Goal: Task Accomplishment & Management: Complete application form

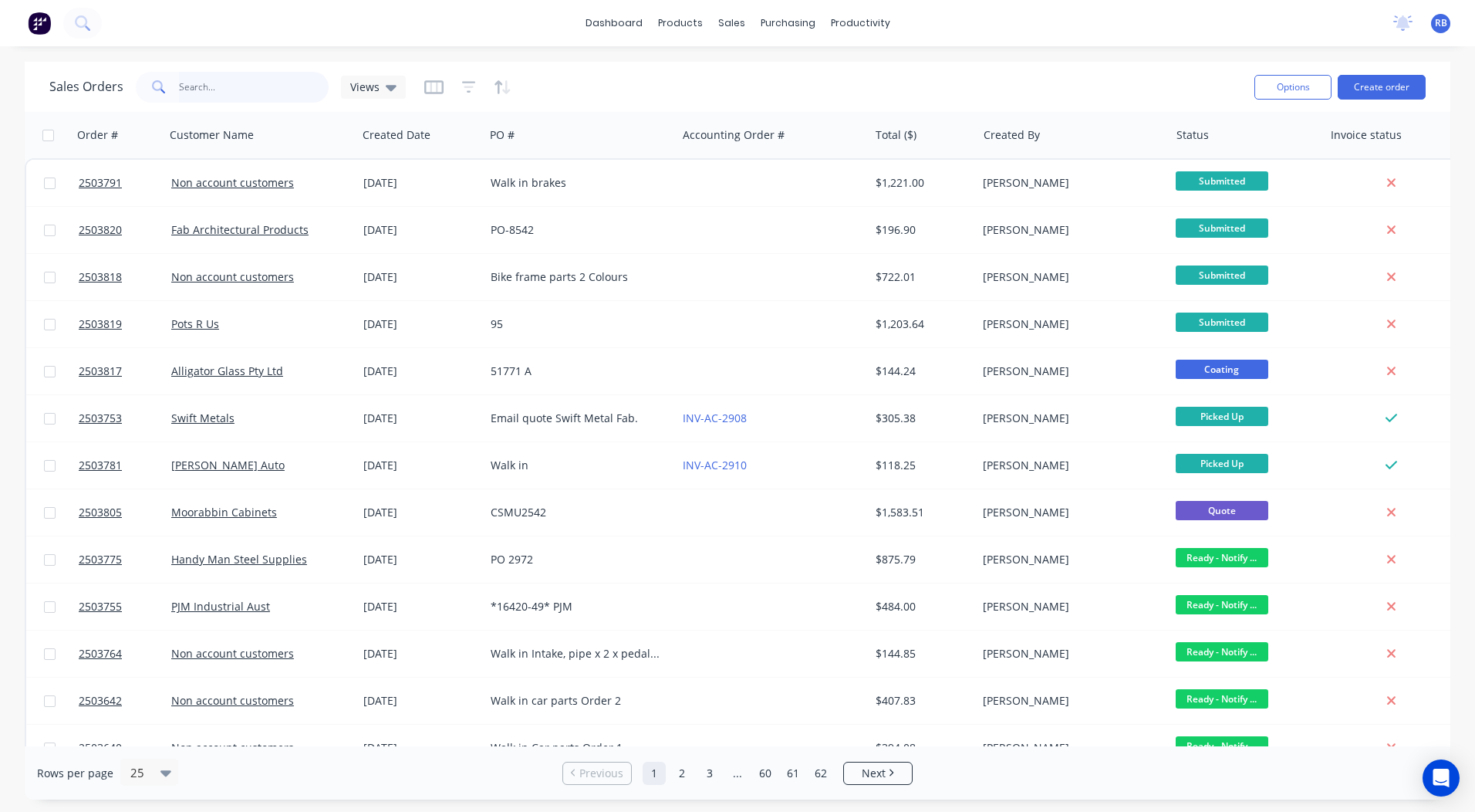
click at [203, 88] on input "text" at bounding box center [255, 87] width 151 height 31
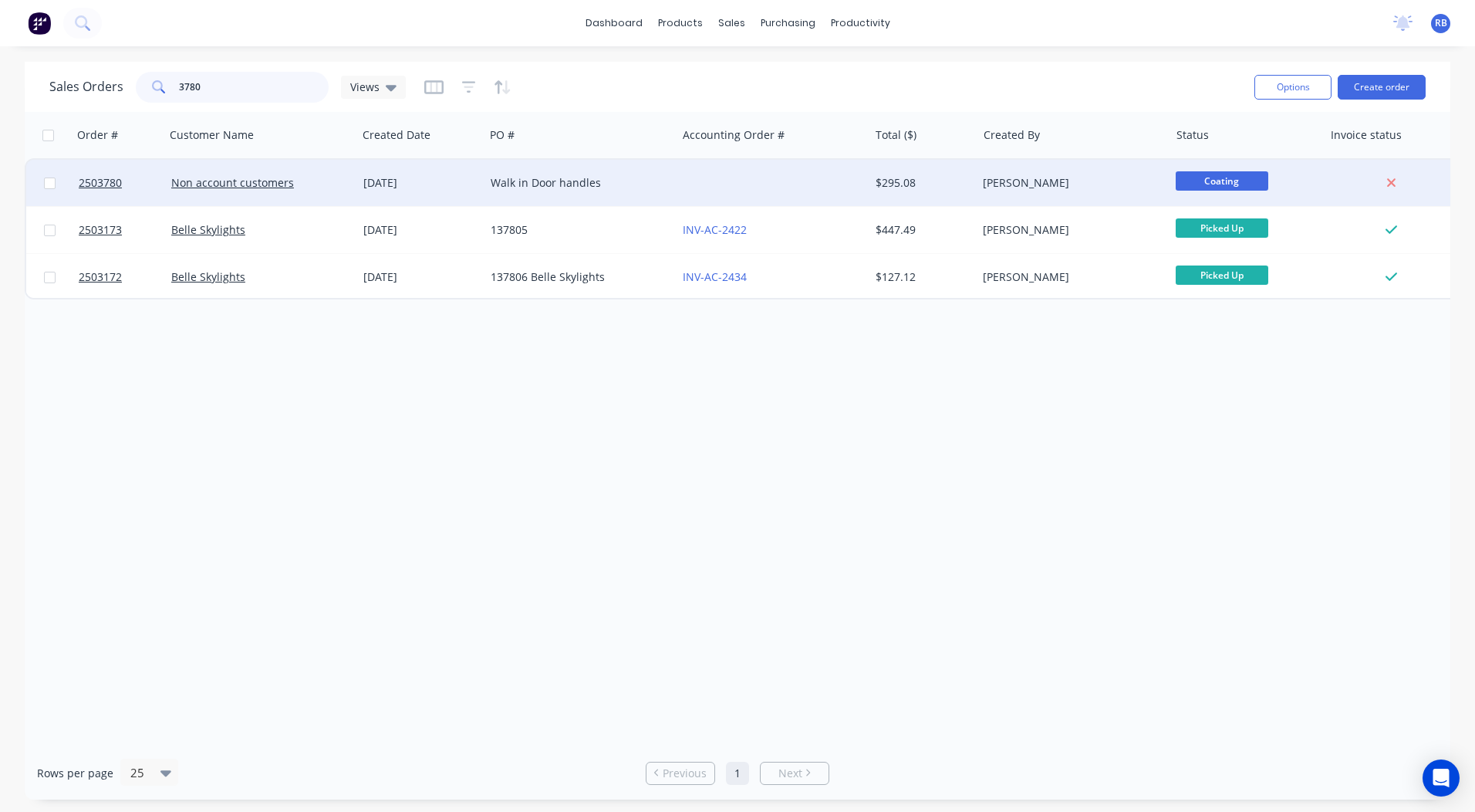
type input "3780"
click at [706, 182] on div at bounding box center [772, 183] width 192 height 47
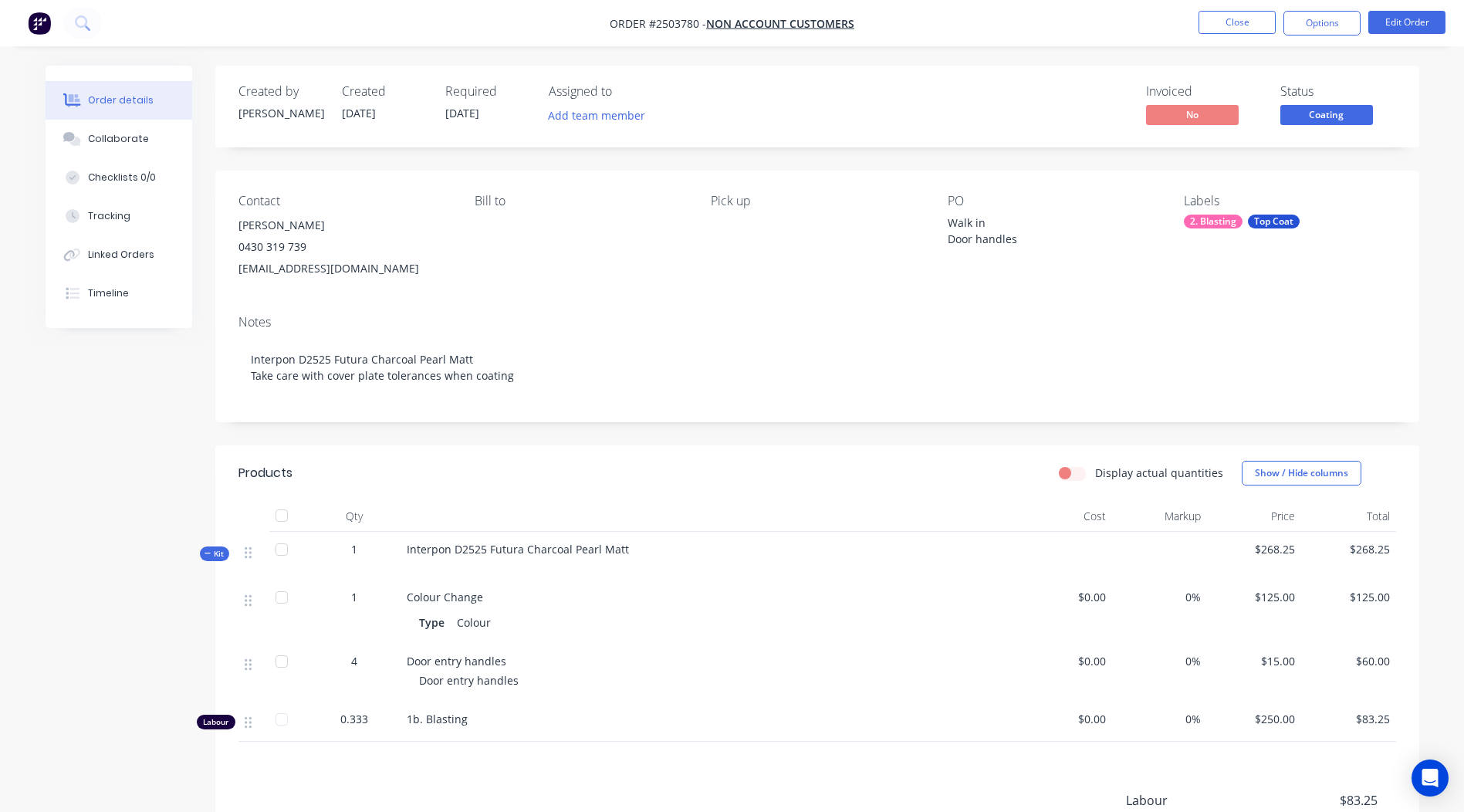
click at [1306, 122] on span "Coating" at bounding box center [1327, 114] width 92 height 19
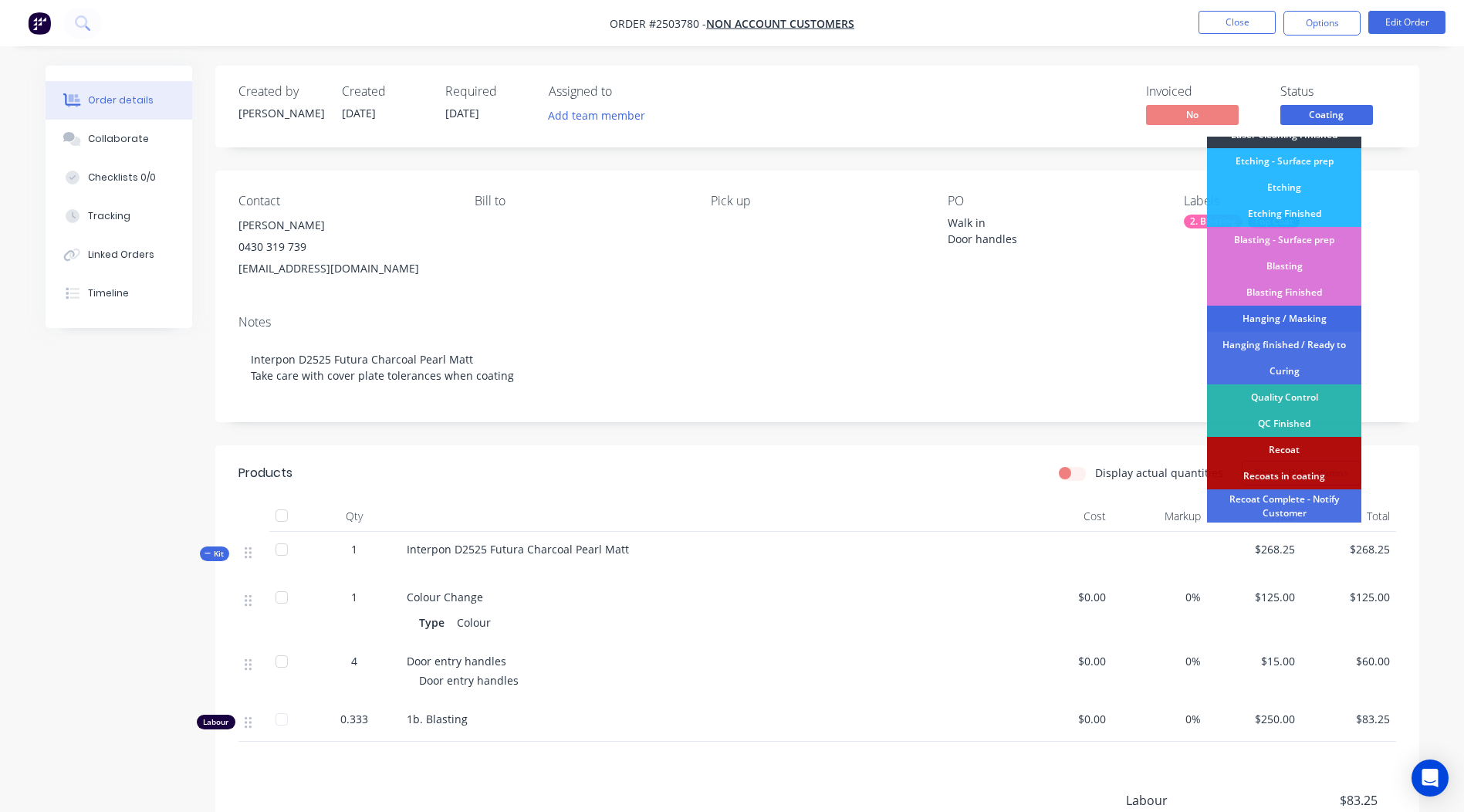
scroll to position [330, 0]
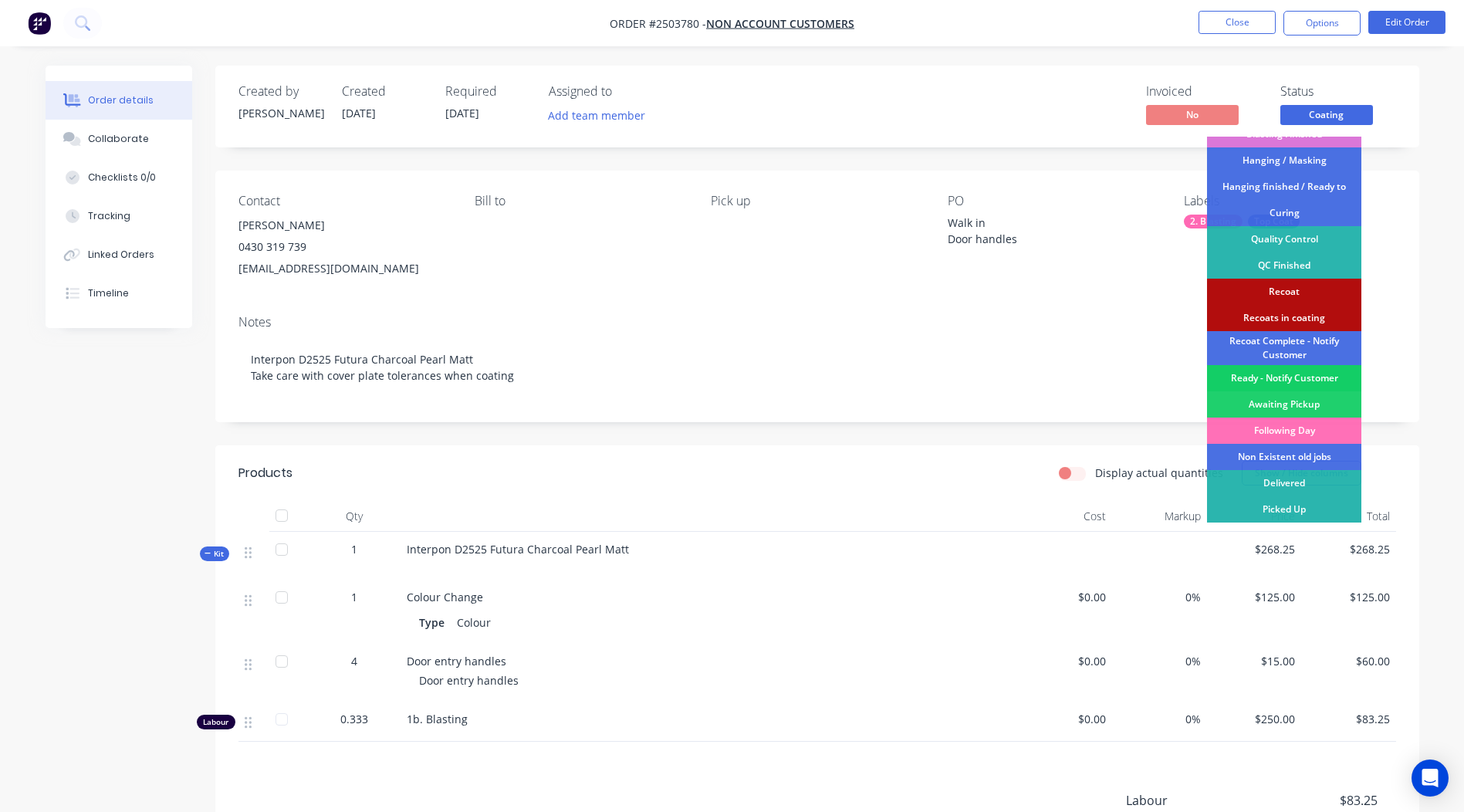
click at [1287, 380] on div "Ready - Notify Customer" at bounding box center [1284, 378] width 155 height 26
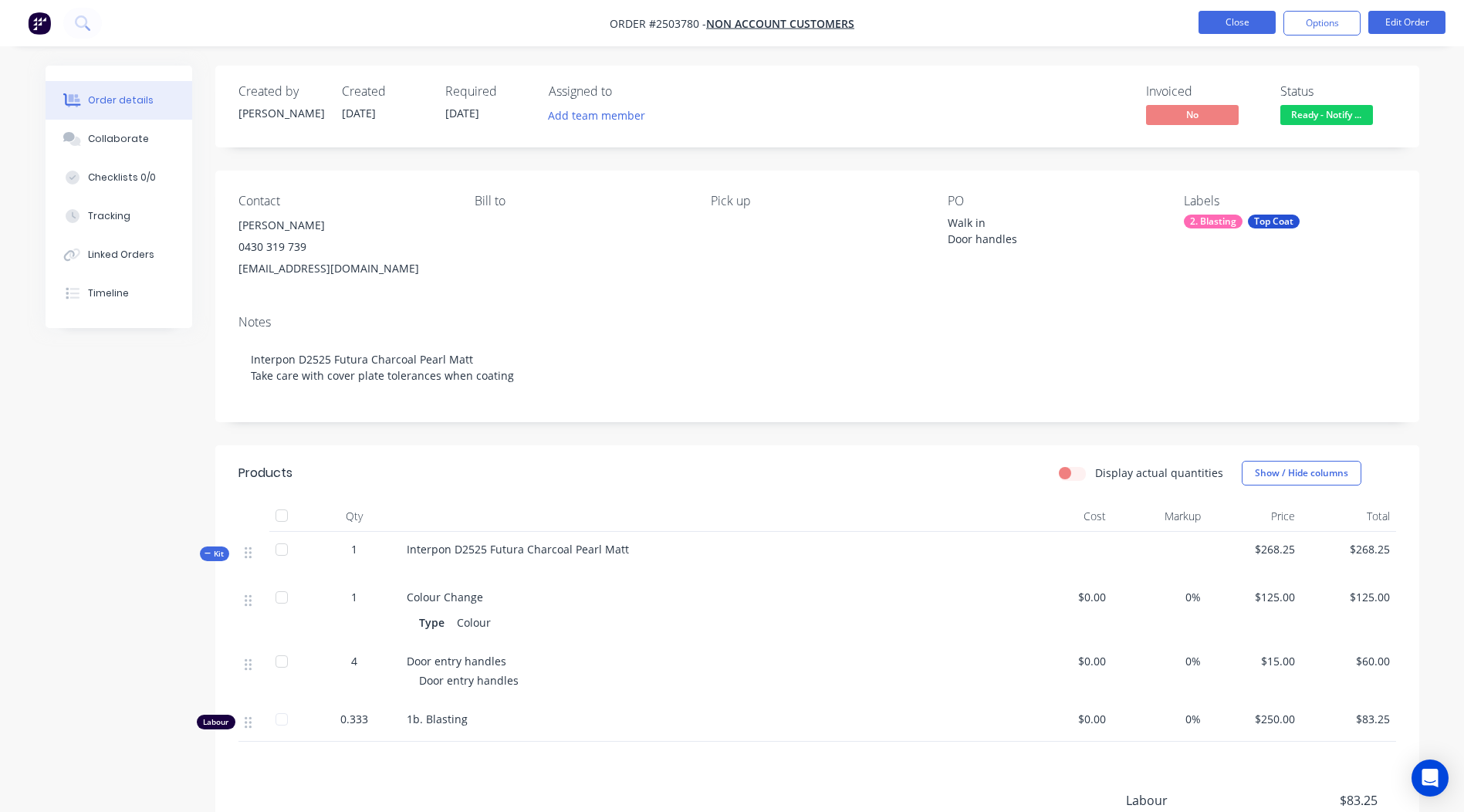
click at [1220, 16] on button "Close" at bounding box center [1236, 23] width 77 height 23
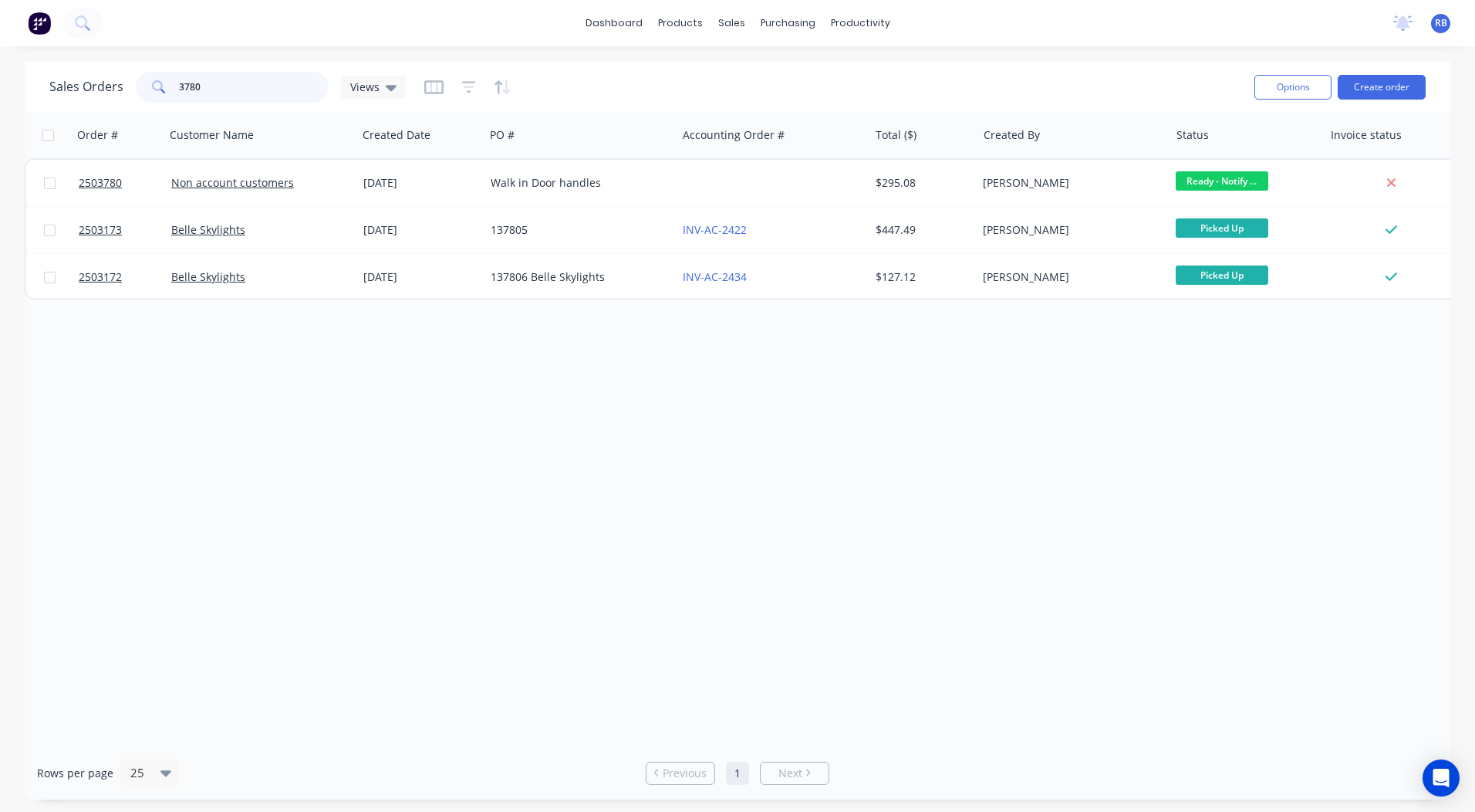
drag, startPoint x: 216, startPoint y: 96, endPoint x: -3, endPoint y: 120, distance: 220.3
click at [0, 120] on html "dashboard products sales purchasing productivity dashboard products Product Cat…" at bounding box center [738, 406] width 1475 height 812
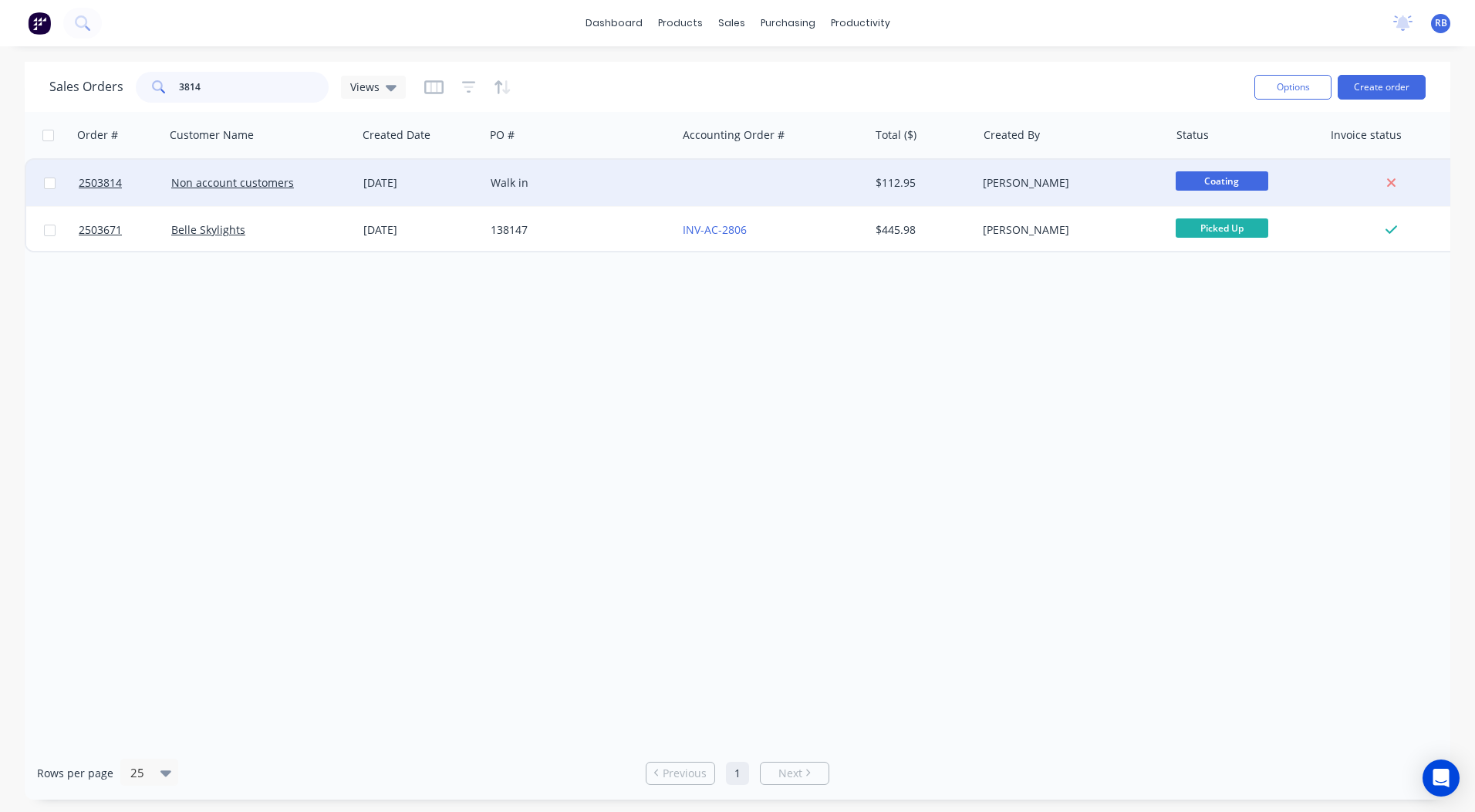
type input "3814"
click at [593, 173] on div "Walk in" at bounding box center [580, 183] width 192 height 47
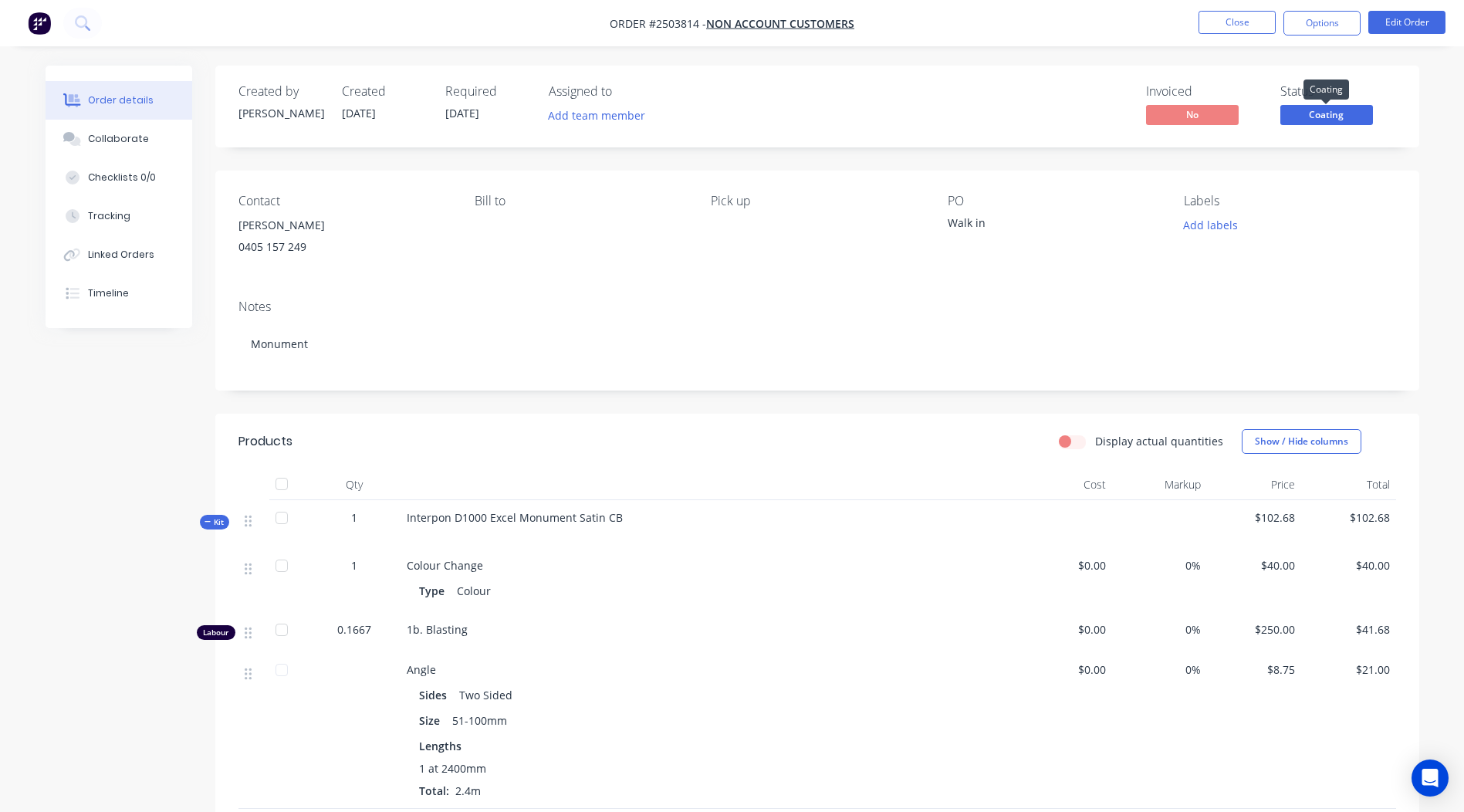
click at [1341, 118] on span "Coating" at bounding box center [1327, 114] width 92 height 19
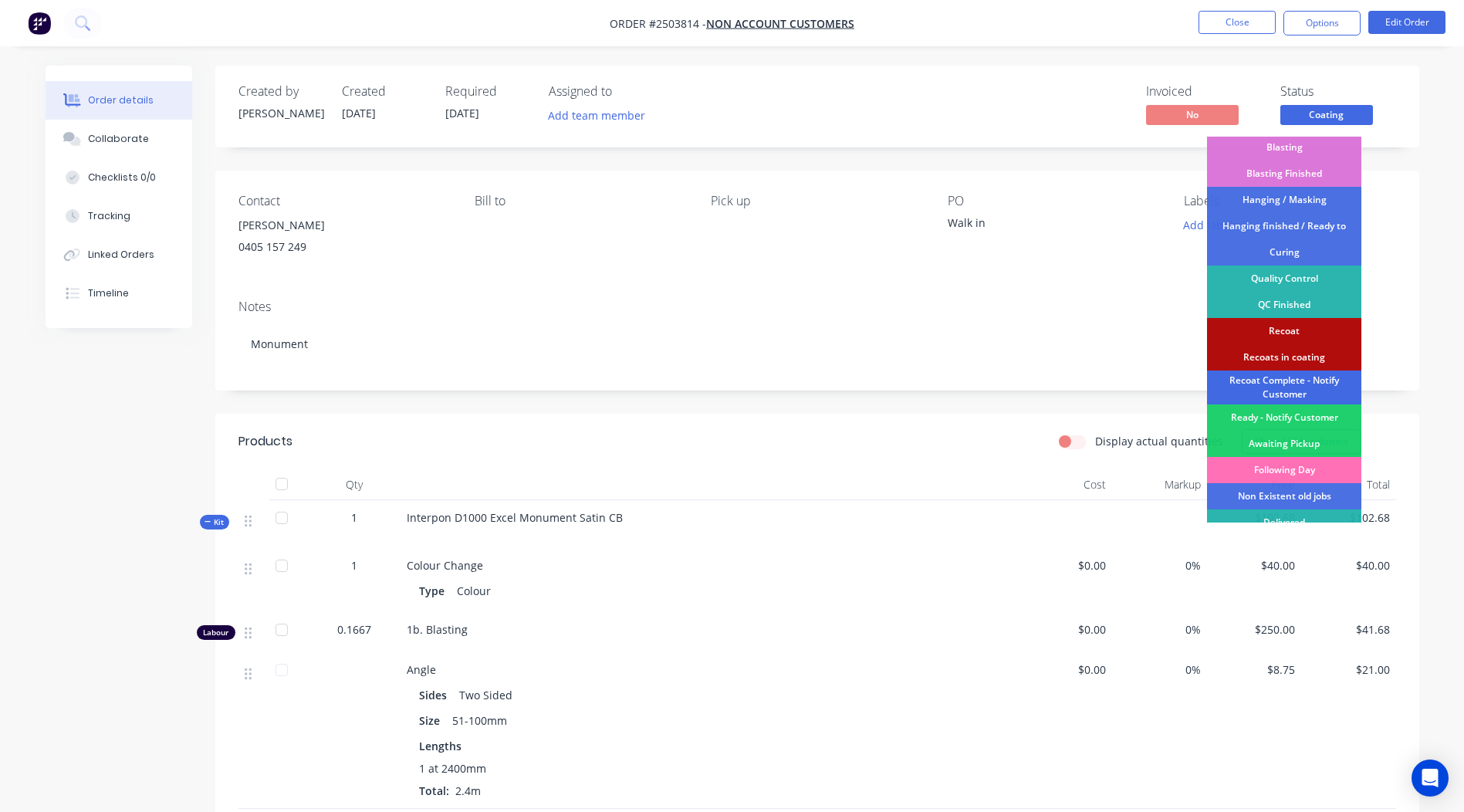
scroll to position [330, 0]
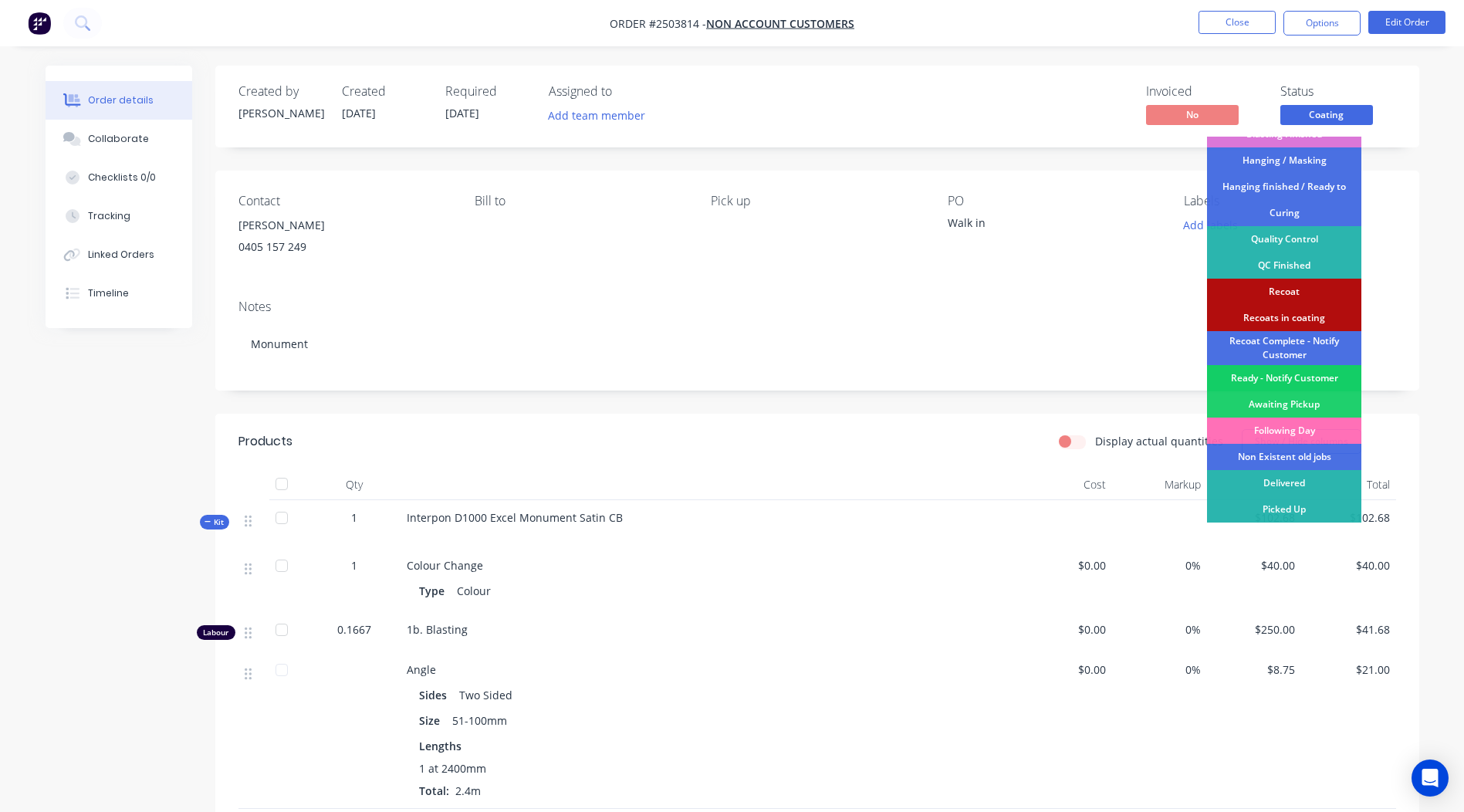
click at [1265, 372] on div "Ready - Notify Customer" at bounding box center [1284, 378] width 155 height 26
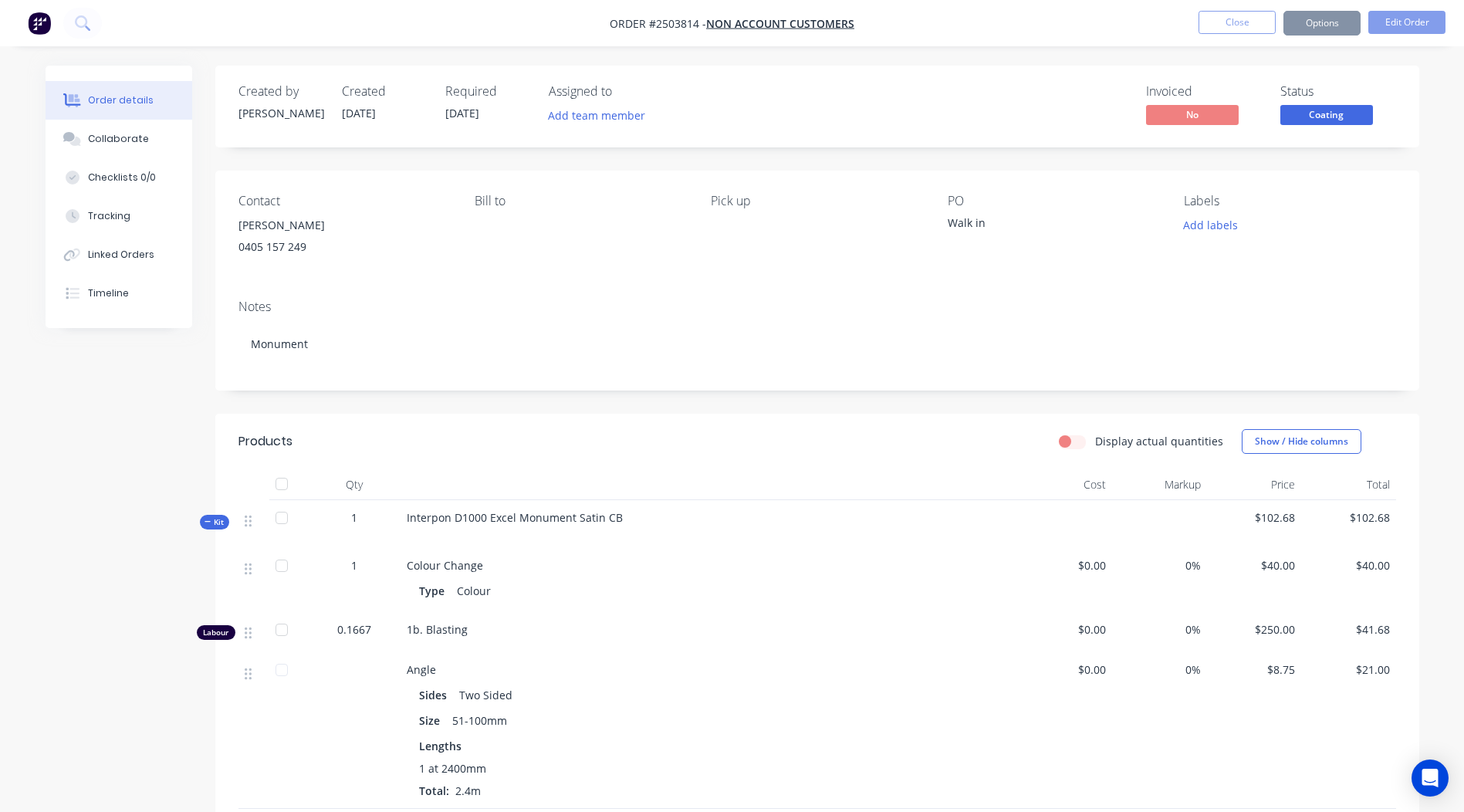
click at [1313, 103] on div "Coating" at bounding box center [1327, 89] width 46 height 30
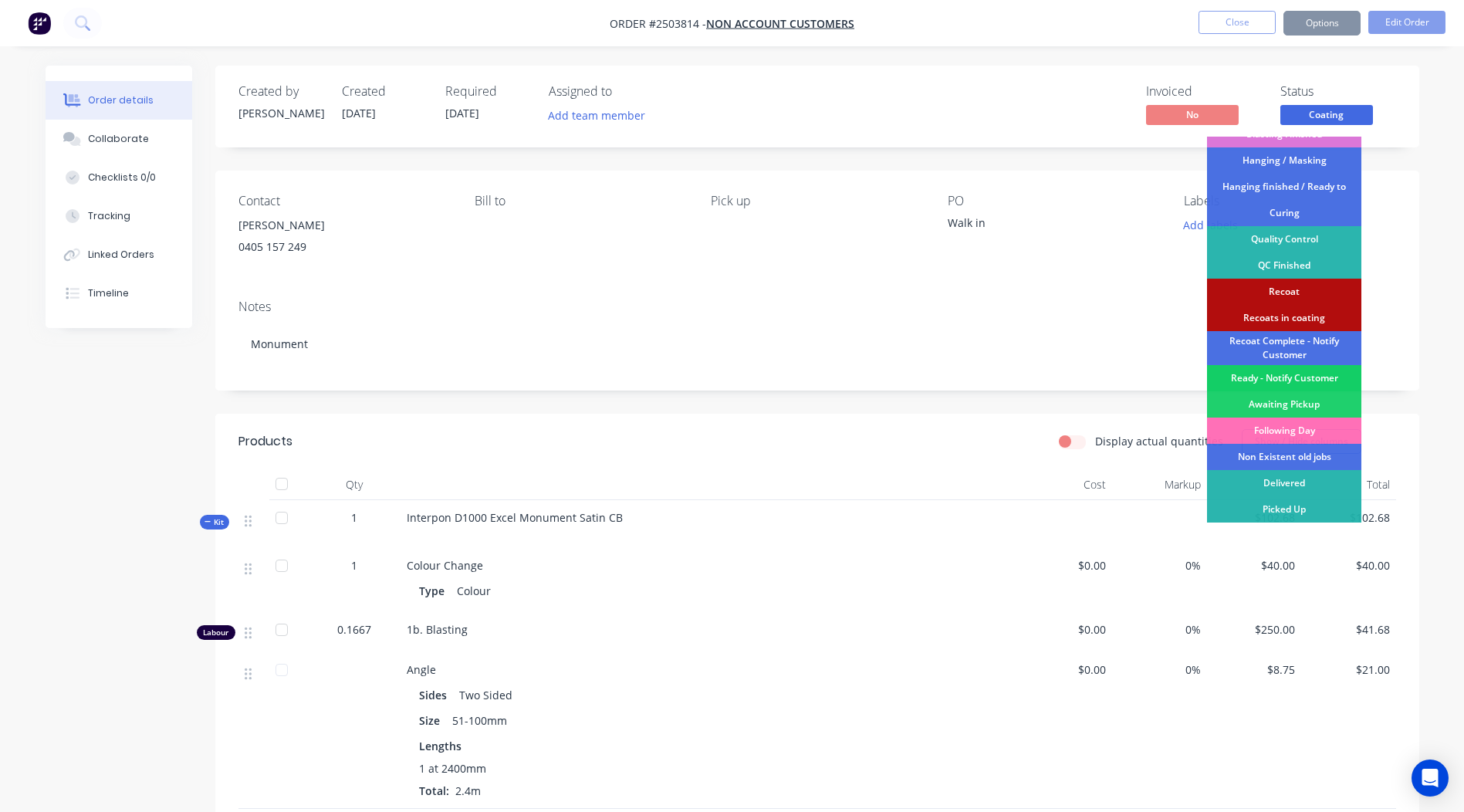
click at [1283, 380] on div "Ready - Notify Customer" at bounding box center [1284, 378] width 155 height 26
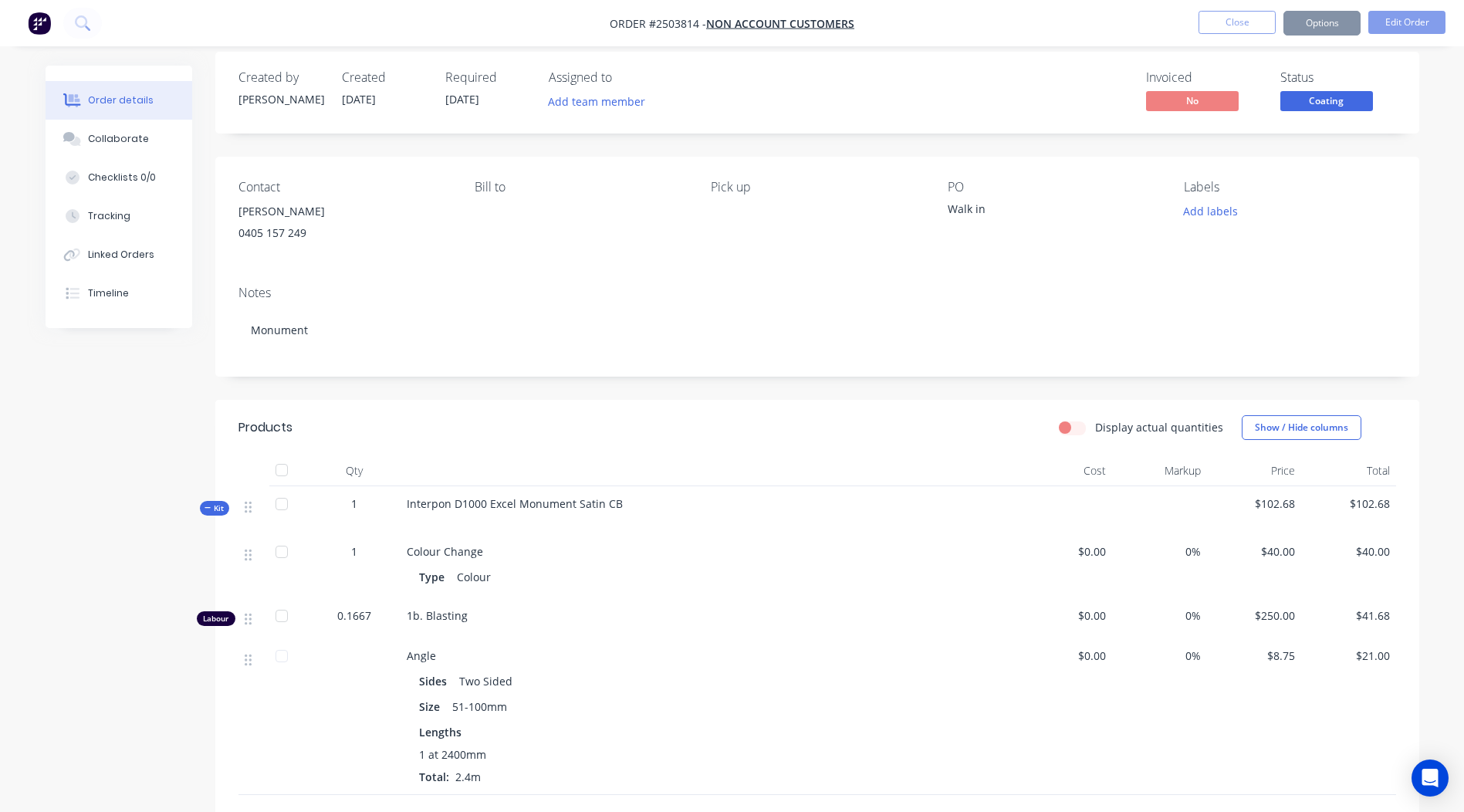
scroll to position [0, 0]
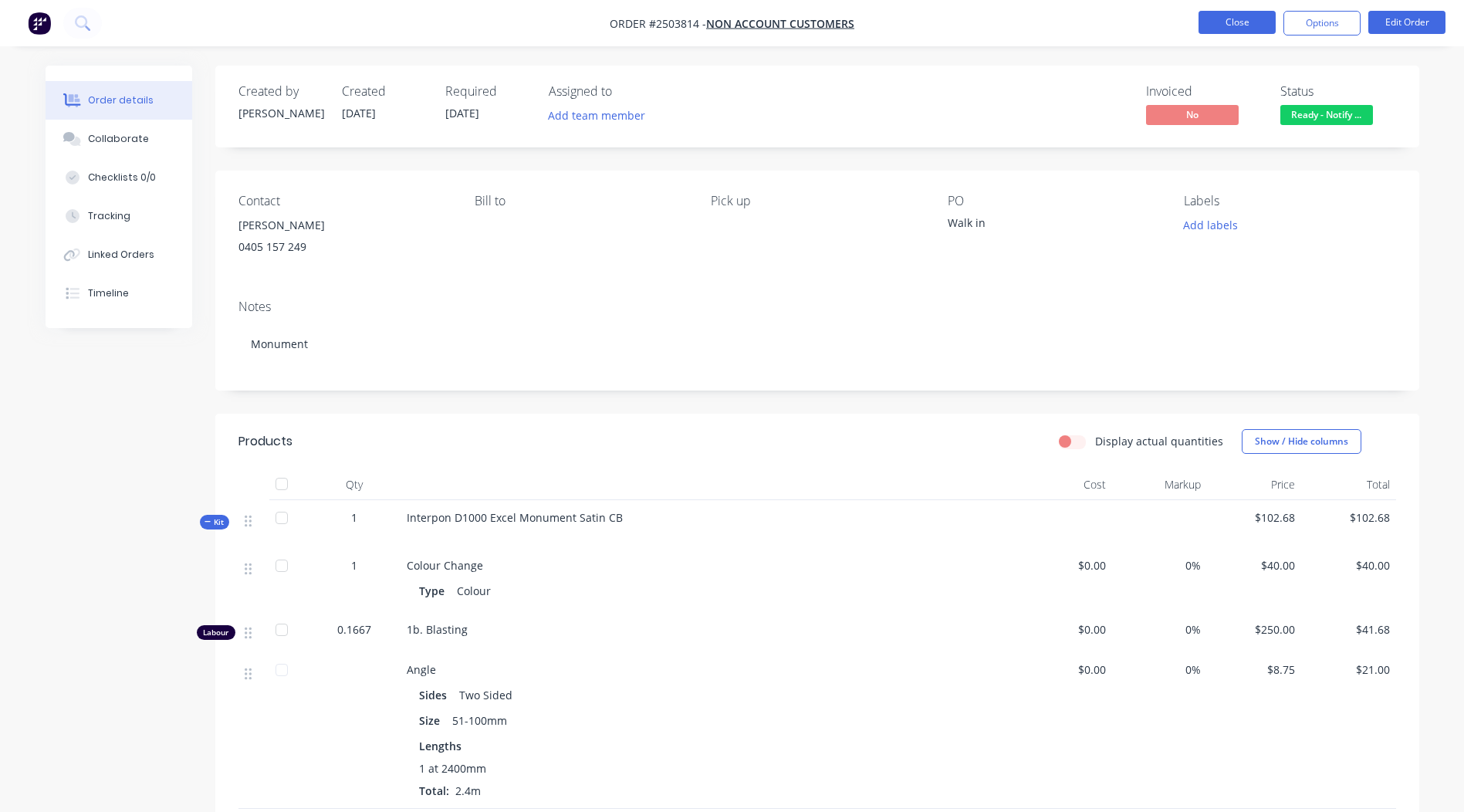
click at [1259, 19] on button "Close" at bounding box center [1236, 23] width 77 height 23
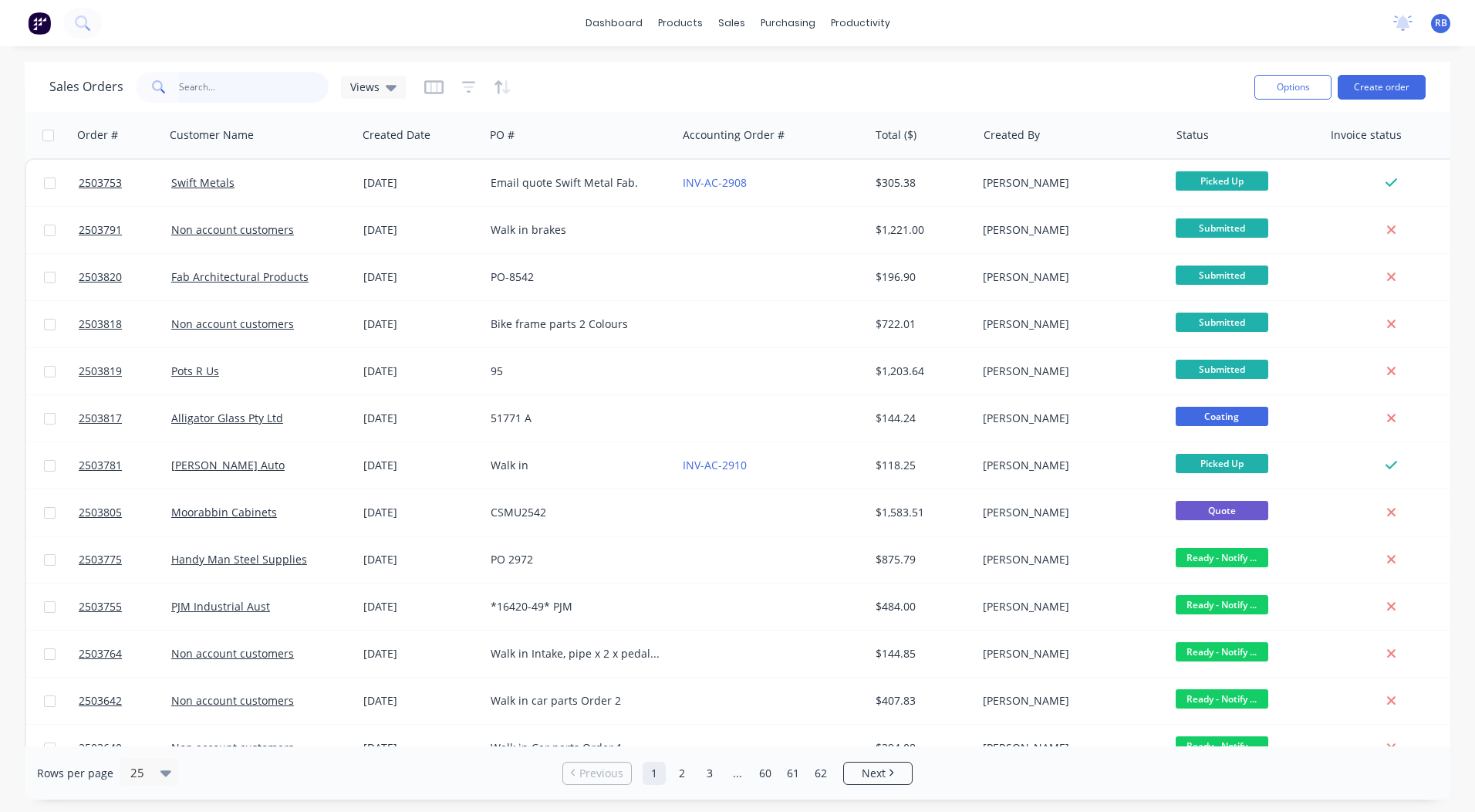
click at [197, 94] on input "text" at bounding box center [255, 87] width 151 height 31
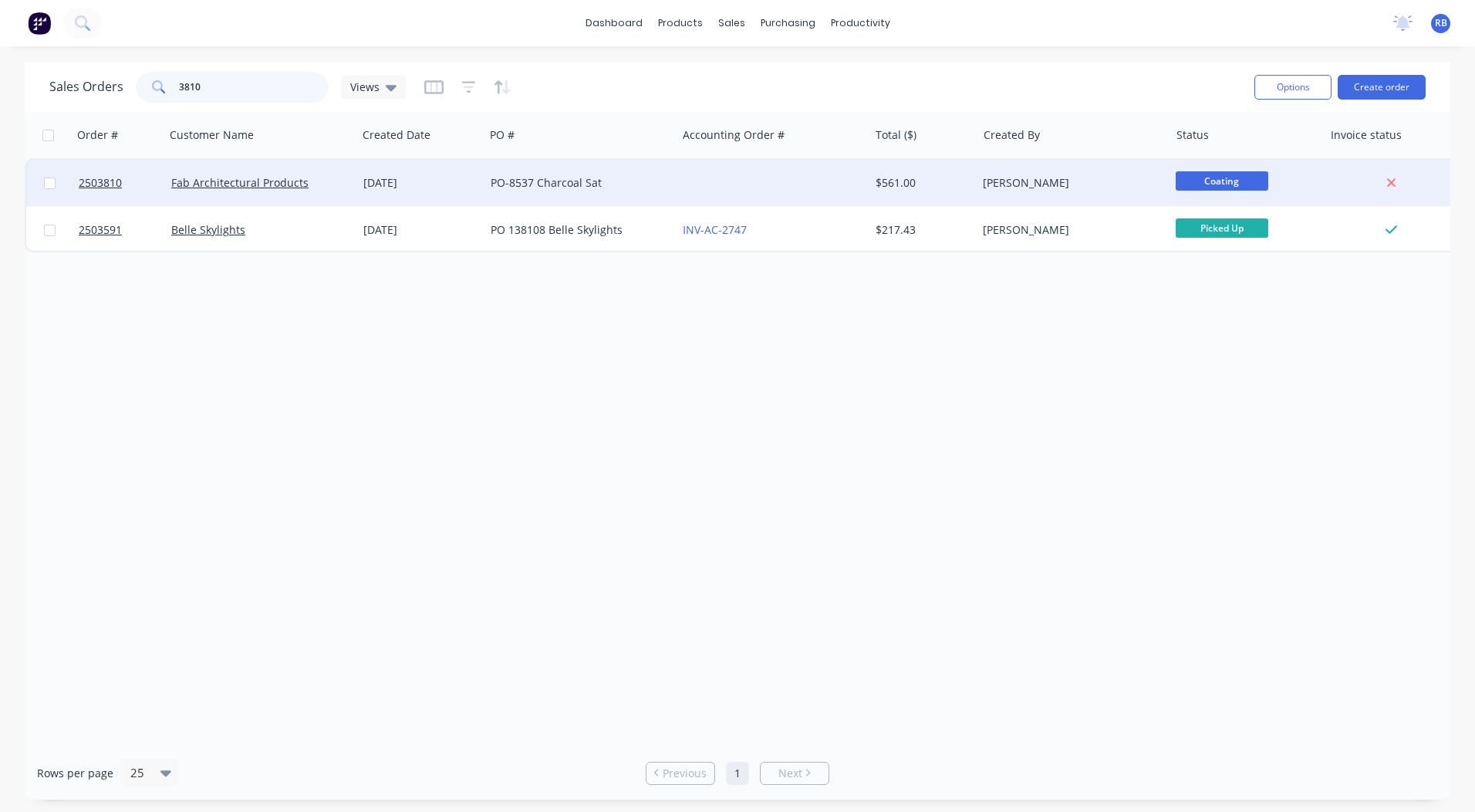
type input "3810"
click at [484, 199] on div "[DATE]" at bounding box center [421, 183] width 127 height 47
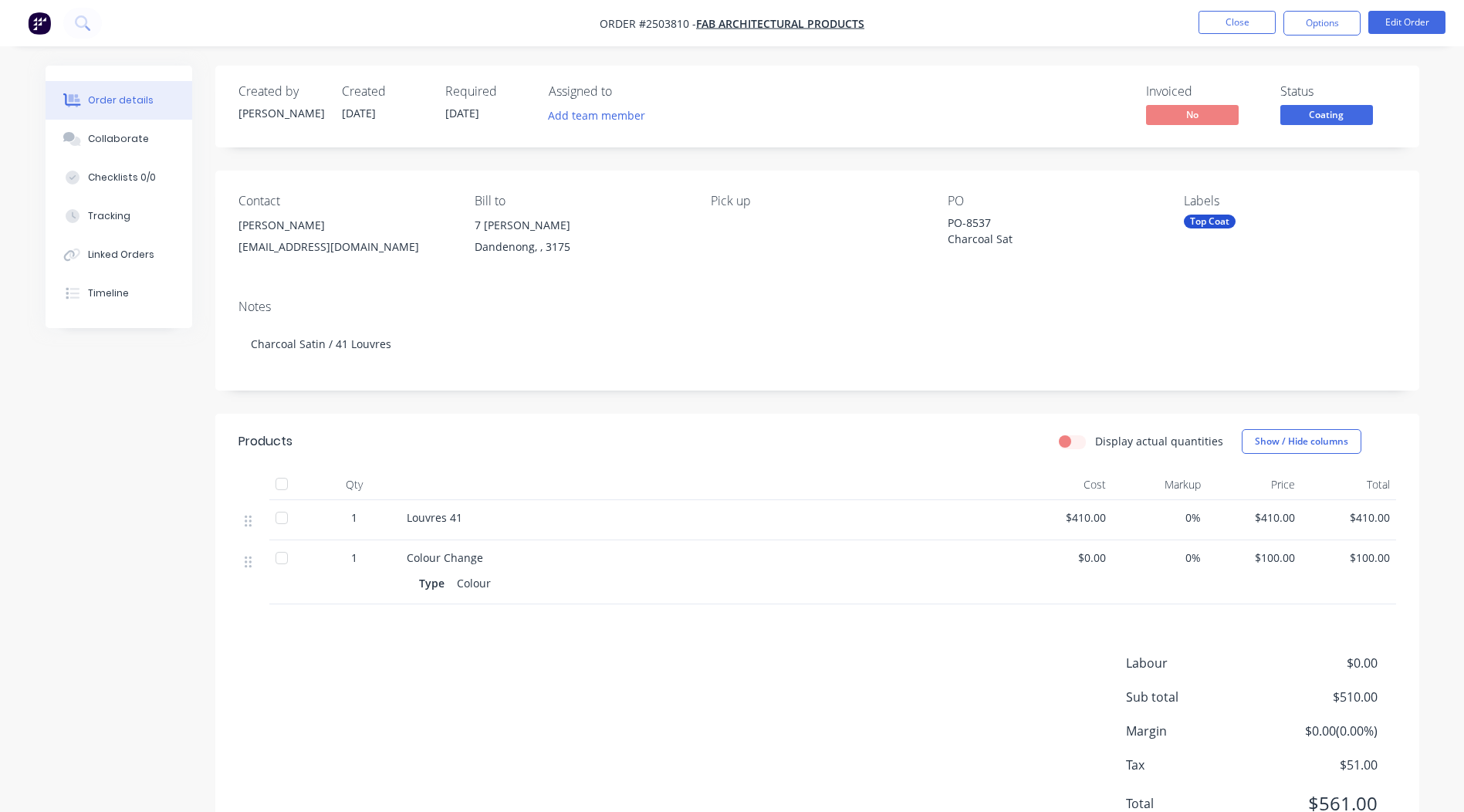
click at [1337, 116] on span "Coating" at bounding box center [1327, 114] width 92 height 19
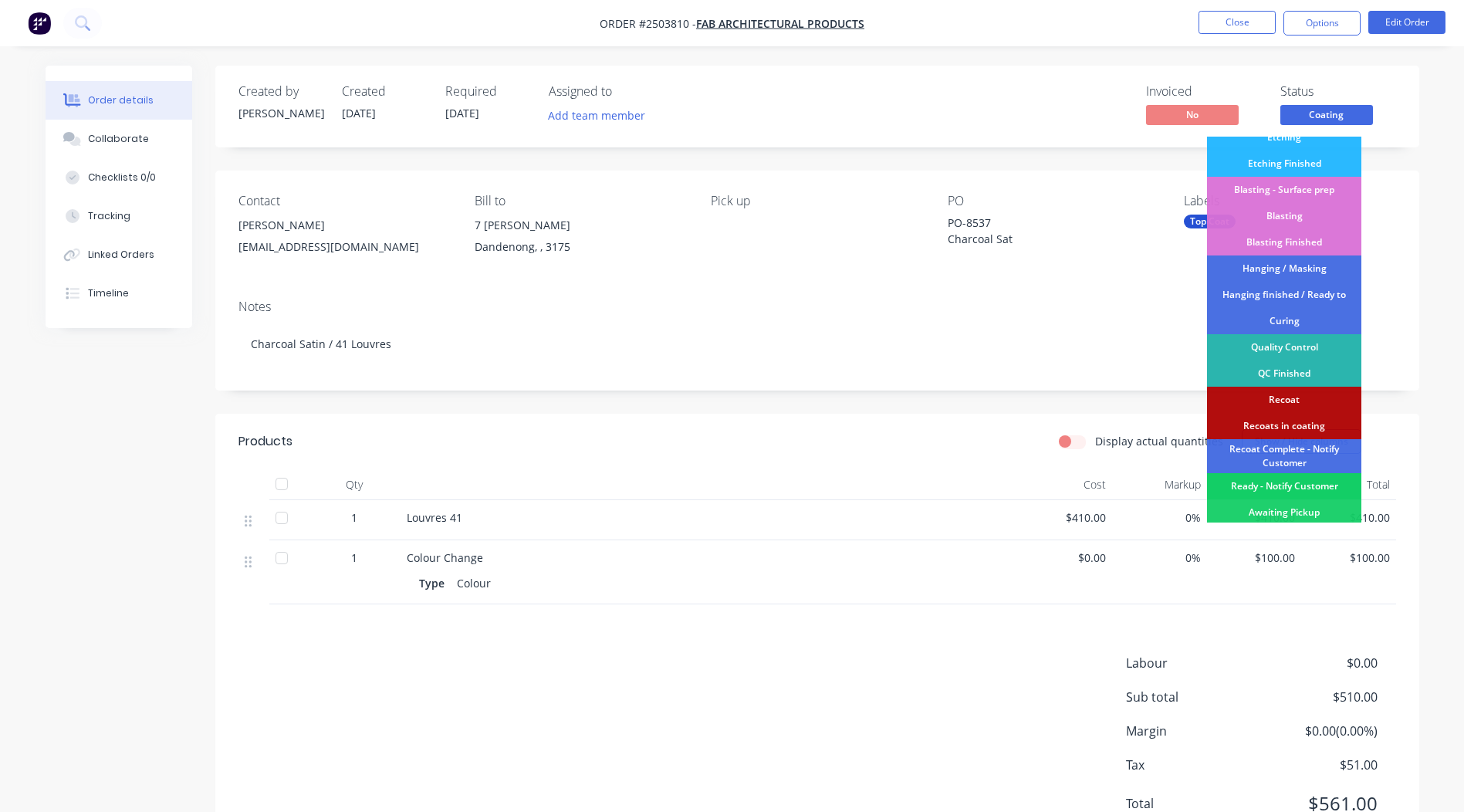
scroll to position [330, 0]
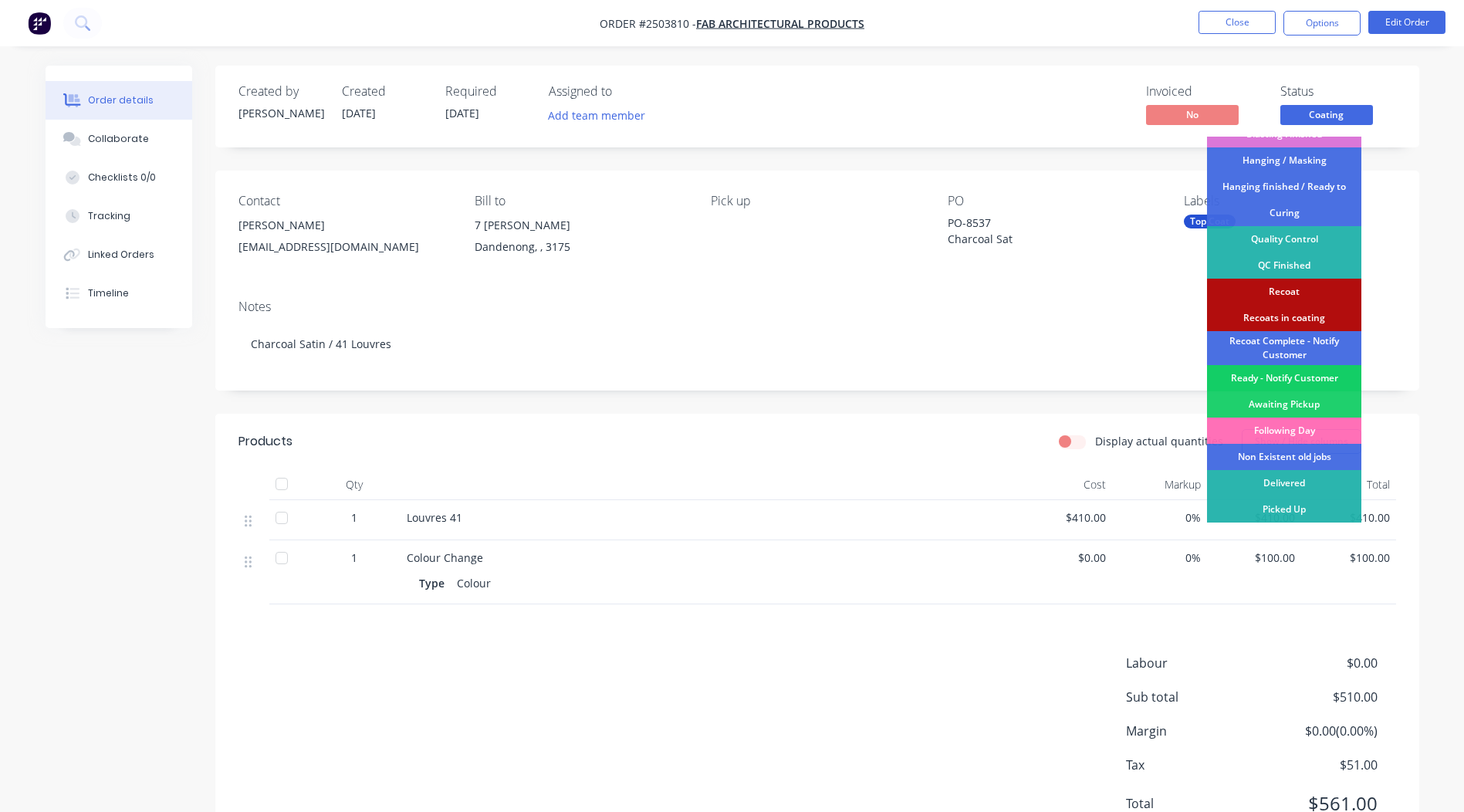
click at [1282, 377] on div "Ready - Notify Customer" at bounding box center [1284, 378] width 155 height 26
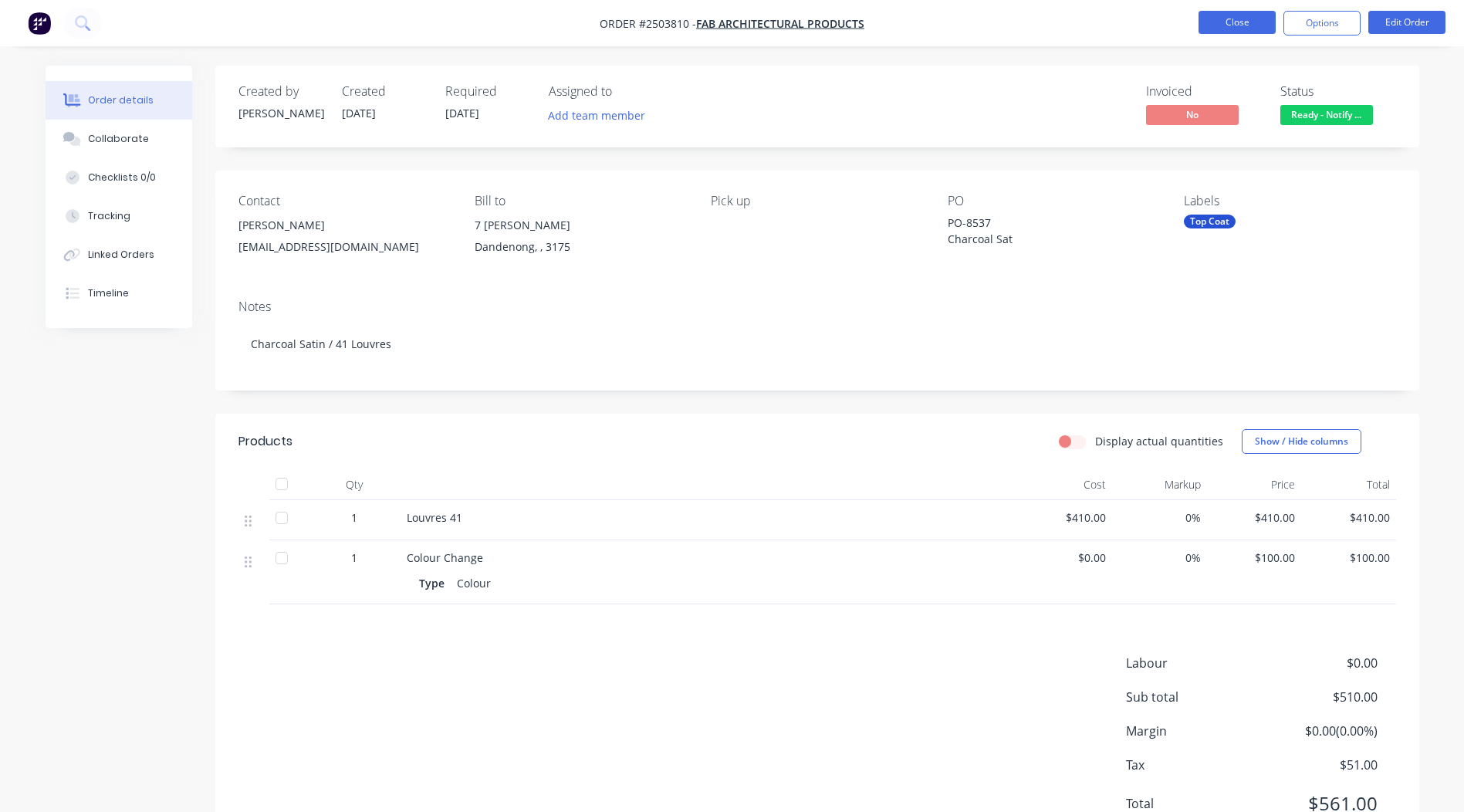
click at [1238, 15] on button "Close" at bounding box center [1236, 23] width 77 height 23
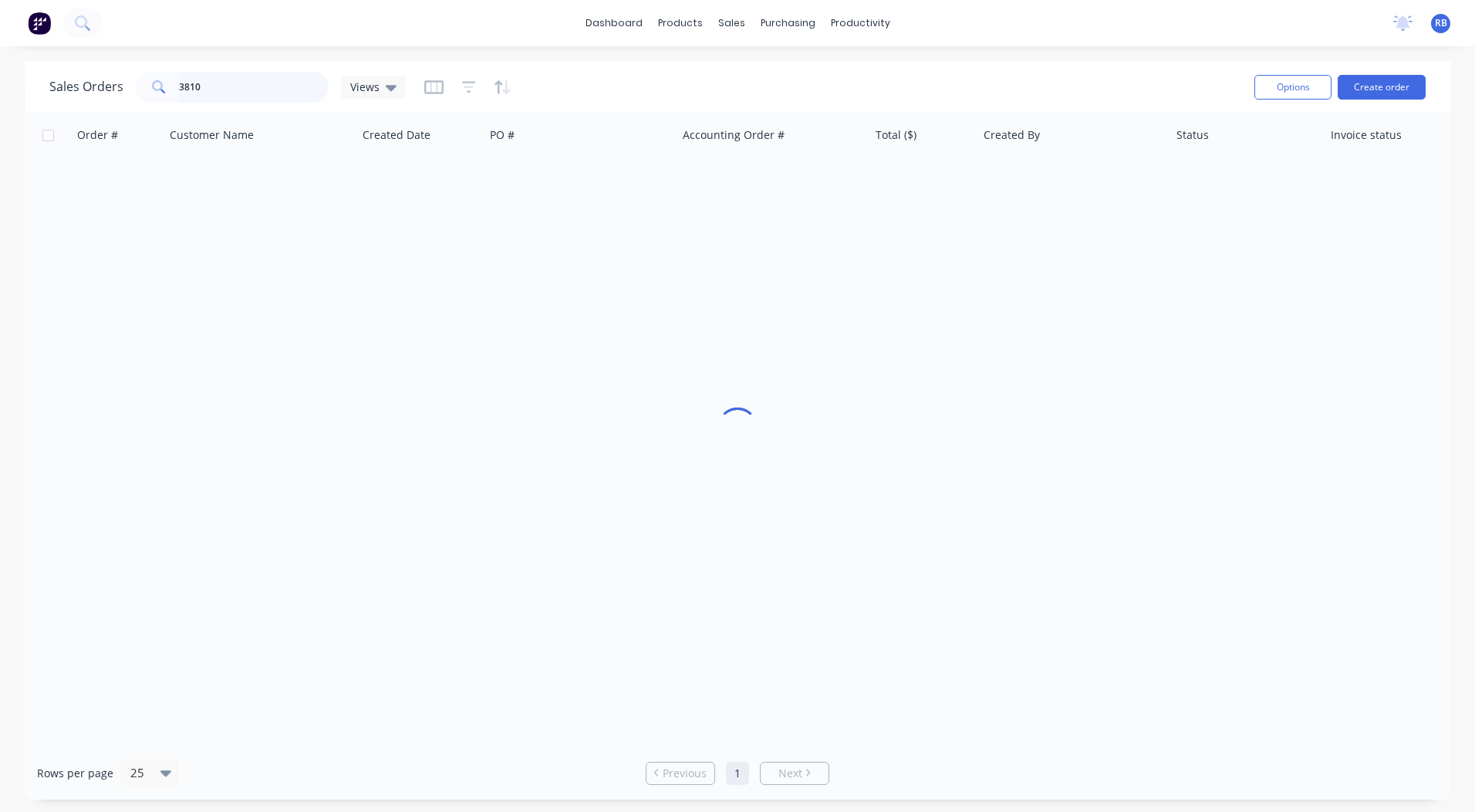
click at [270, 91] on input "3810" at bounding box center [255, 87] width 151 height 31
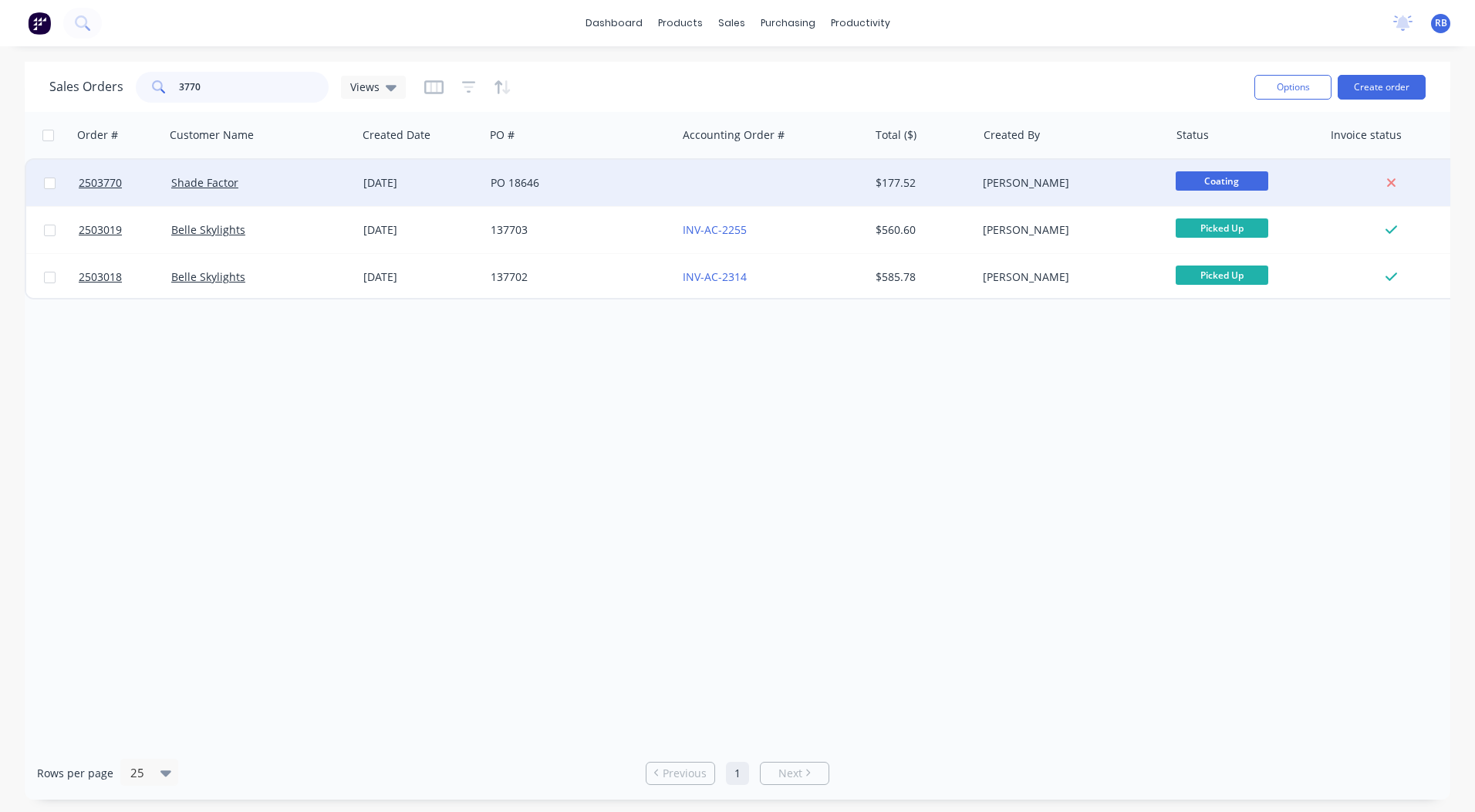
type input "3770"
click at [661, 179] on div "PO 18646" at bounding box center [576, 183] width 172 height 16
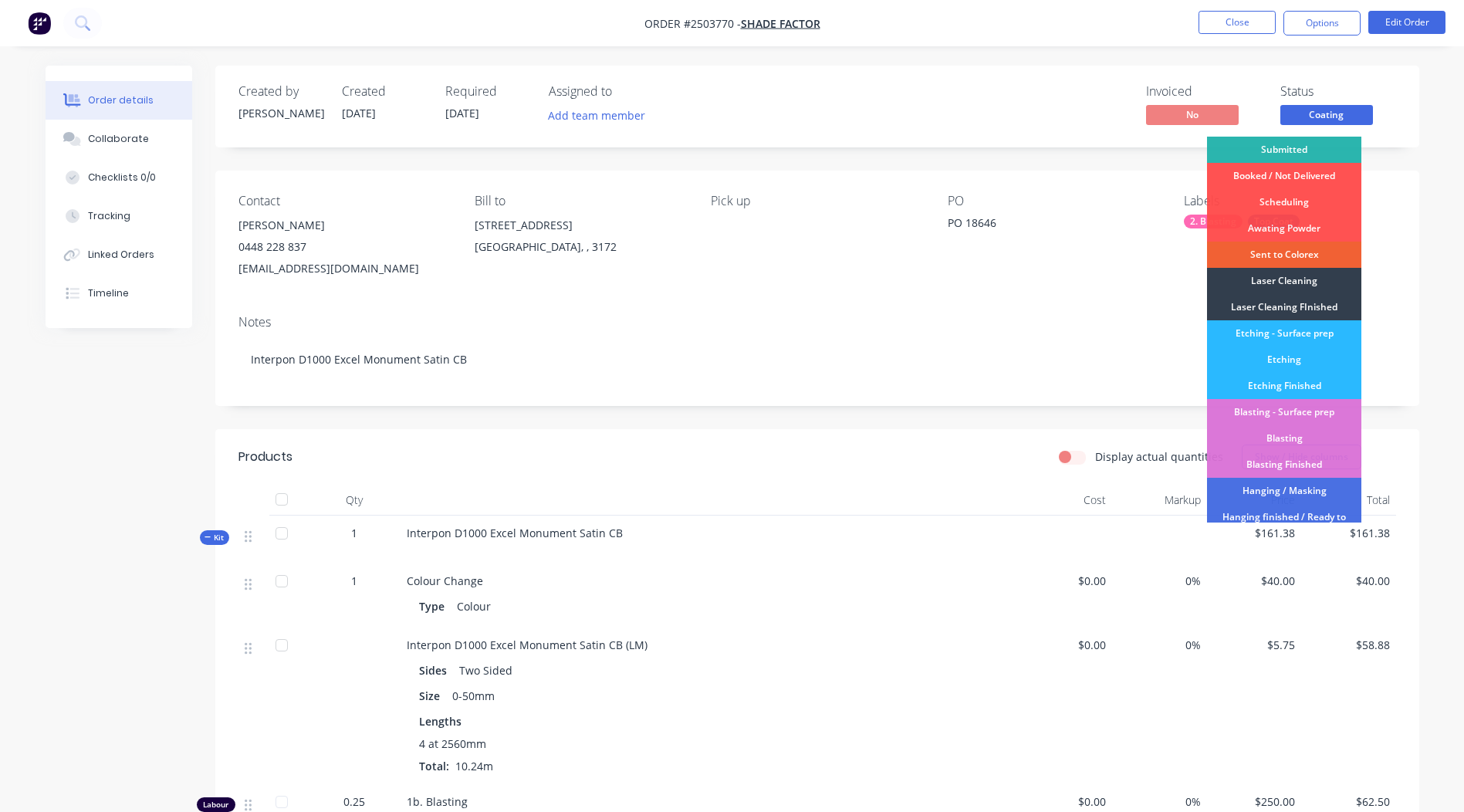
click at [1340, 110] on span "Coating" at bounding box center [1327, 114] width 92 height 19
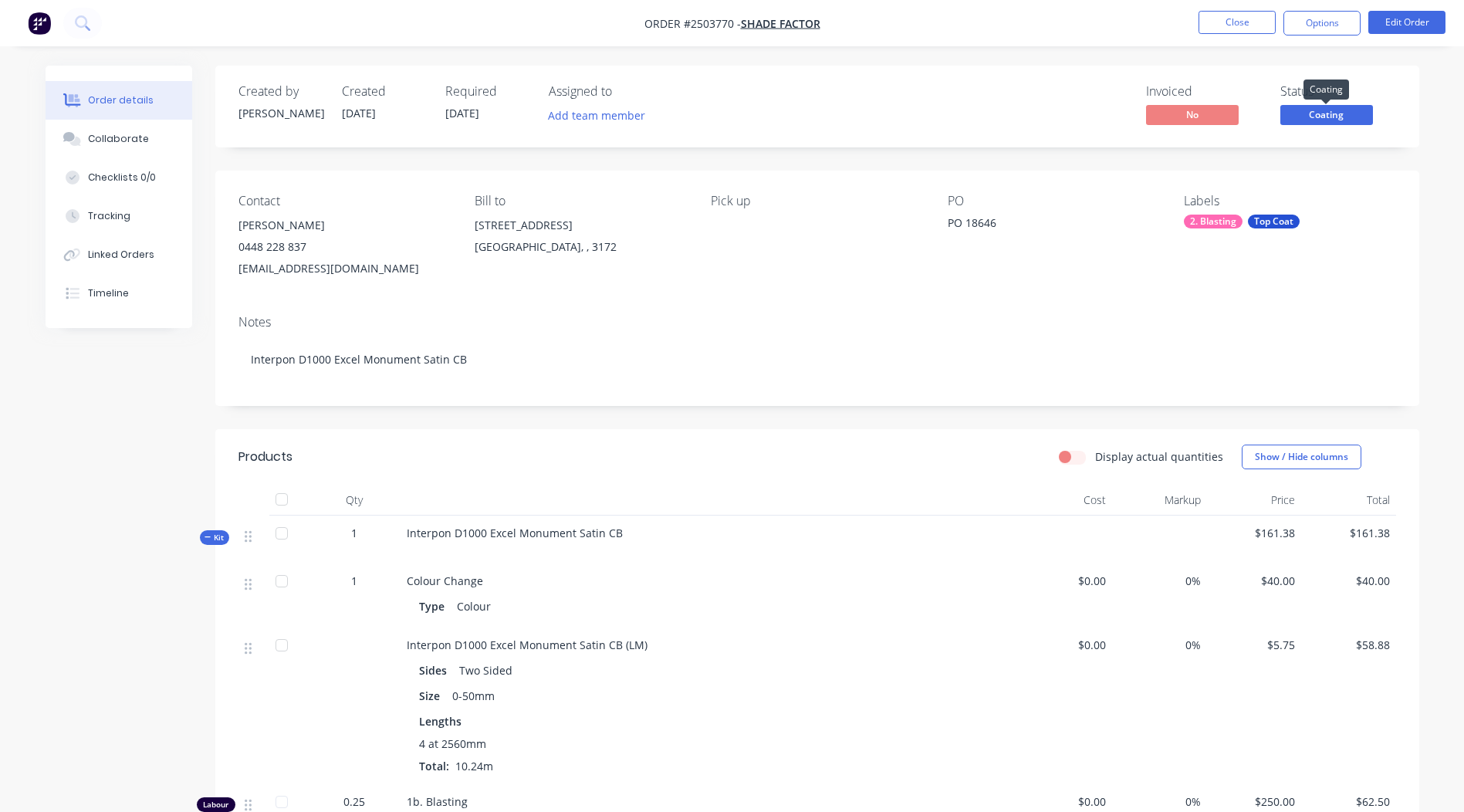
click at [1339, 110] on span "Coating" at bounding box center [1327, 114] width 92 height 19
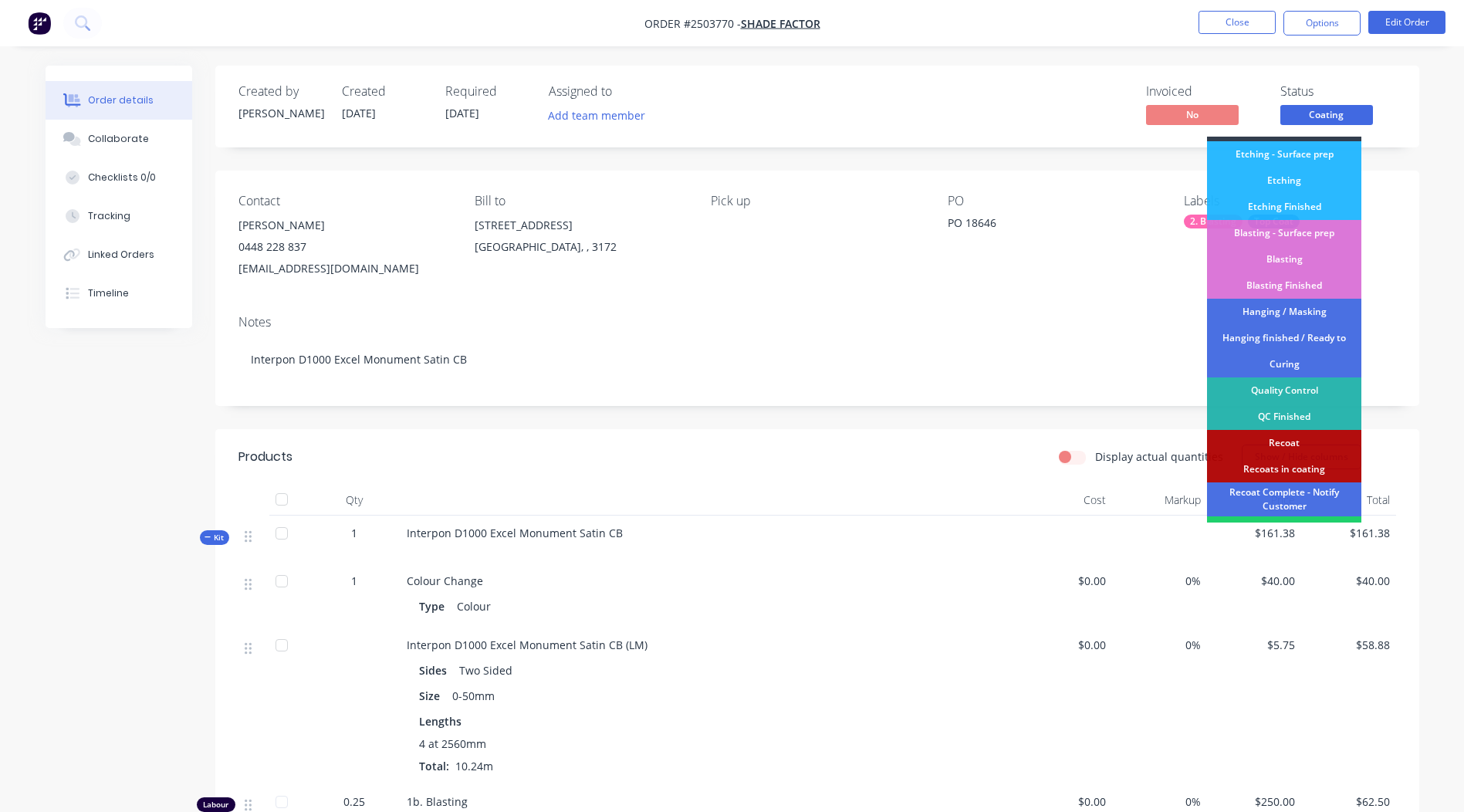
scroll to position [330, 0]
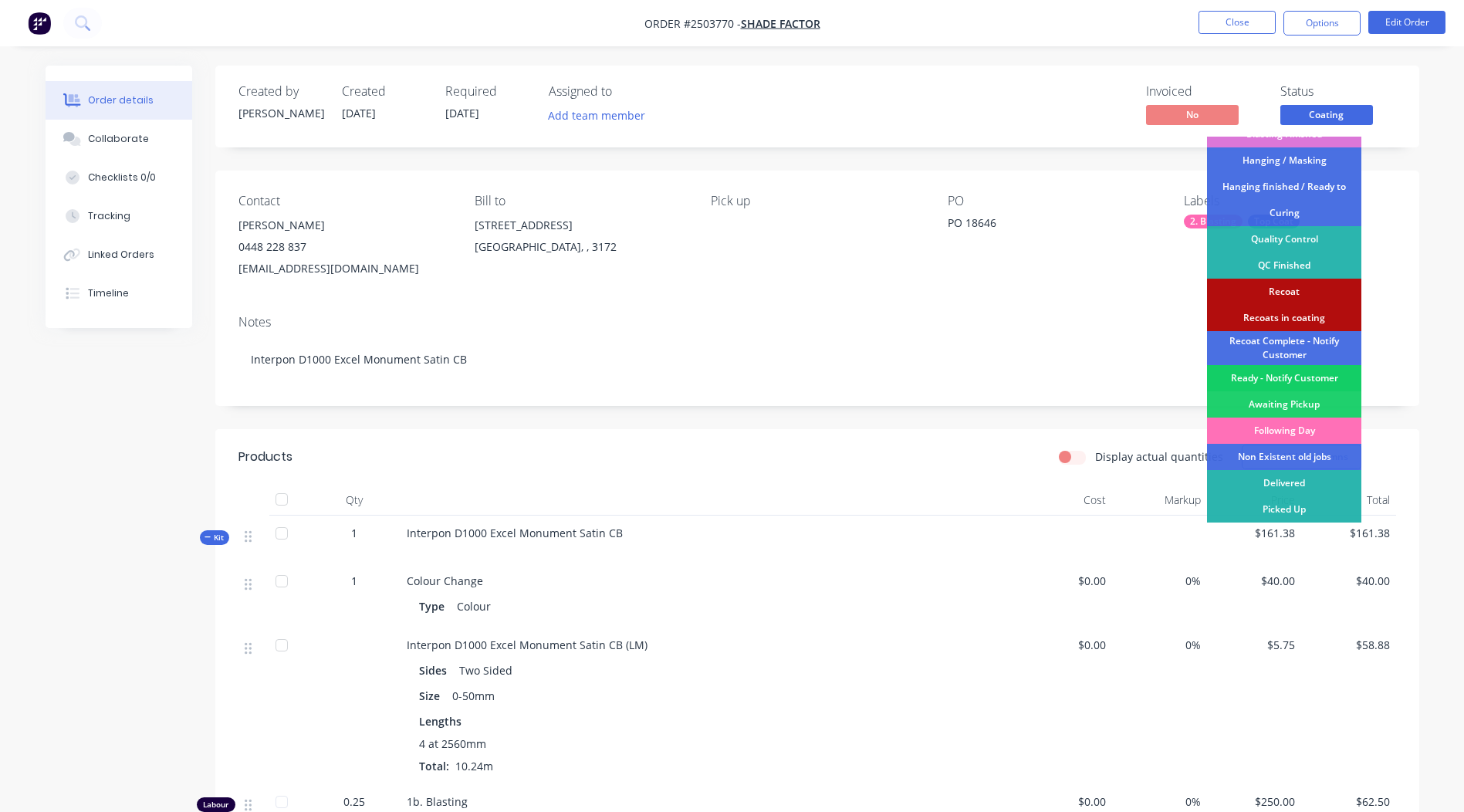
click at [1278, 378] on div "Ready - Notify Customer" at bounding box center [1284, 378] width 155 height 26
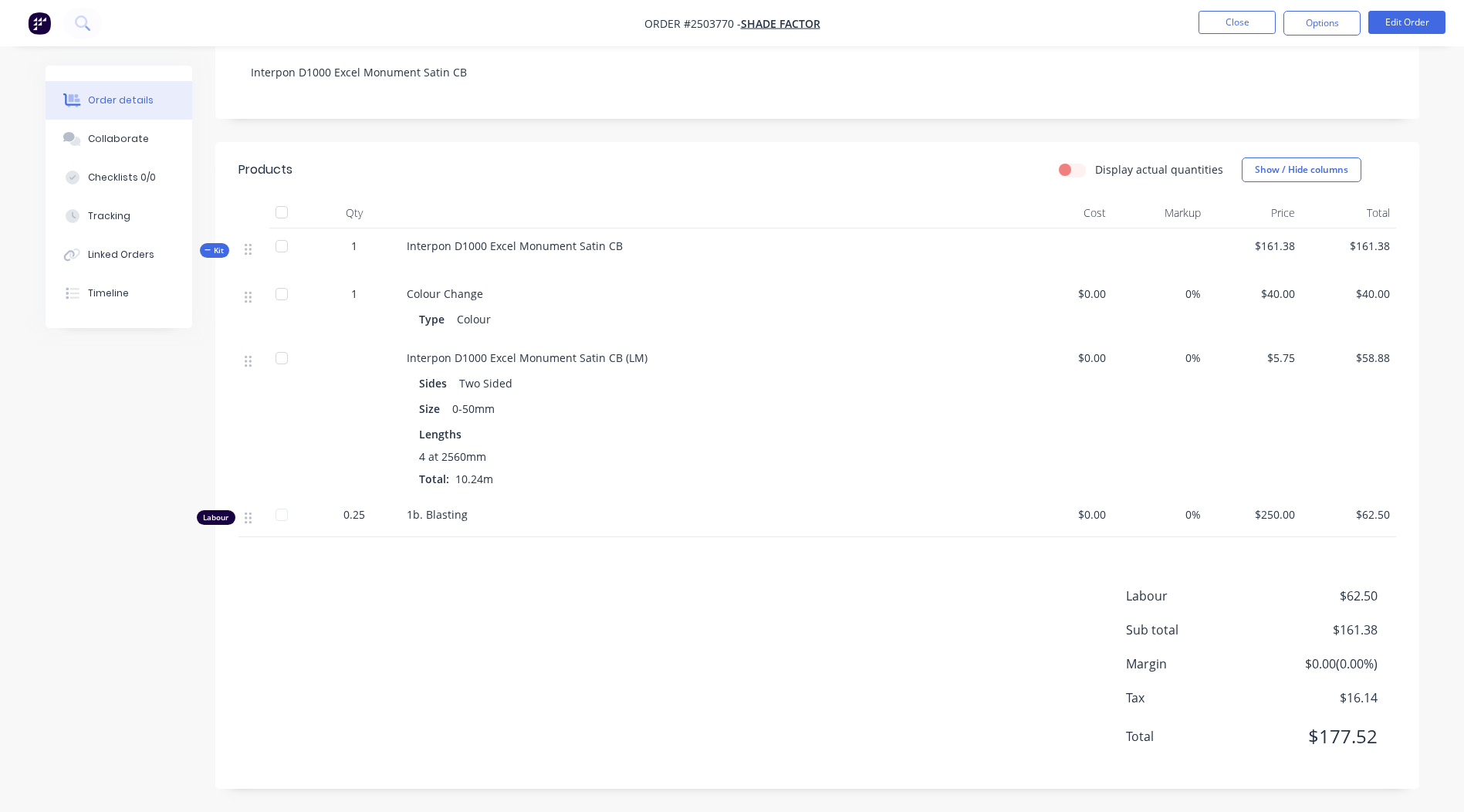
scroll to position [135, 0]
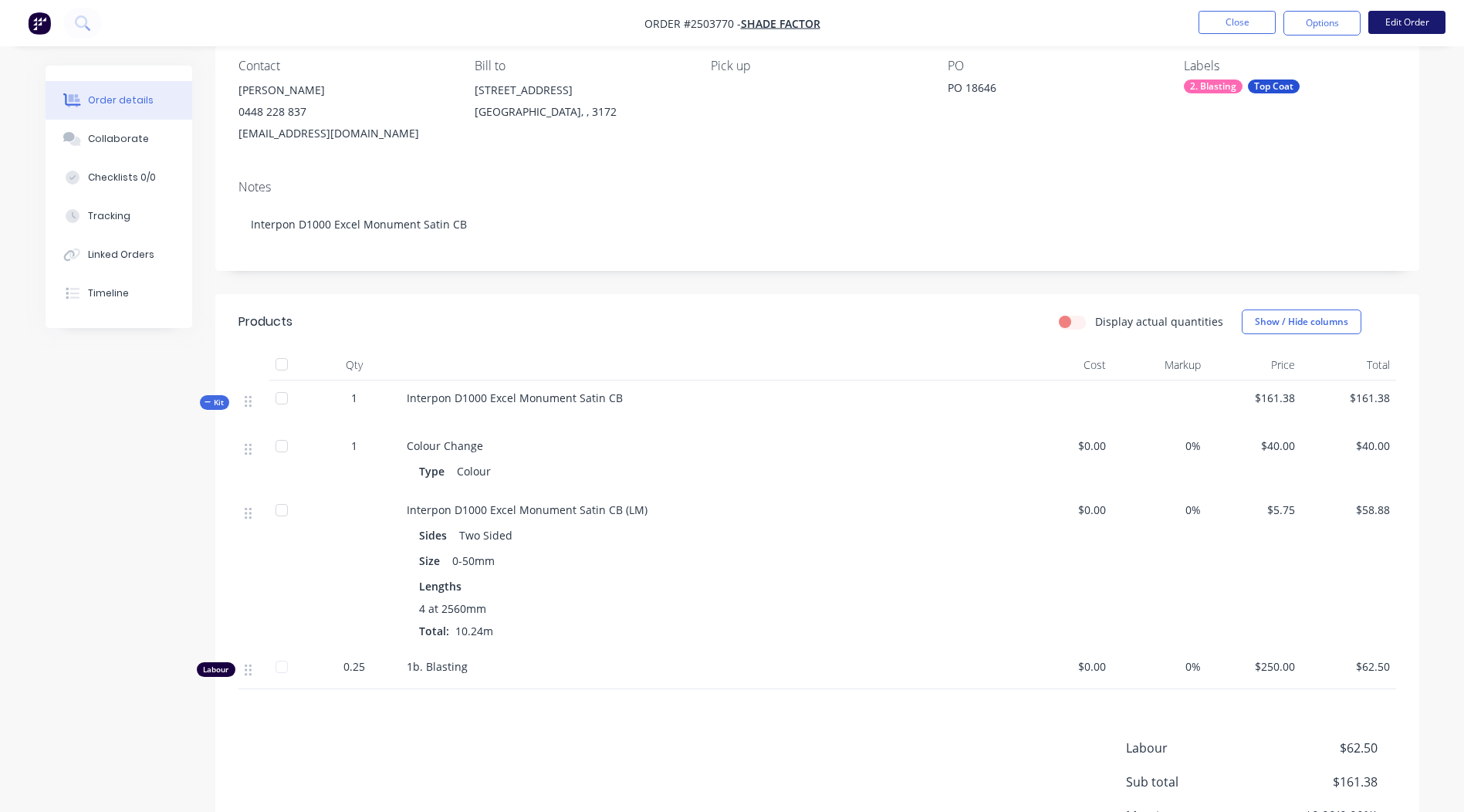
click at [1393, 21] on button "Edit Order" at bounding box center [1407, 23] width 77 height 23
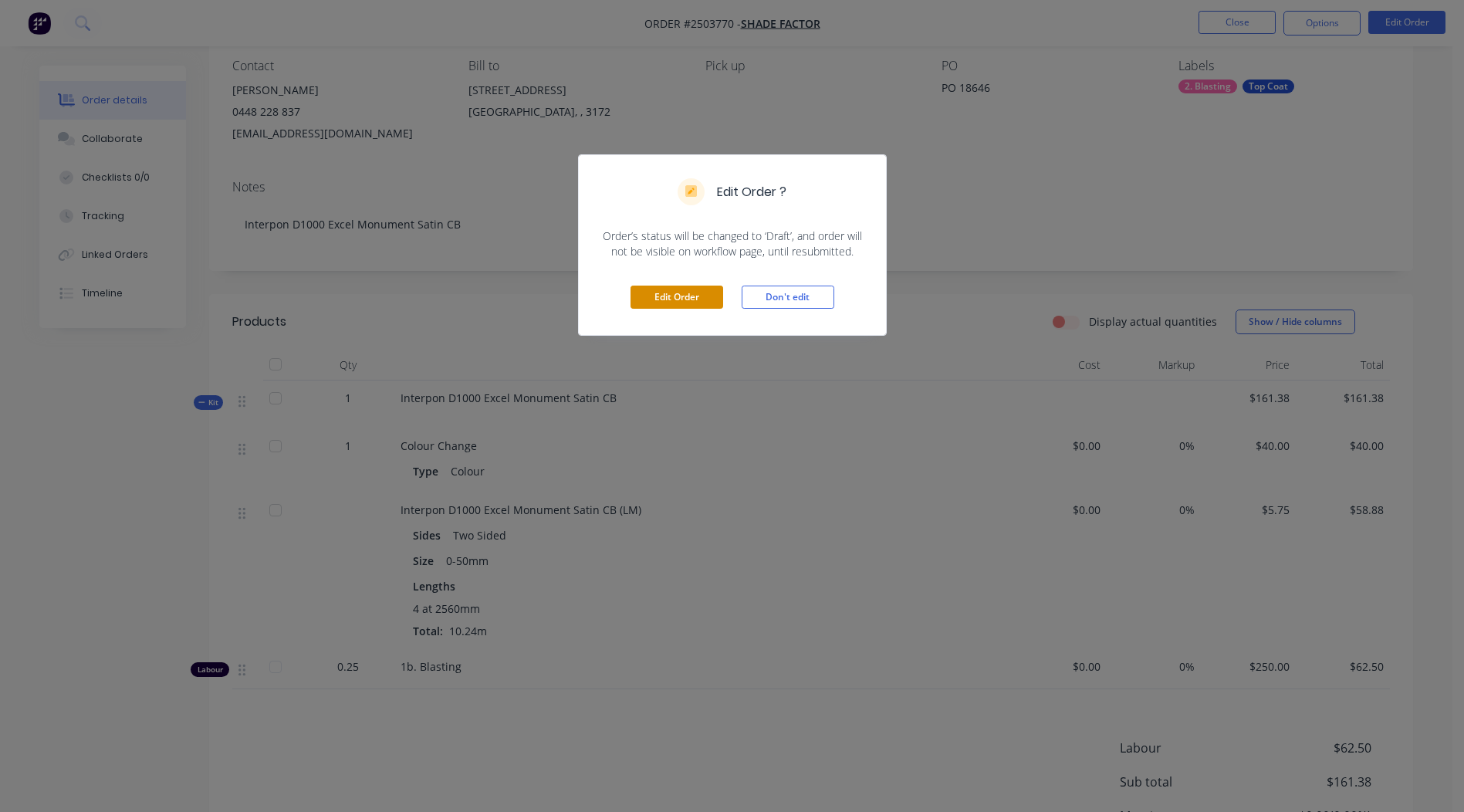
click at [639, 290] on button "Edit Order" at bounding box center [676, 297] width 92 height 23
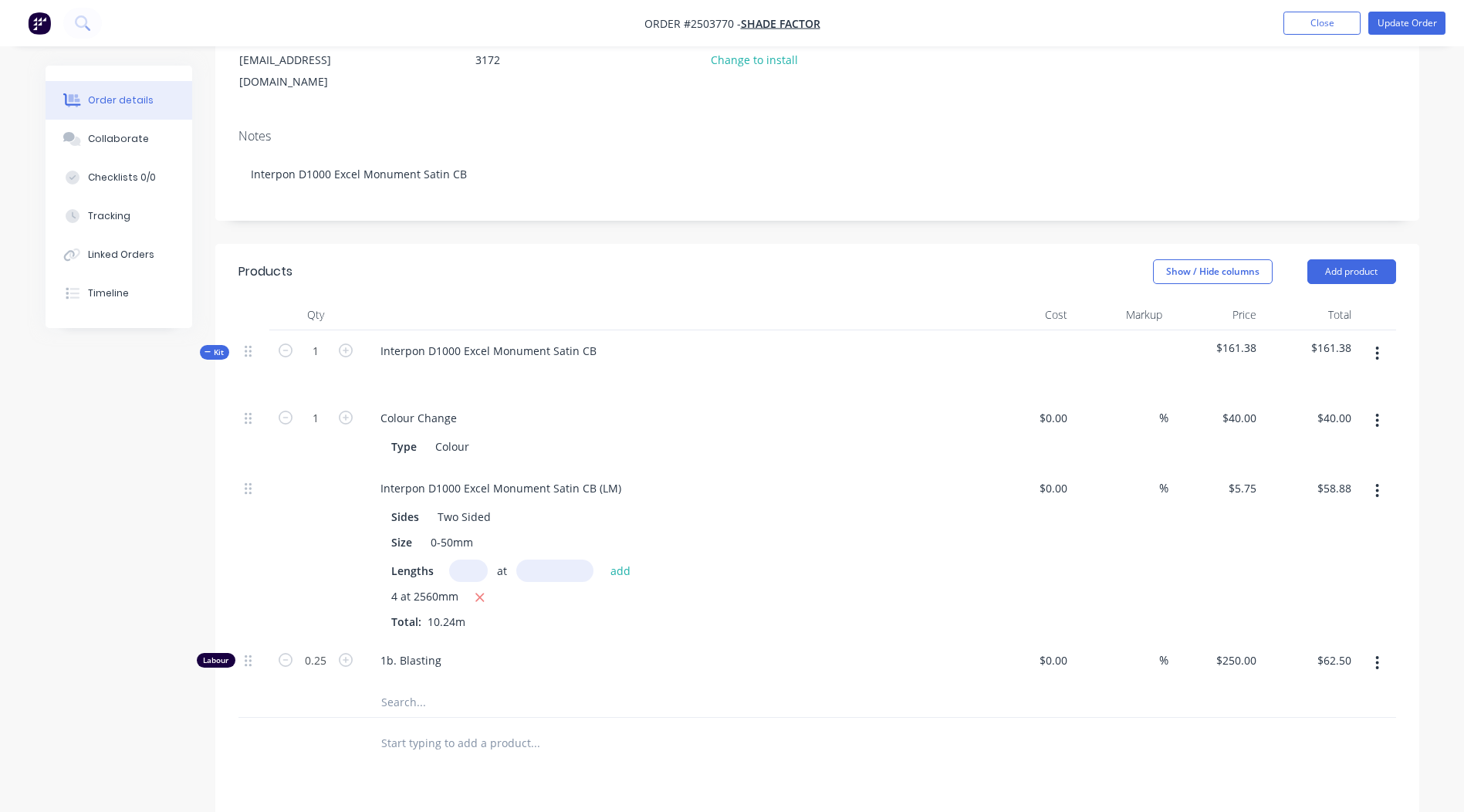
scroll to position [309, 0]
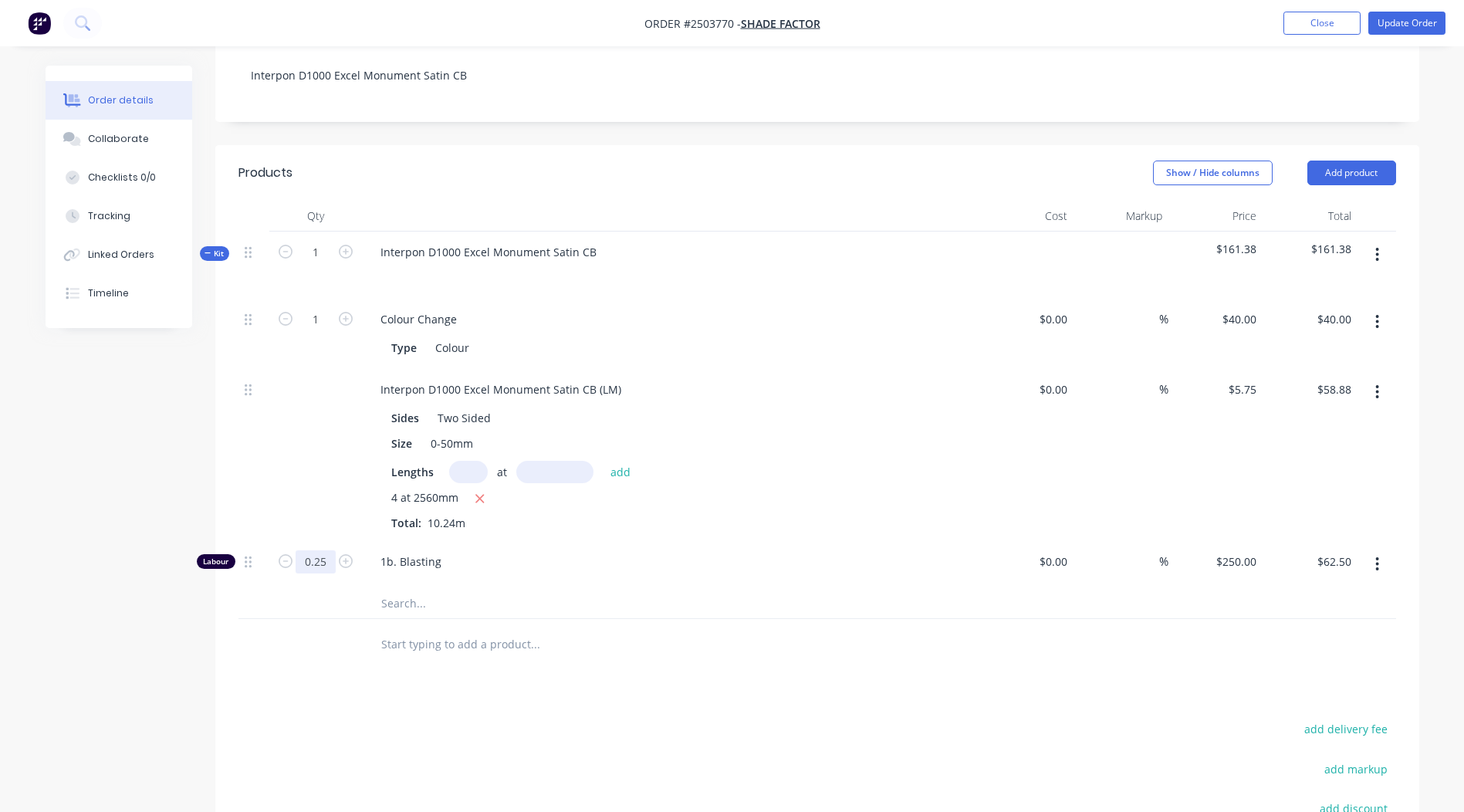
click at [324, 331] on input "0.25" at bounding box center [316, 320] width 40 height 23
type input "0.1667"
type input "$41.68"
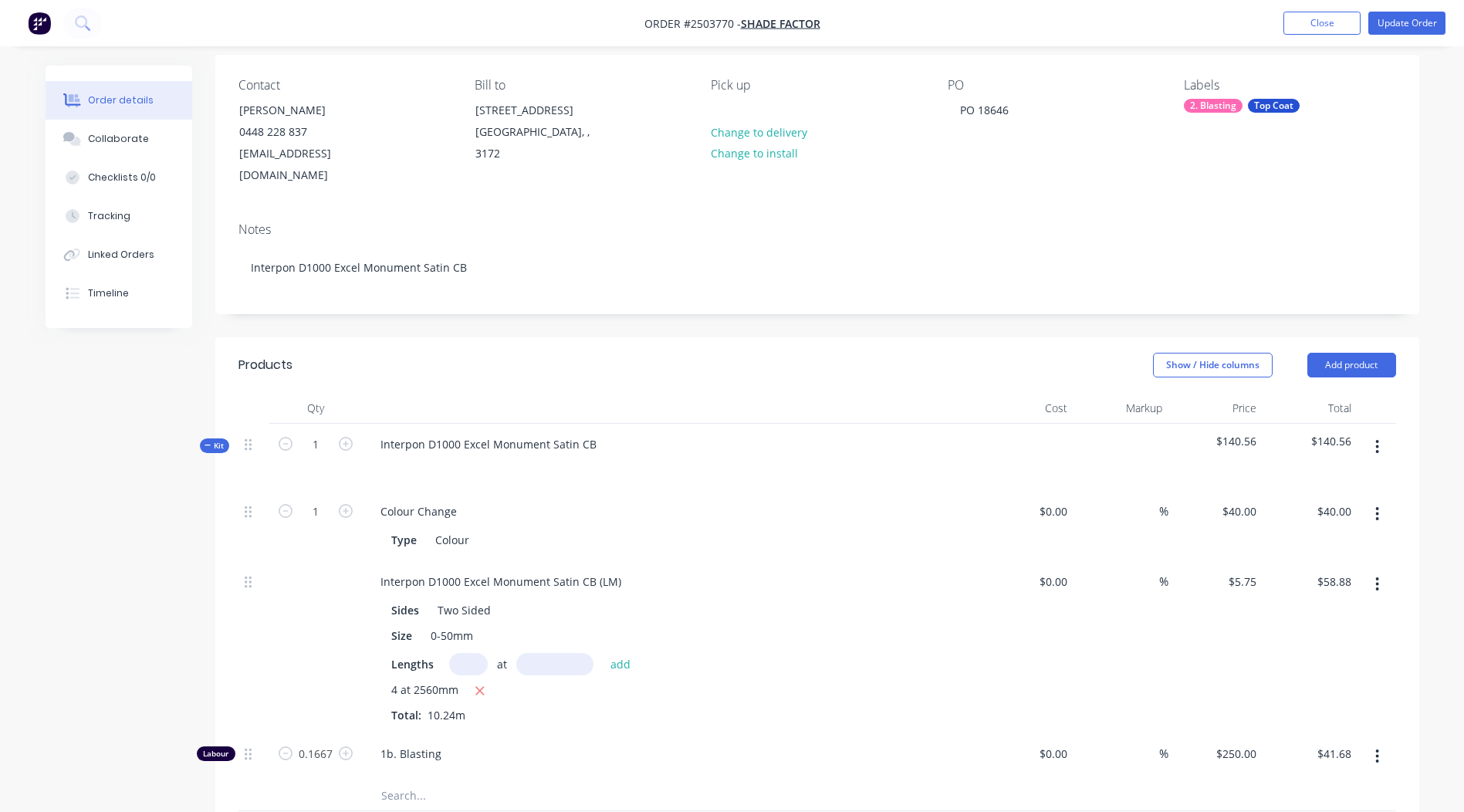
scroll to position [0, 0]
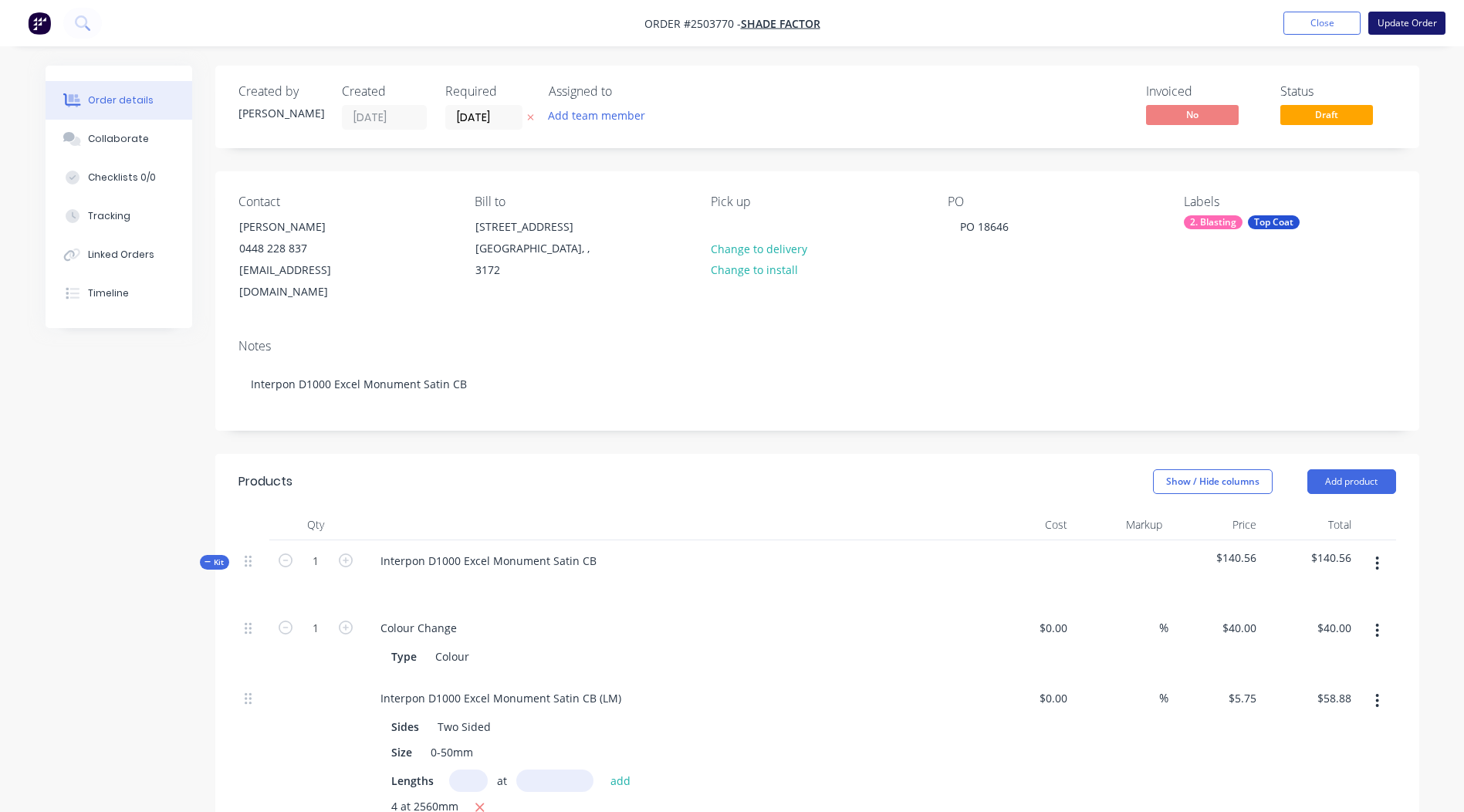
click at [1391, 33] on button "Update Order" at bounding box center [1407, 23] width 77 height 23
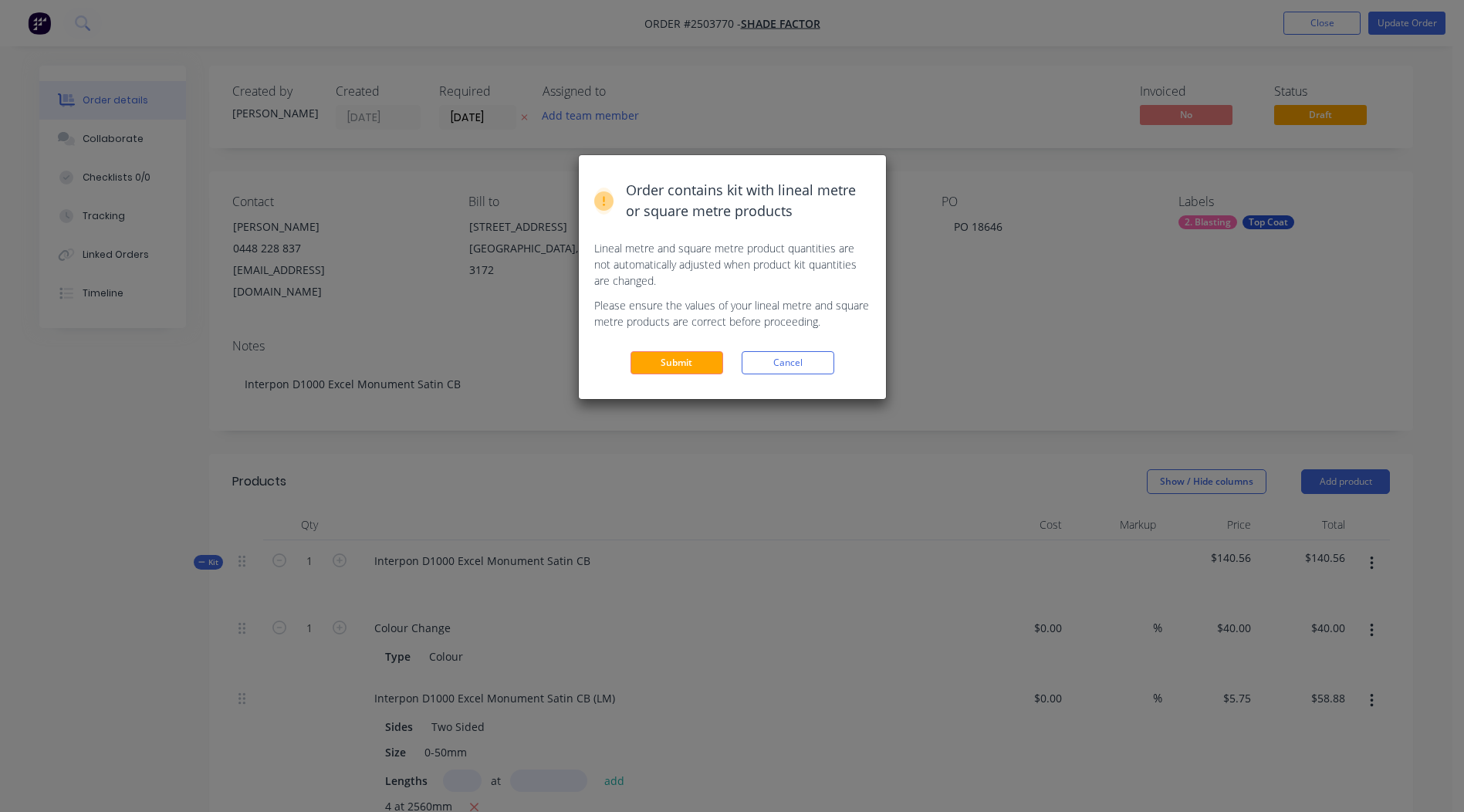
click at [666, 380] on div "Order contains kit with lineal metre or square metre products Lineal metre and …" at bounding box center [732, 277] width 308 height 244
click at [663, 367] on button "Submit" at bounding box center [676, 363] width 92 height 23
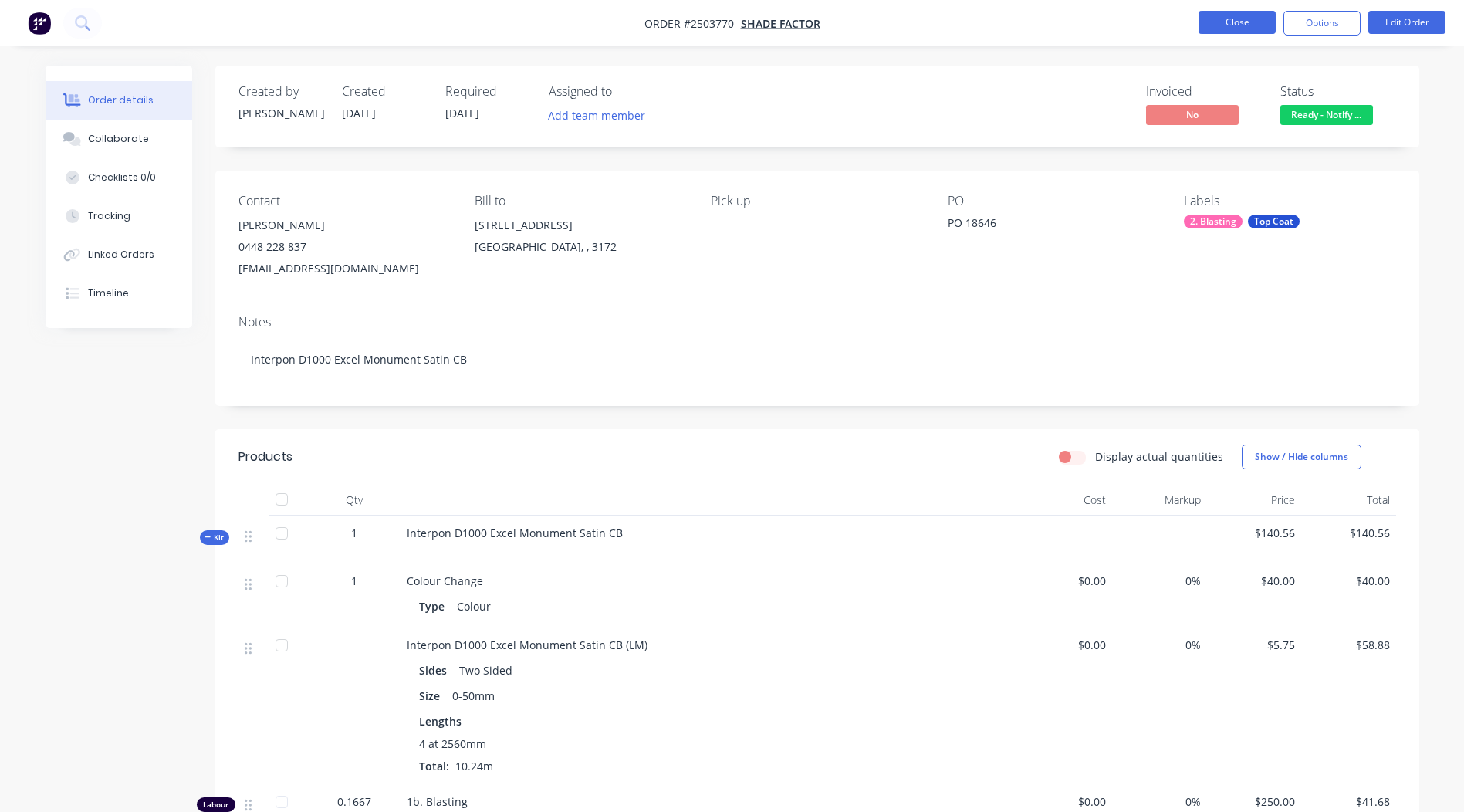
click at [1238, 24] on button "Close" at bounding box center [1236, 23] width 77 height 23
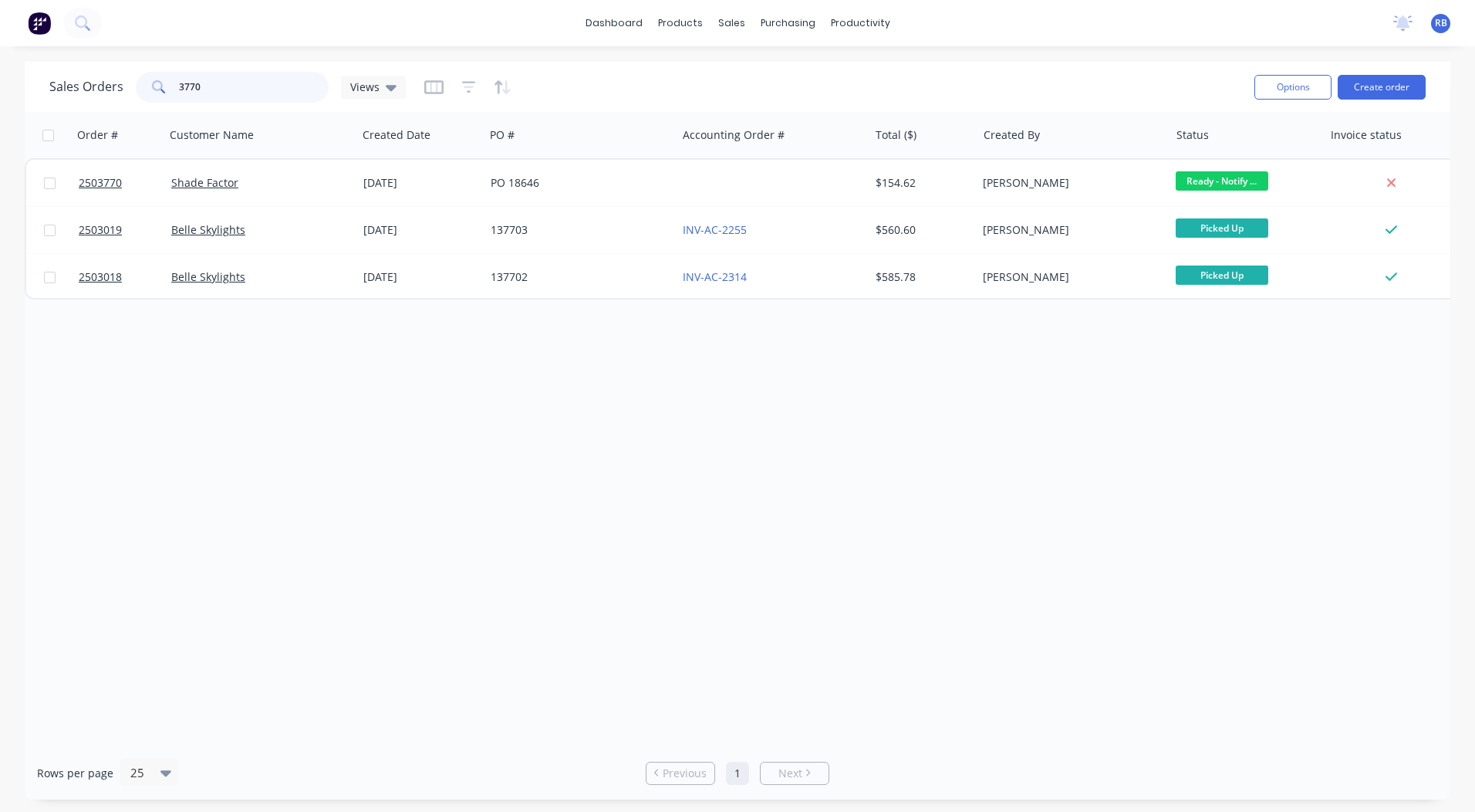
drag, startPoint x: 241, startPoint y: 87, endPoint x: 0, endPoint y: 92, distance: 241.1
click at [0, 93] on html "dashboard products sales purchasing productivity dashboard products Product Cat…" at bounding box center [738, 406] width 1475 height 812
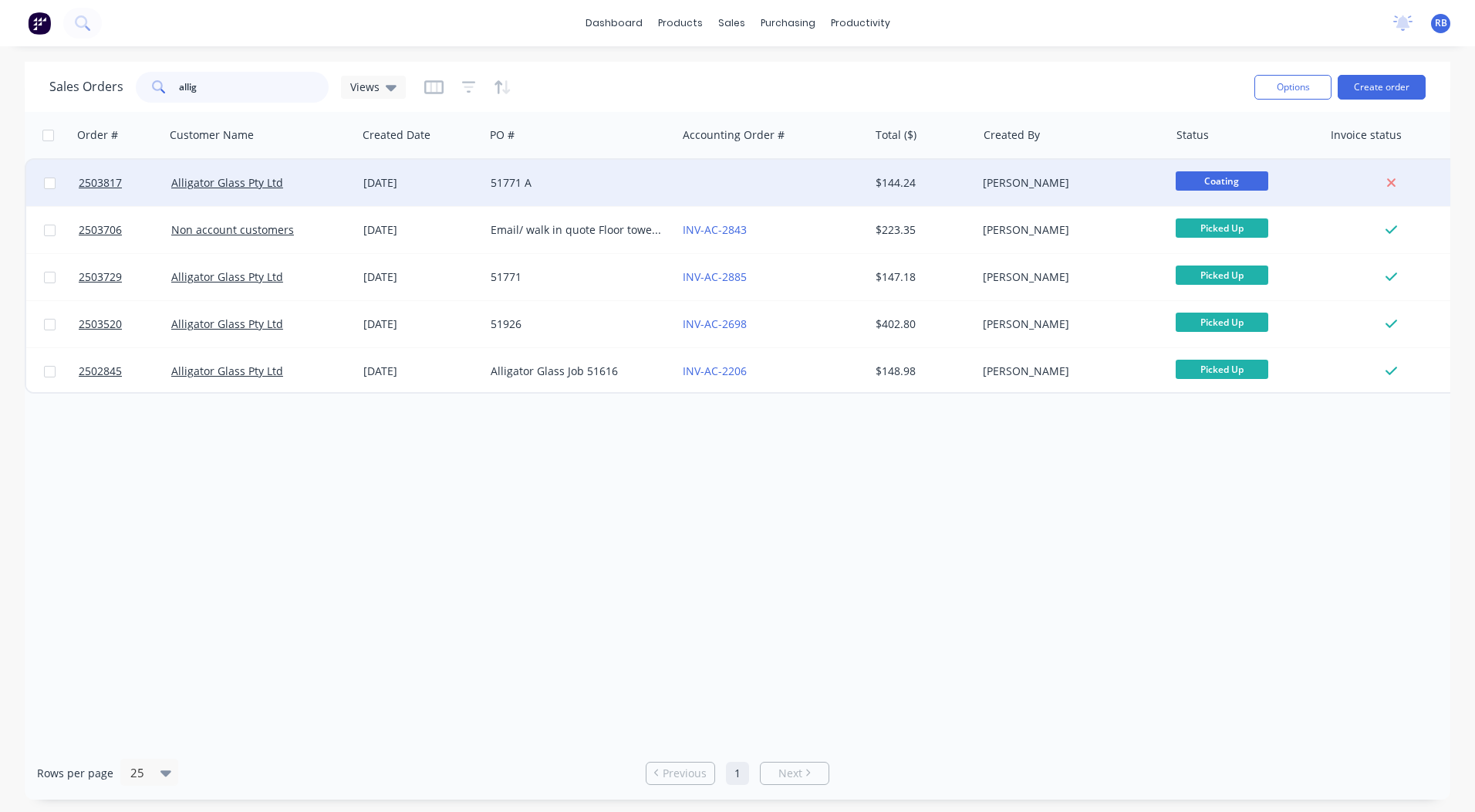
type input "allig"
click at [585, 163] on div "51771 A" at bounding box center [580, 183] width 192 height 47
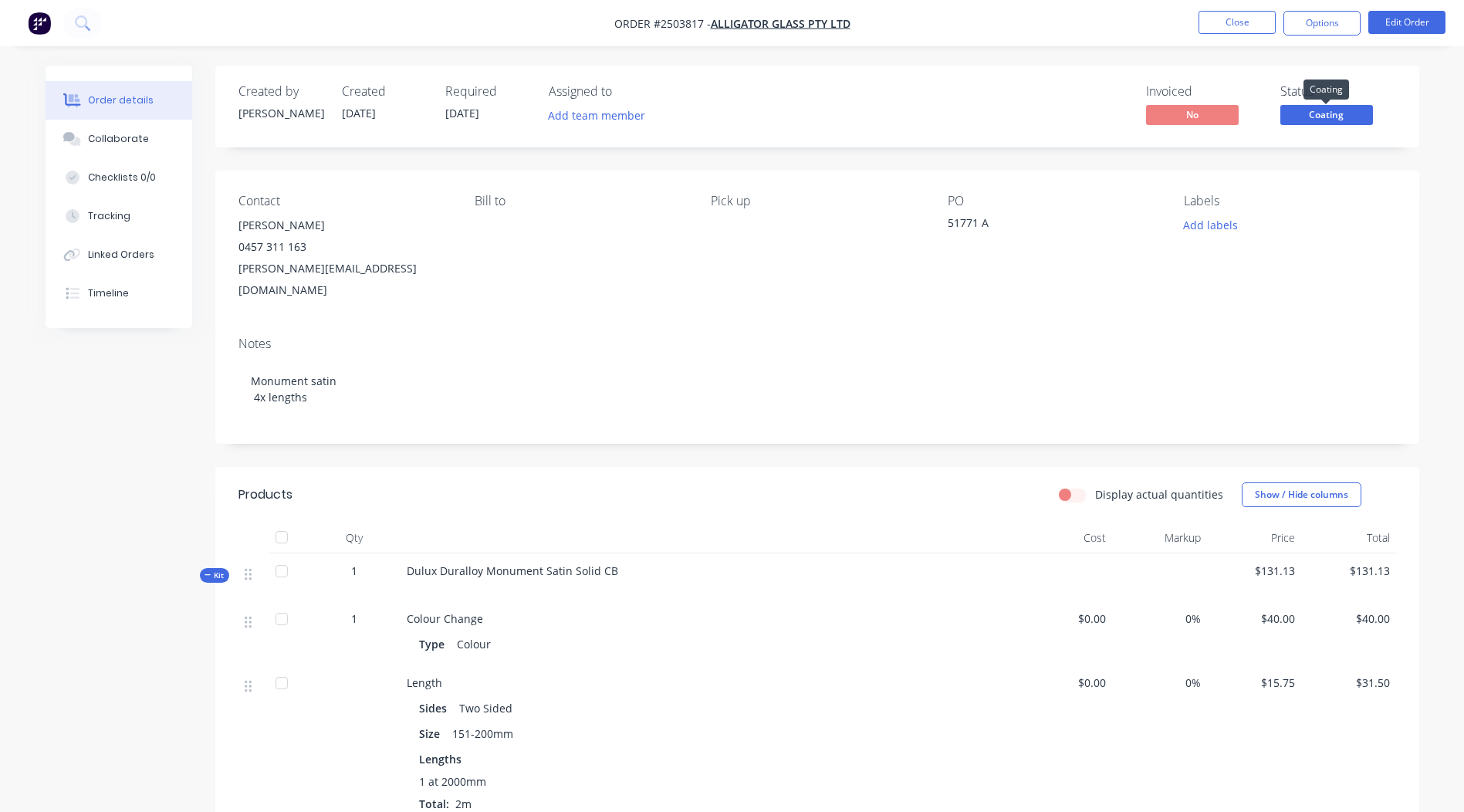
click at [1320, 106] on span "Coating" at bounding box center [1327, 114] width 92 height 19
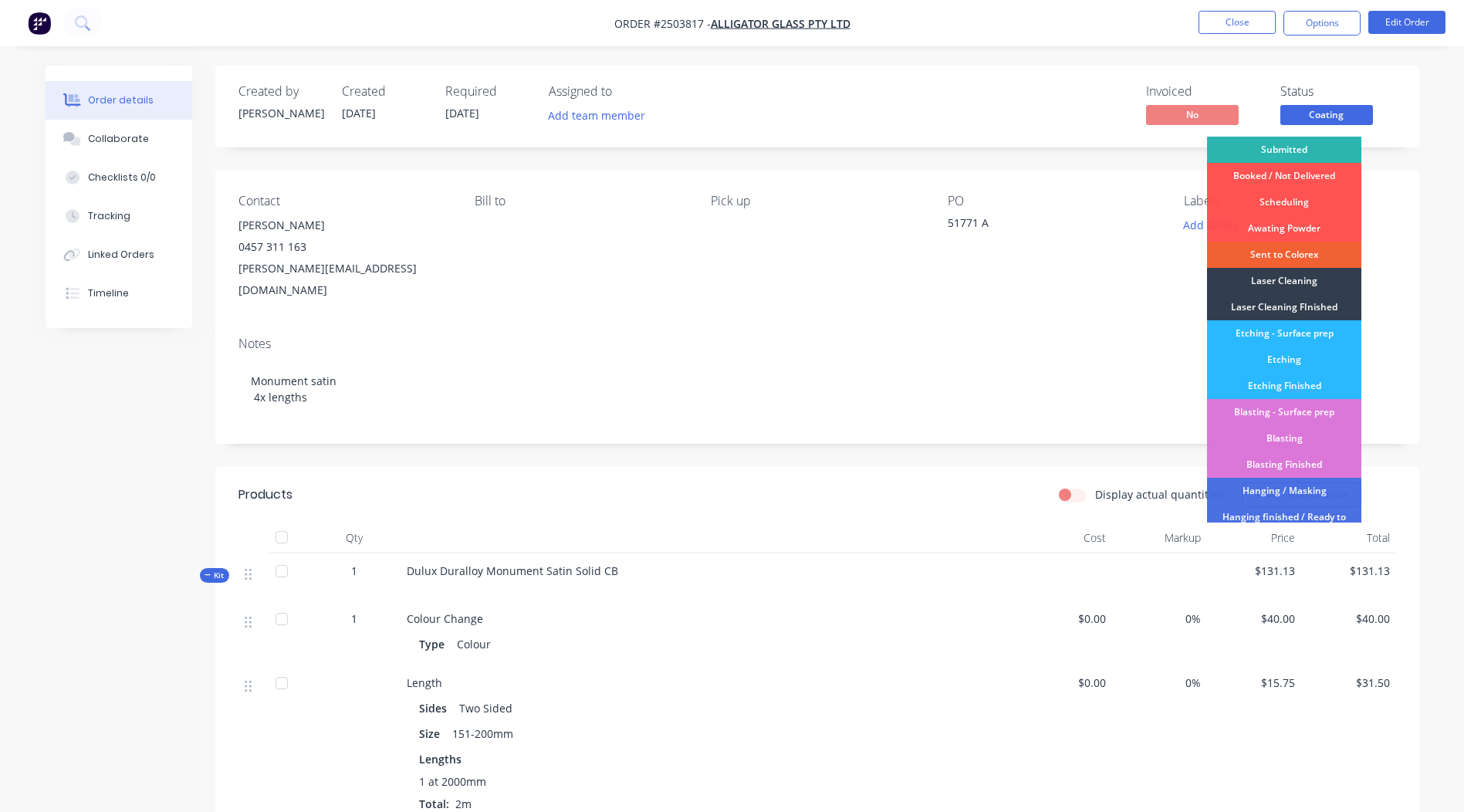
scroll to position [330, 0]
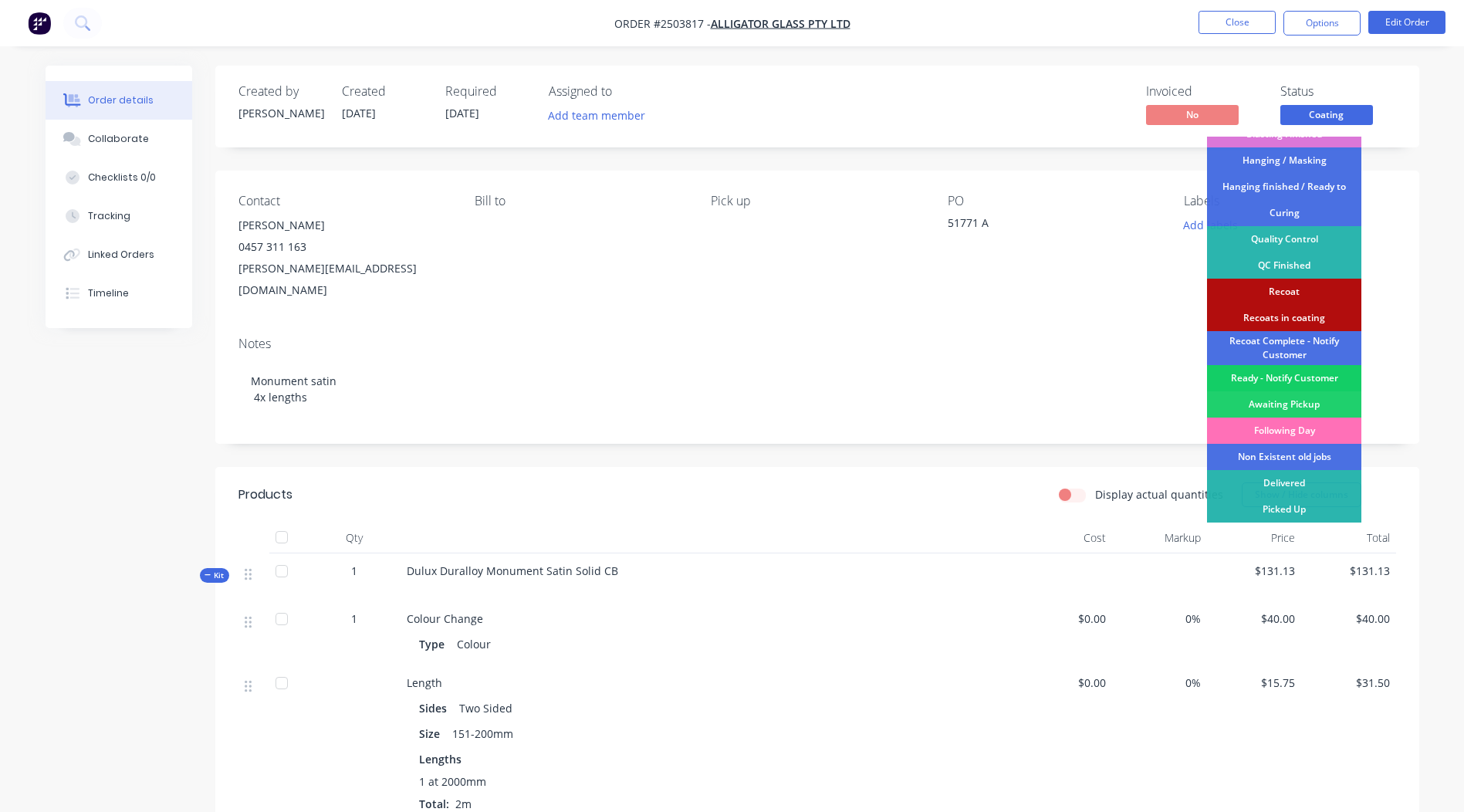
click at [1286, 377] on div "Ready - Notify Customer" at bounding box center [1284, 378] width 155 height 26
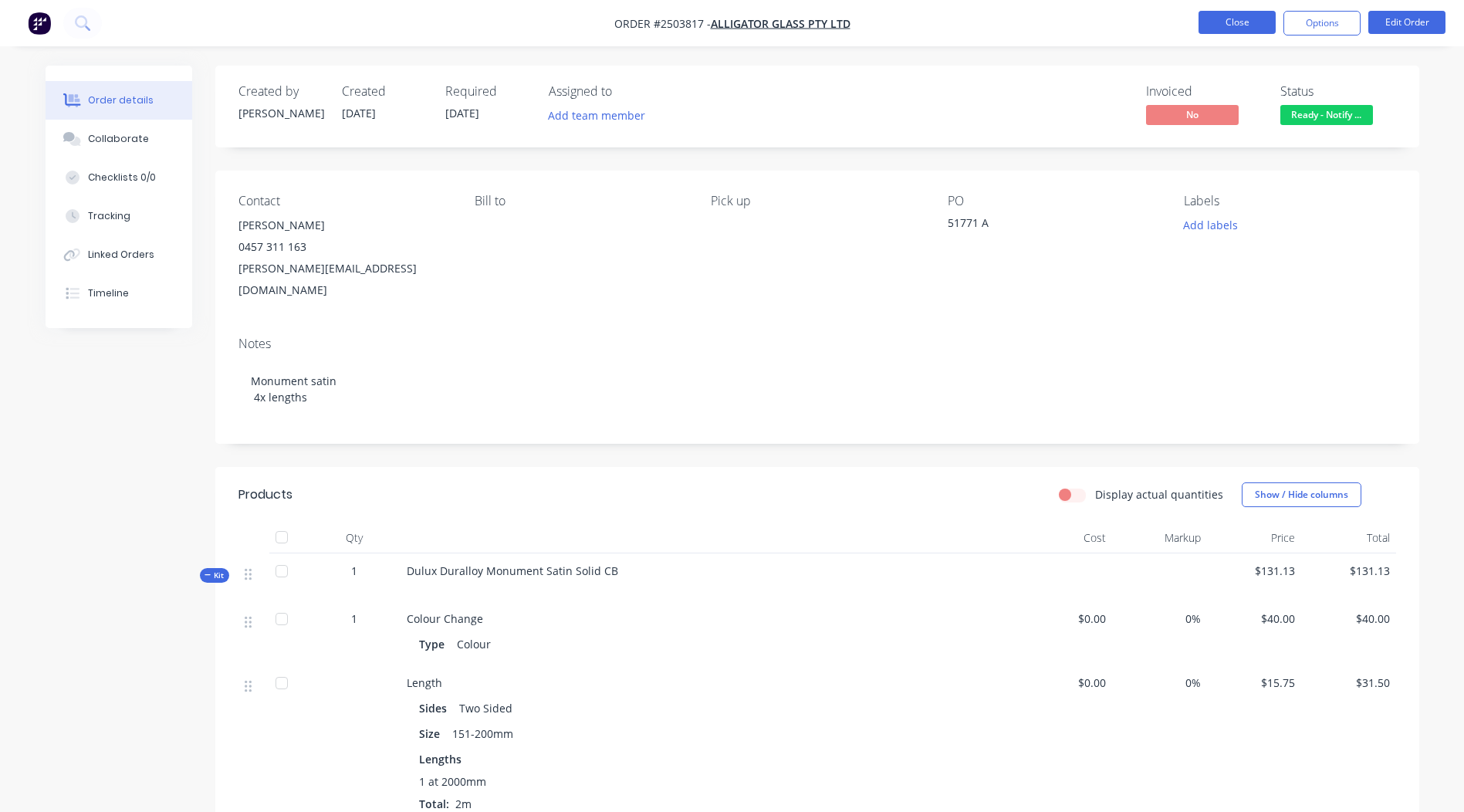
click at [1261, 29] on button "Close" at bounding box center [1236, 23] width 77 height 23
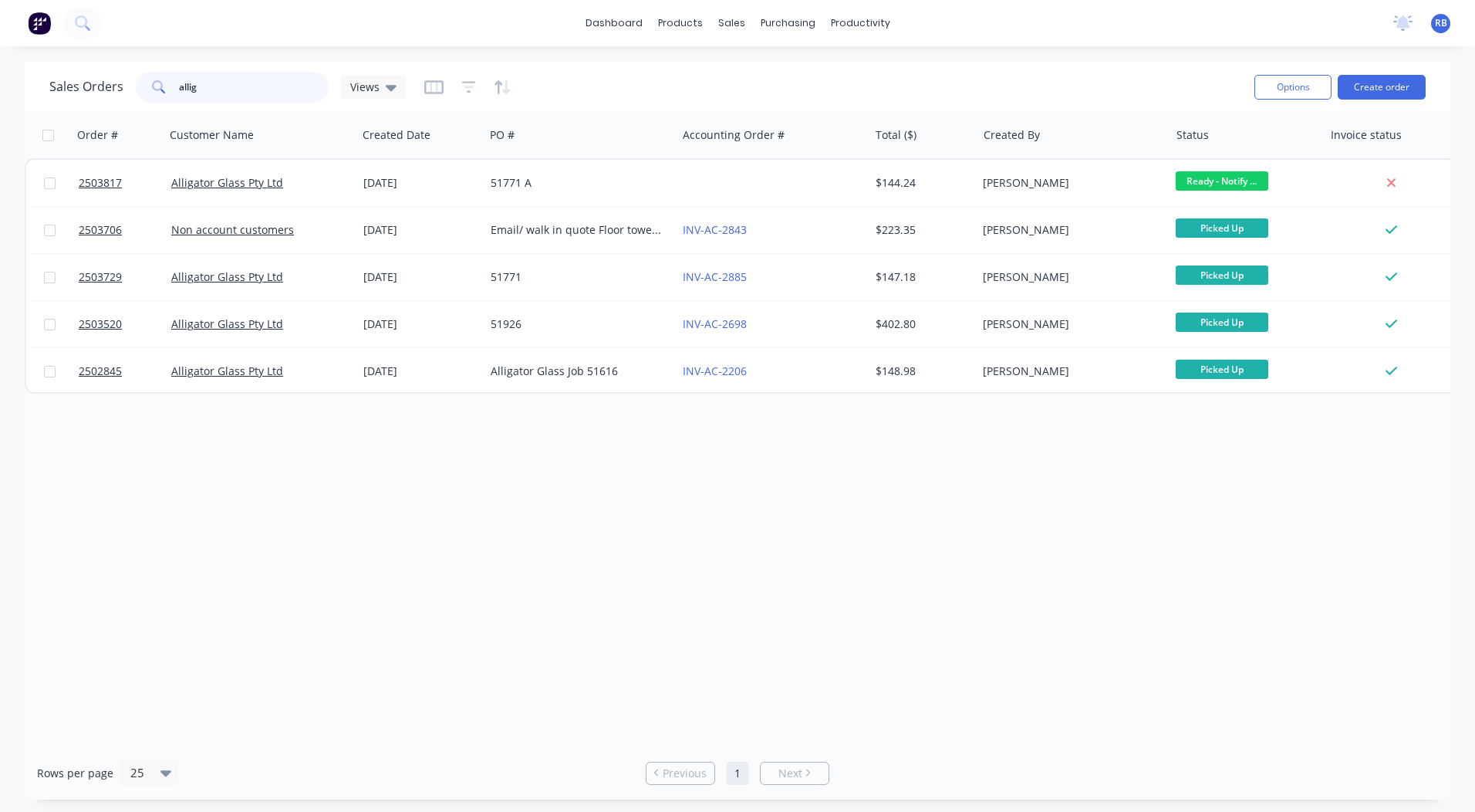
drag, startPoint x: 262, startPoint y: 81, endPoint x: 0, endPoint y: 99, distance: 262.6
click at [47, 99] on div "Sales Orders allig Views Options Create order" at bounding box center [738, 87] width 1426 height 50
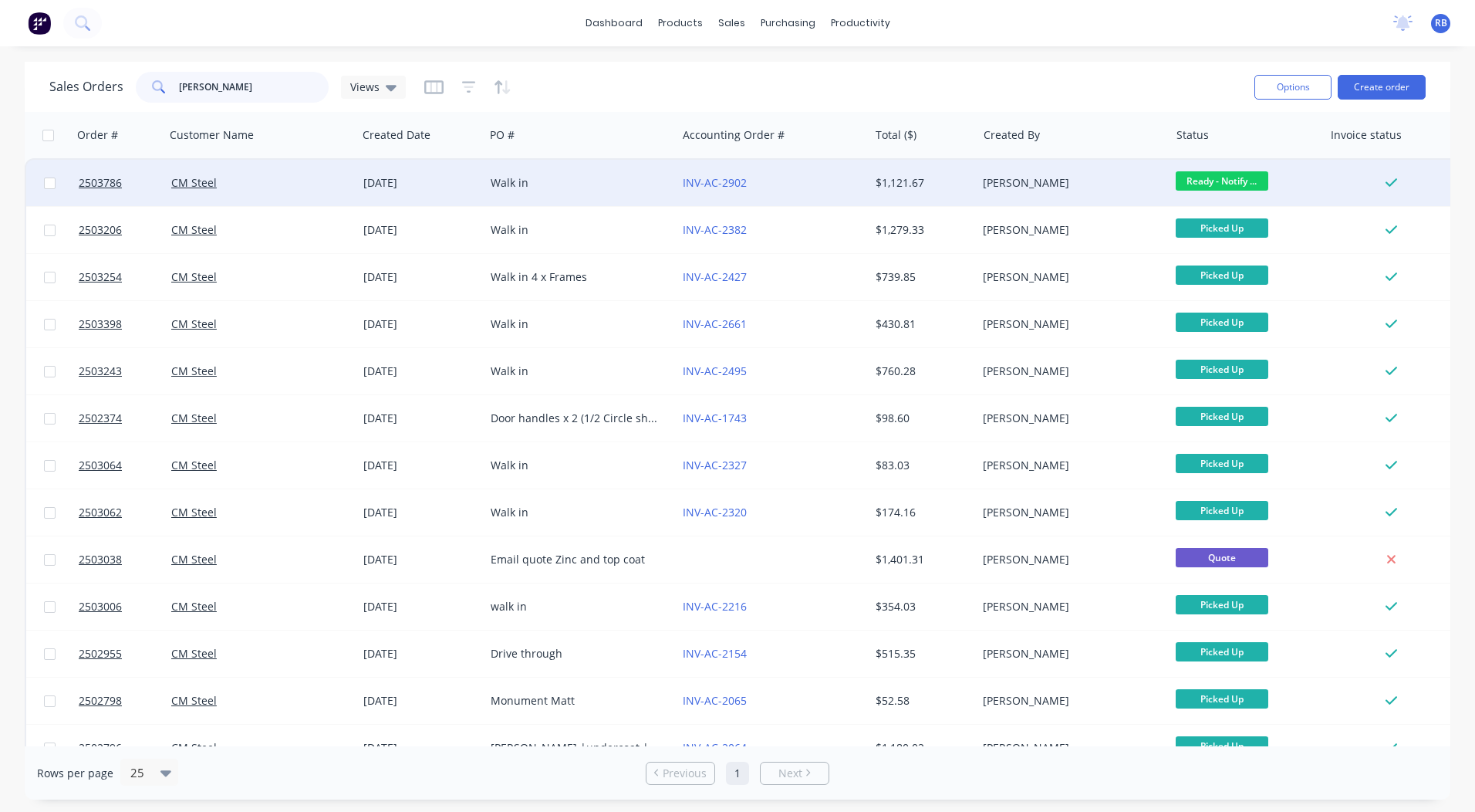
type input "[PERSON_NAME]"
click at [254, 172] on div "CM Steel" at bounding box center [261, 183] width 192 height 47
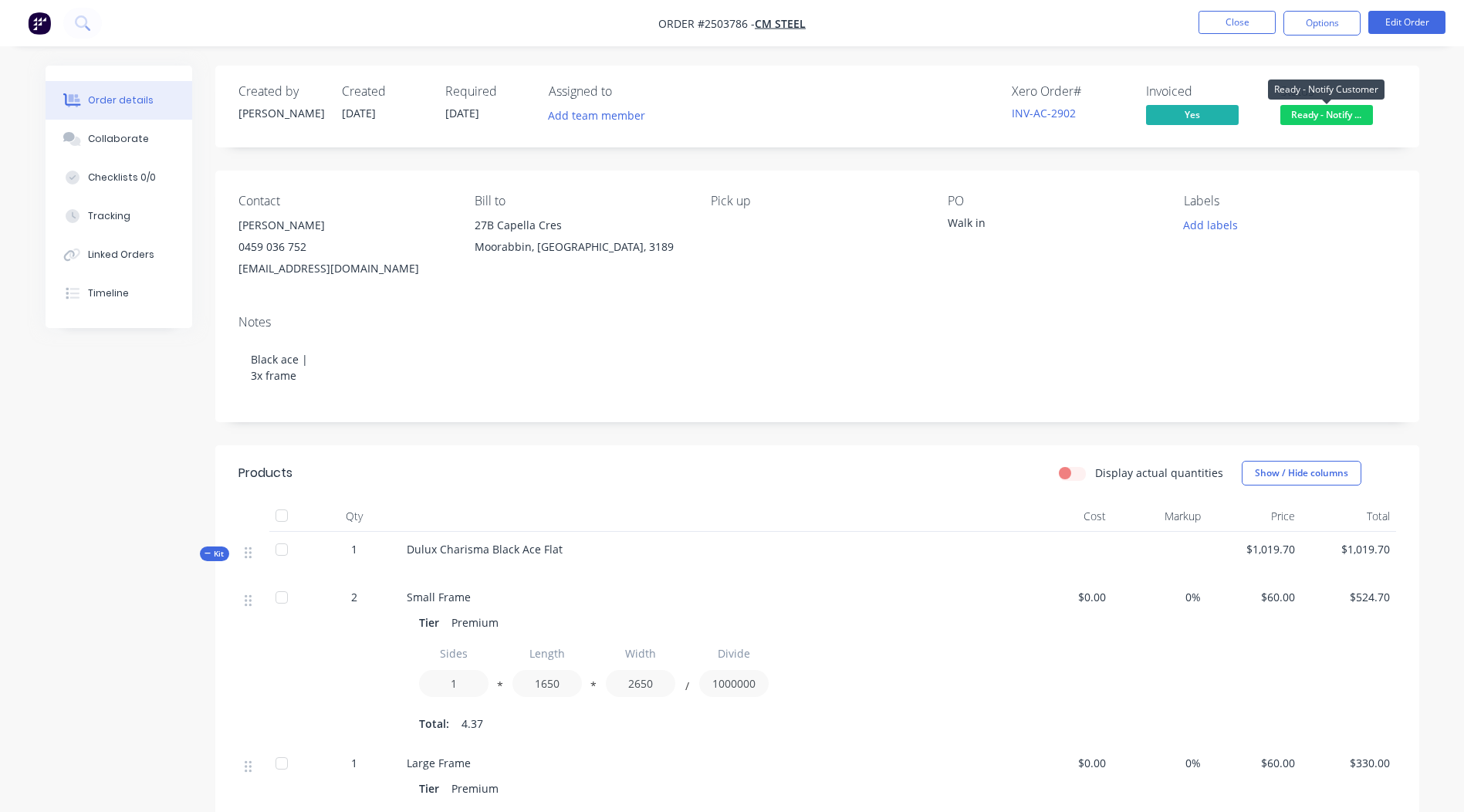
click at [1298, 113] on span "Ready - Notify ..." at bounding box center [1327, 114] width 92 height 19
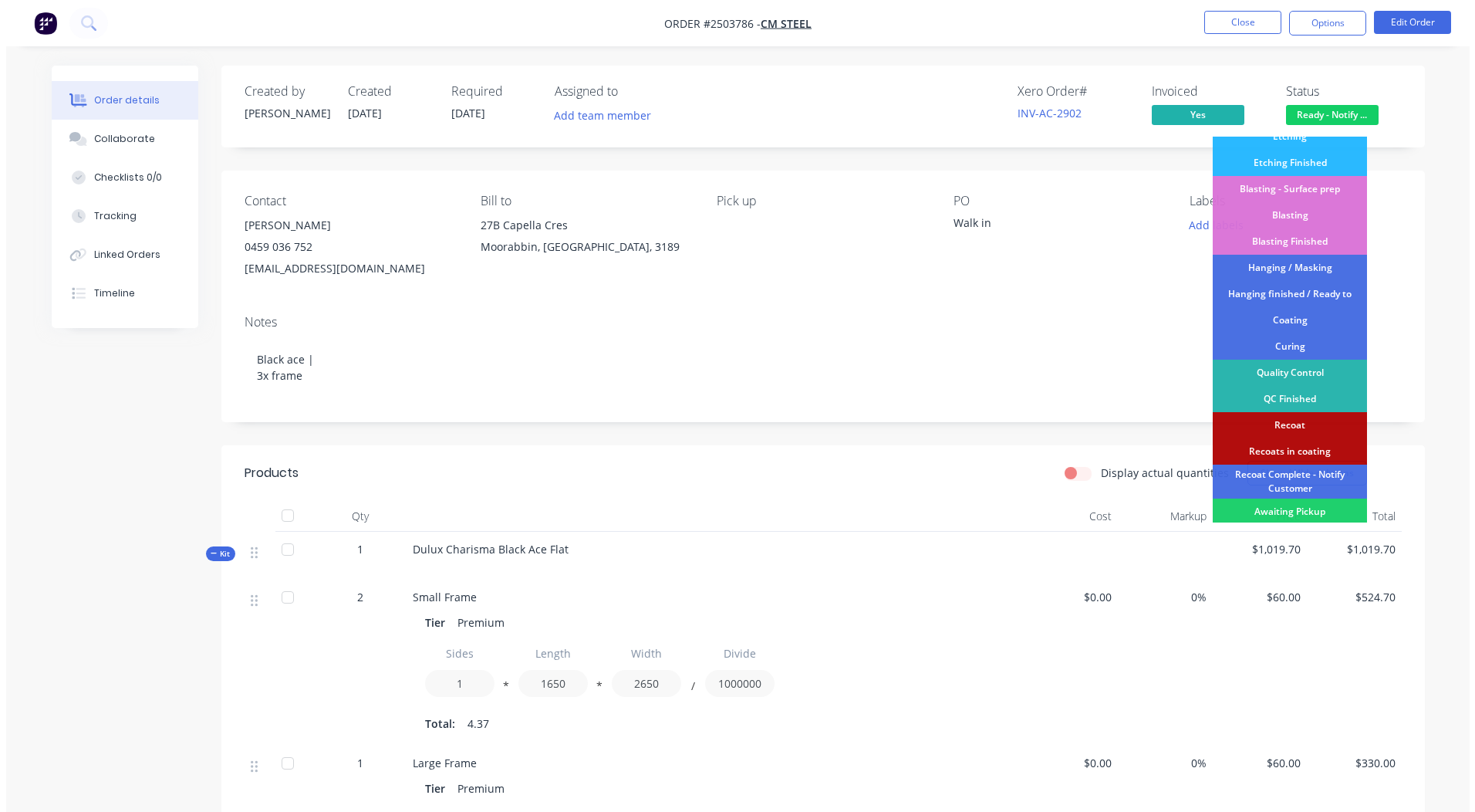
scroll to position [330, 0]
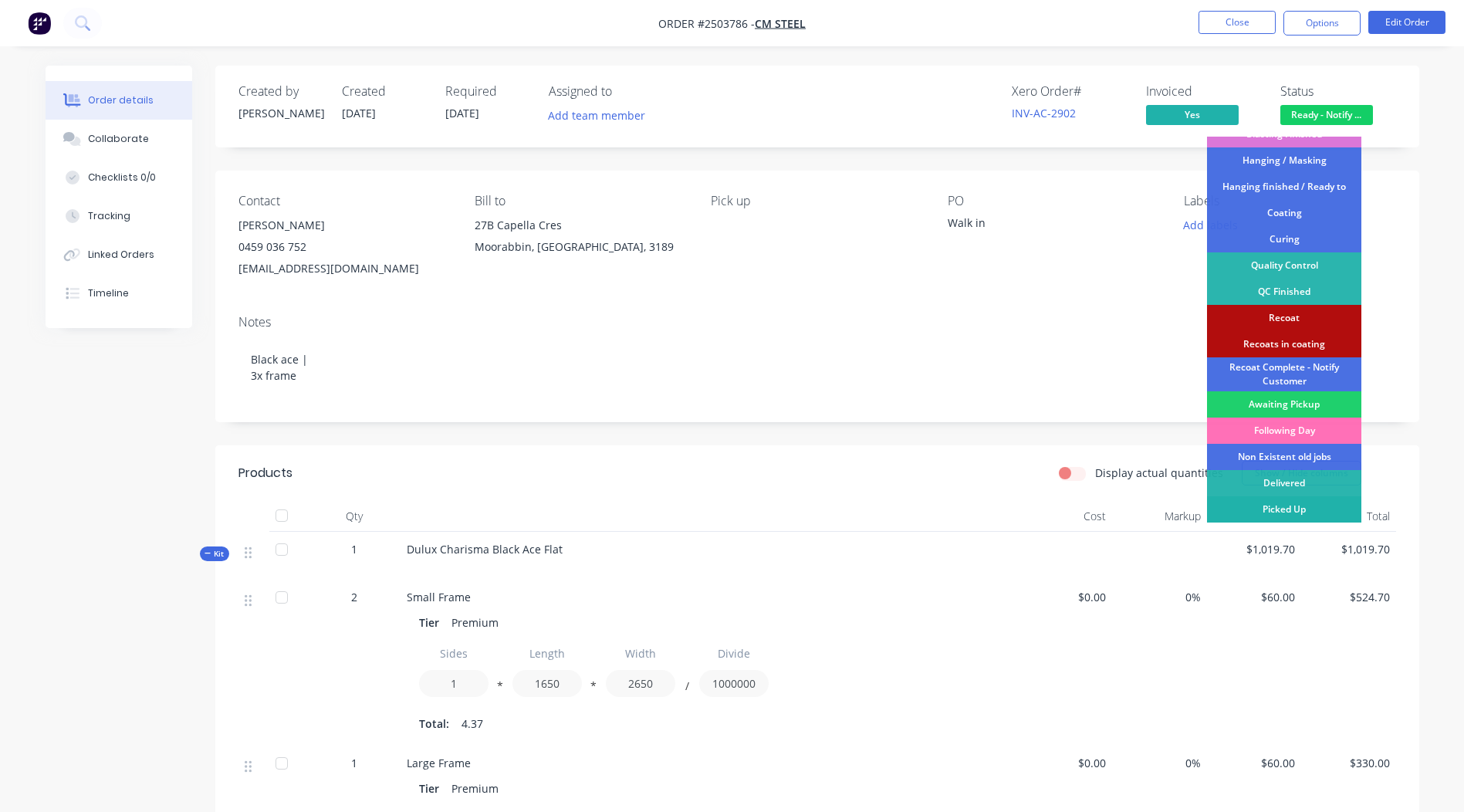
click at [1272, 509] on div "Picked Up" at bounding box center [1284, 509] width 155 height 26
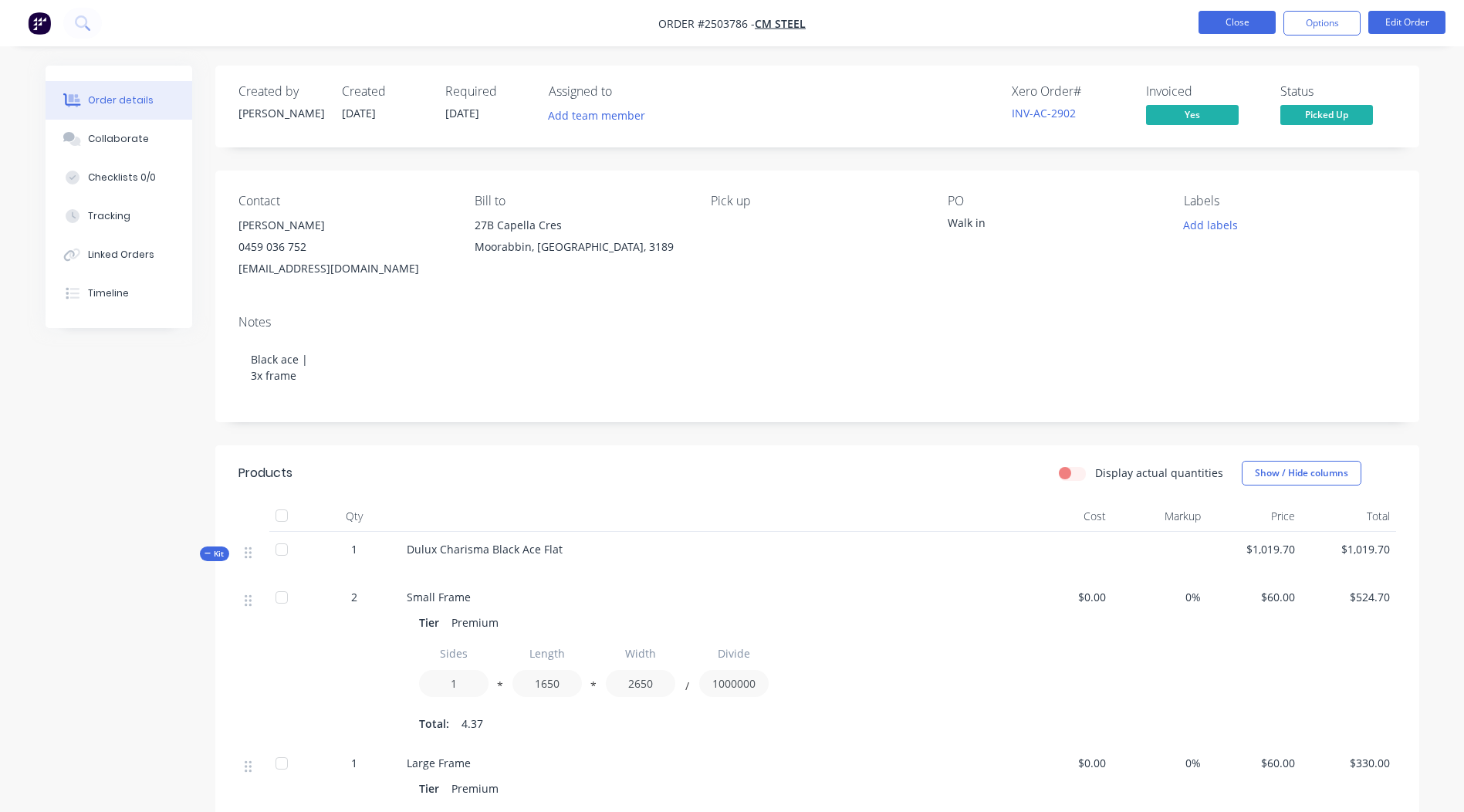
click at [1228, 26] on button "Close" at bounding box center [1236, 23] width 77 height 23
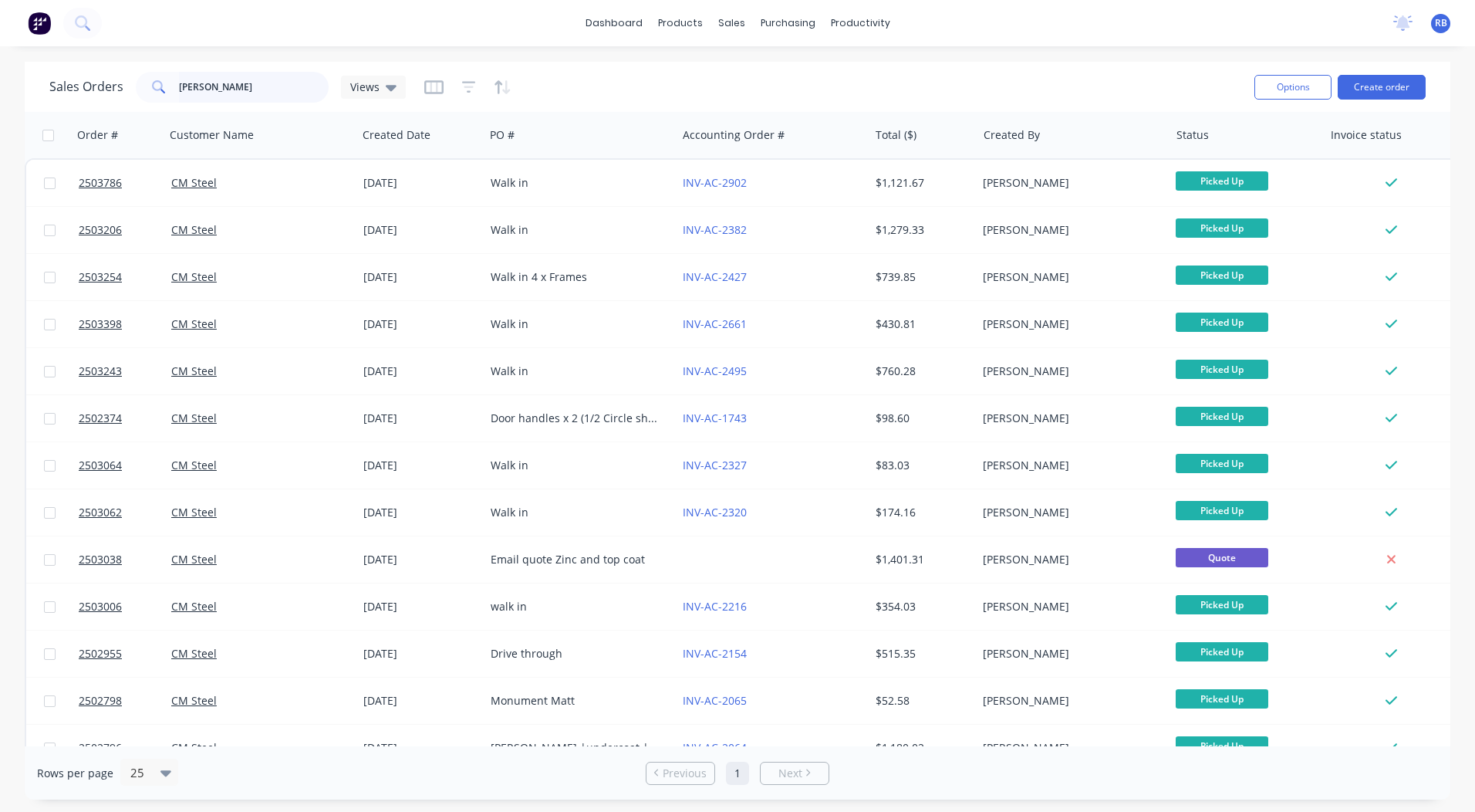
click at [0, 29] on html "dashboard products sales purchasing productivity dashboard products Product Cat…" at bounding box center [738, 406] width 1475 height 812
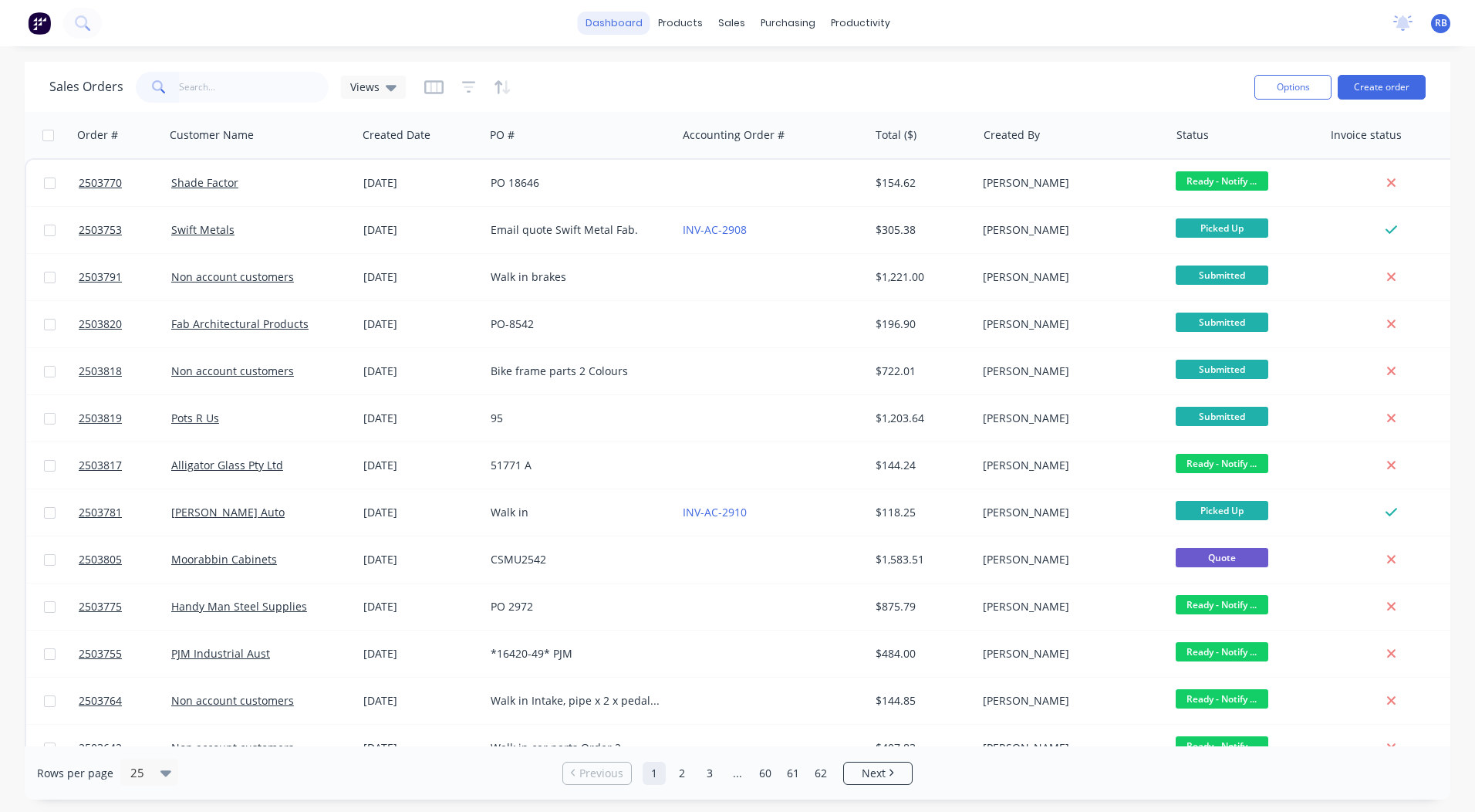
click at [604, 15] on link "dashboard" at bounding box center [613, 23] width 72 height 23
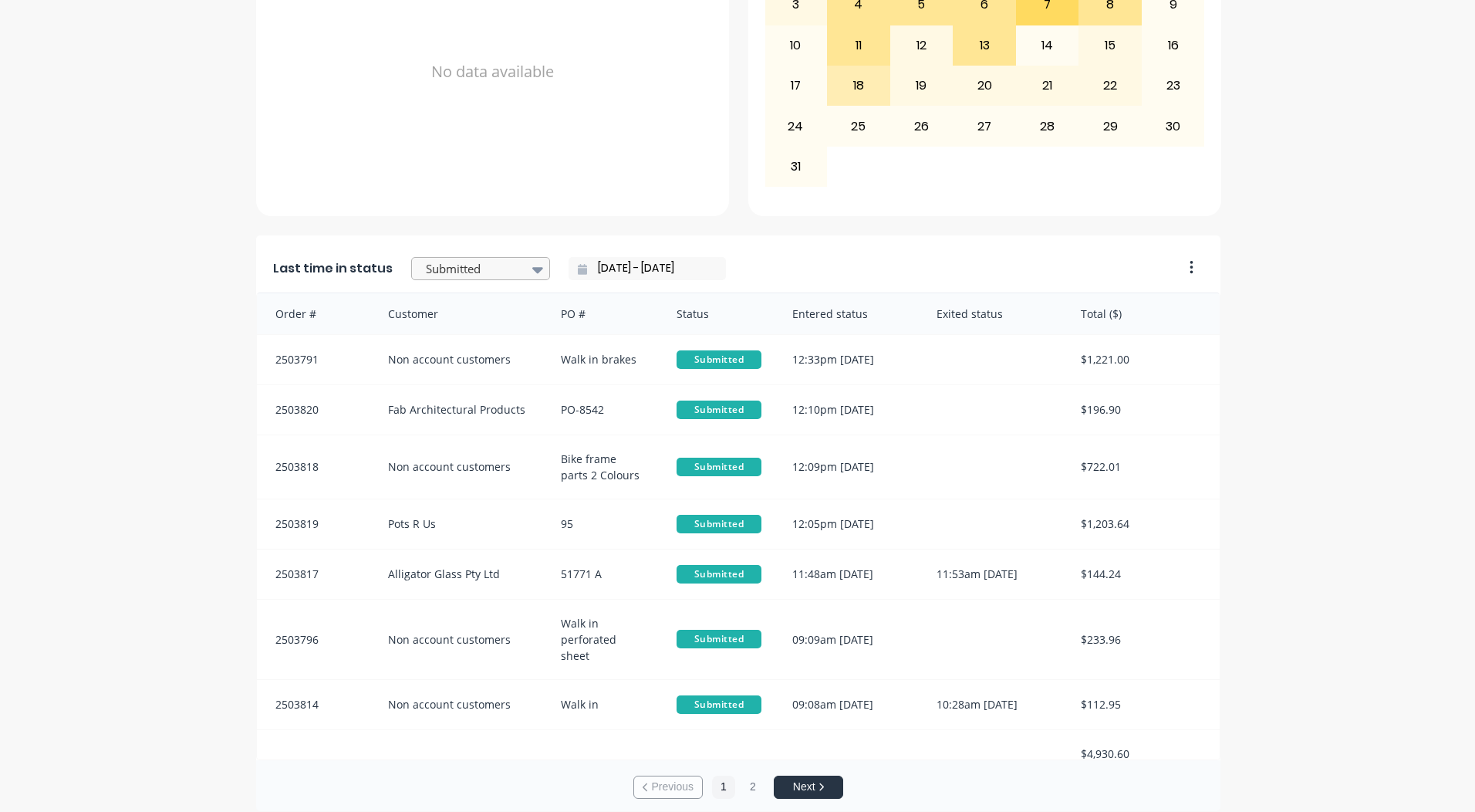
scroll to position [666, 0]
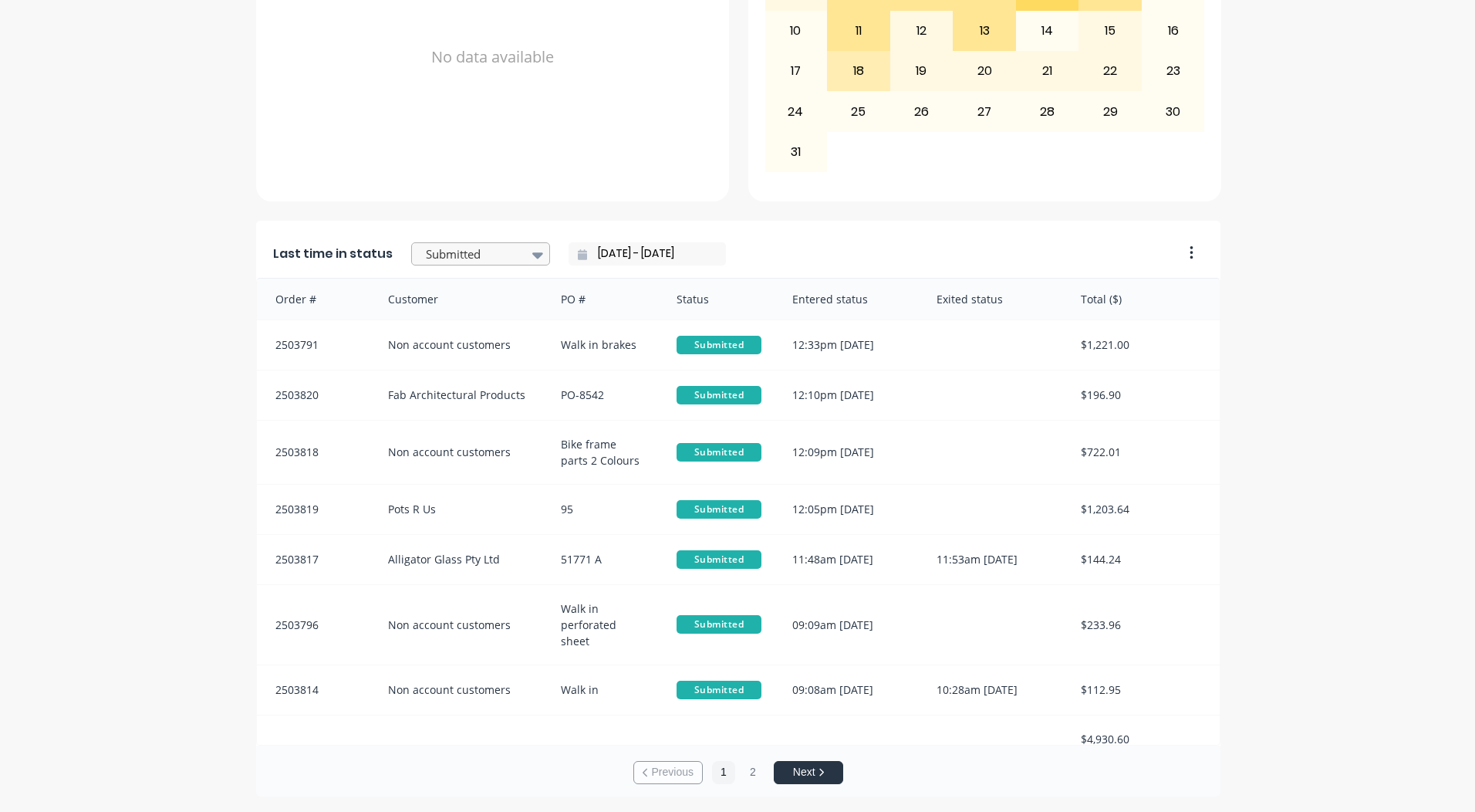
click at [533, 250] on icon at bounding box center [538, 255] width 11 height 17
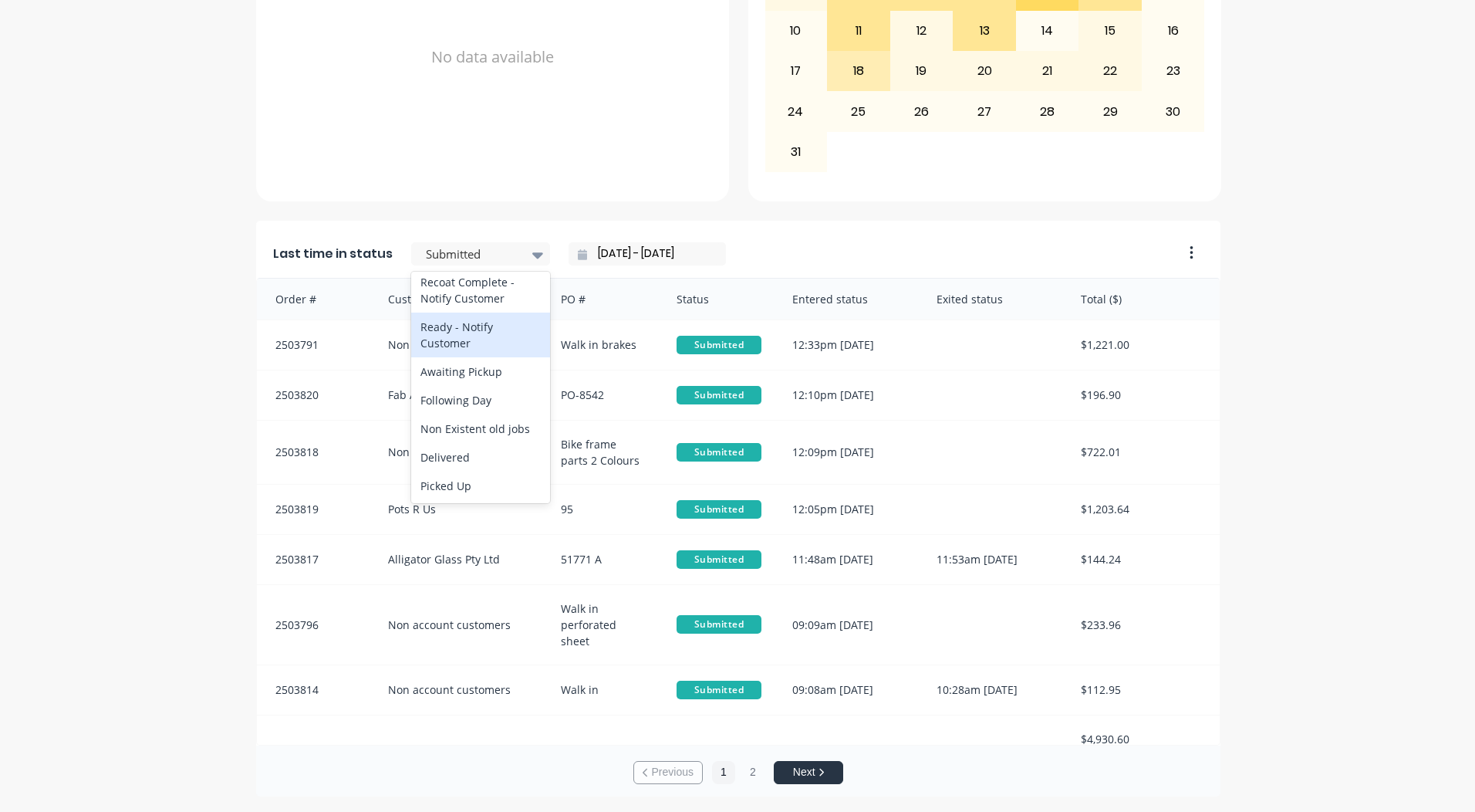
click at [448, 338] on div "Ready - Notify Customer" at bounding box center [481, 335] width 139 height 45
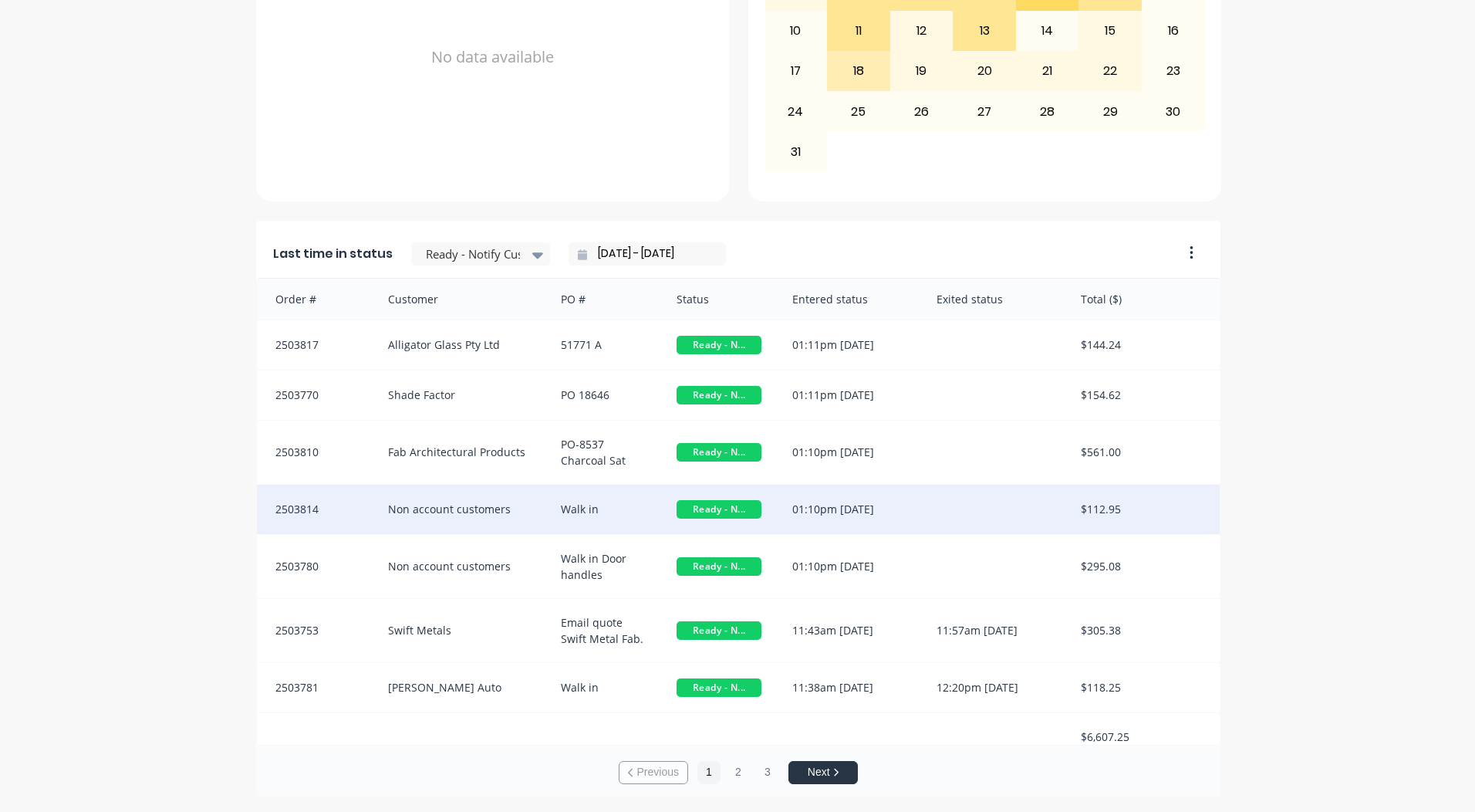
scroll to position [16, 0]
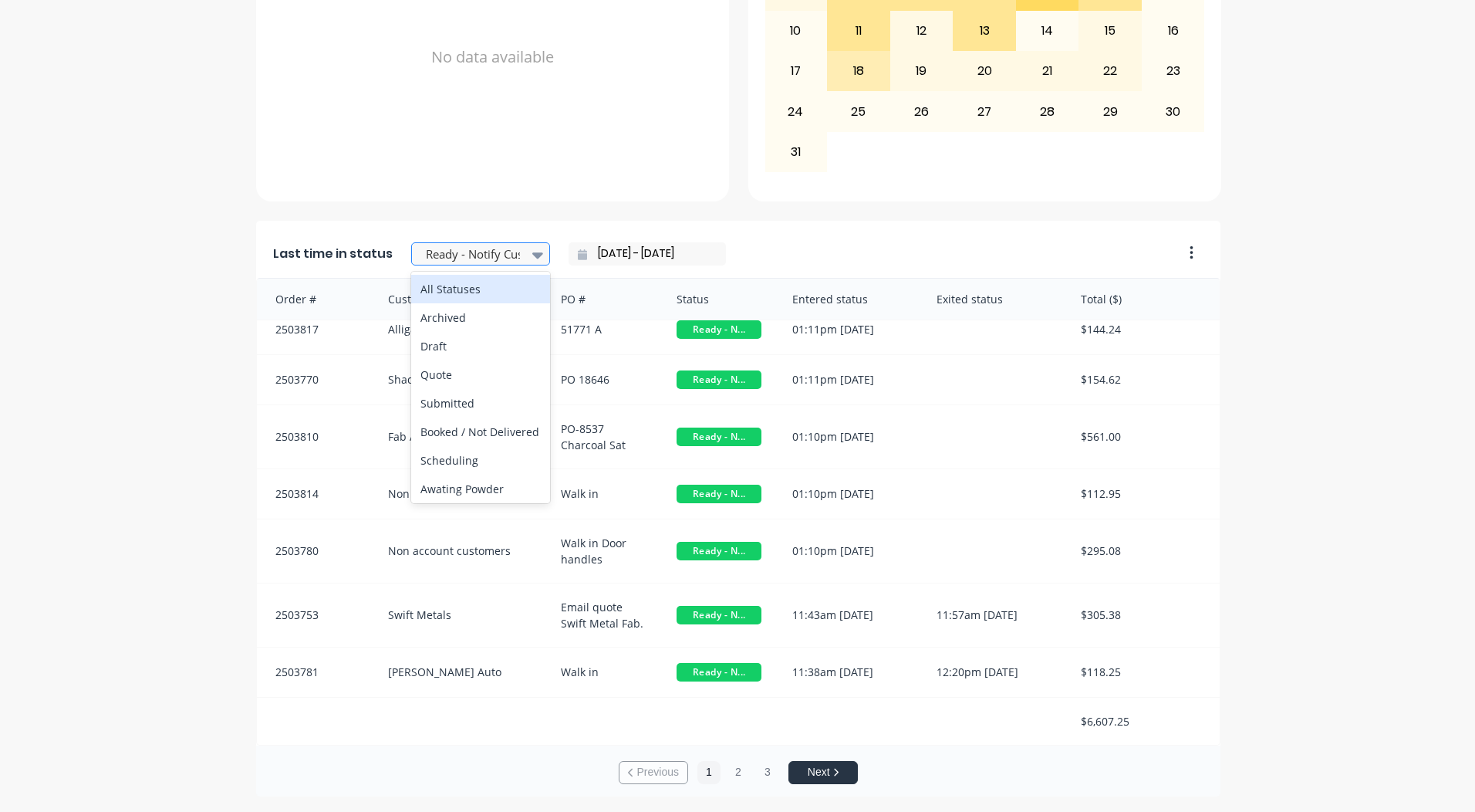
click at [460, 259] on div at bounding box center [473, 254] width 97 height 19
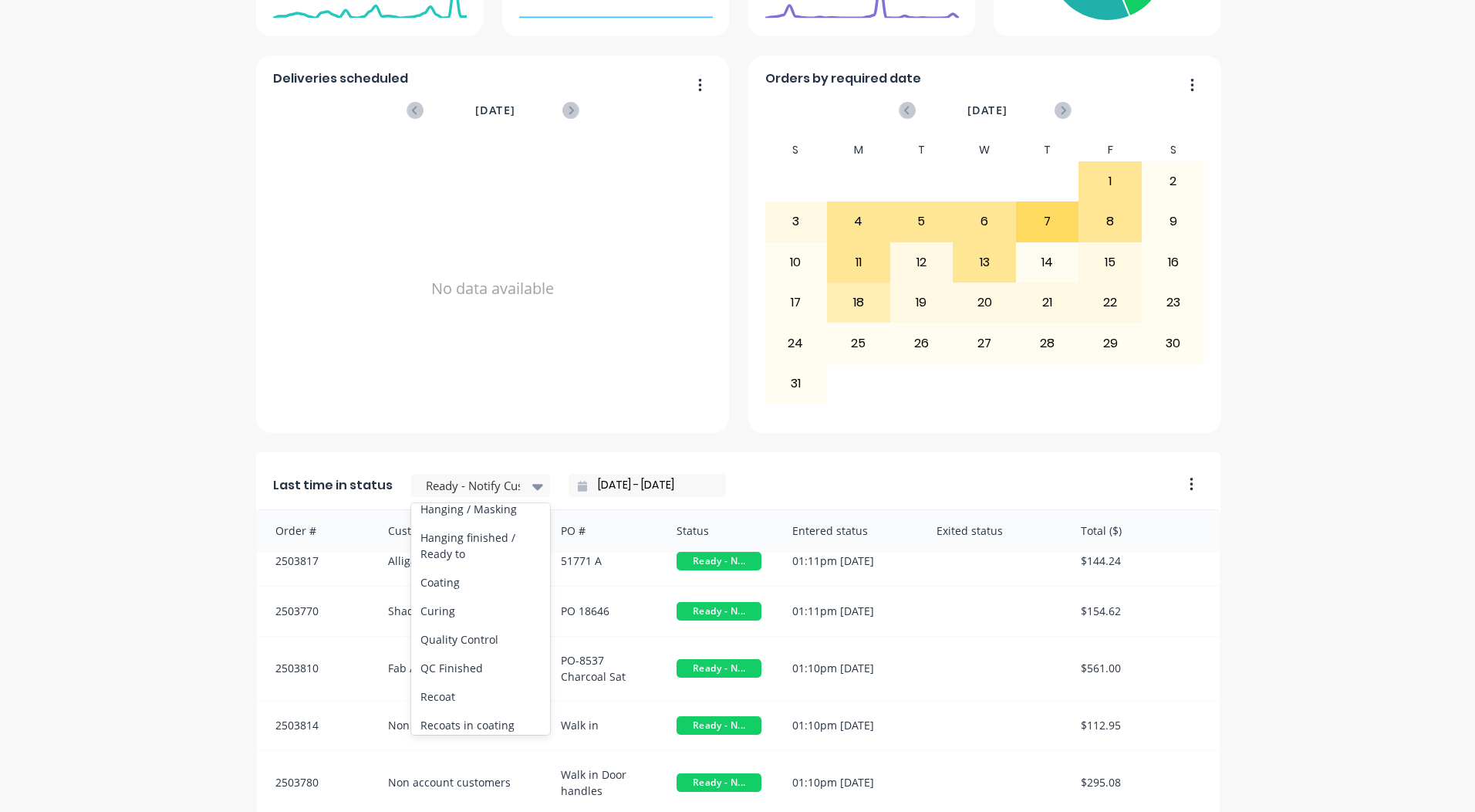
scroll to position [540, 0]
click at [465, 569] on div "Coating" at bounding box center [481, 555] width 139 height 29
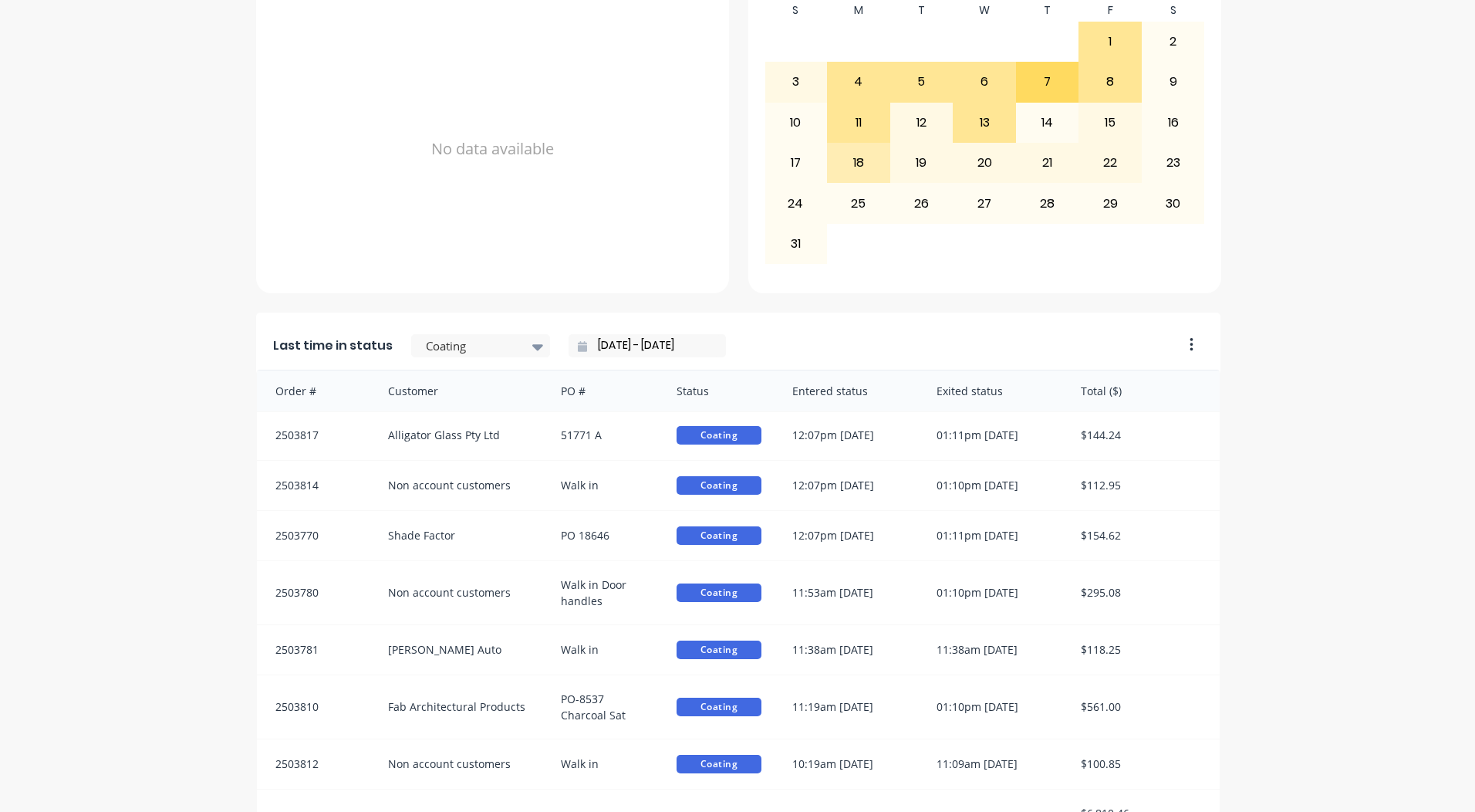
scroll to position [666, 0]
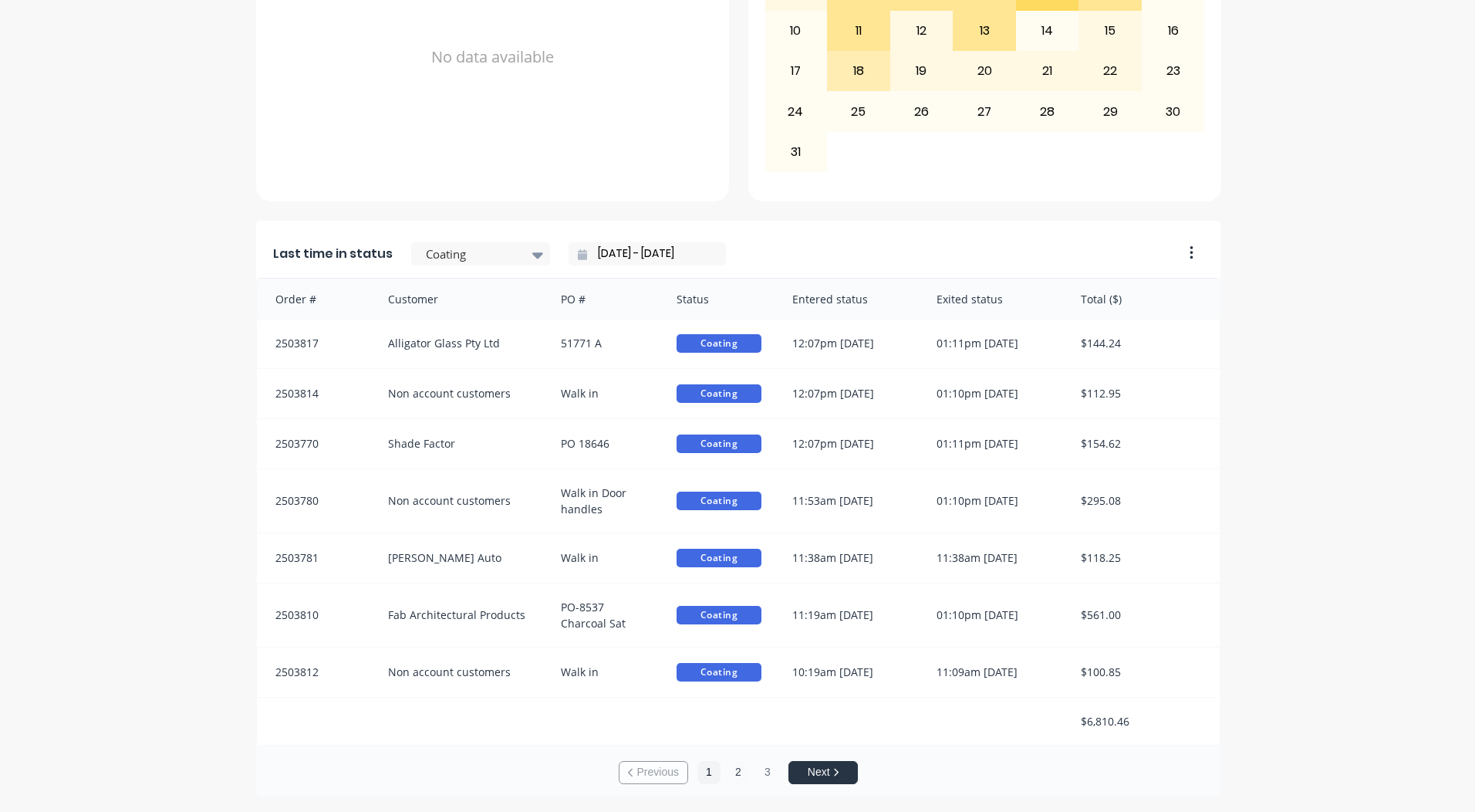
click at [737, 777] on button "2" at bounding box center [738, 772] width 23 height 23
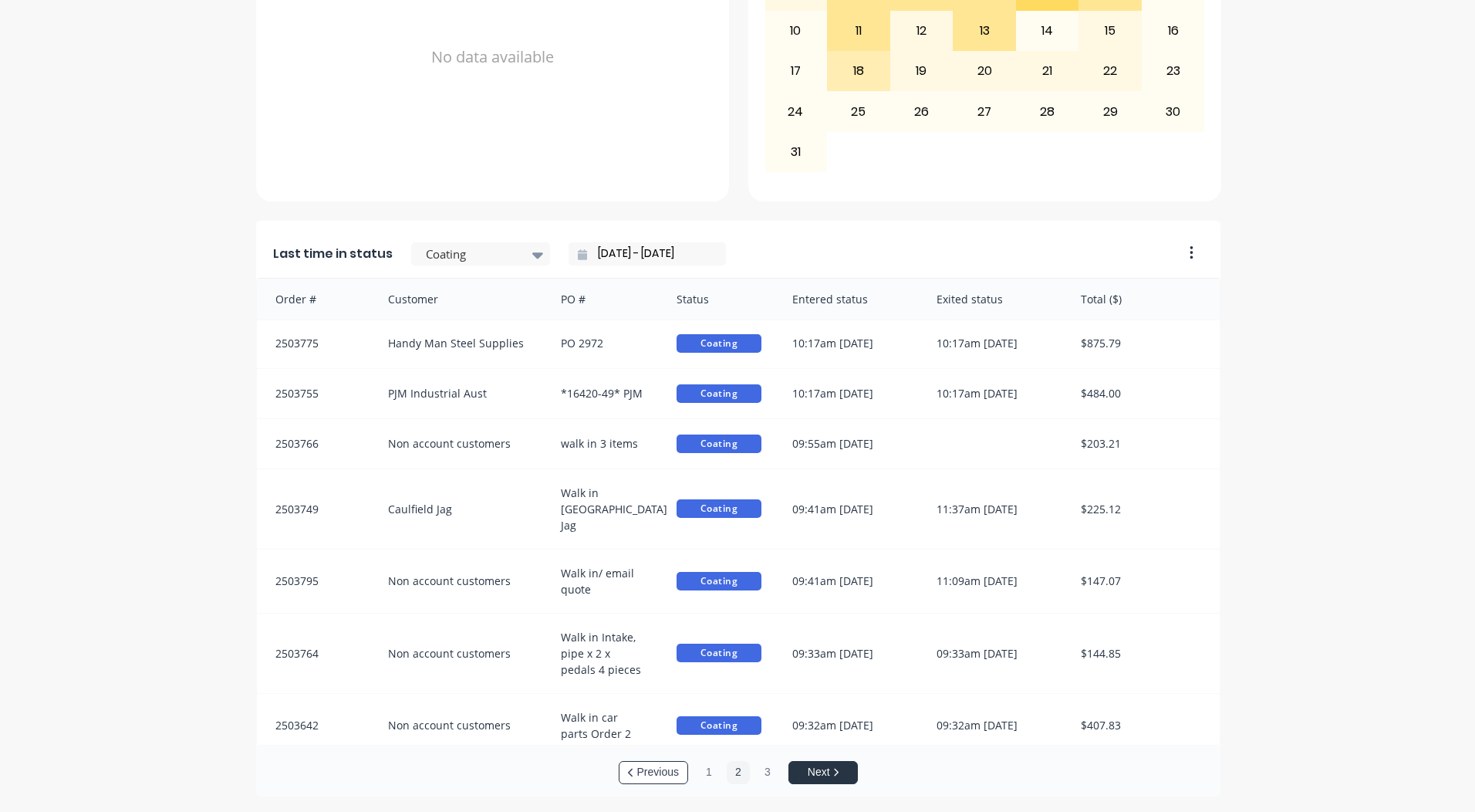
scroll to position [16, 0]
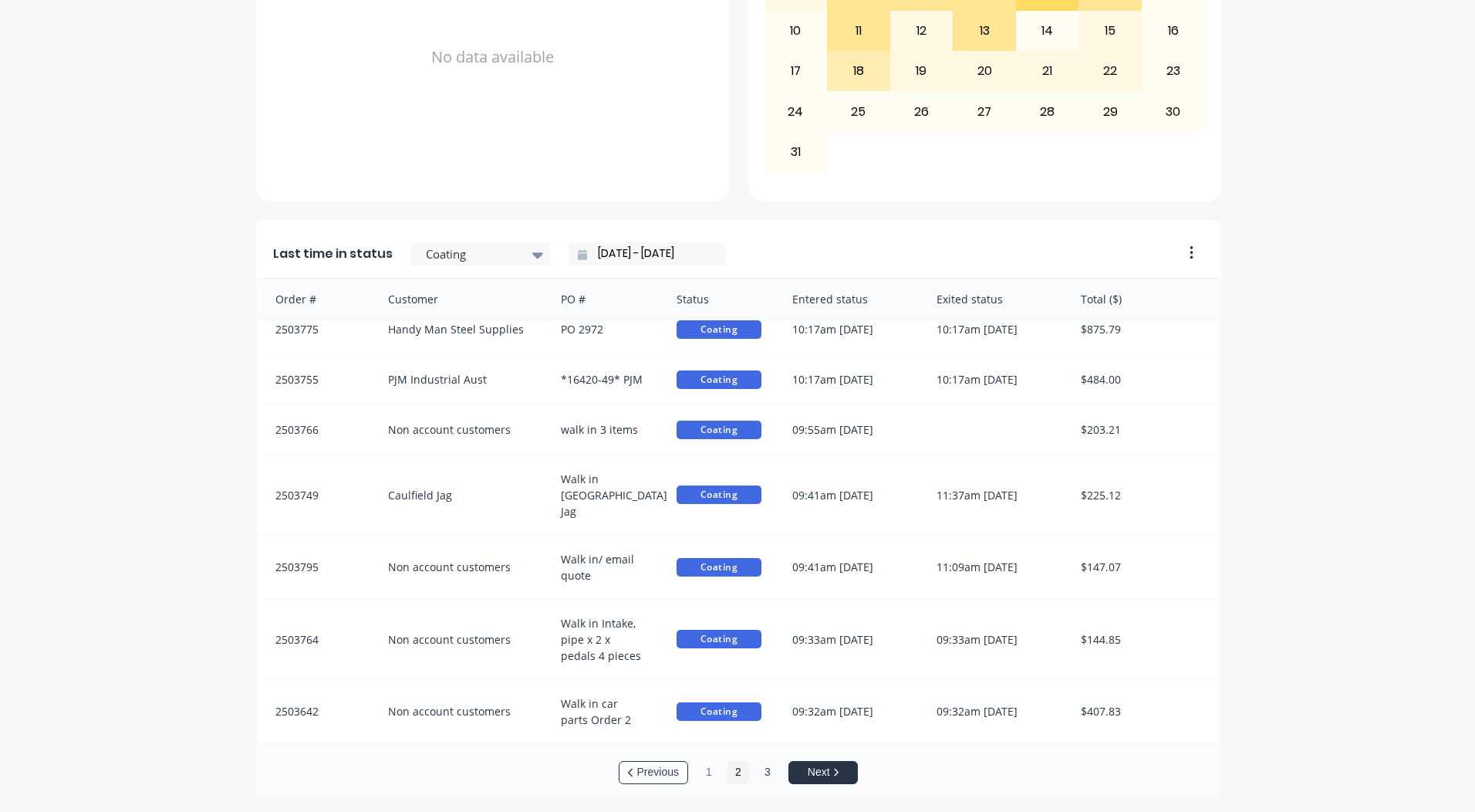
click at [756, 772] on button "3" at bounding box center [768, 772] width 23 height 23
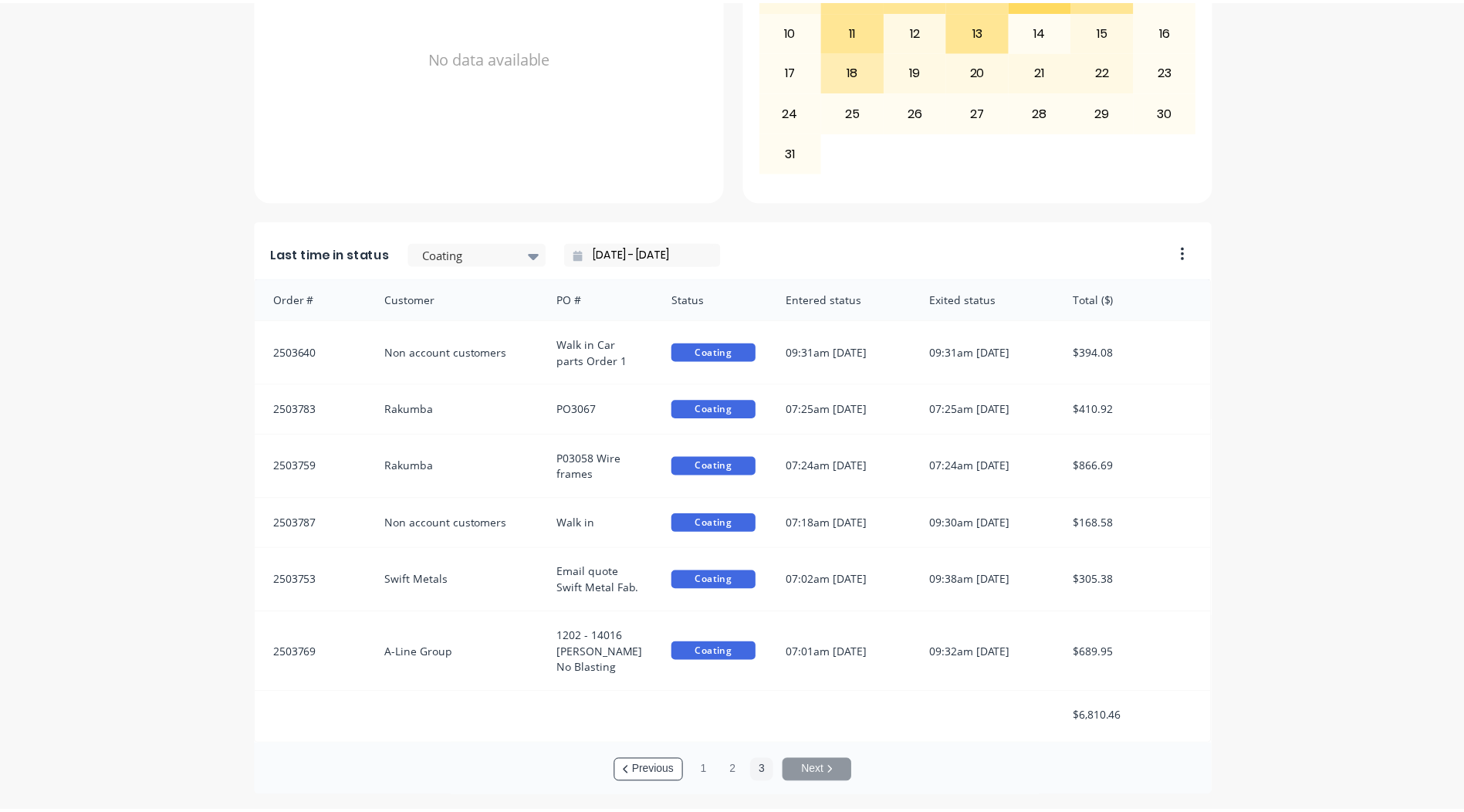
scroll to position [0, 0]
click at [731, 765] on button "2" at bounding box center [739, 772] width 23 height 23
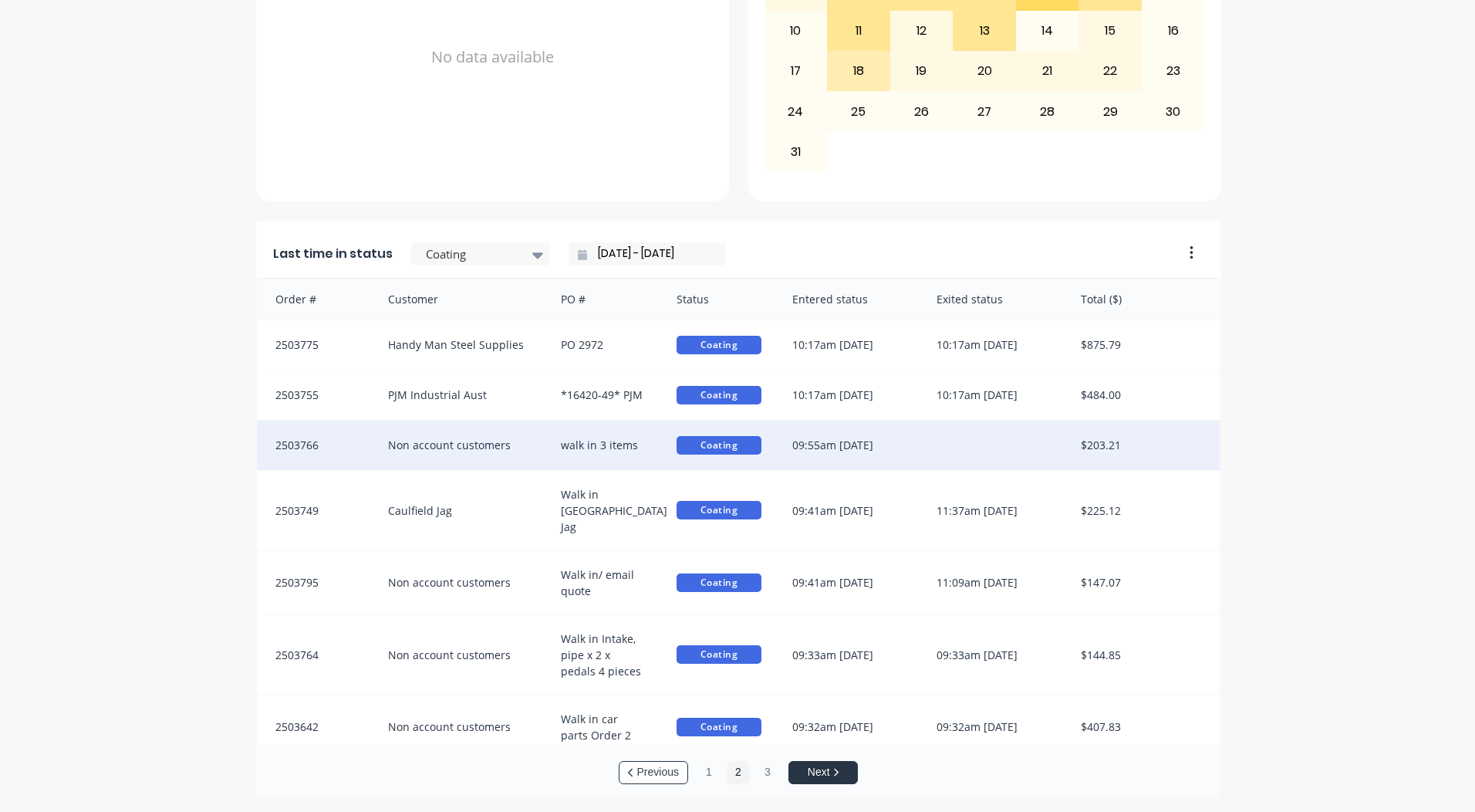
click at [876, 442] on div "09:55am [DATE]" at bounding box center [849, 446] width 144 height 50
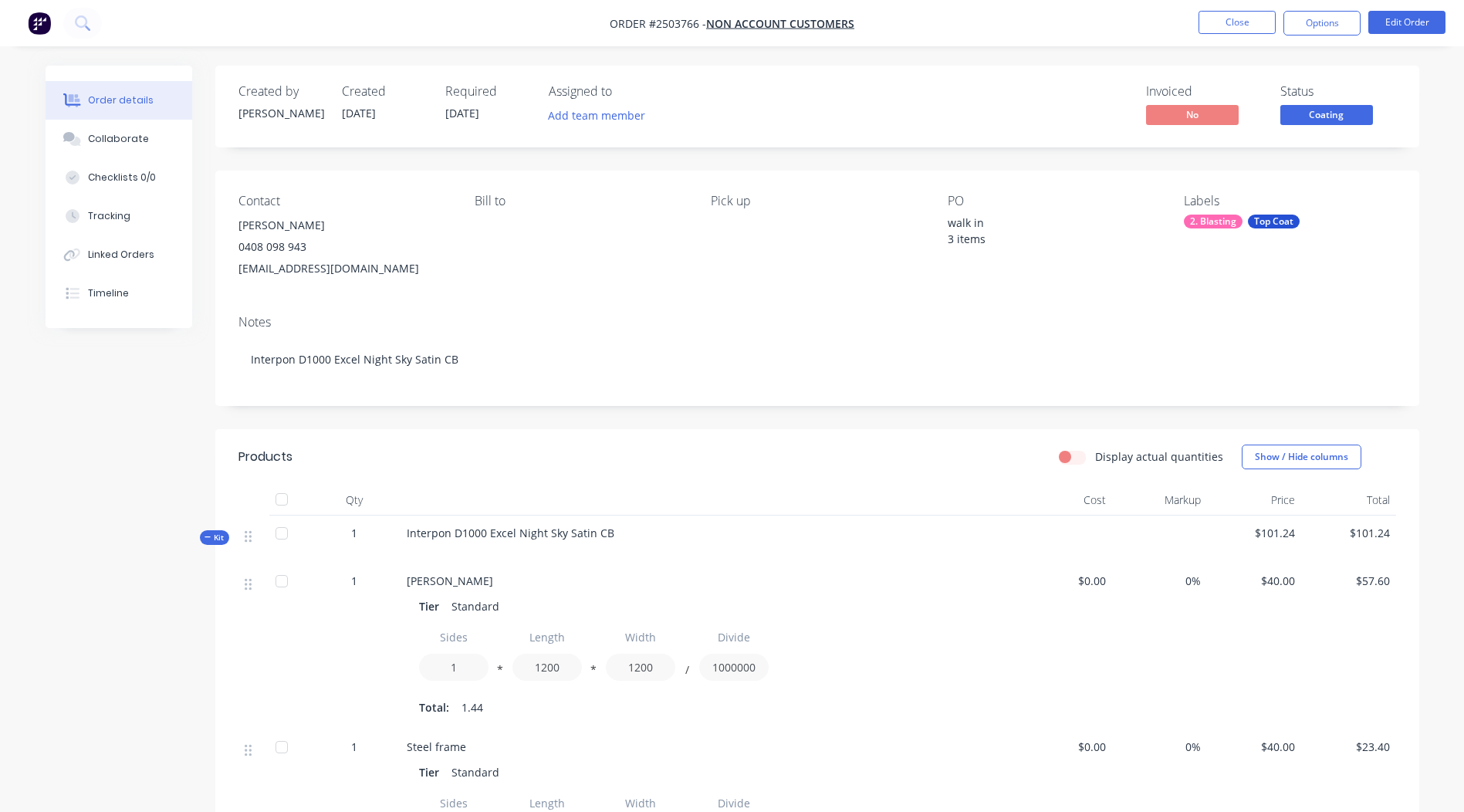
click at [1328, 121] on span "Coating" at bounding box center [1327, 114] width 92 height 19
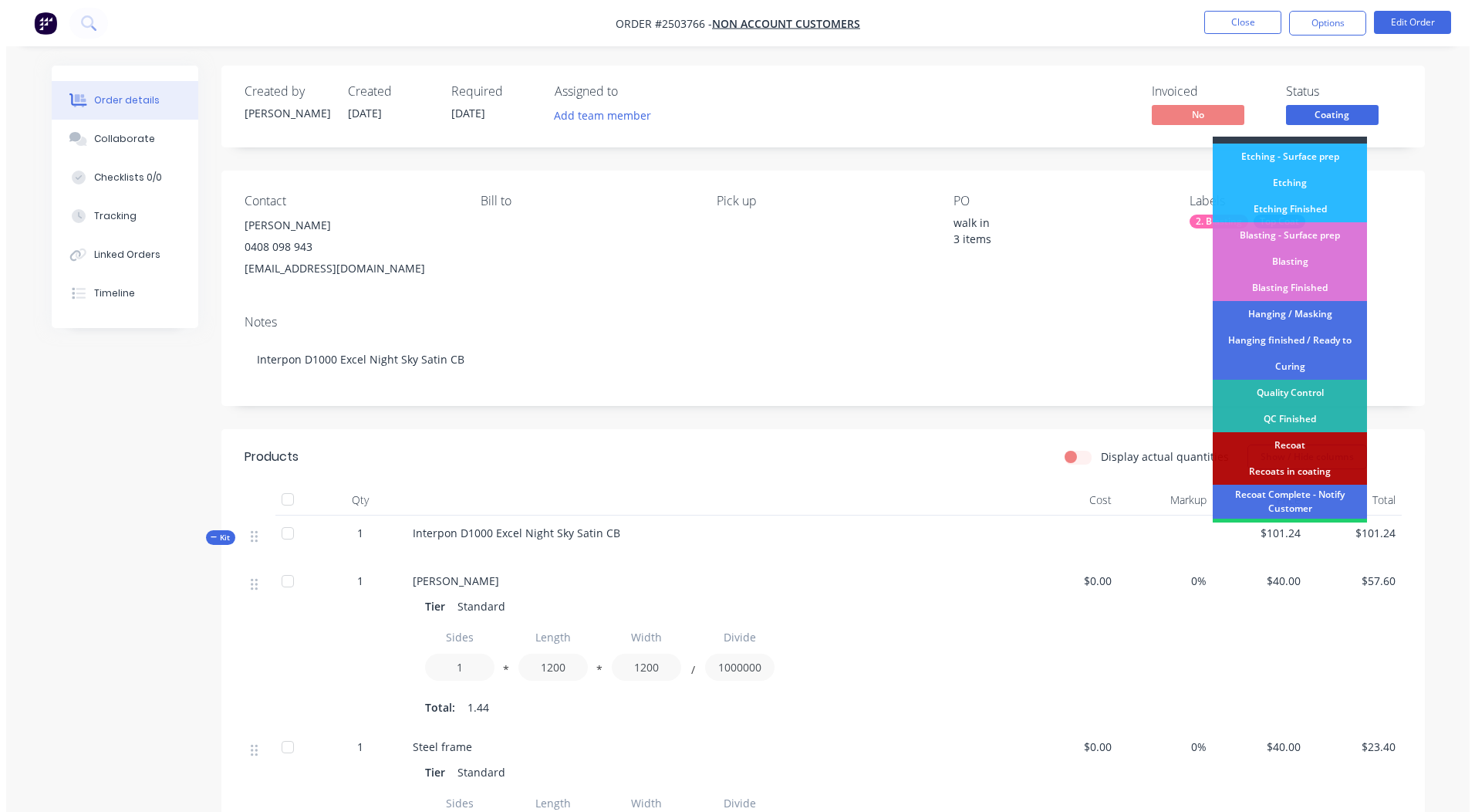
scroll to position [330, 0]
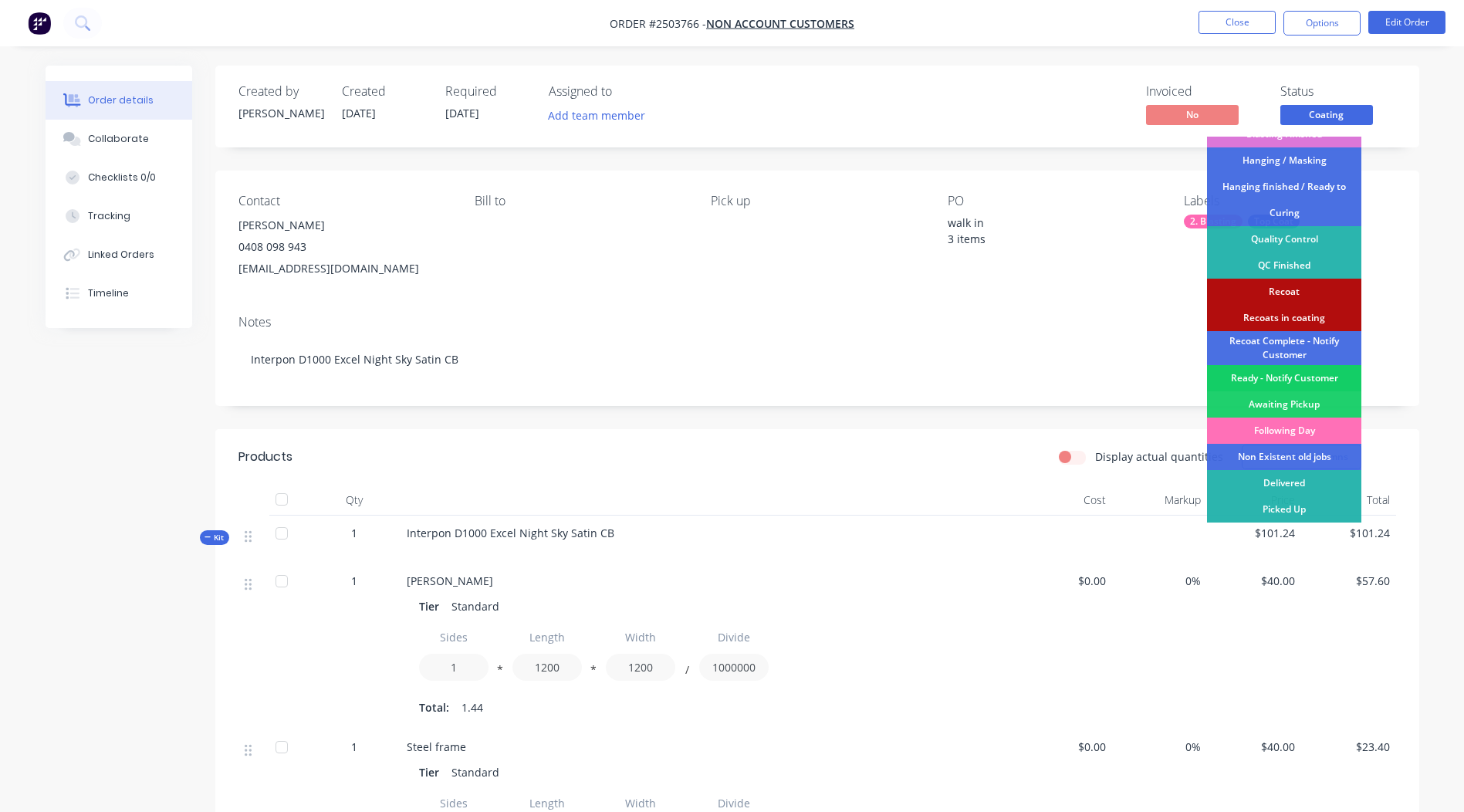
click at [1285, 373] on div "Ready - Notify Customer" at bounding box center [1284, 378] width 155 height 26
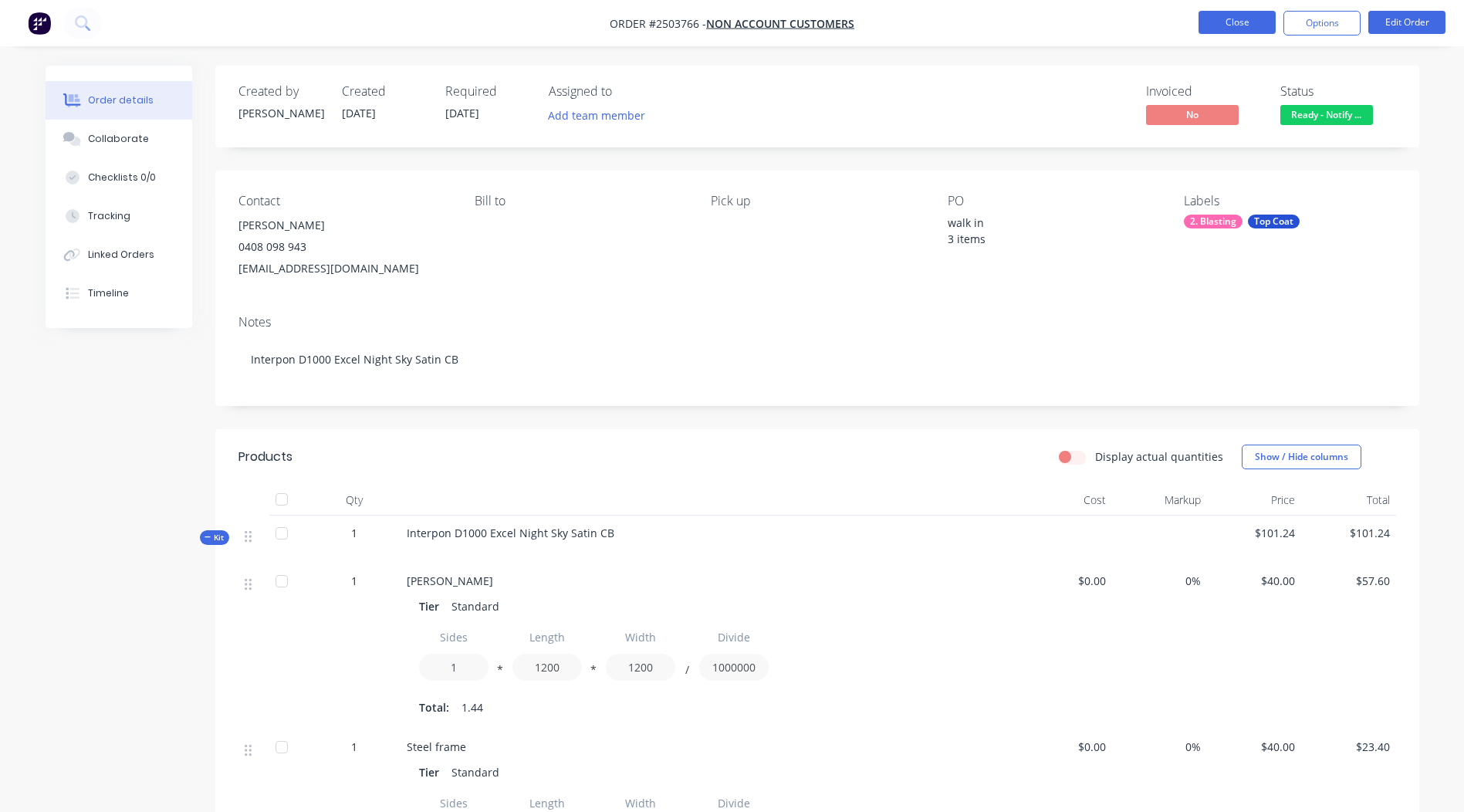
click at [1233, 19] on button "Close" at bounding box center [1236, 23] width 77 height 23
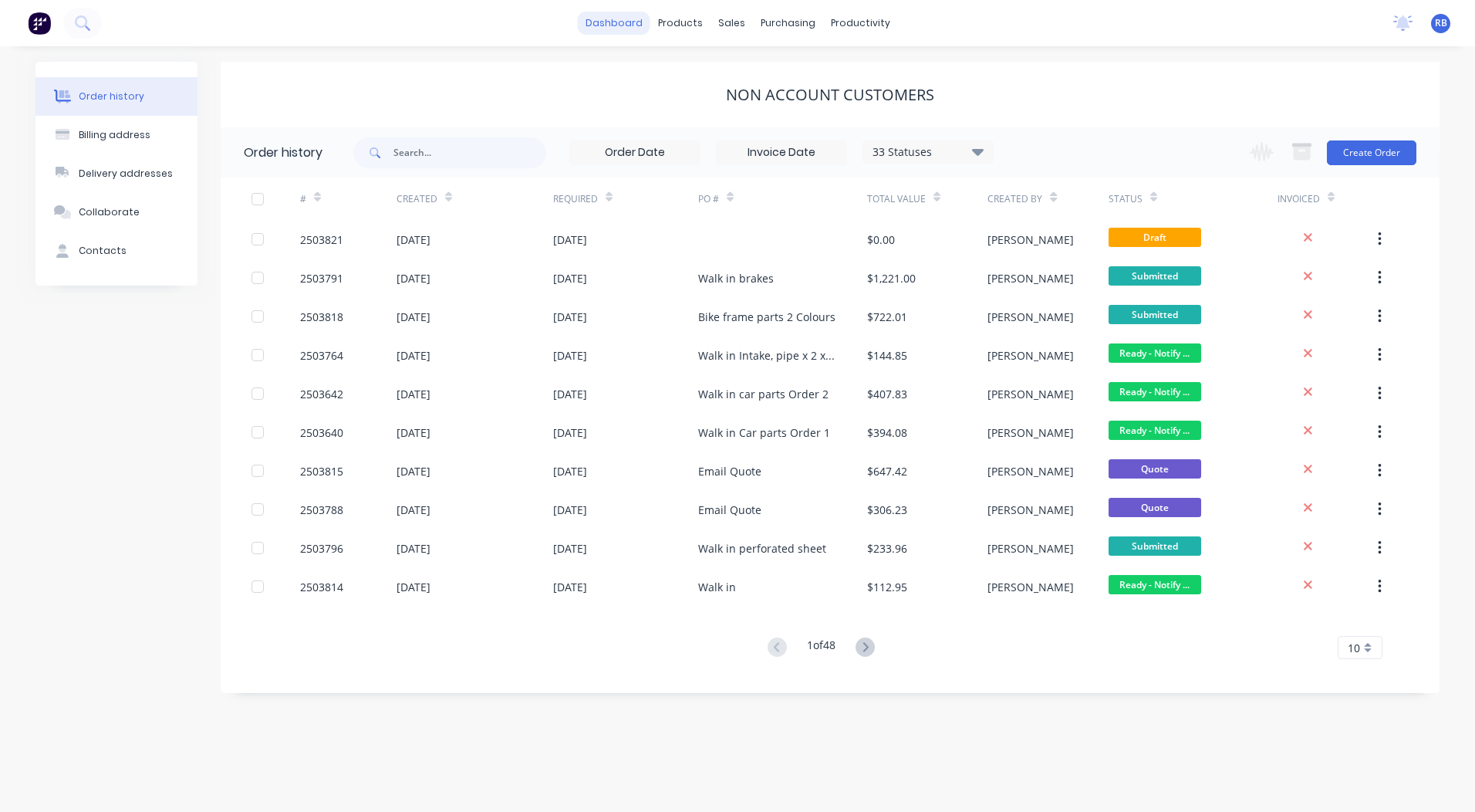
click at [613, 21] on link "dashboard" at bounding box center [613, 23] width 72 height 23
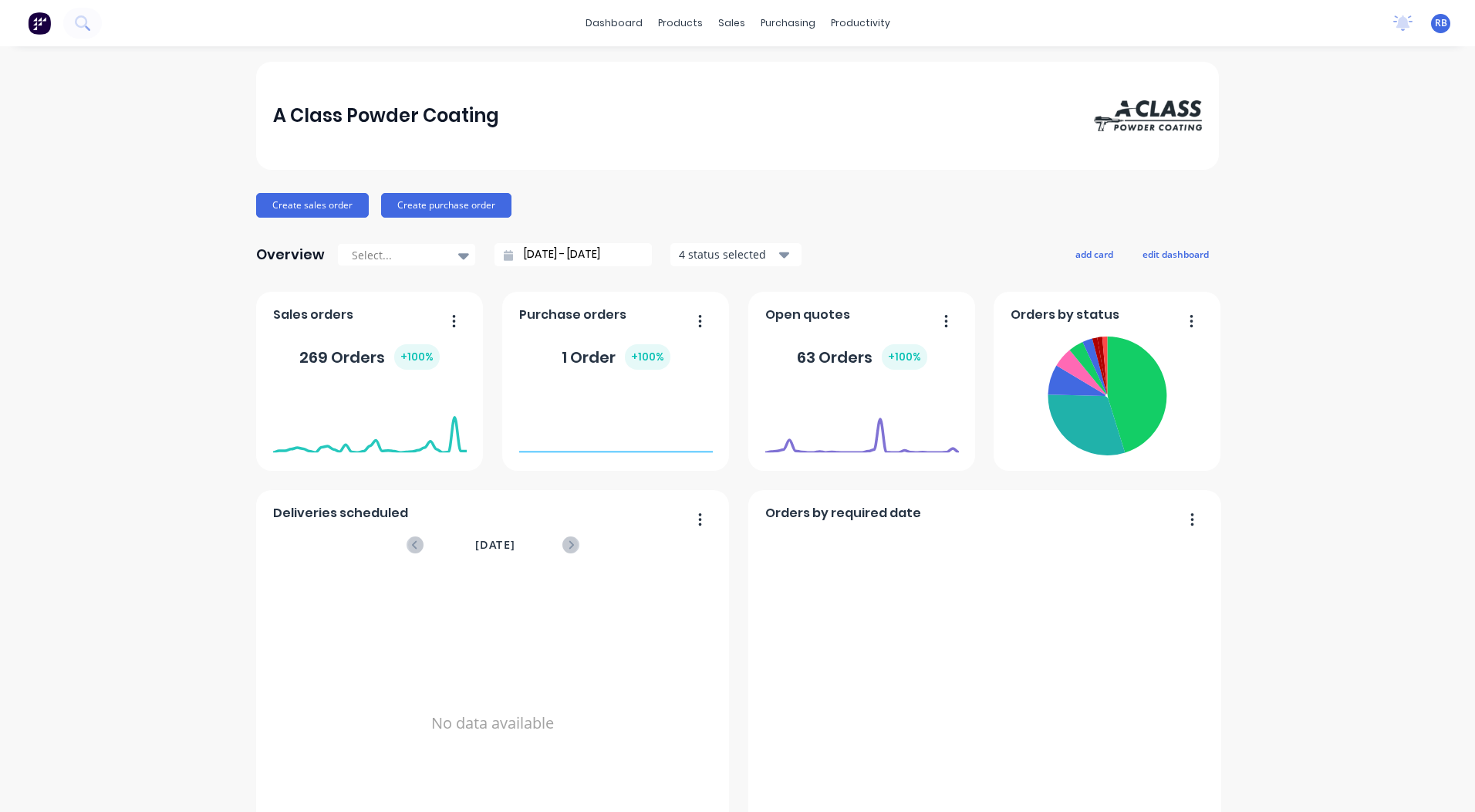
scroll to position [666, 0]
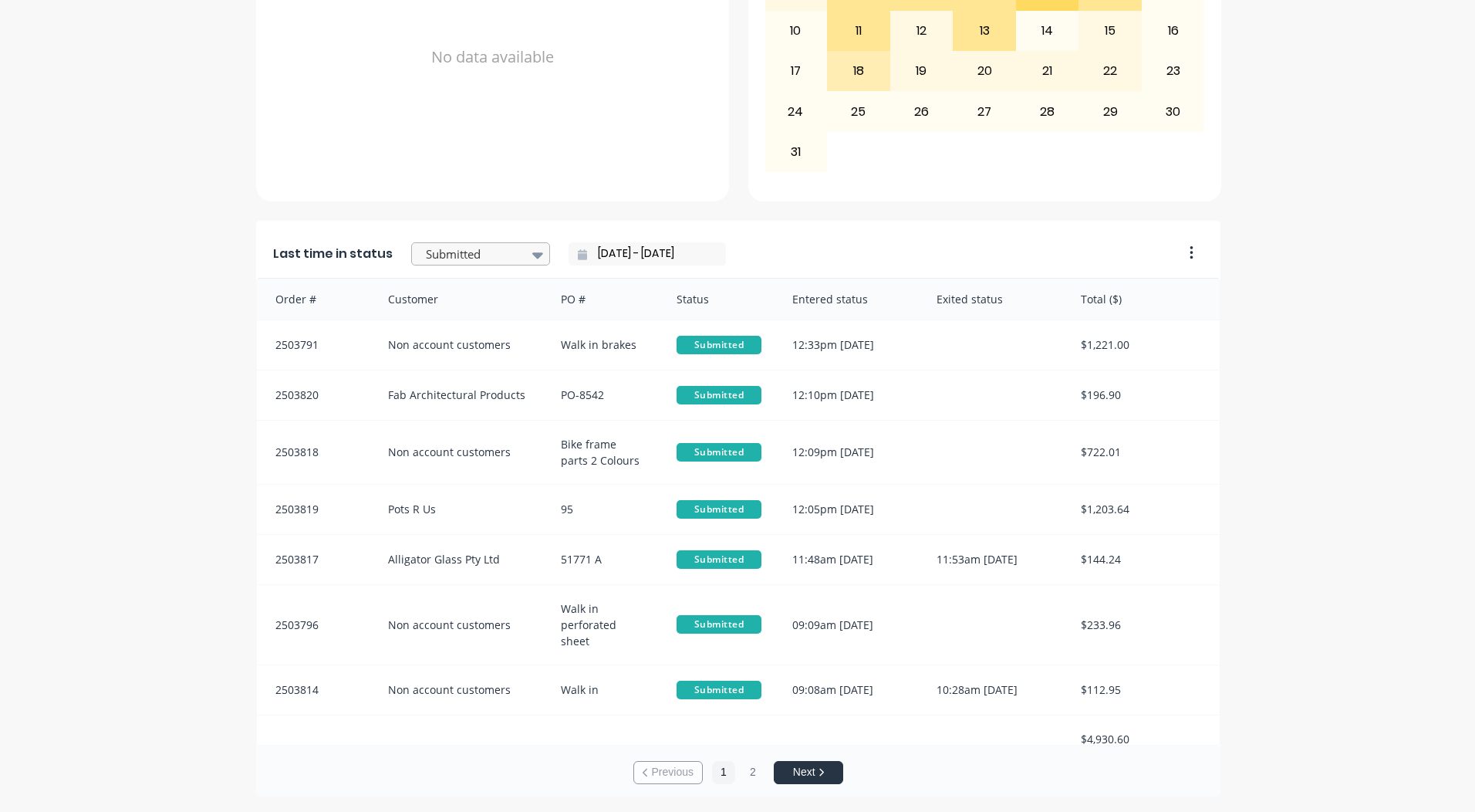
click at [481, 261] on div at bounding box center [473, 254] width 97 height 19
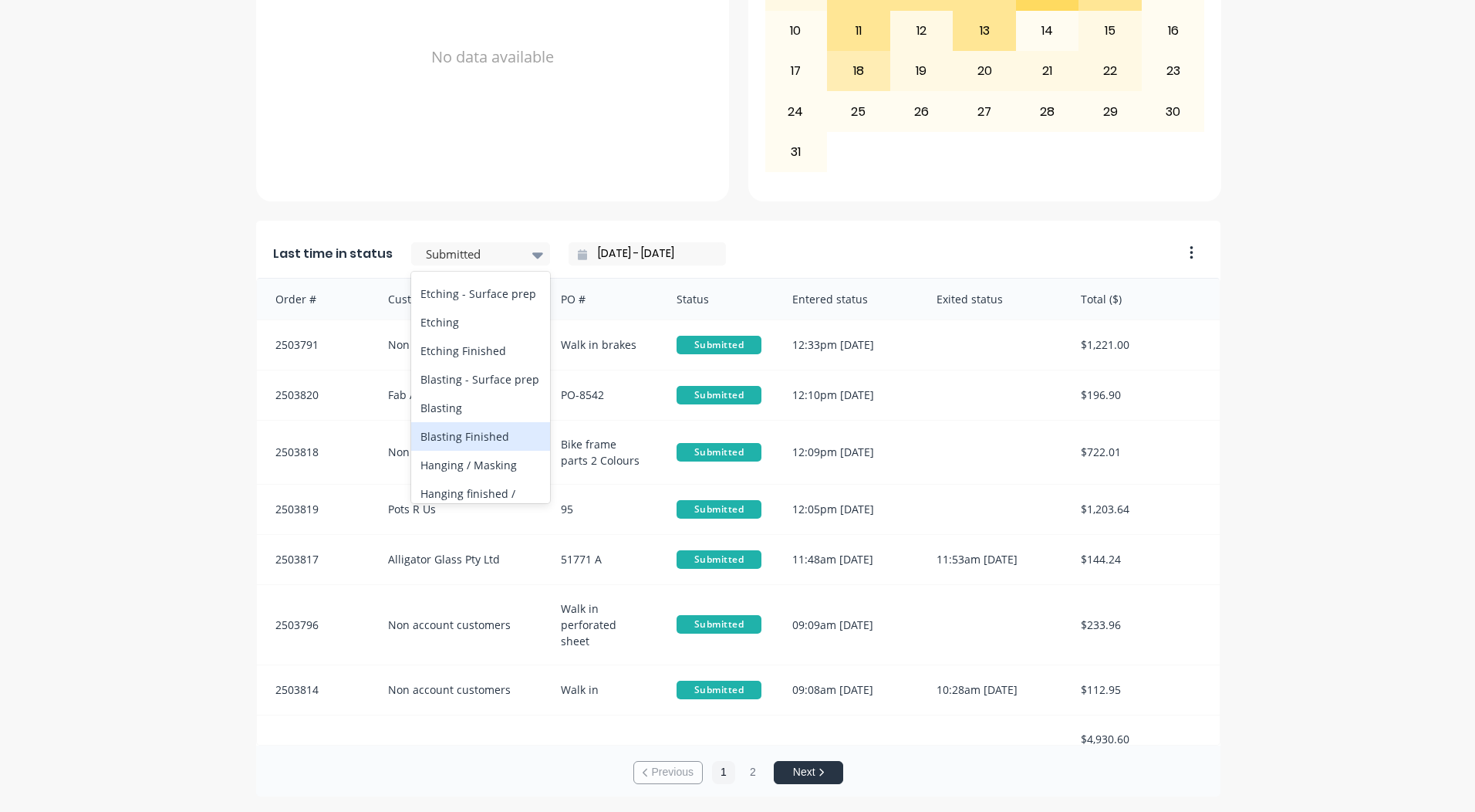
scroll to position [463, 0]
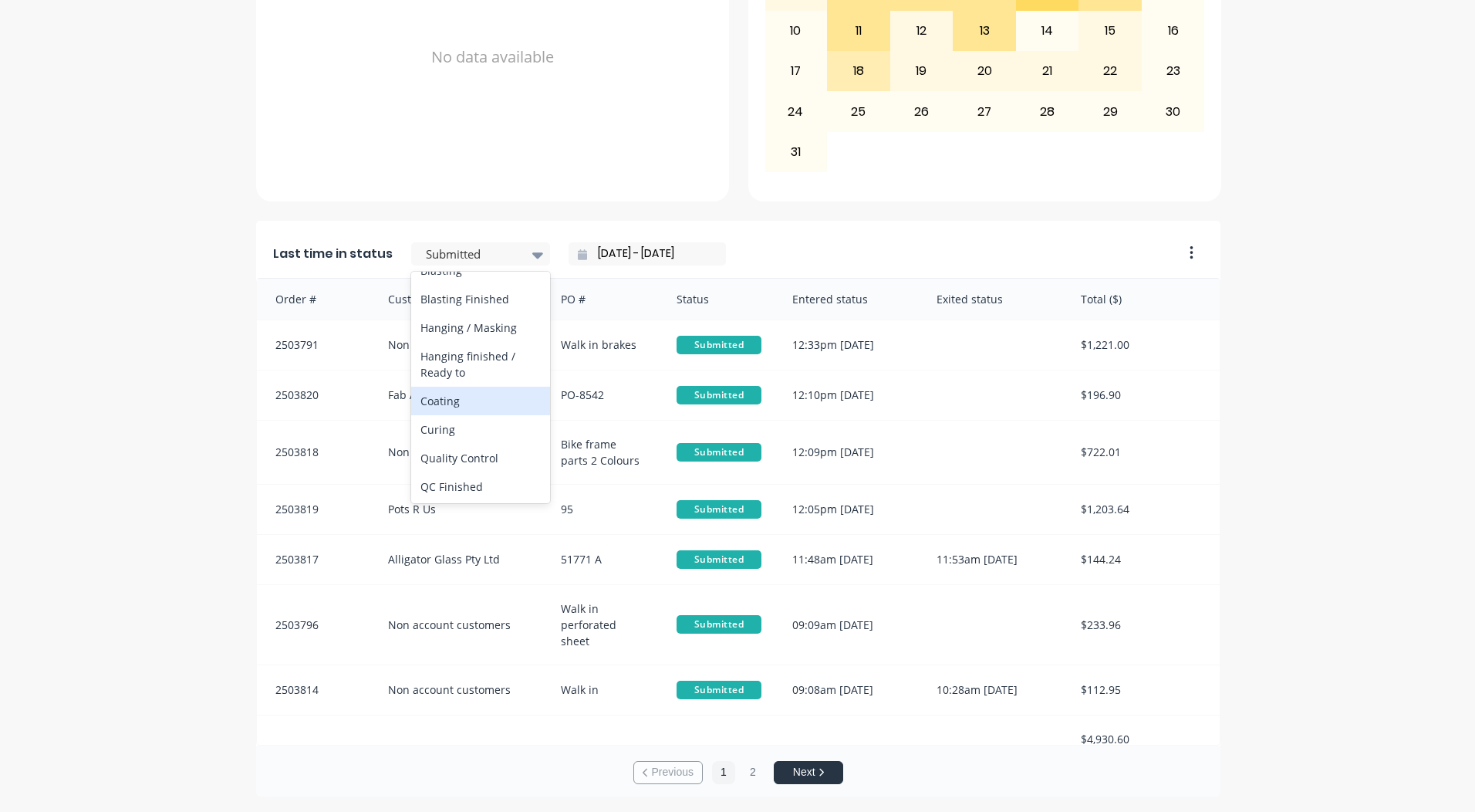
click at [465, 415] on div "Coating" at bounding box center [481, 401] width 139 height 29
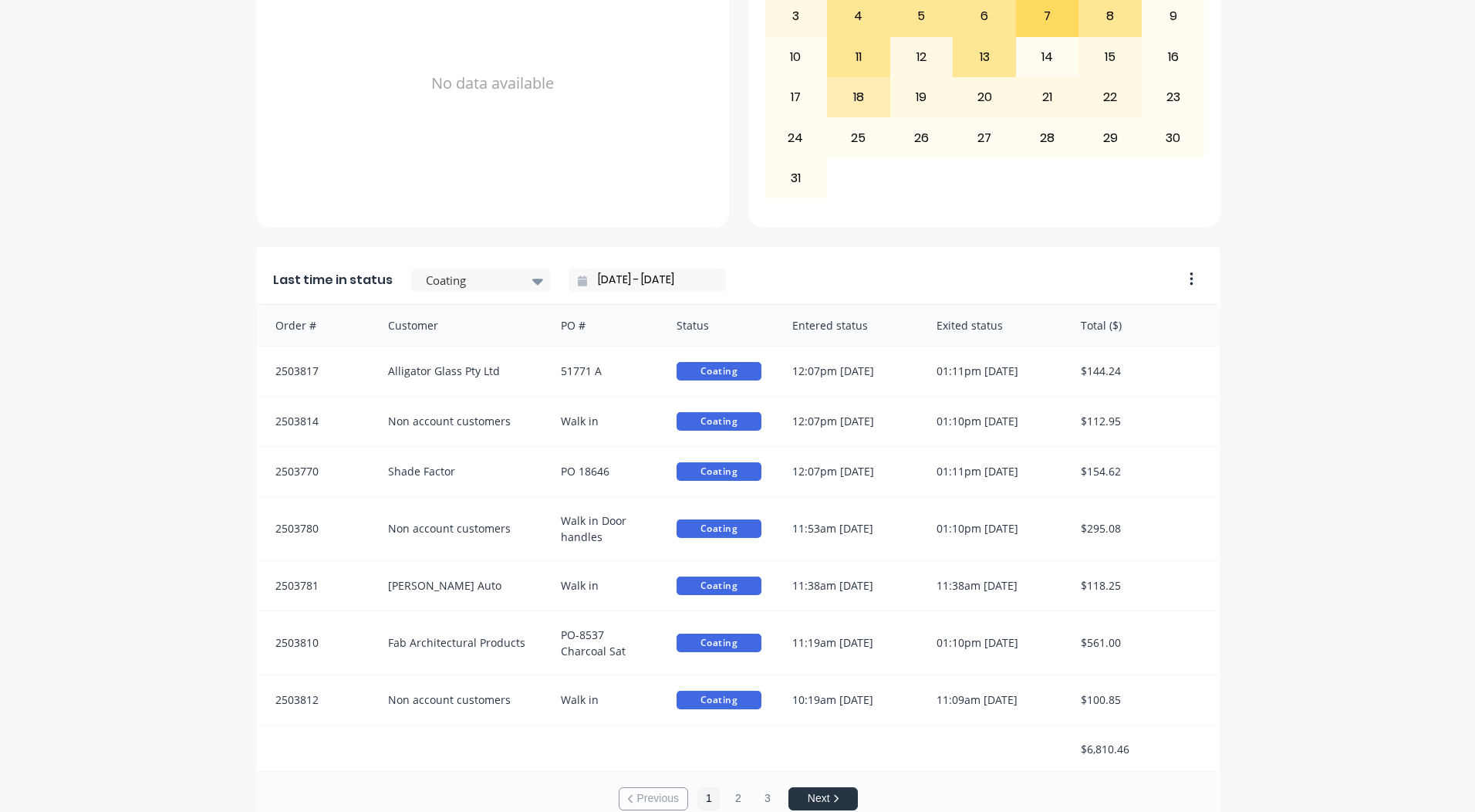
scroll to position [666, 0]
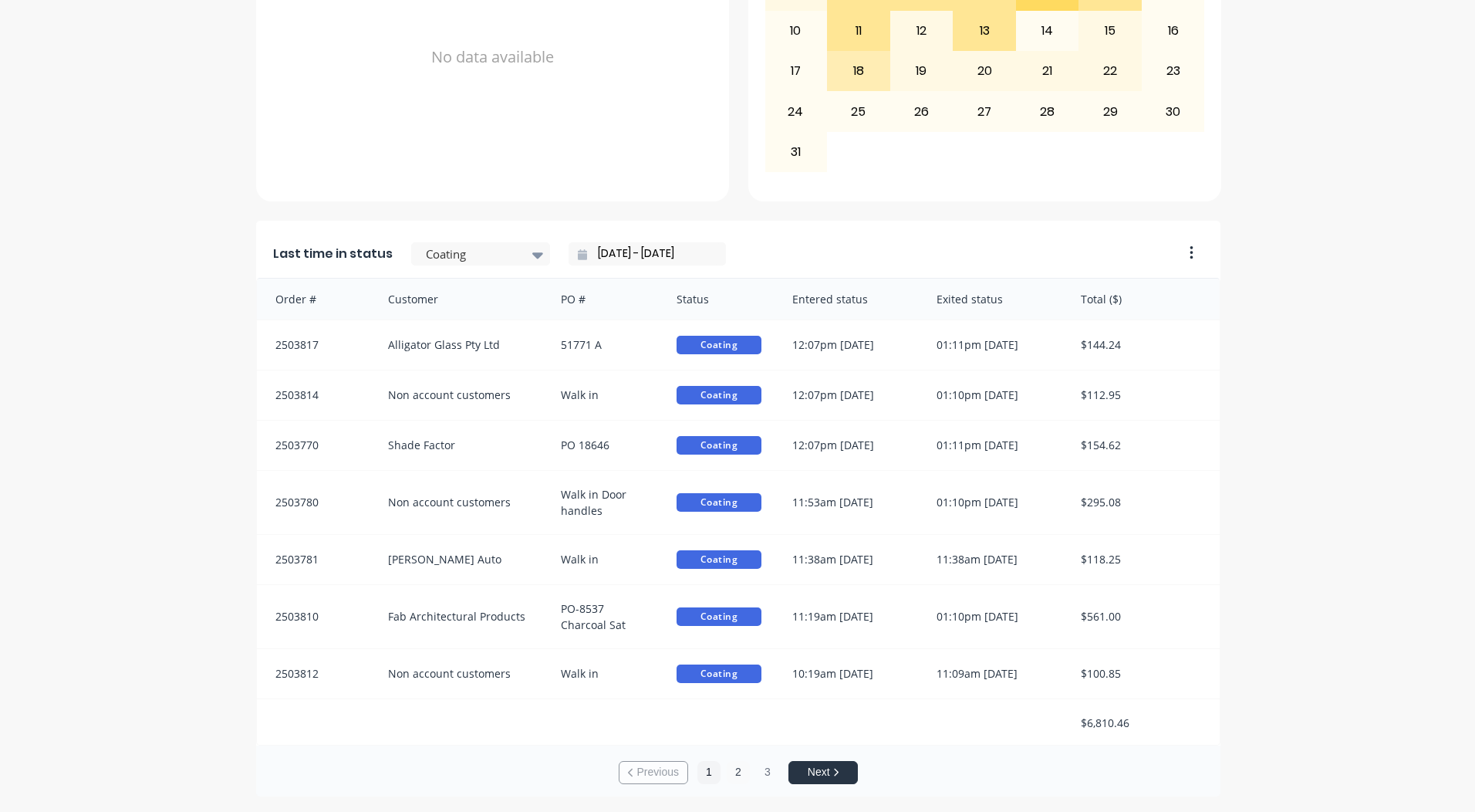
click at [732, 769] on button "2" at bounding box center [738, 772] width 23 height 23
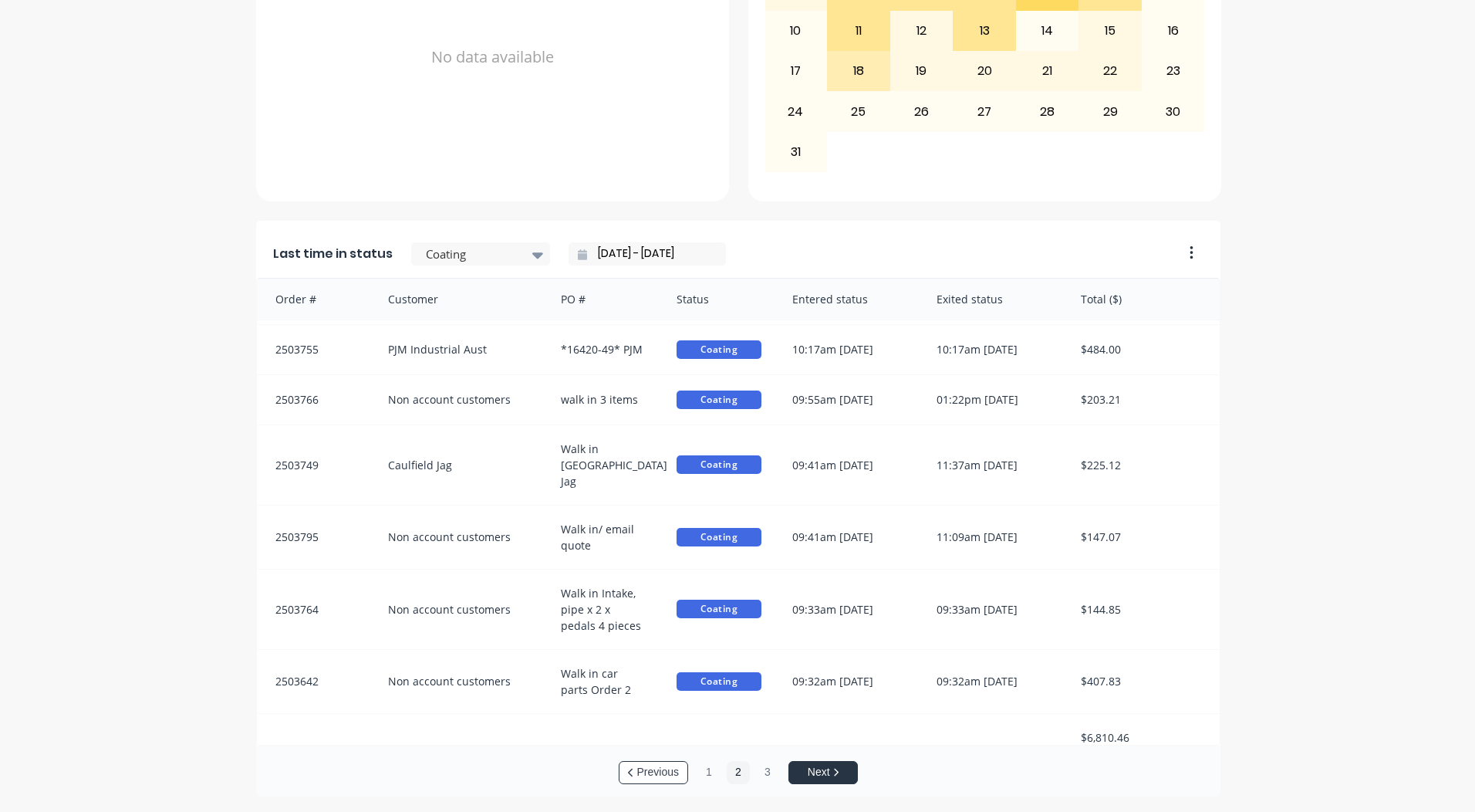
scroll to position [3, 0]
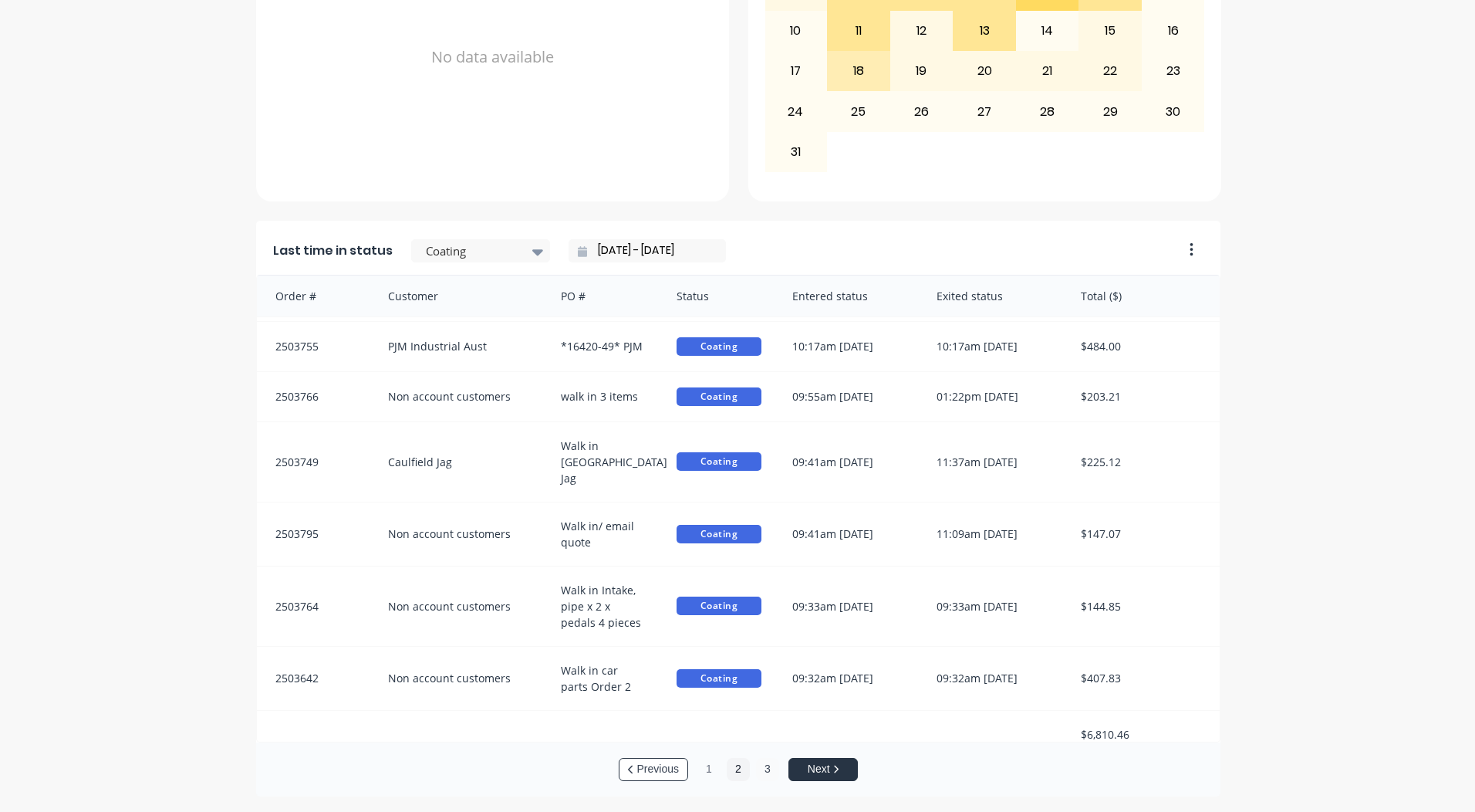
click at [756, 772] on button "3" at bounding box center [768, 769] width 23 height 23
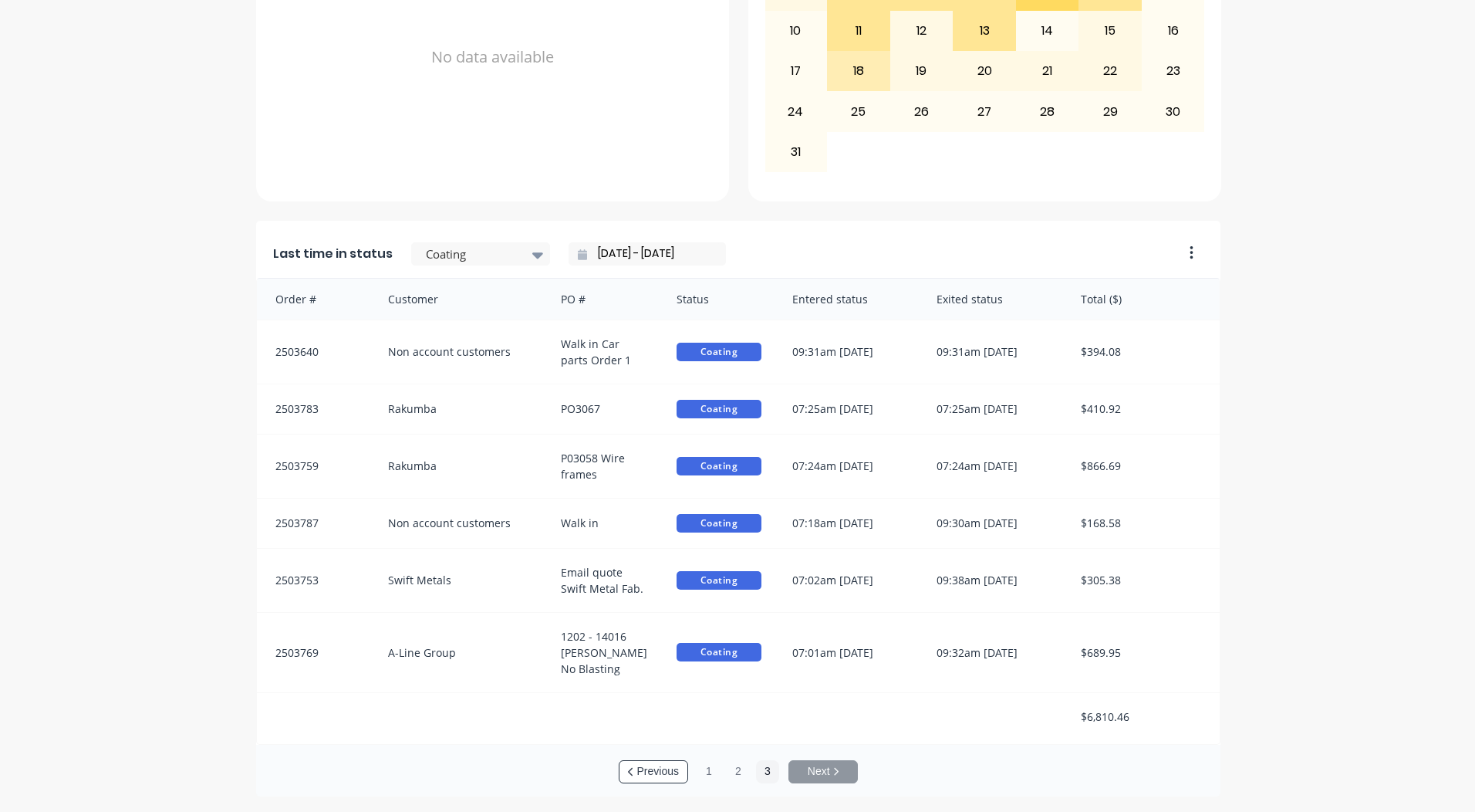
scroll to position [0, 0]
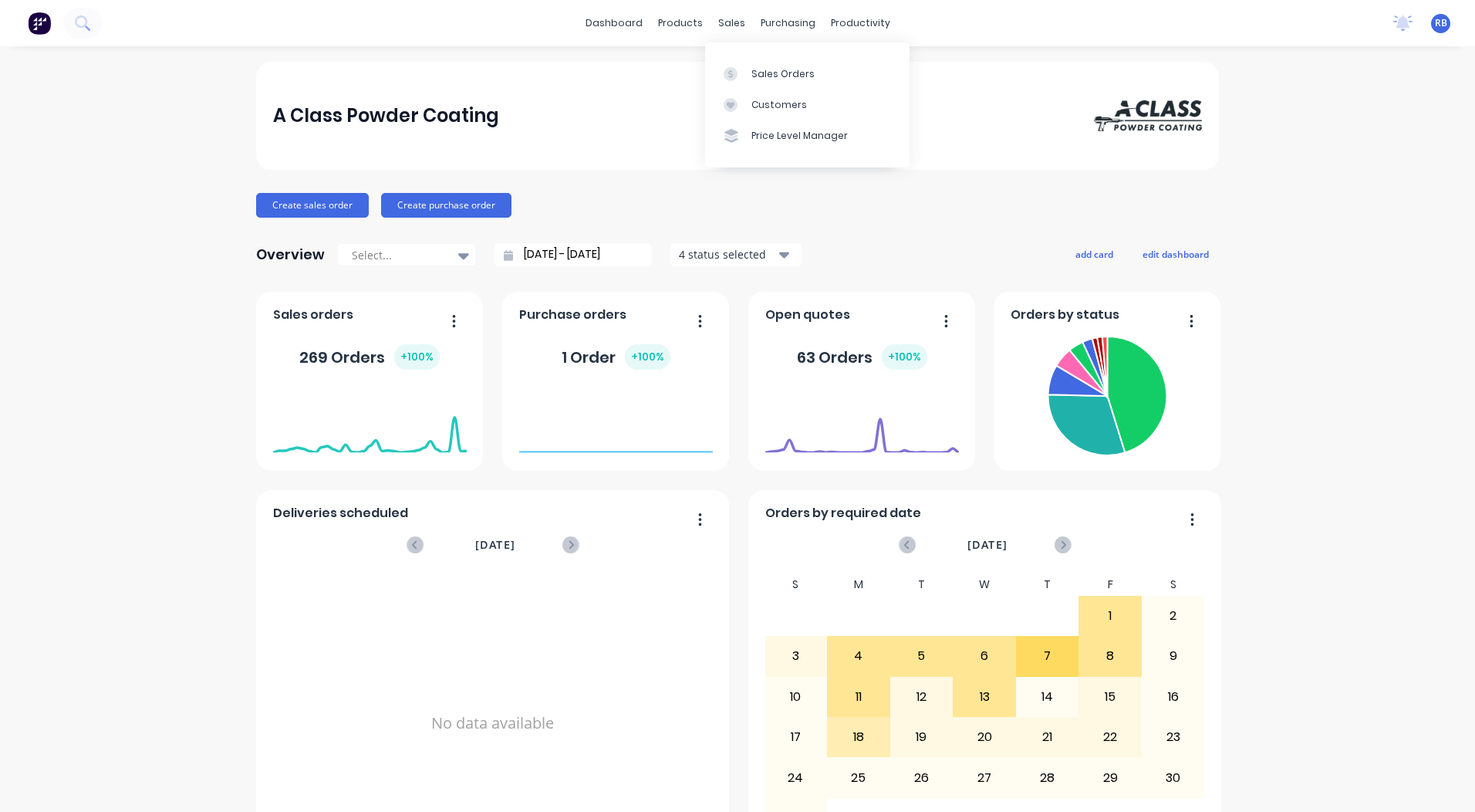
click at [1394, 226] on div "A Class Powder Coating Create sales order Create purchase order Overview Select…" at bounding box center [738, 762] width 1475 height 1400
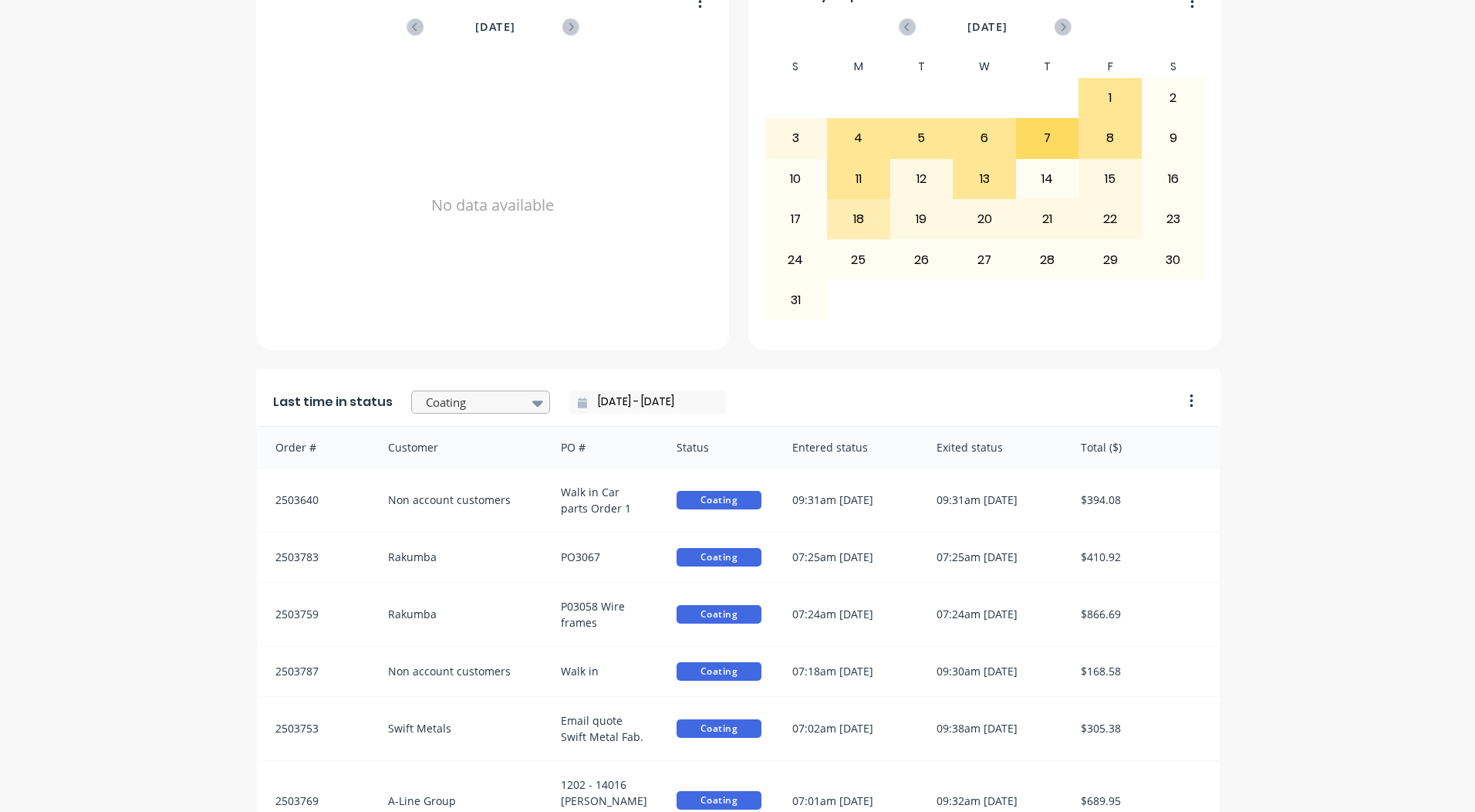
click at [478, 397] on div at bounding box center [473, 402] width 97 height 19
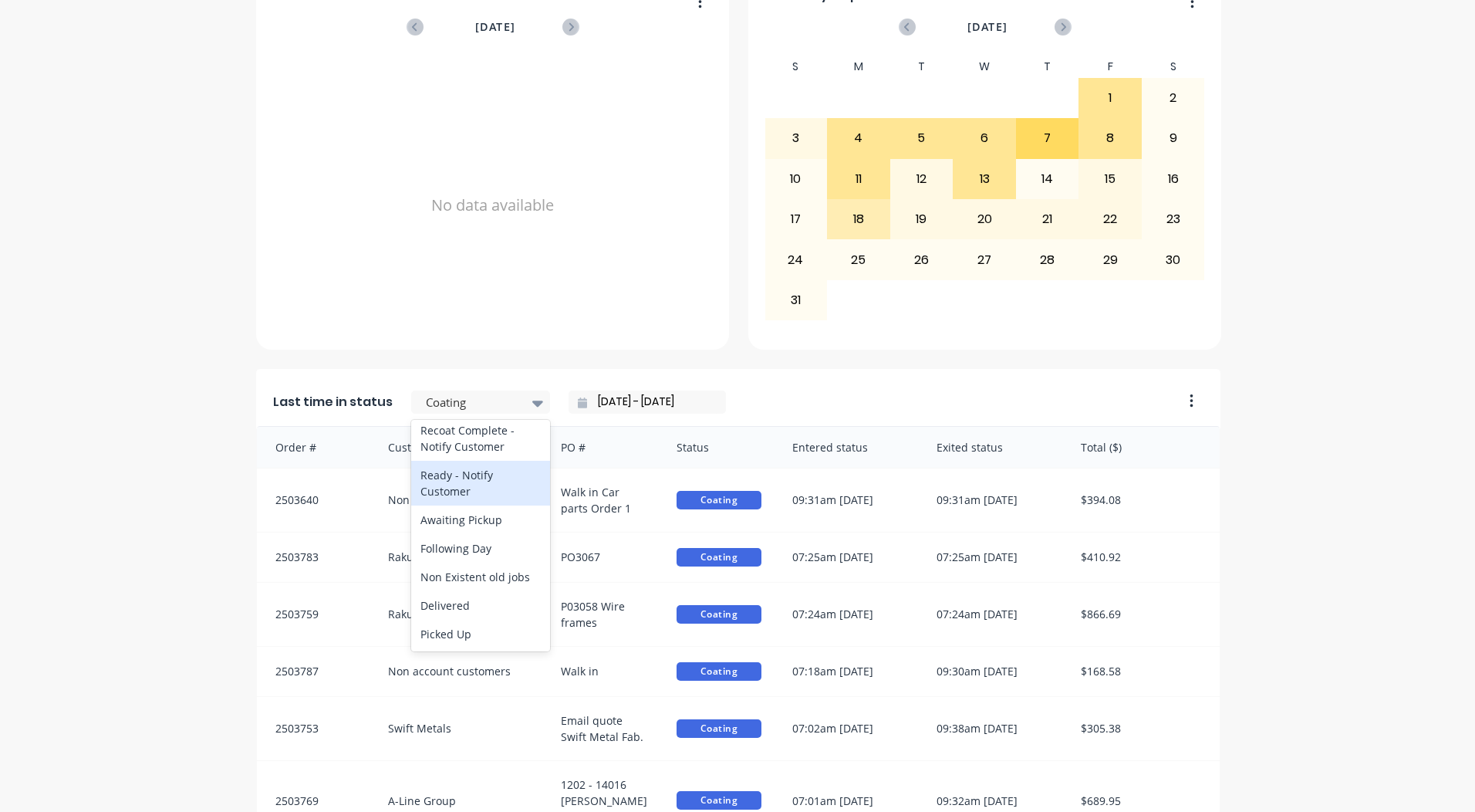
scroll to position [802, 0]
click at [447, 488] on div "Ready - Notify Customer" at bounding box center [481, 483] width 139 height 45
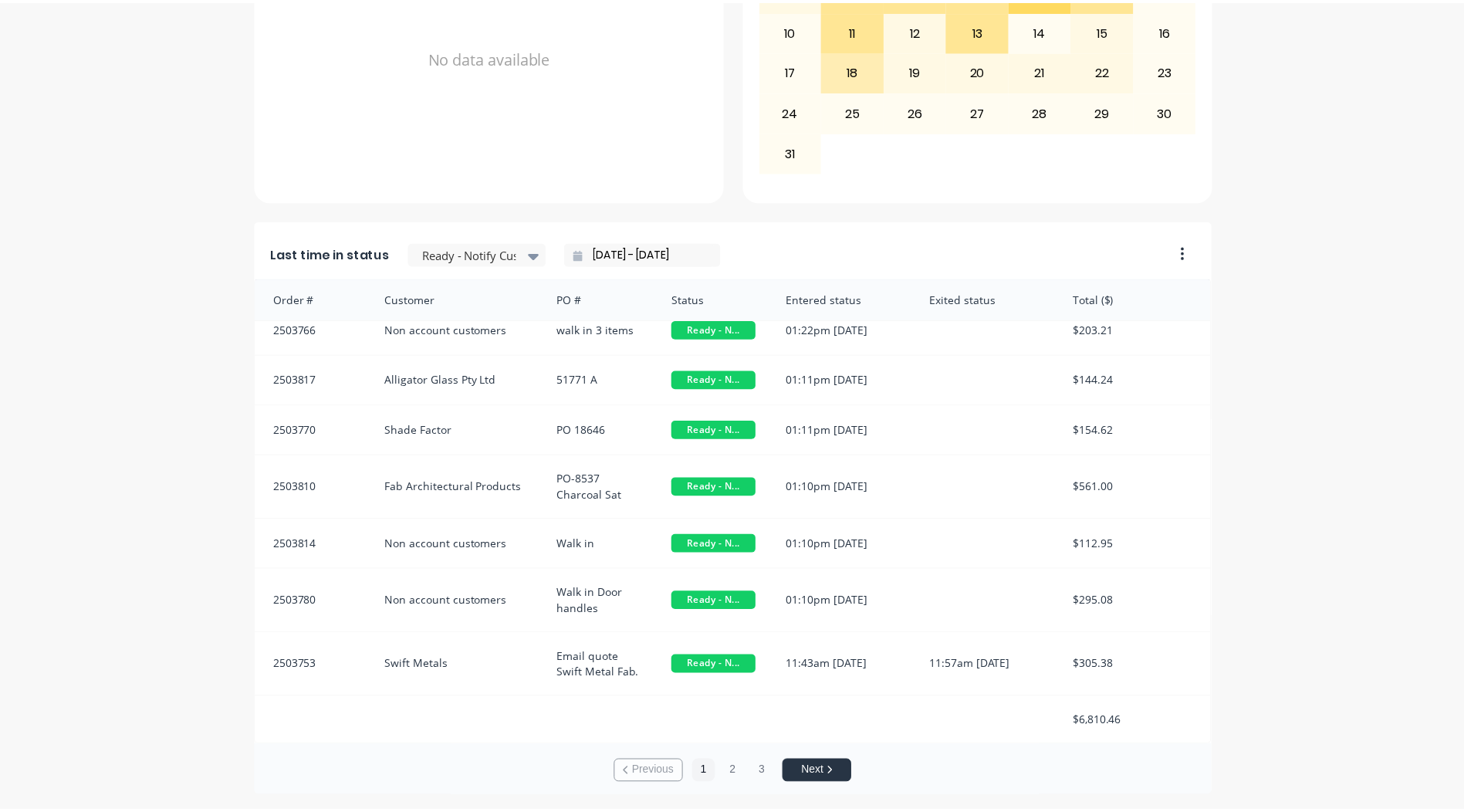
scroll to position [0, 0]
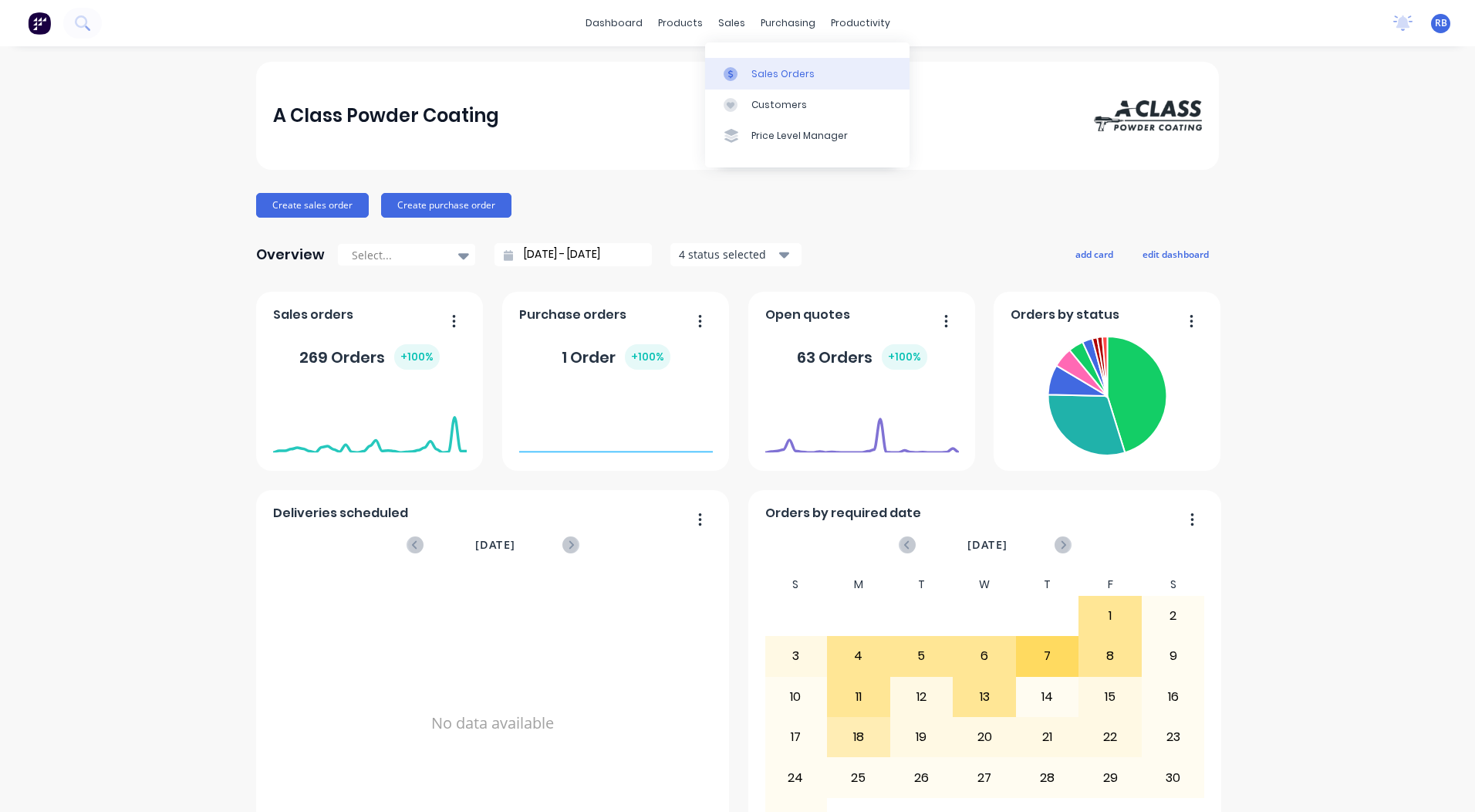
click at [775, 77] on div "Sales Orders" at bounding box center [783, 74] width 63 height 14
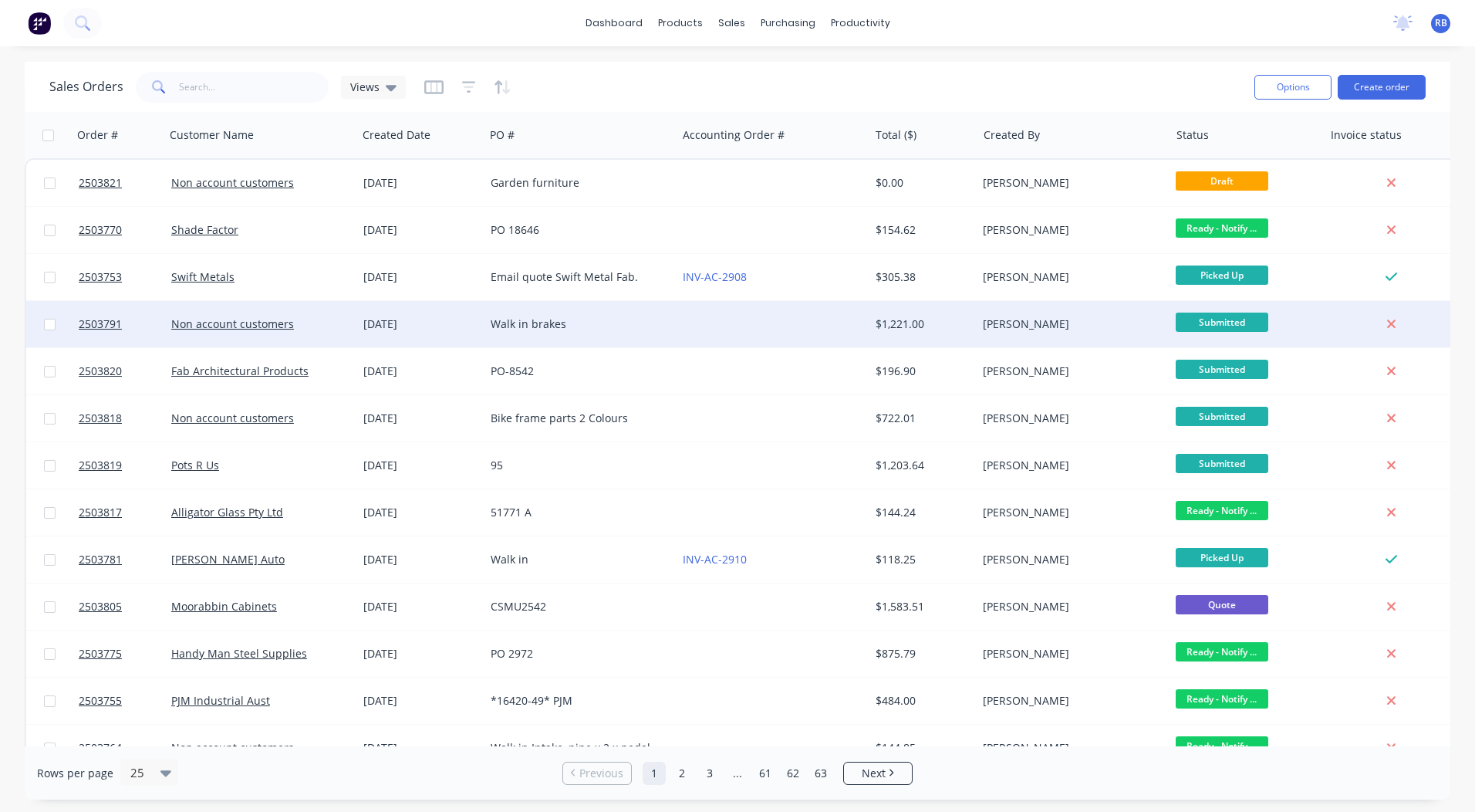
click at [691, 320] on div at bounding box center [772, 324] width 192 height 47
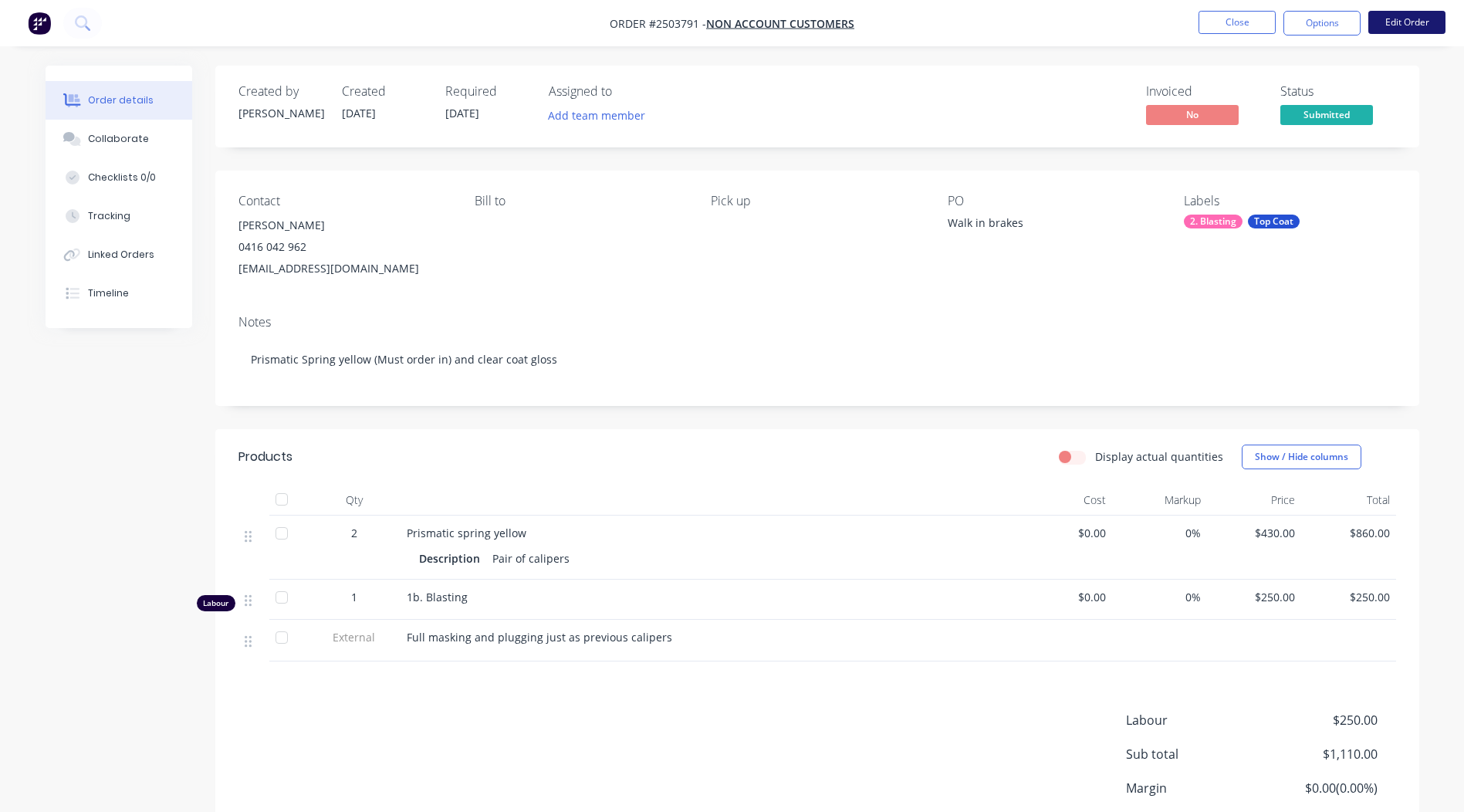
click at [1395, 18] on button "Edit Order" at bounding box center [1407, 23] width 77 height 23
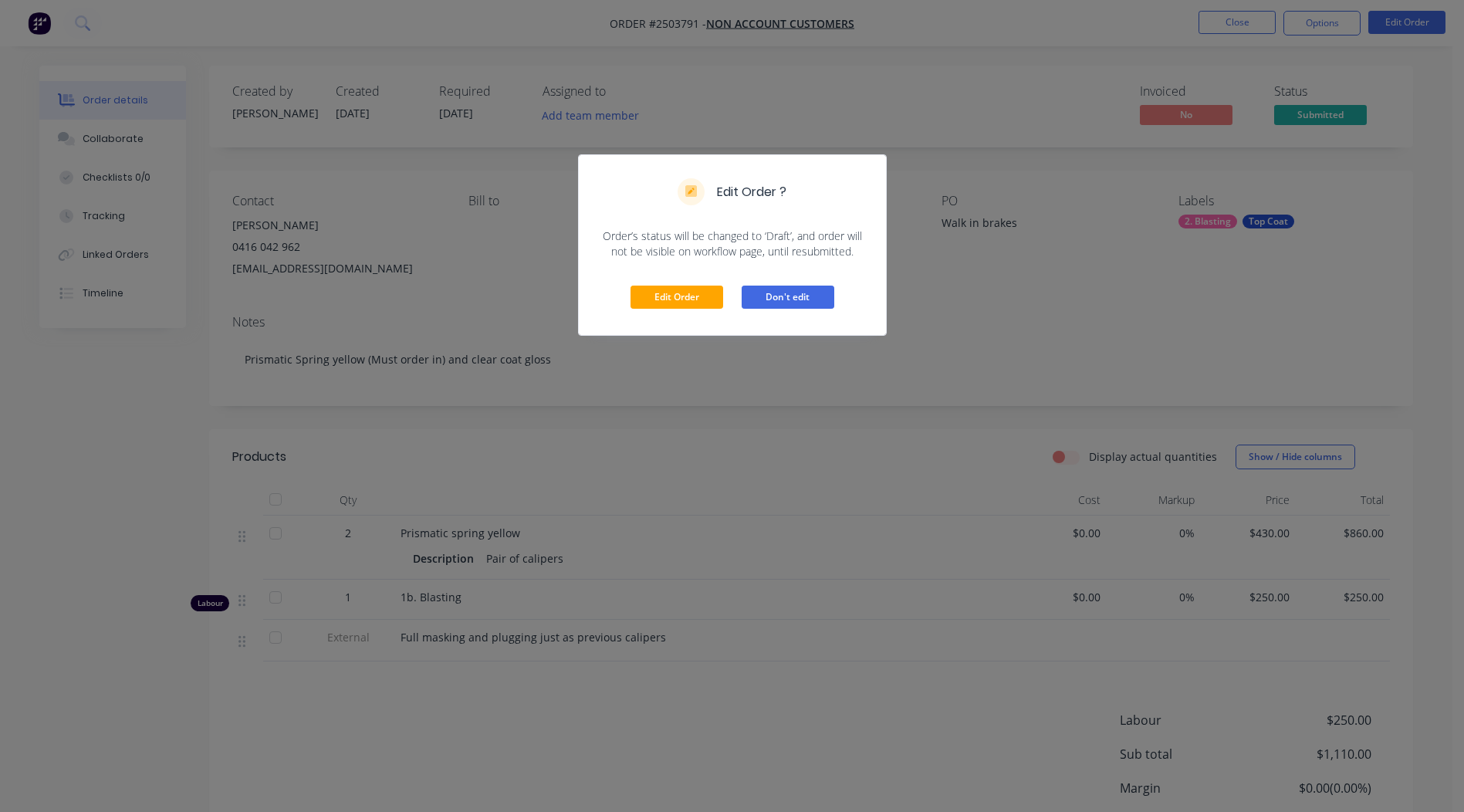
click at [793, 294] on button "Don't edit" at bounding box center [788, 297] width 92 height 23
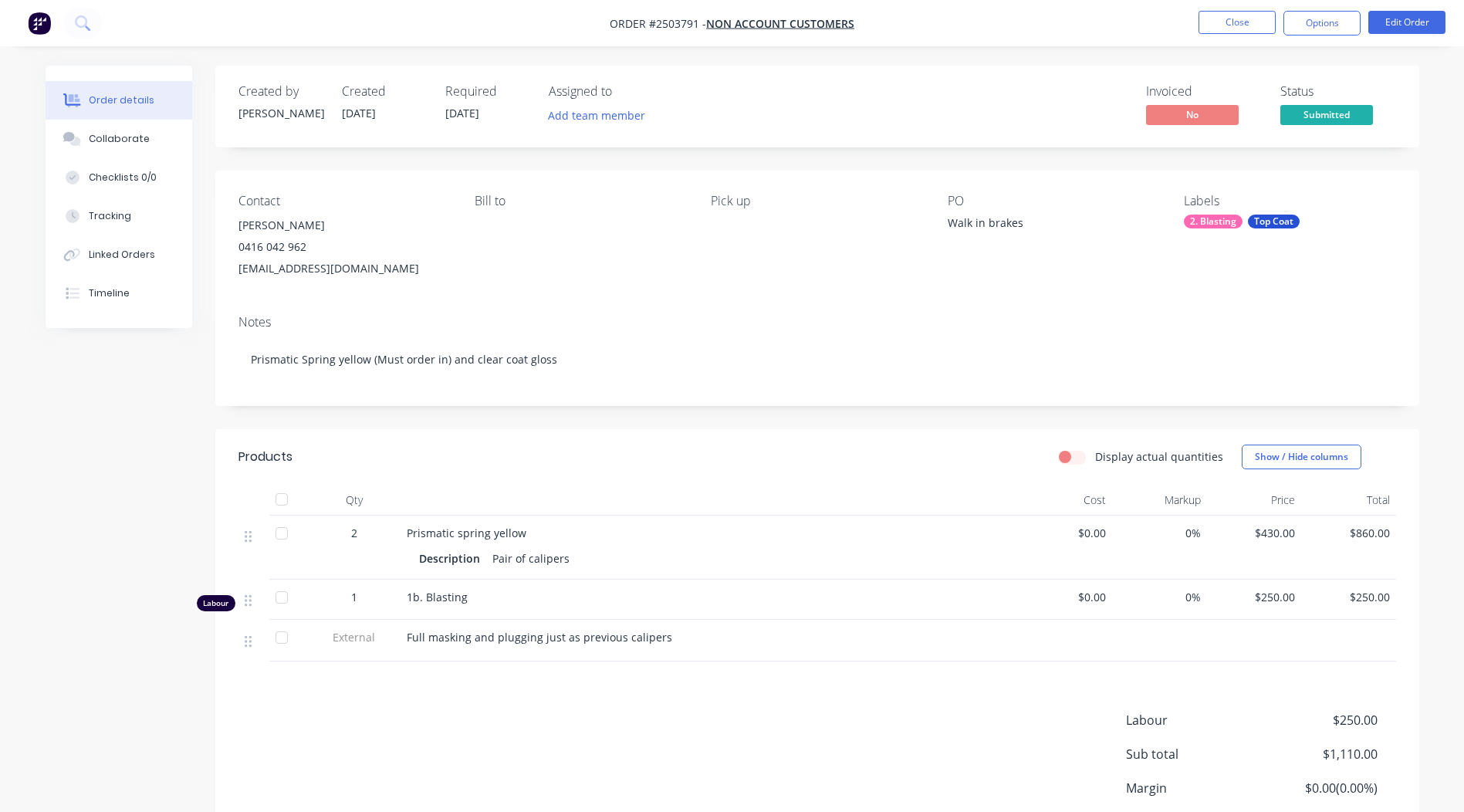
drag, startPoint x: 43, startPoint y: 291, endPoint x: 54, endPoint y: 292, distance: 11.0
click at [43, 290] on div "Order details Collaborate Checklists 0/0 Tracking Linked Orders Timeline Order …" at bounding box center [732, 500] width 1405 height 870
click at [74, 293] on icon at bounding box center [74, 293] width 9 height 11
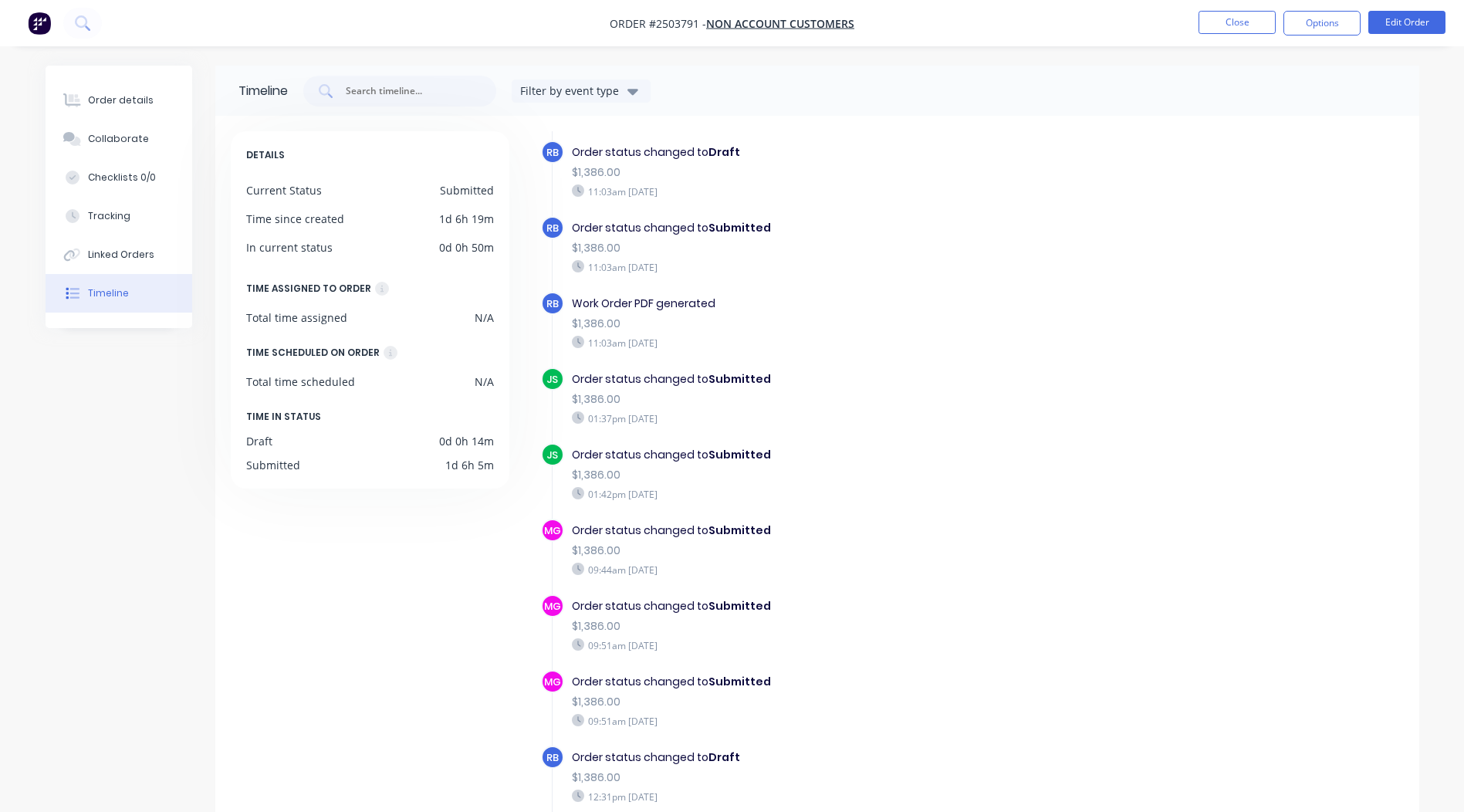
scroll to position [618, 0]
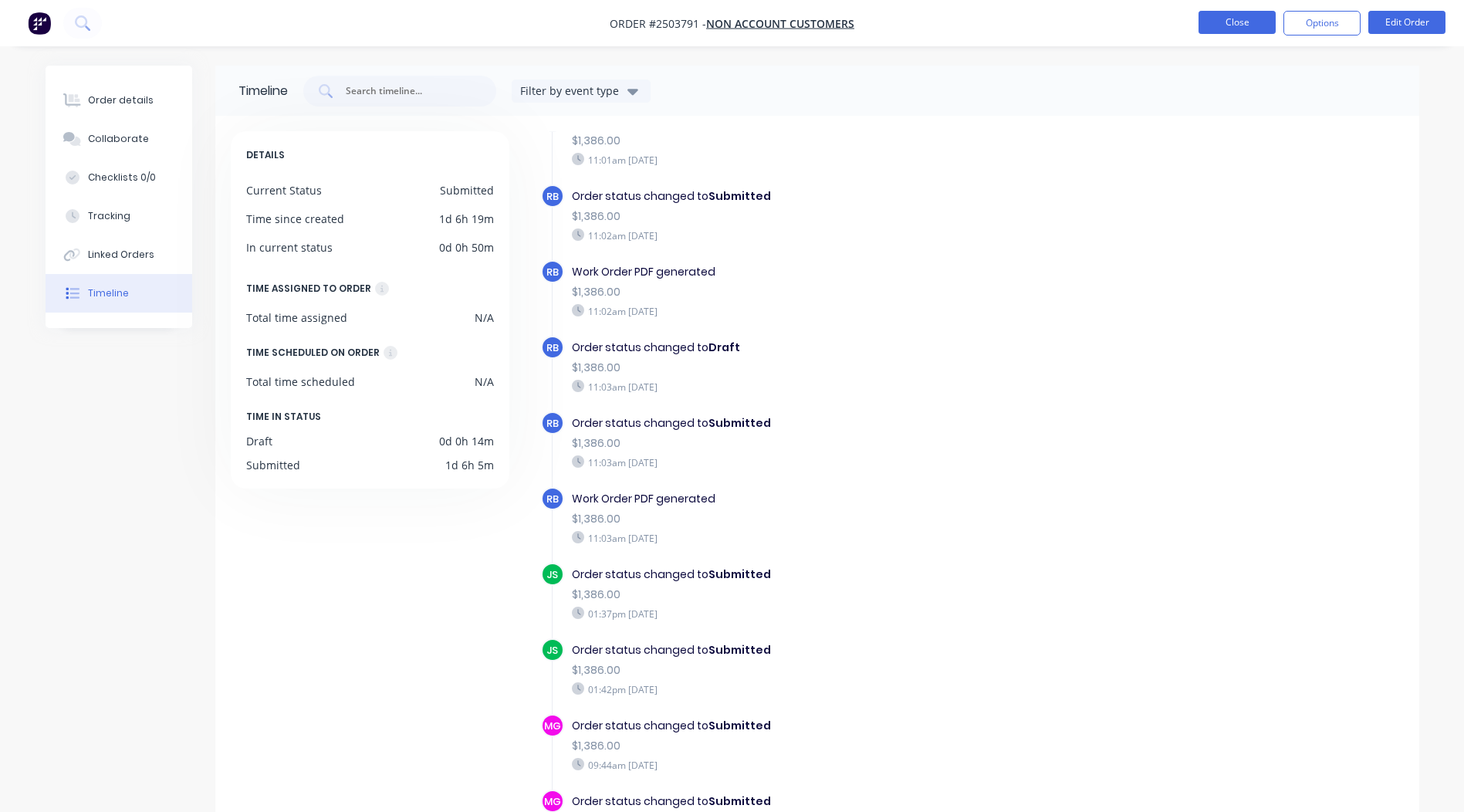
click at [1234, 19] on button "Close" at bounding box center [1236, 23] width 77 height 23
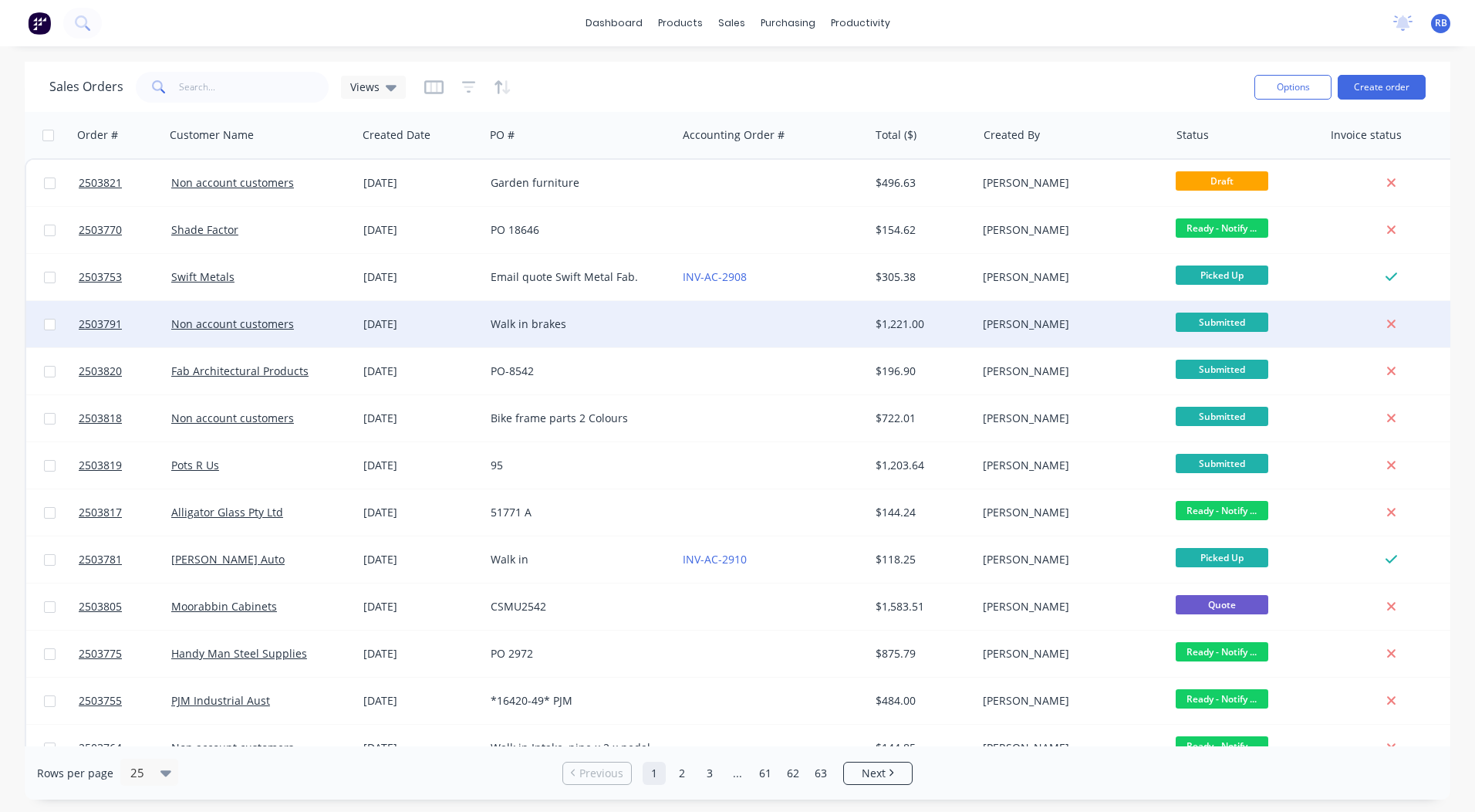
click at [872, 322] on div "$1,221.00" at bounding box center [923, 324] width 108 height 47
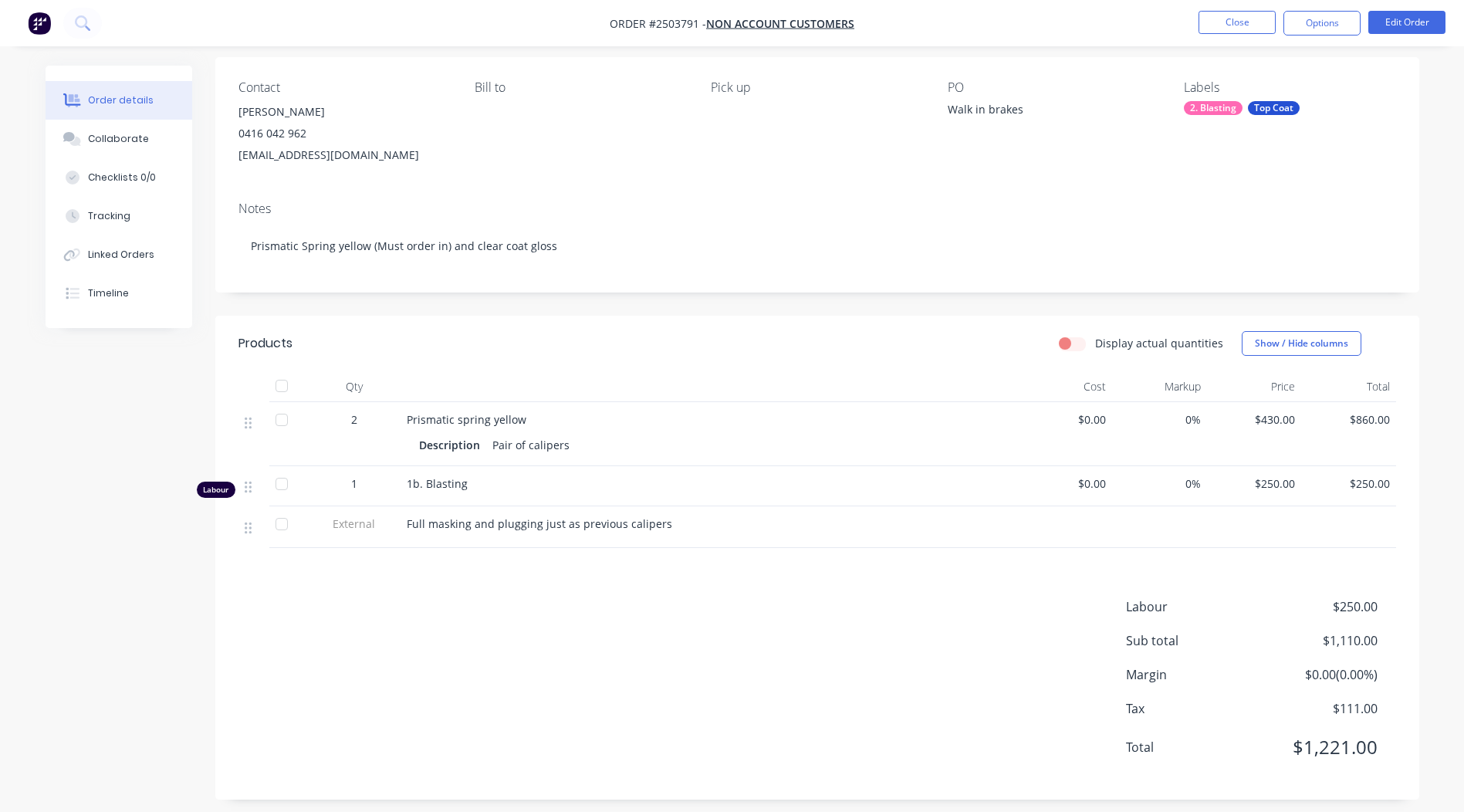
scroll to position [109, 0]
click at [1413, 34] on li "Edit Order" at bounding box center [1407, 23] width 77 height 25
click at [1409, 22] on button "Edit Order" at bounding box center [1407, 23] width 77 height 23
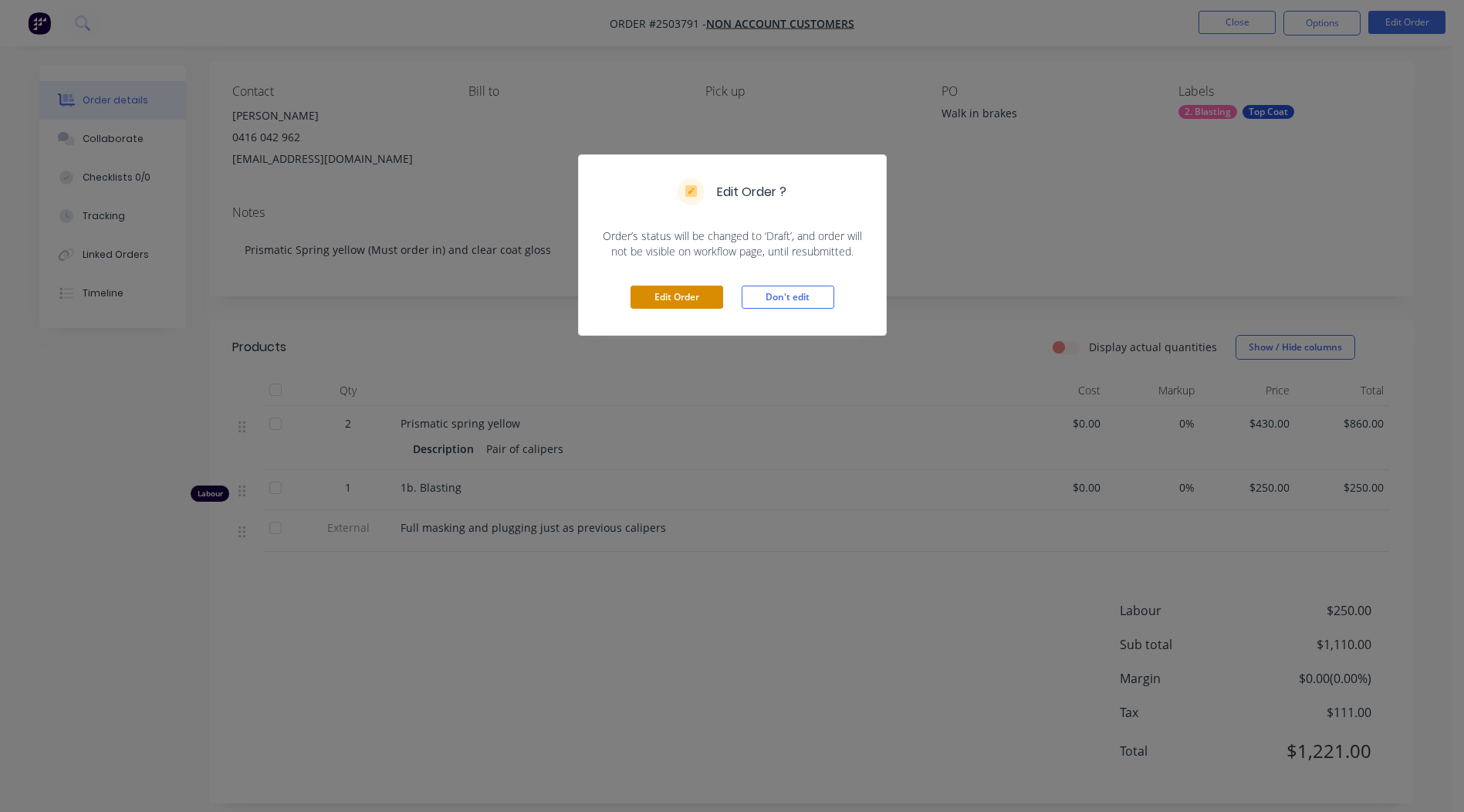
click at [678, 304] on button "Edit Order" at bounding box center [676, 297] width 92 height 23
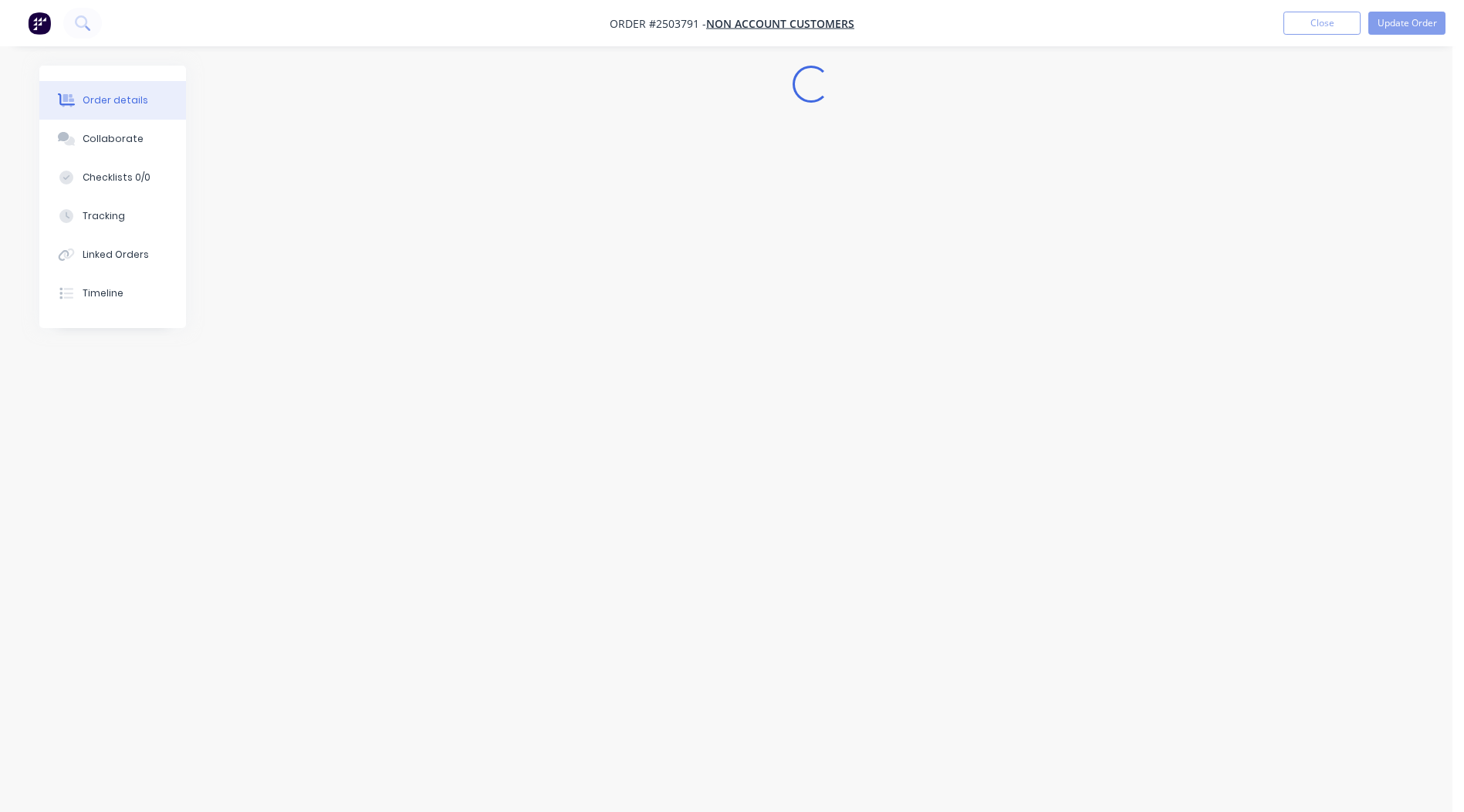
scroll to position [0, 0]
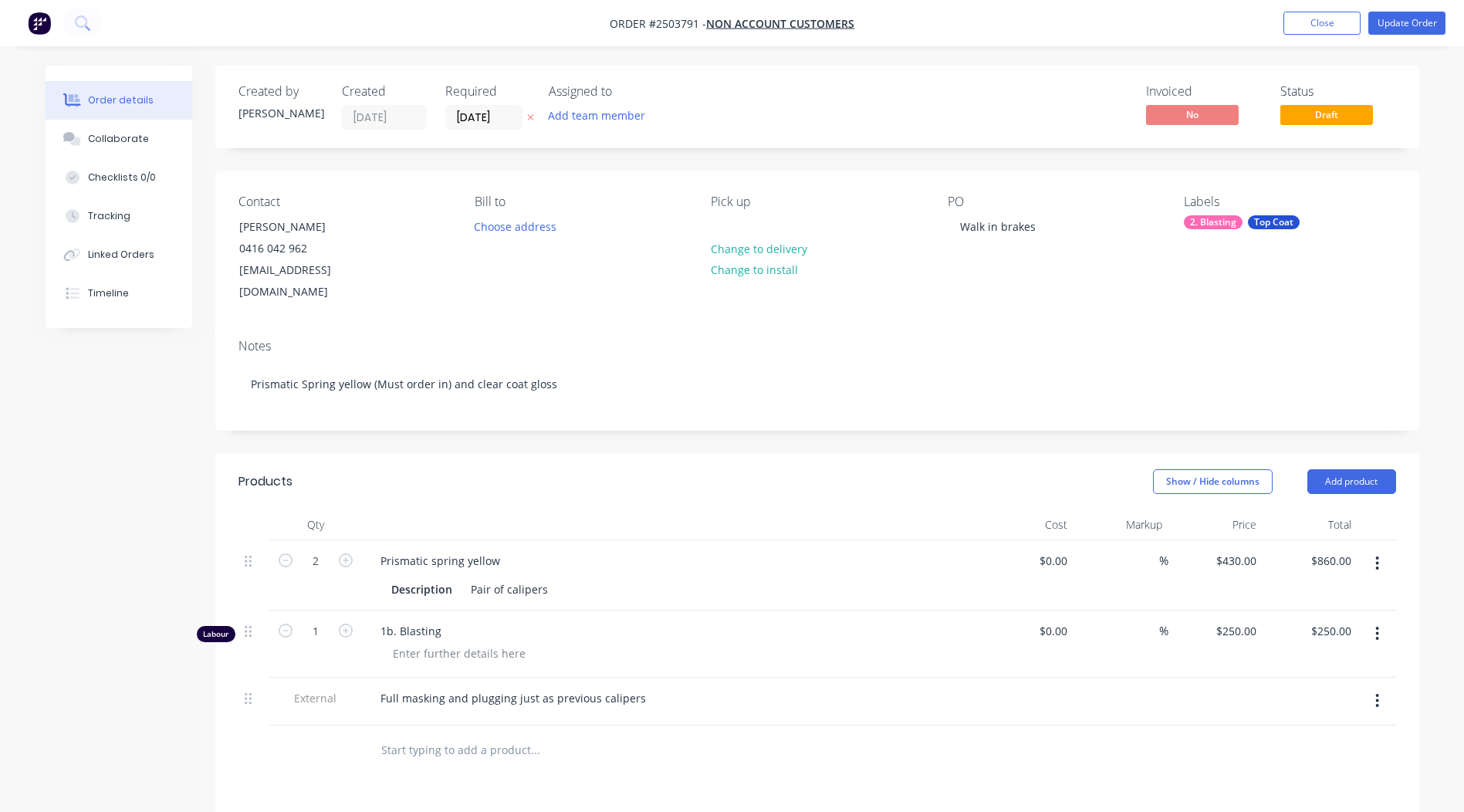
click at [1375, 619] on button "button" at bounding box center [1377, 633] width 37 height 28
click at [1281, 755] on div "Delete" at bounding box center [1323, 766] width 119 height 23
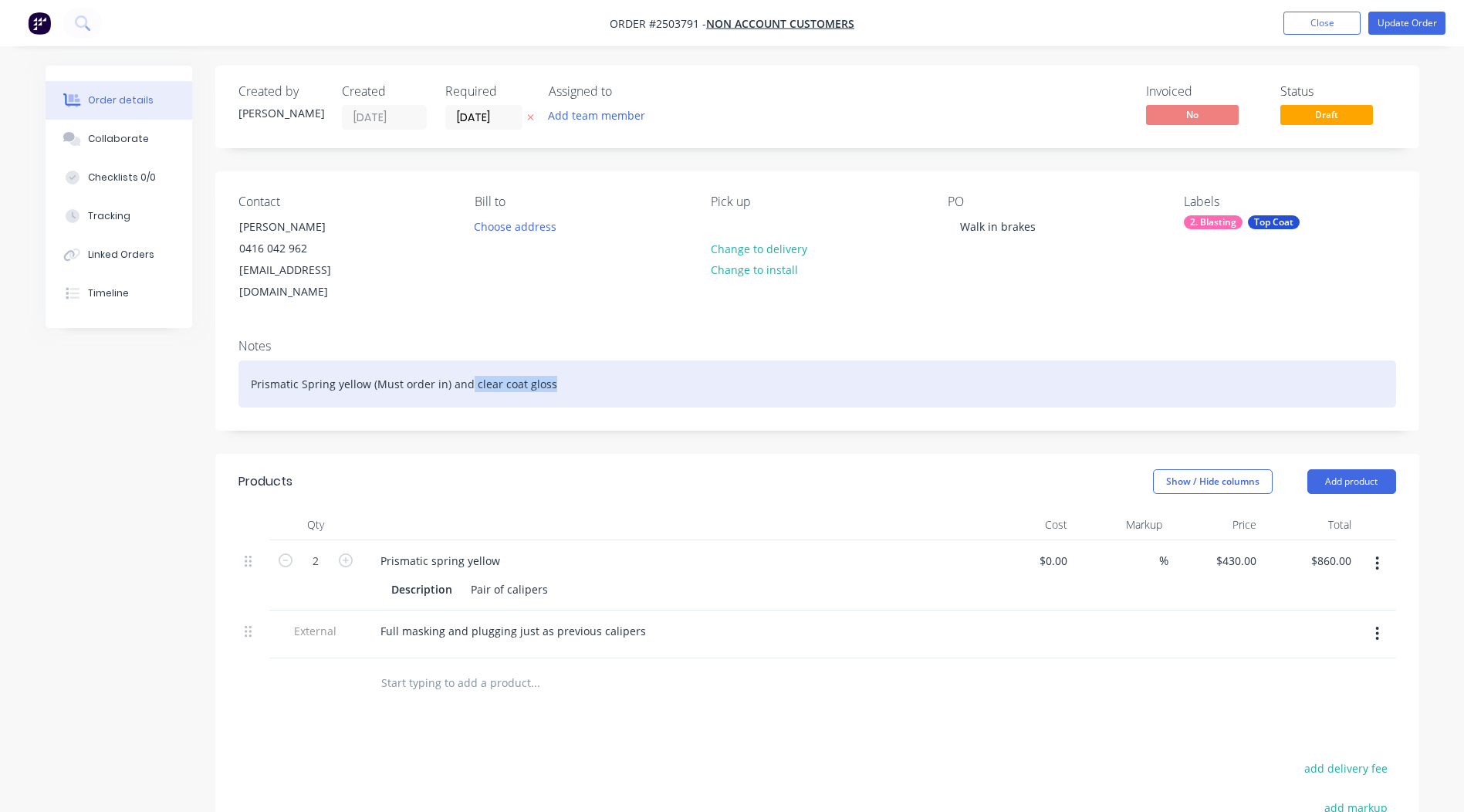
drag, startPoint x: 560, startPoint y: 368, endPoint x: 466, endPoint y: 380, distance: 94.8
click at [466, 380] on div "Prismatic Spring yellow (Must order in) and clear coat gloss" at bounding box center [817, 383] width 1158 height 47
click at [499, 374] on div "Prismatic Spring yellow (Must order in) and" at bounding box center [817, 383] width 1158 height 47
drag, startPoint x: 443, startPoint y: 363, endPoint x: 370, endPoint y: 370, distance: 73.3
click at [370, 370] on div "Prismatic Spring yellow (Must order in" at bounding box center [817, 383] width 1158 height 47
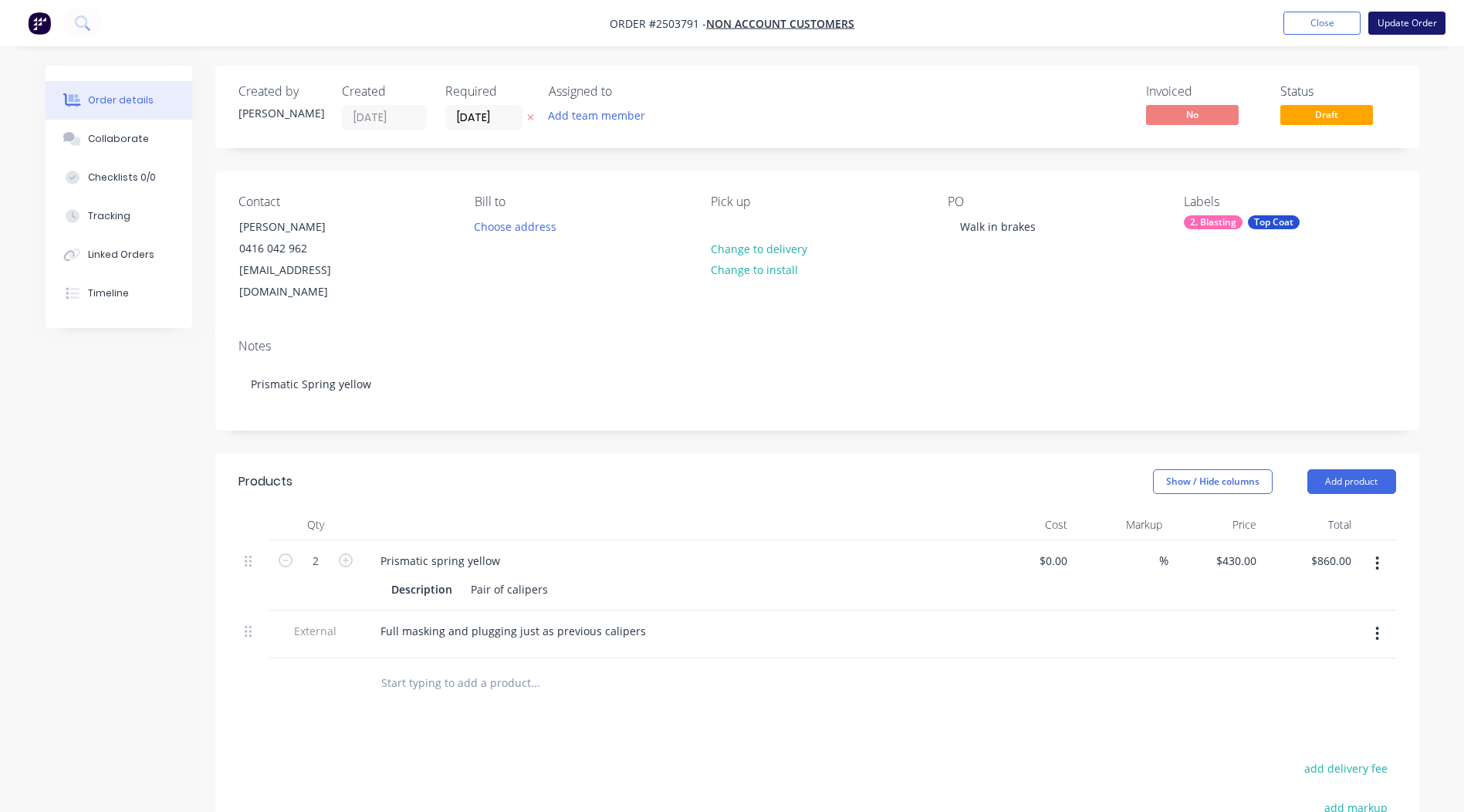
click at [1392, 26] on button "Update Order" at bounding box center [1407, 23] width 77 height 23
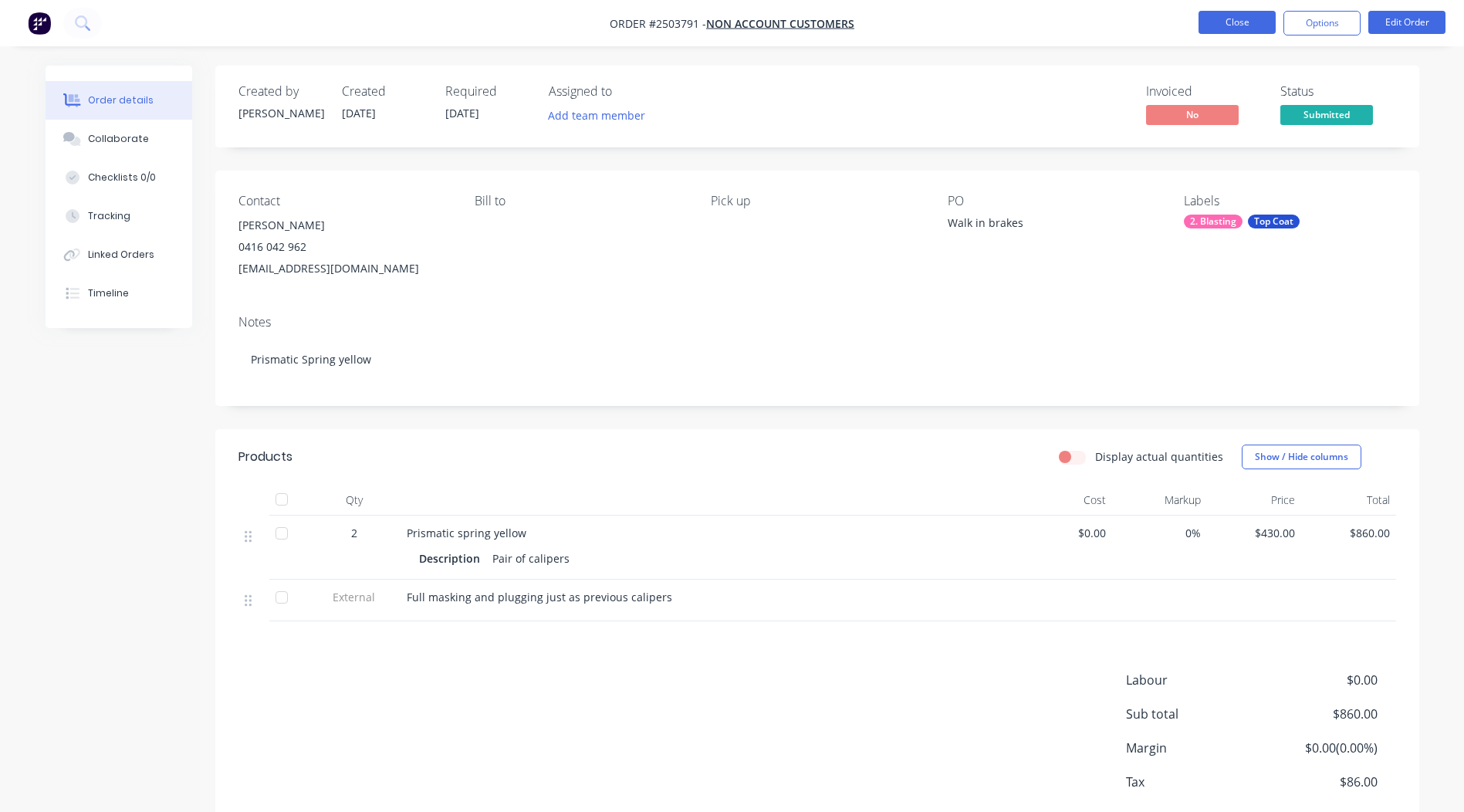
click at [1255, 19] on button "Close" at bounding box center [1236, 23] width 77 height 23
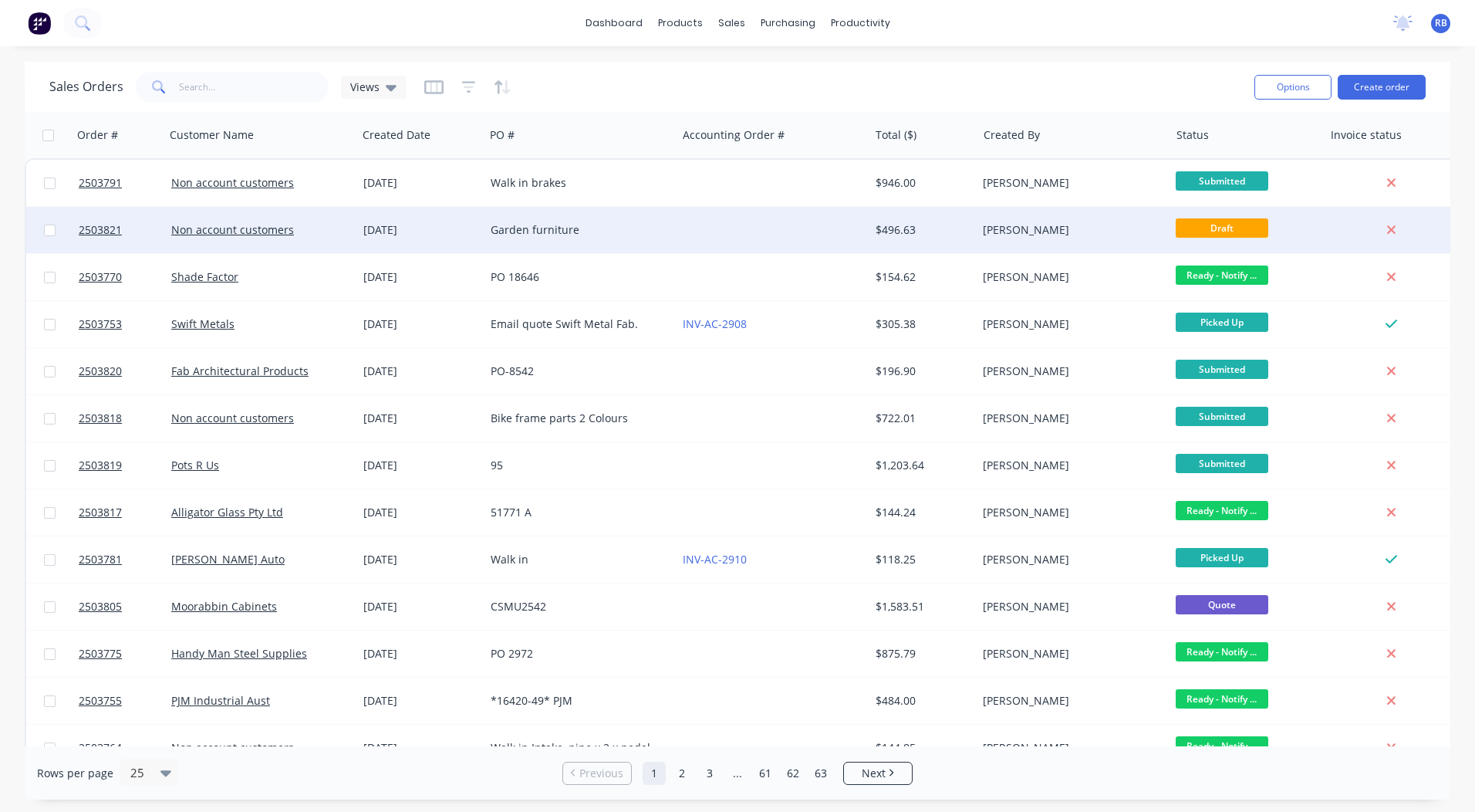
click at [917, 224] on div "$496.63" at bounding box center [921, 230] width 90 height 16
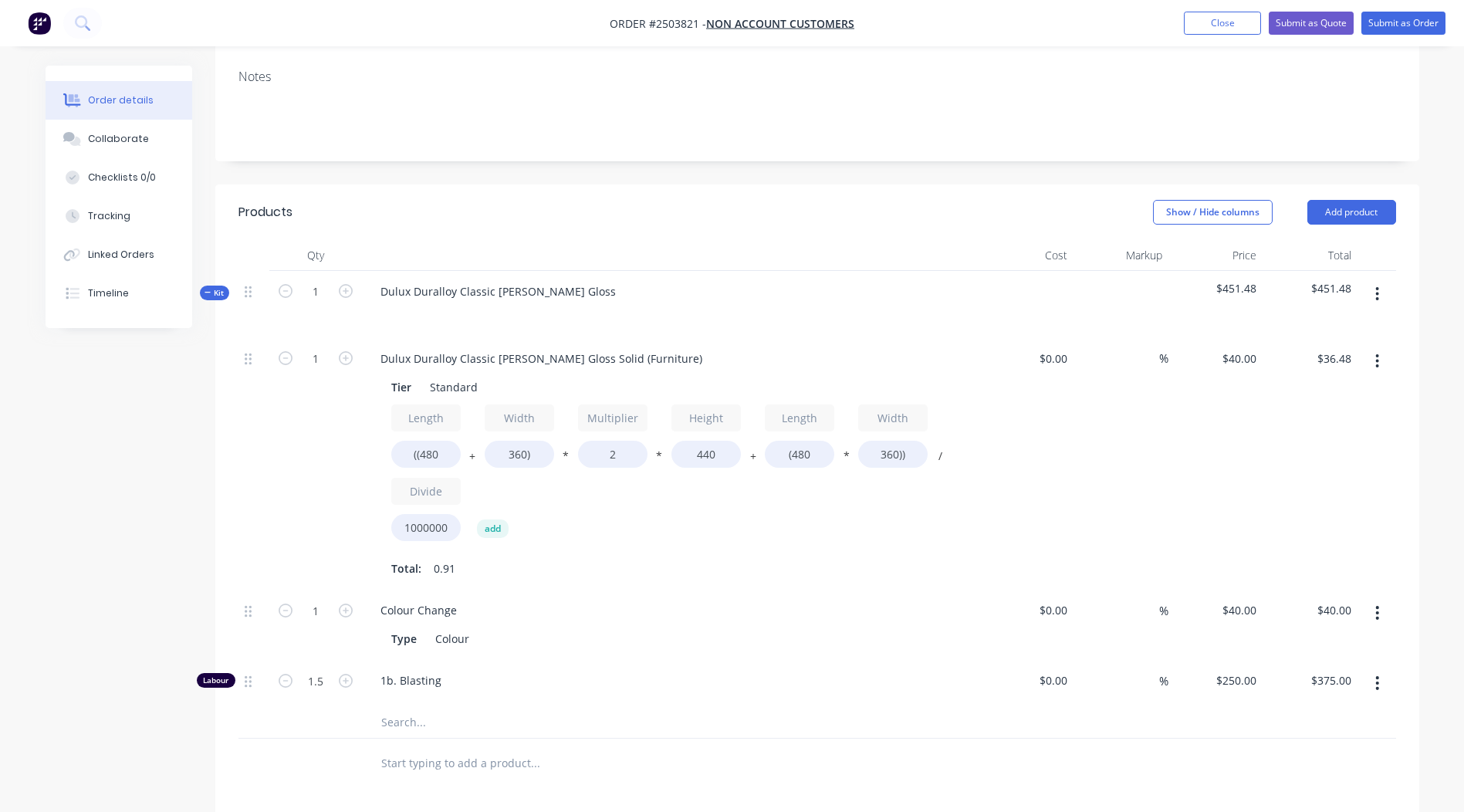
scroll to position [231, 0]
click at [448, 444] on input "((480" at bounding box center [426, 453] width 69 height 27
type input "((1100"
type input "$58.30"
click at [523, 456] on input "360)" at bounding box center [519, 453] width 69 height 27
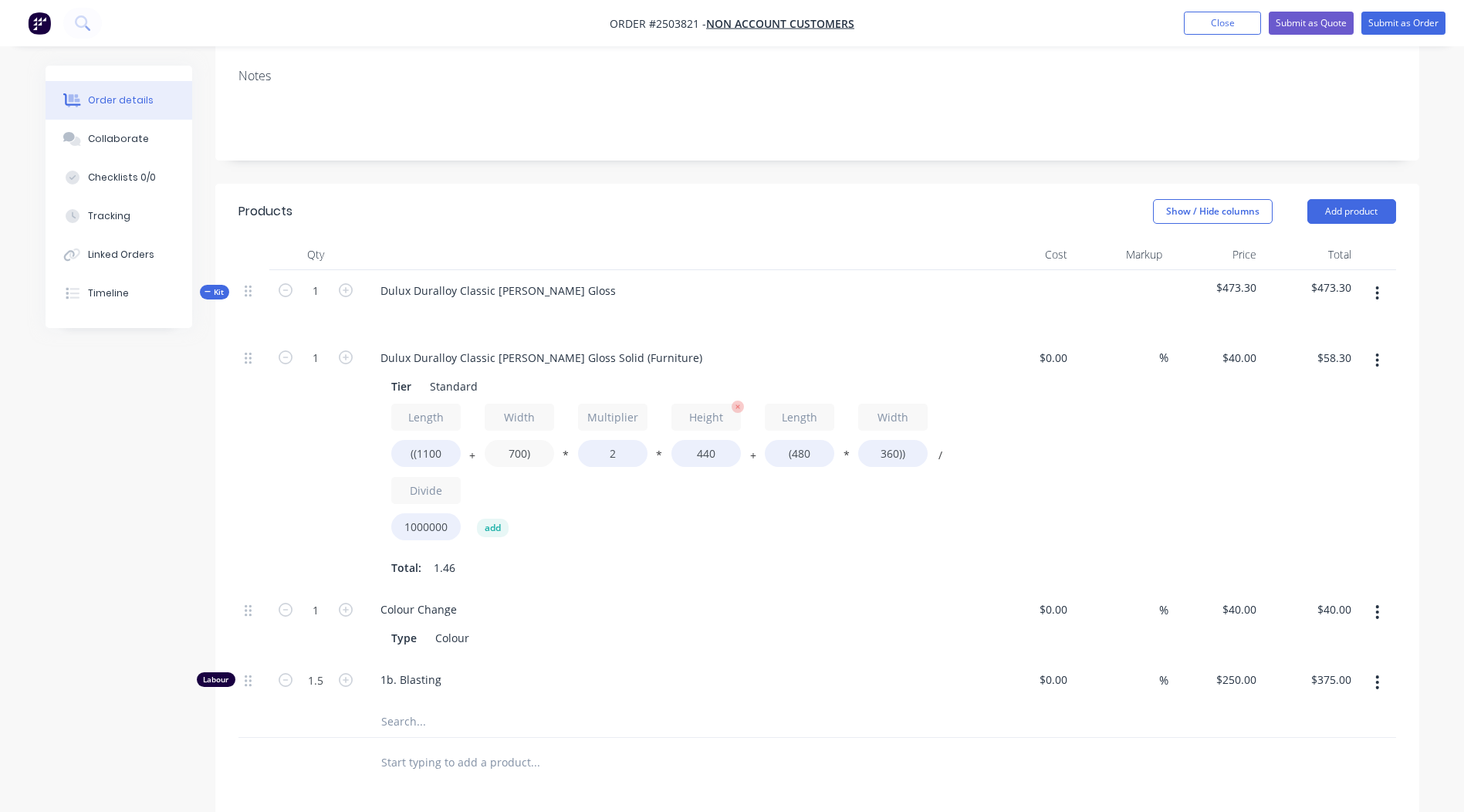
type input "700)"
type input "$70.27"
drag, startPoint x: 729, startPoint y: 456, endPoint x: 267, endPoint y: 487, distance: 463.0
click at [302, 483] on div "1 Dulux Duralloy Classic [PERSON_NAME] Gloss Solid (Furniture) Tier Standard Le…" at bounding box center [817, 463] width 1158 height 252
type input "700"
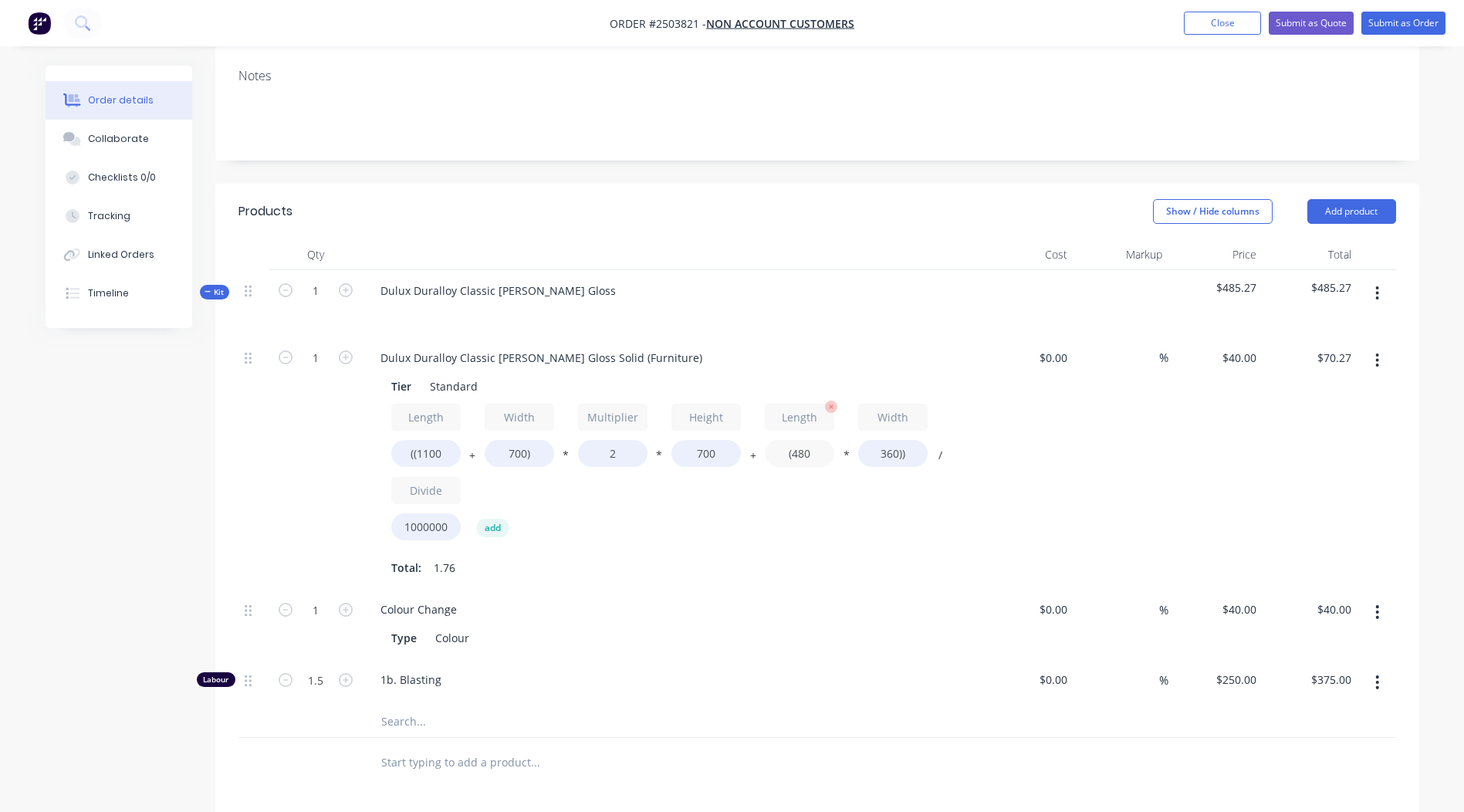
type input "$107.71"
click at [814, 451] on input "(480" at bounding box center [799, 453] width 69 height 27
type input "(1100"
type input "$116.64"
click at [895, 450] on input "360))" at bounding box center [892, 453] width 69 height 27
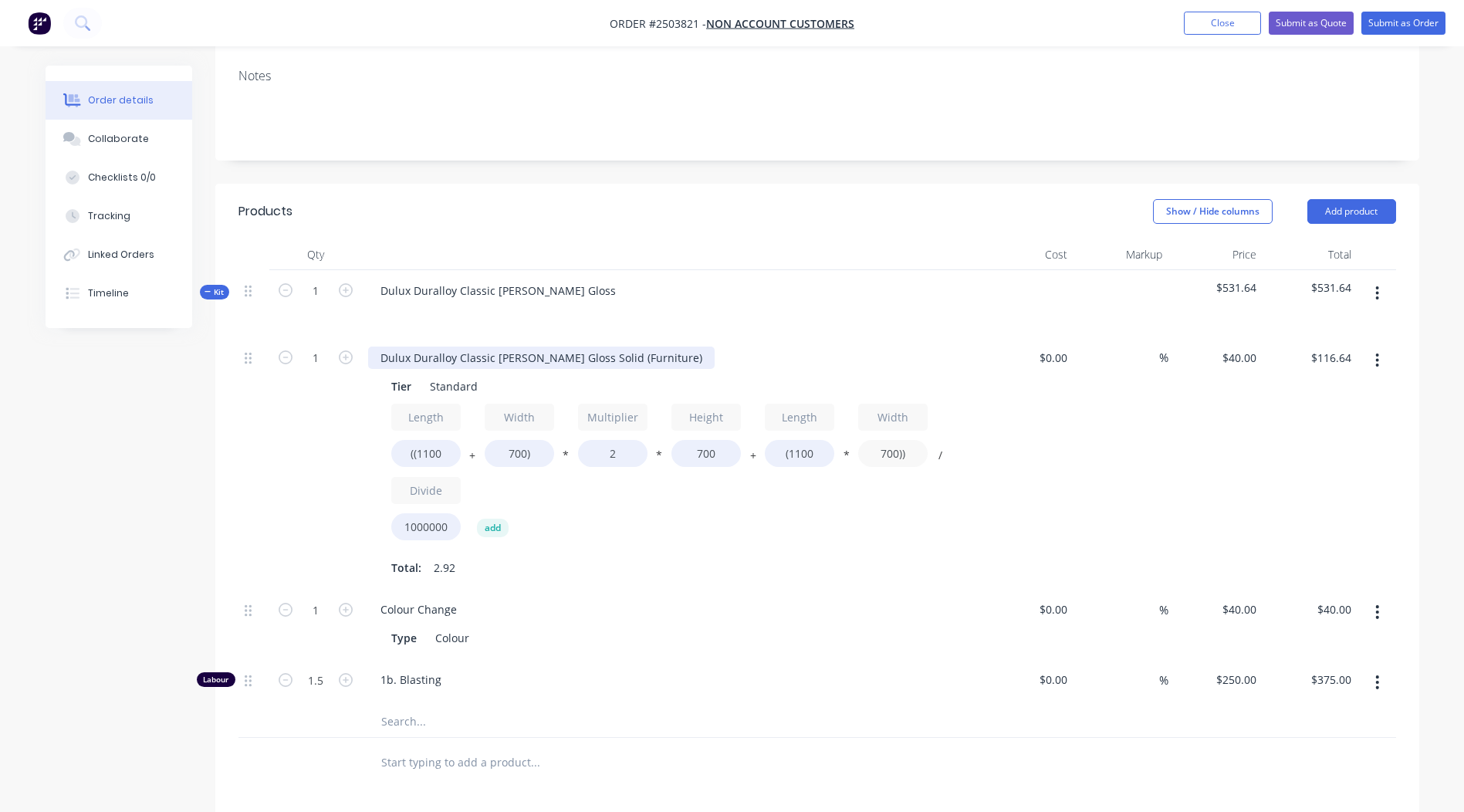
type input "700))"
type input "$131.60"
drag, startPoint x: 670, startPoint y: 356, endPoint x: 0, endPoint y: 439, distance: 675.1
click at [0, 439] on html "Order #2503821 - Non account customers Add product Close Submit as Quote Submit…" at bounding box center [732, 475] width 1464 height 1413
click at [1008, 470] on div "$0.00 $0.00" at bounding box center [1027, 463] width 95 height 252
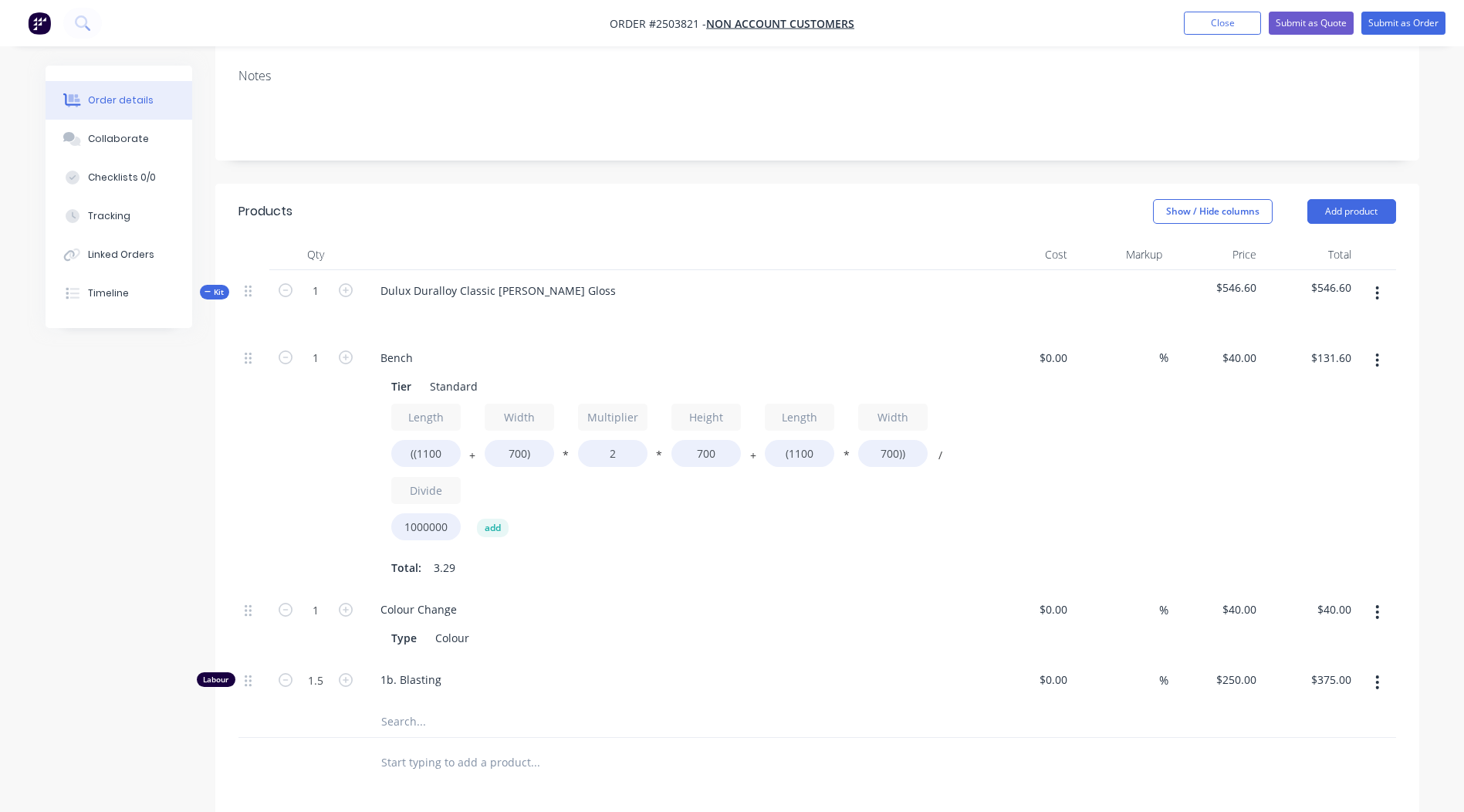
click at [1378, 354] on icon "button" at bounding box center [1378, 360] width 3 height 14
click at [1316, 387] on button "Duplicate" at bounding box center [1323, 401] width 147 height 31
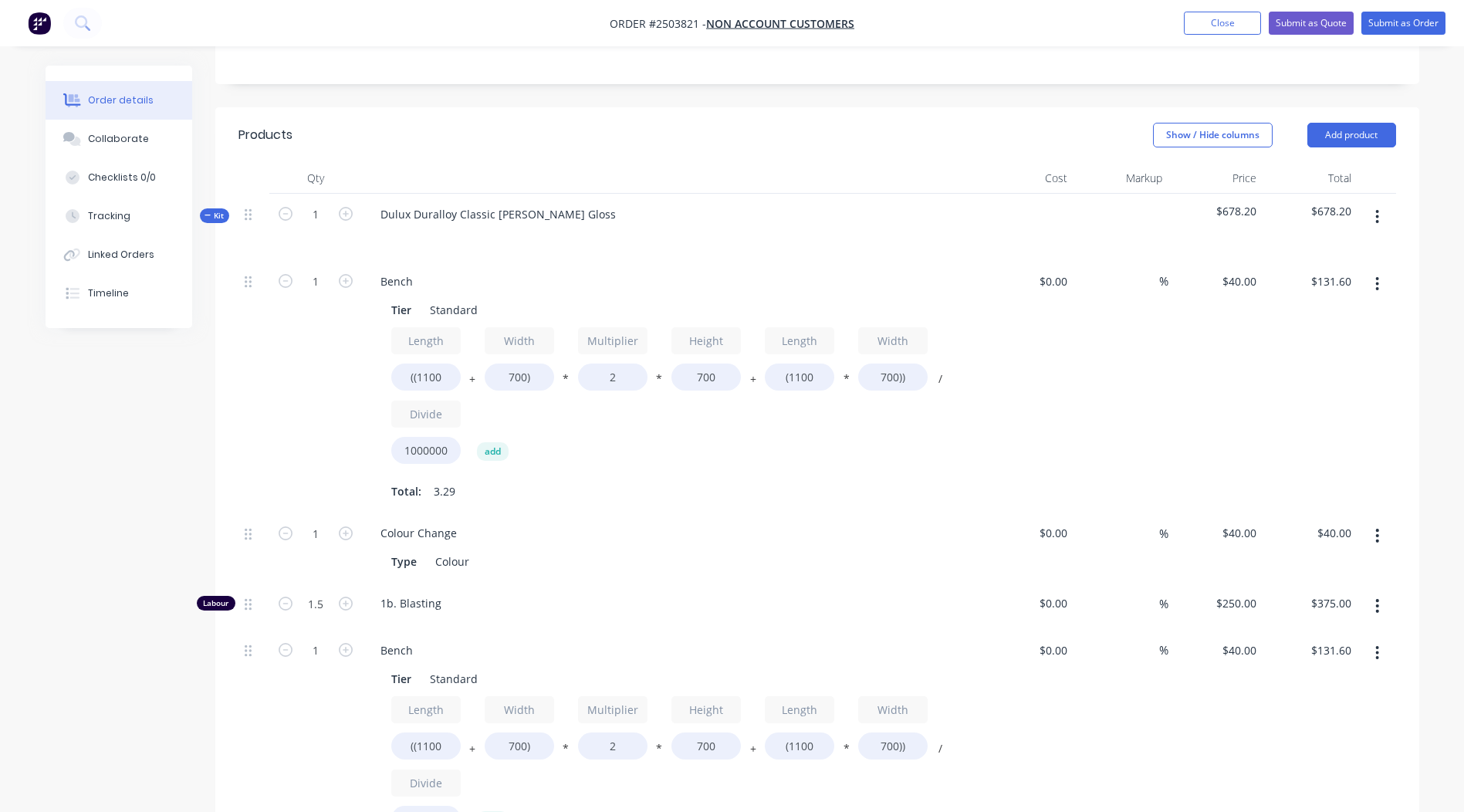
scroll to position [310, 0]
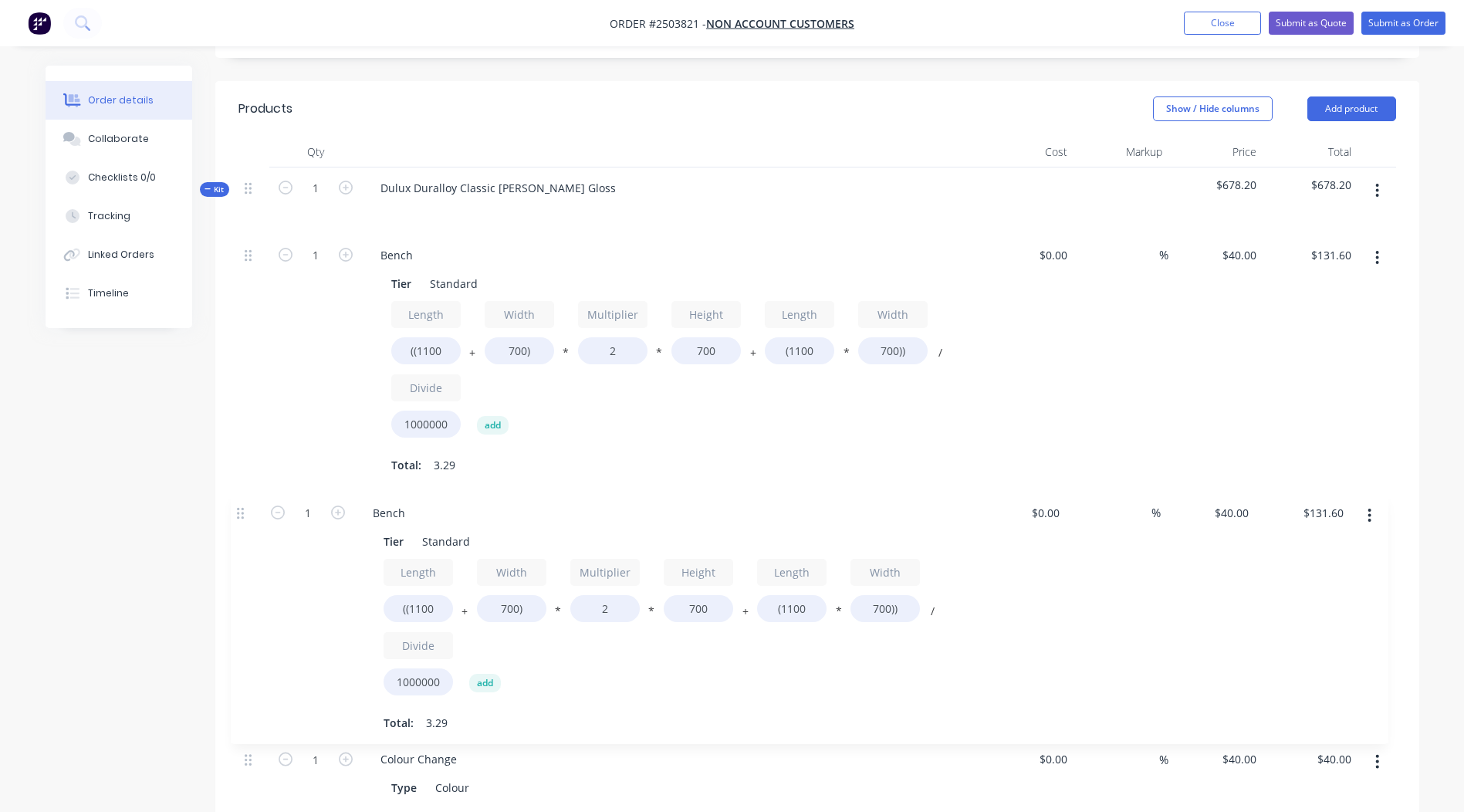
drag, startPoint x: 245, startPoint y: 648, endPoint x: 235, endPoint y: 489, distance: 159.3
click at [235, 489] on div "Qty Cost Markup Price Total Kit 1 Dulux Duralloy Classic [PERSON_NAME] Gloss $6…" at bounding box center [817, 537] width 1204 height 801
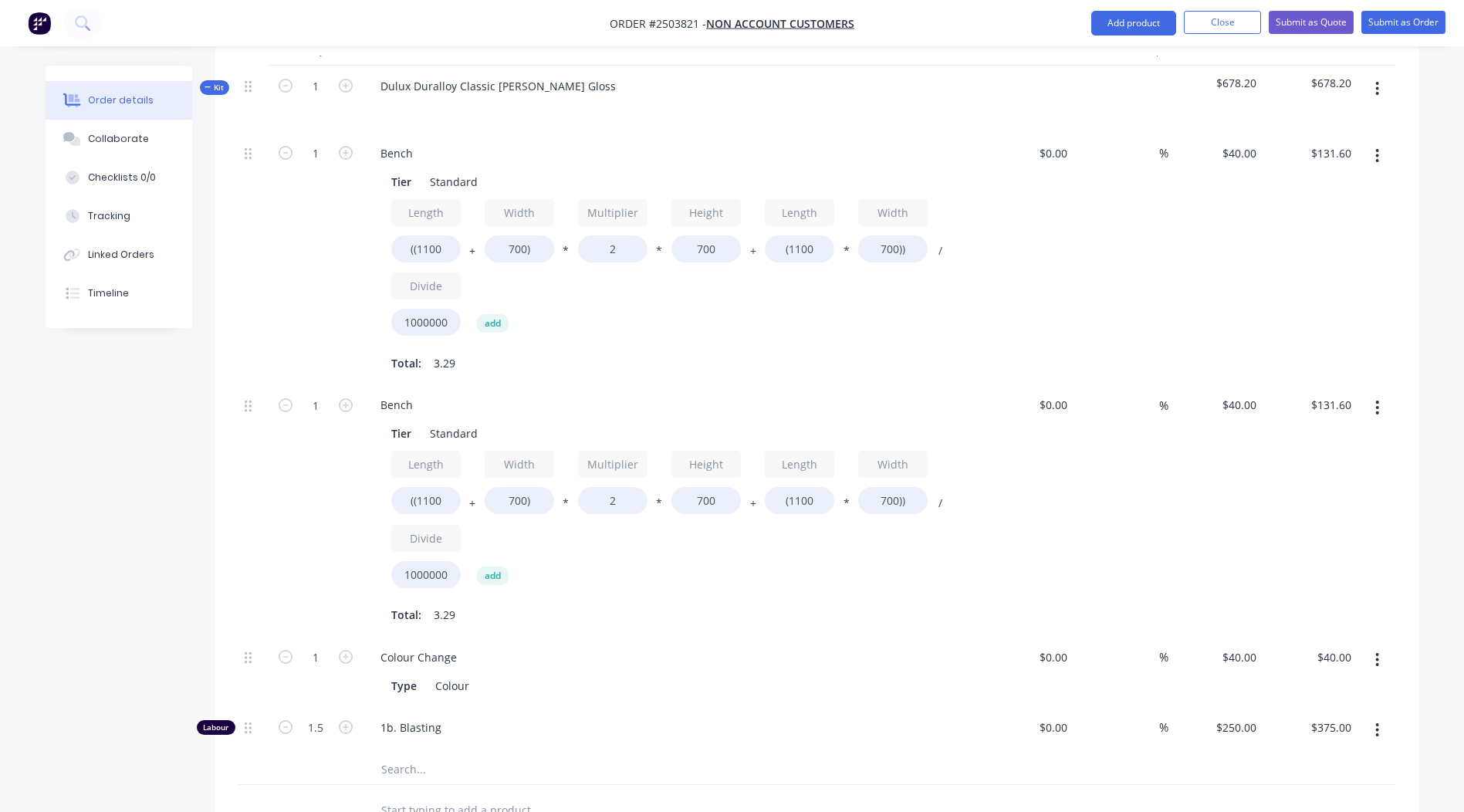
scroll to position [451, 0]
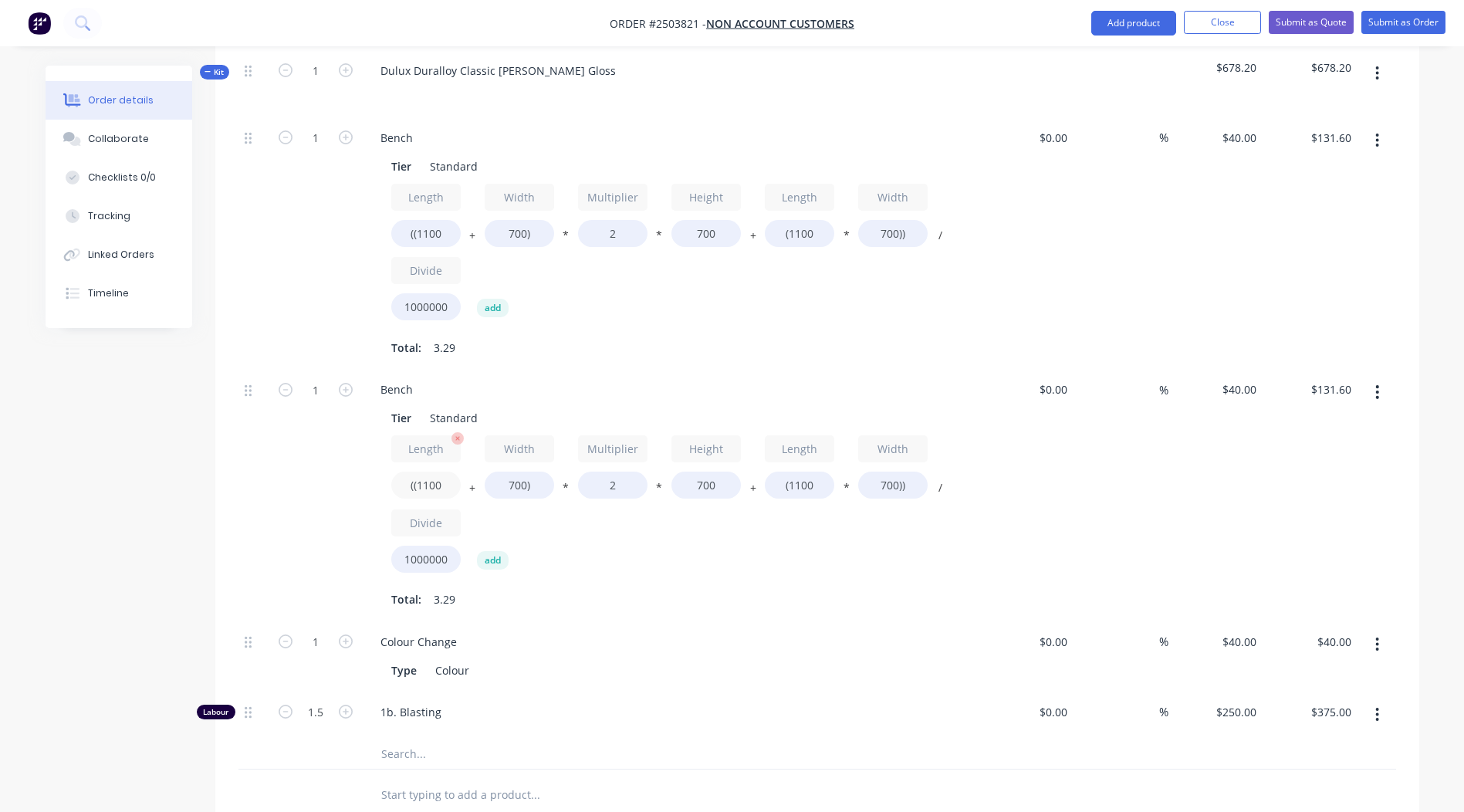
click at [447, 486] on input "((1100" at bounding box center [426, 484] width 69 height 27
type input "((600"
type input "$103.60"
click at [525, 484] on input "700)" at bounding box center [519, 484] width 69 height 27
type input "450)"
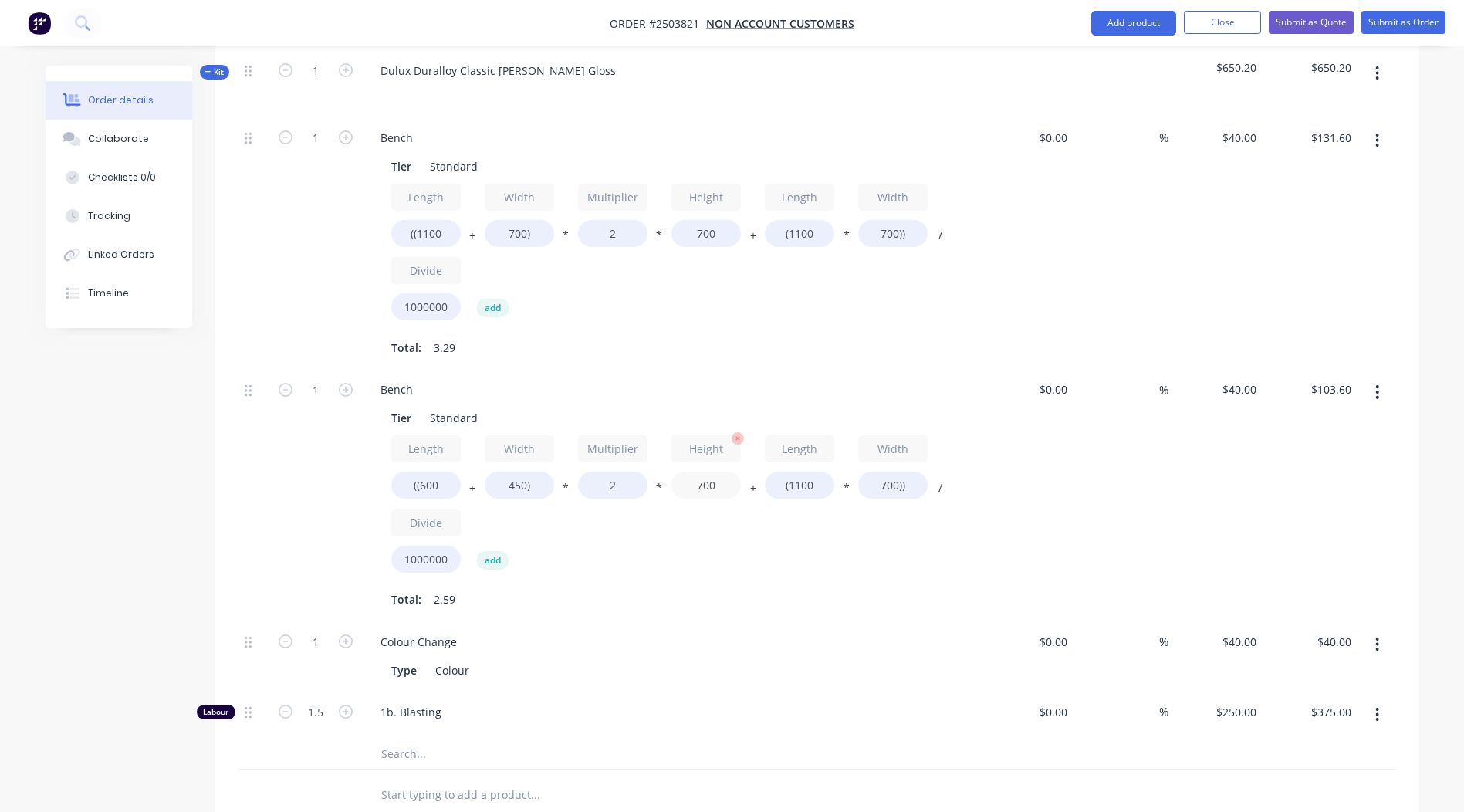
type input "$89.60"
drag, startPoint x: 724, startPoint y: 491, endPoint x: 398, endPoint y: 495, distance: 326.0
click at [482, 499] on div "Length ((600 + Width 450) * Multiplier 2 * Height 700 + Length (1100 * Width 70…" at bounding box center [671, 507] width 559 height 144
type input "350"
type input "$60.20"
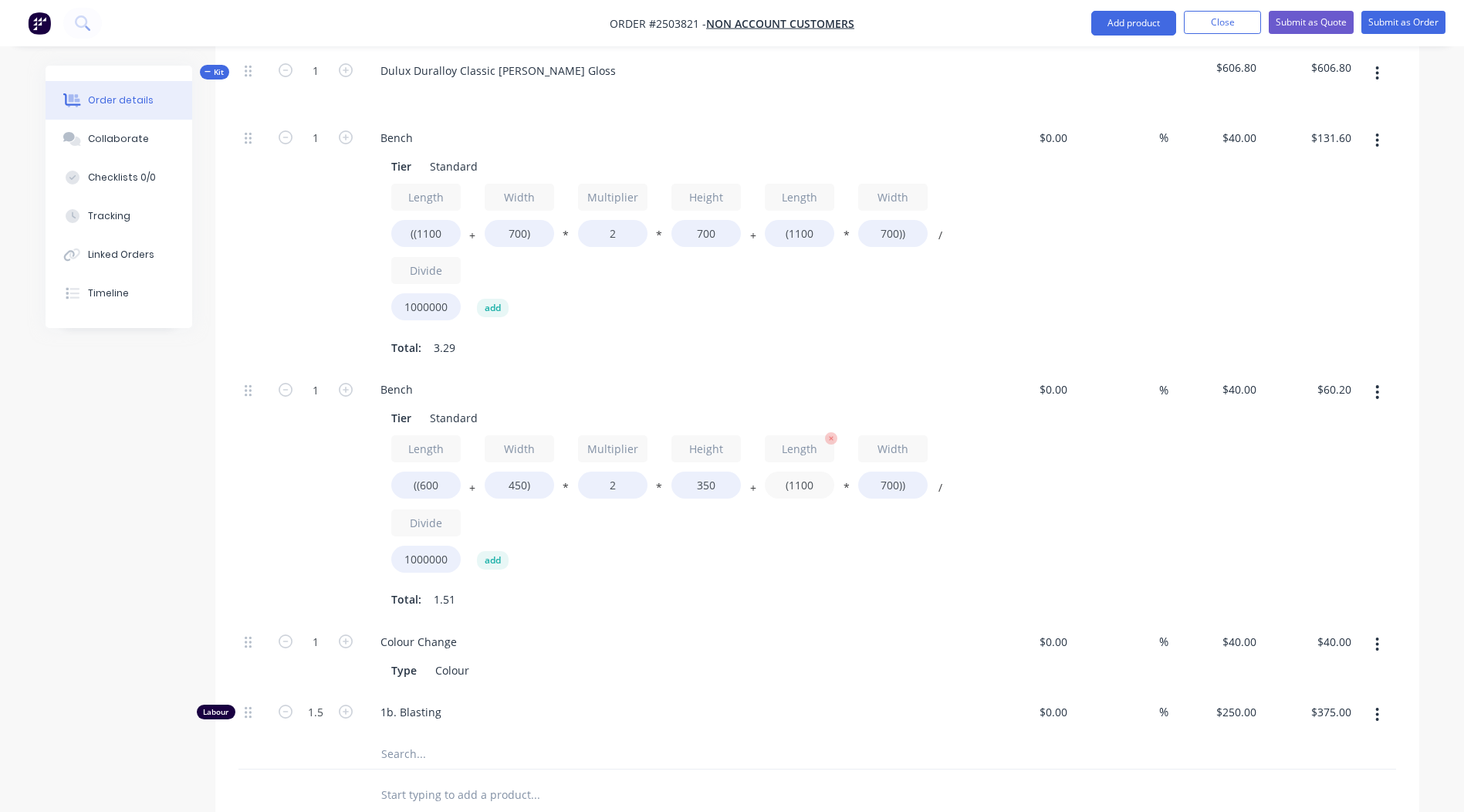
drag, startPoint x: 815, startPoint y: 484, endPoint x: 791, endPoint y: 488, distance: 24.3
click at [791, 488] on input "(1100" at bounding box center [799, 484] width 69 height 27
type input "(600"
type input "$46.20"
click at [899, 485] on input "700))" at bounding box center [892, 484] width 69 height 27
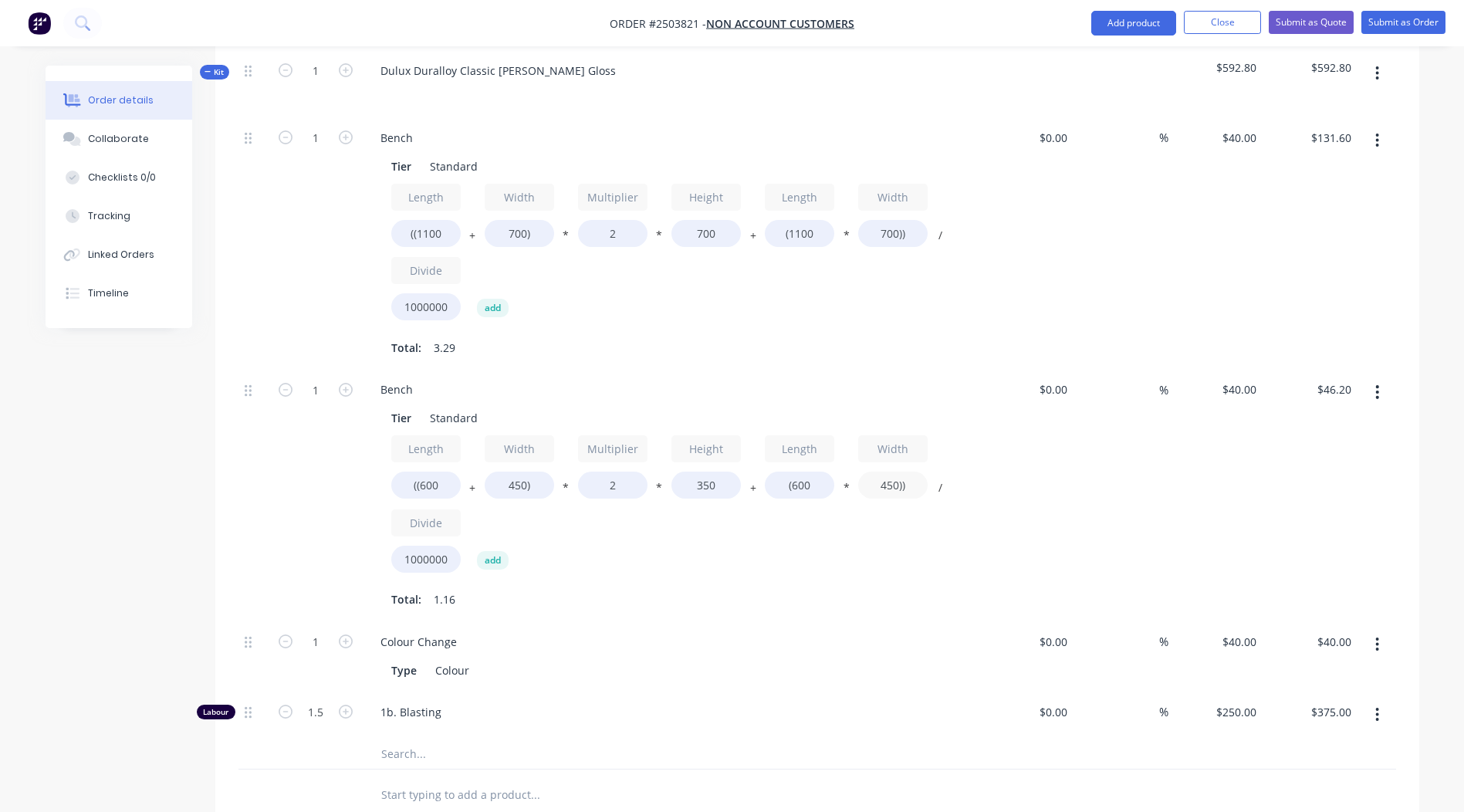
type input "450))"
type input "$40.20"
click at [1369, 515] on div at bounding box center [1377, 494] width 39 height 252
click at [340, 392] on icon "button" at bounding box center [346, 390] width 14 height 14
type input "2"
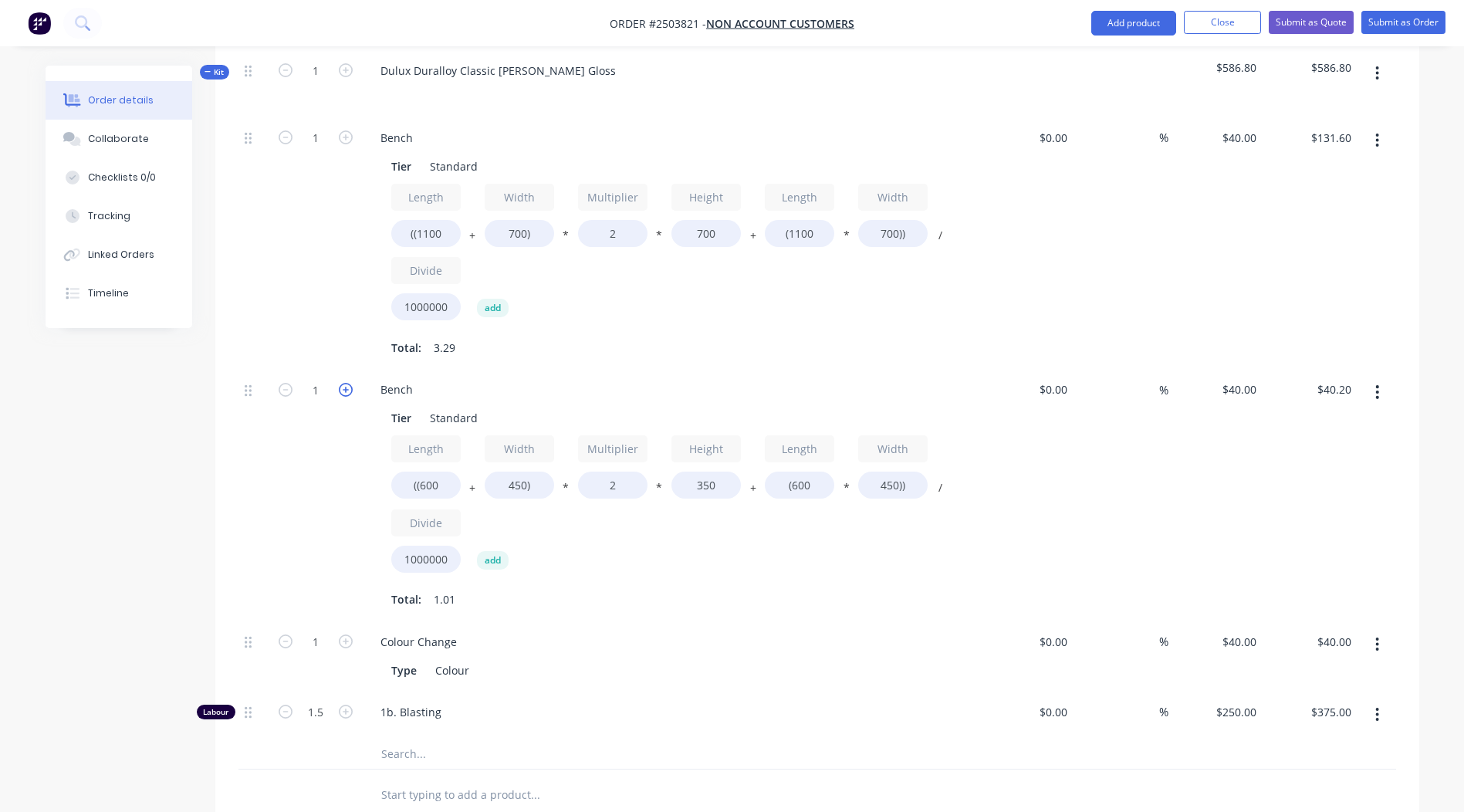
type input "$80.40"
drag, startPoint x: 422, startPoint y: 394, endPoint x: 0, endPoint y: 413, distance: 422.4
click at [0, 413] on html "Order #2503821 - Non account customers Add product Close Submit as Quote Submit…" at bounding box center [732, 381] width 1464 height 1664
click at [1231, 469] on div "$40.00 $40.00" at bounding box center [1216, 494] width 95 height 252
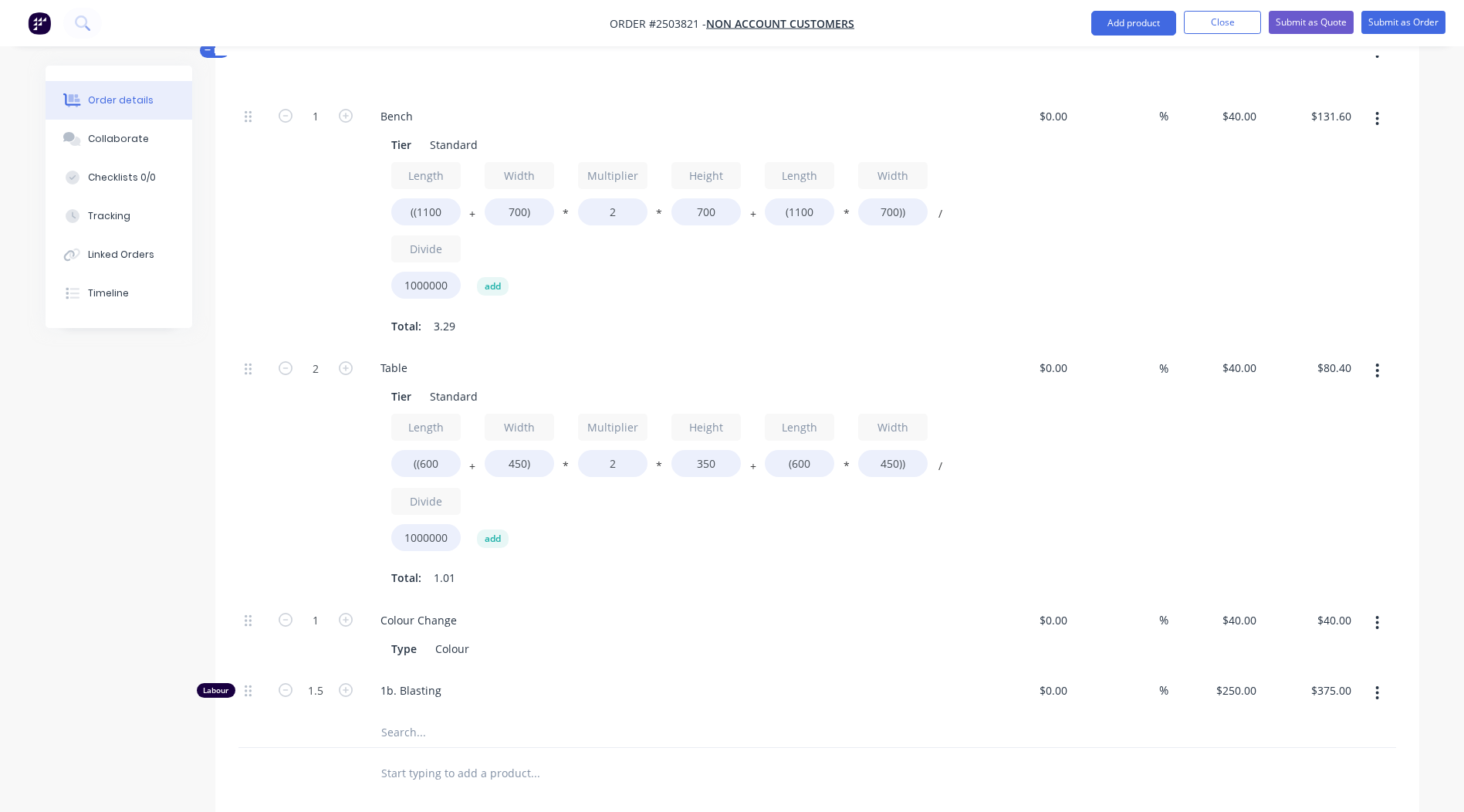
scroll to position [499, 0]
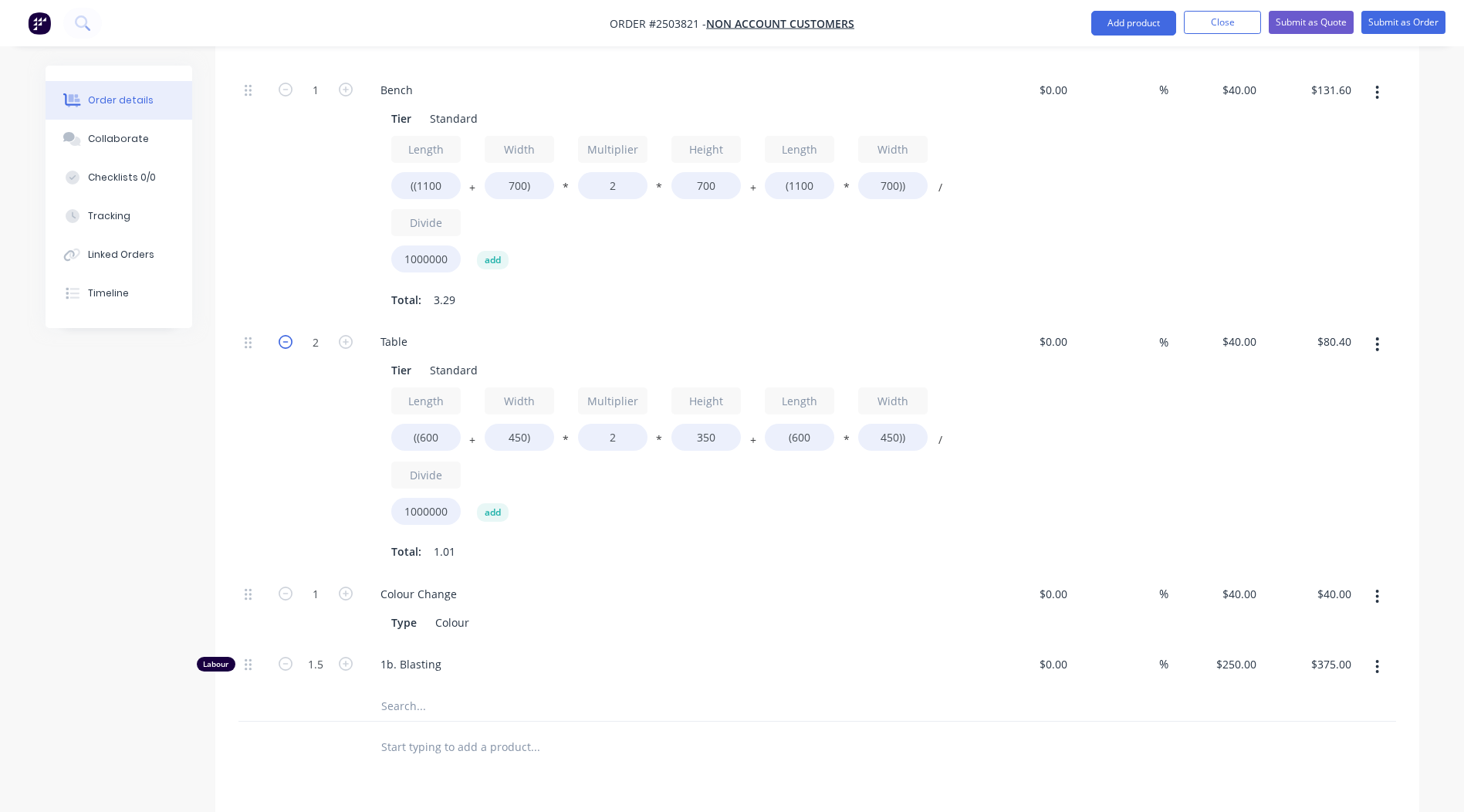
click at [291, 347] on icon "button" at bounding box center [286, 342] width 14 height 14
type input "1"
type input "$40.20"
click at [1377, 351] on icon "button" at bounding box center [1377, 344] width 4 height 17
click at [1328, 383] on div "Duplicate" at bounding box center [1323, 384] width 119 height 23
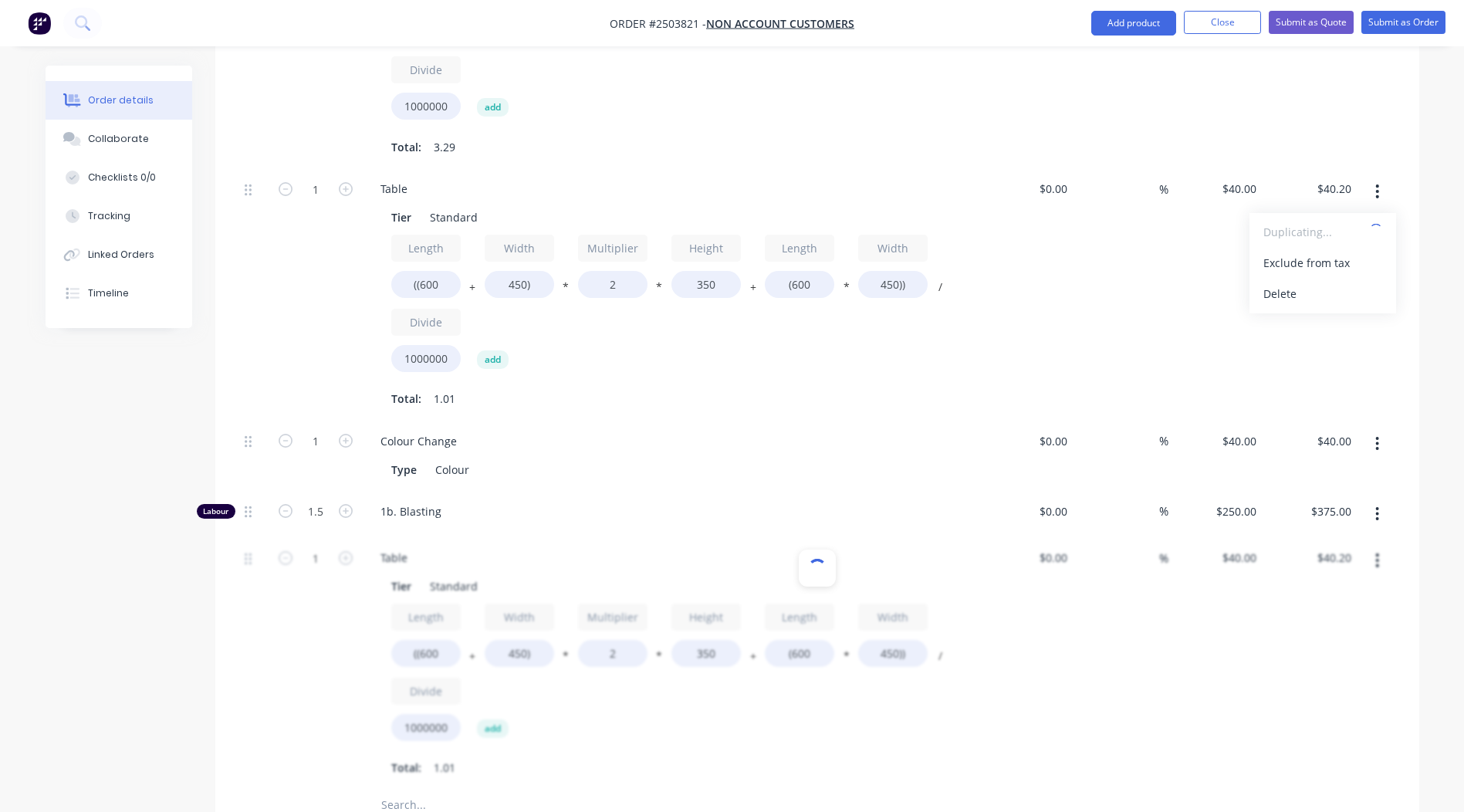
scroll to position [654, 0]
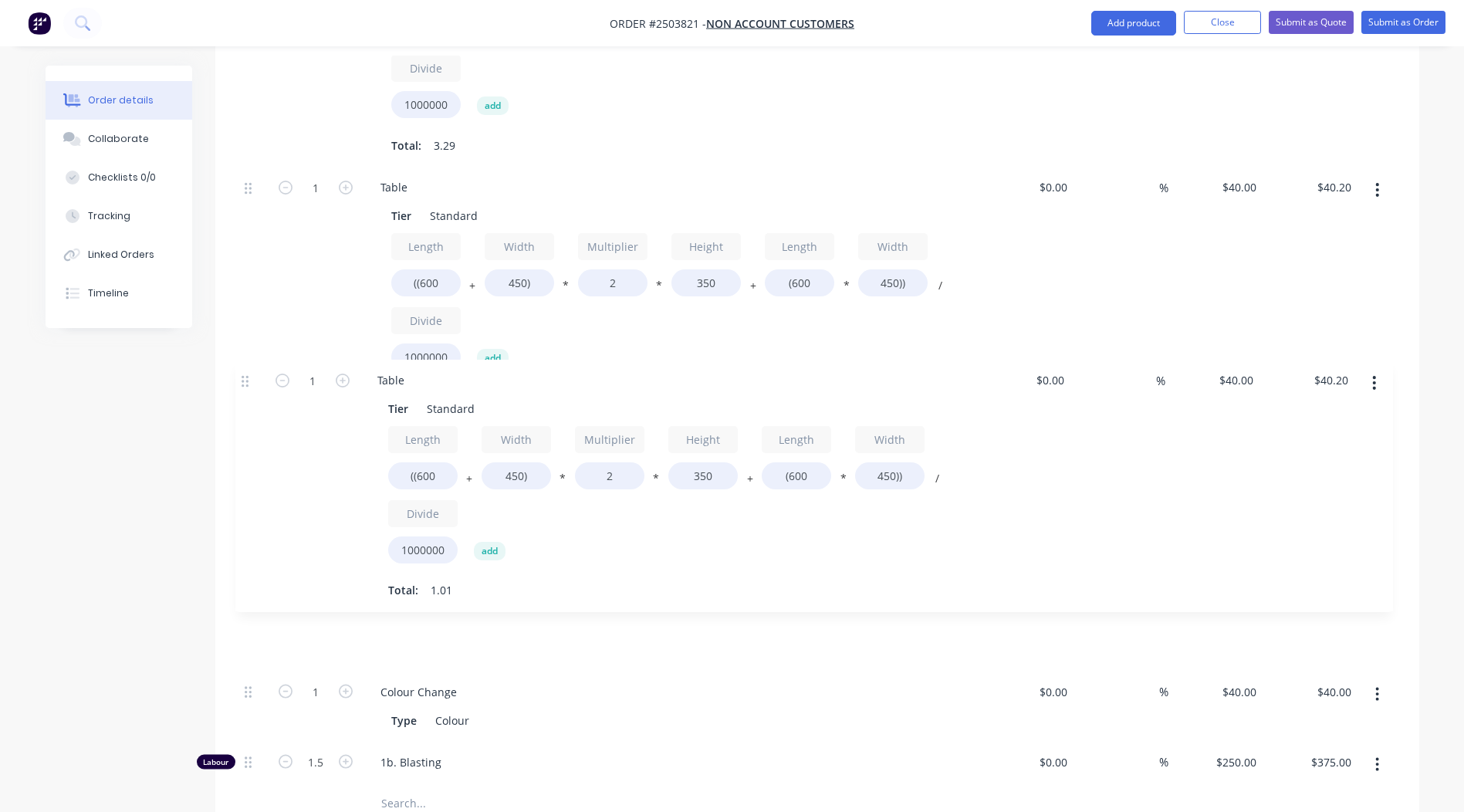
drag, startPoint x: 246, startPoint y: 562, endPoint x: 242, endPoint y: 405, distance: 157.1
click at [242, 392] on div "1 Bench Tier Standard Length ((1100 + Width 700) * Multiplier 2 * Height 700 + …" at bounding box center [817, 352] width 1158 height 873
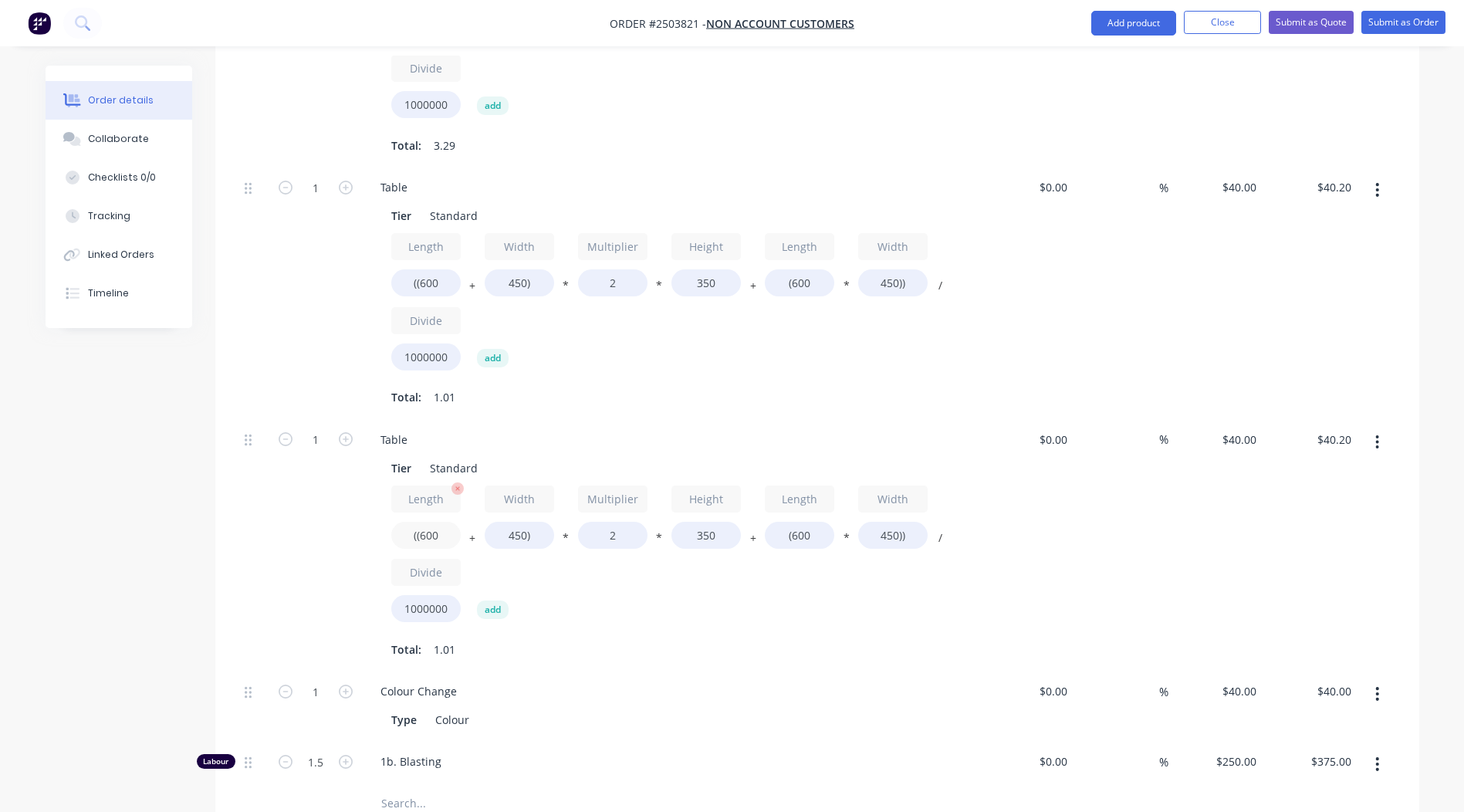
click at [425, 533] on input "((600" at bounding box center [426, 535] width 69 height 27
type input "((800"
type input "$45.80"
click at [797, 532] on input "(600" at bounding box center [799, 535] width 69 height 27
type input "(800"
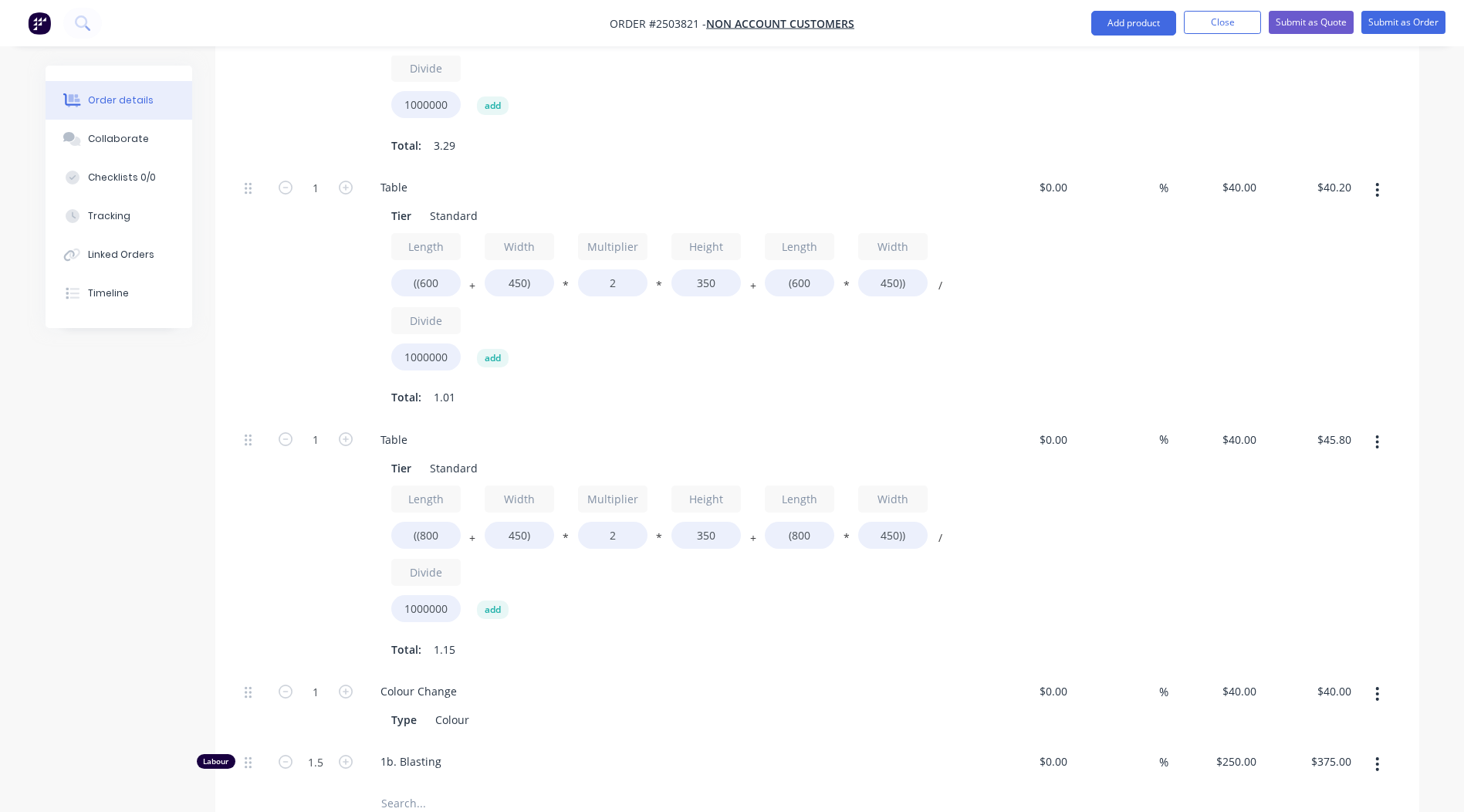
type input "$49.40"
click at [1181, 539] on div "$40.00 $40.00" at bounding box center [1216, 545] width 95 height 252
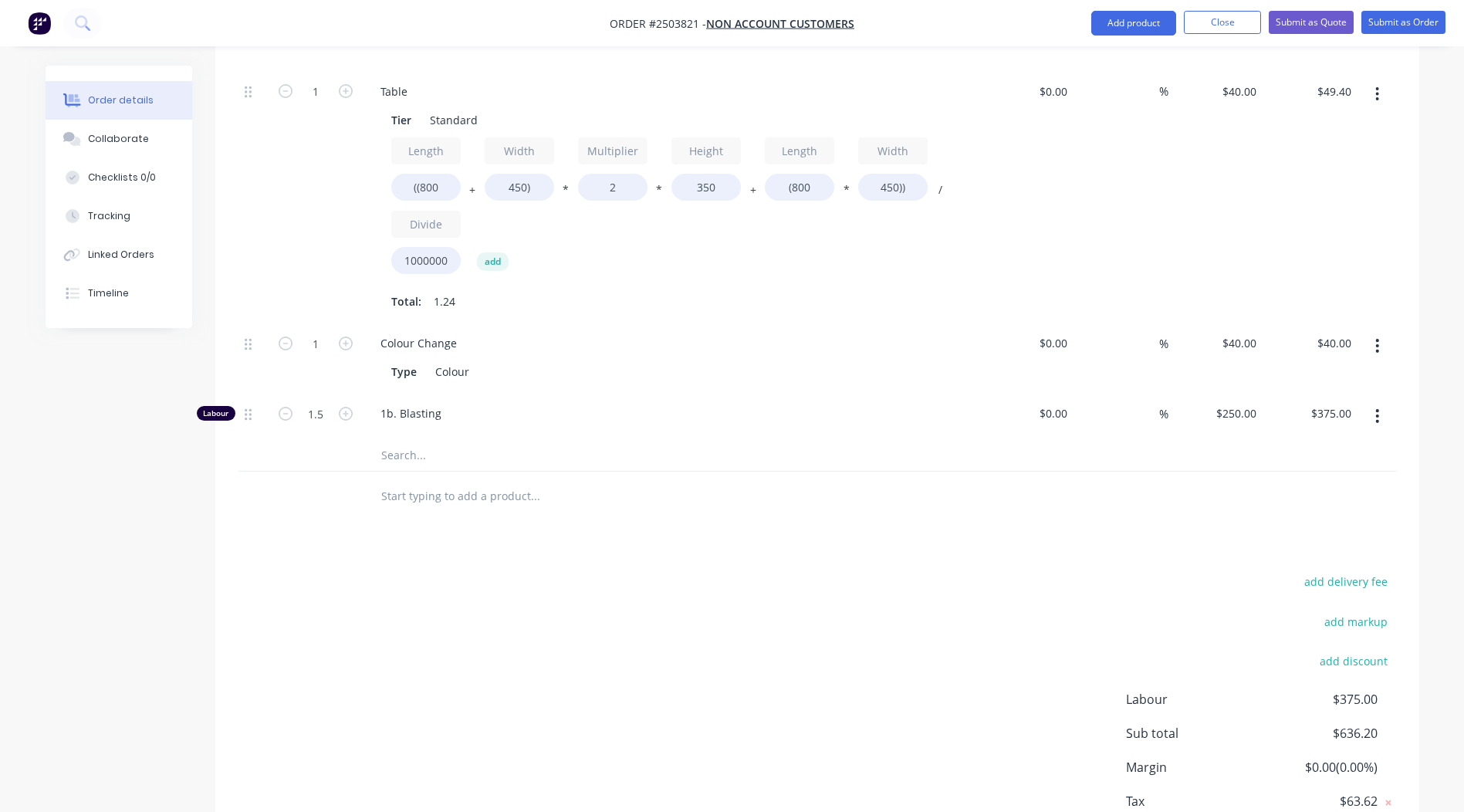
scroll to position [873, 0]
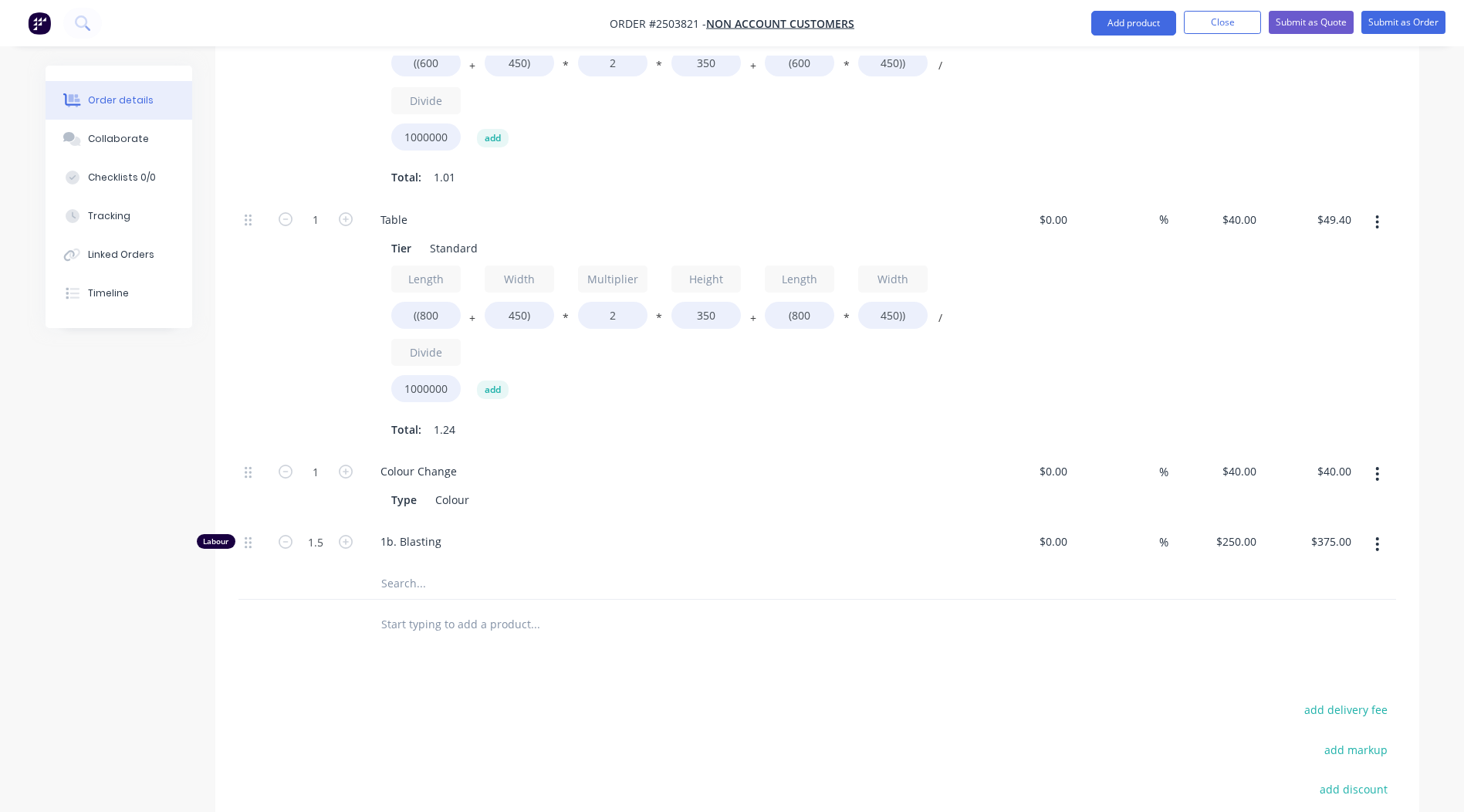
click at [1379, 224] on icon "button" at bounding box center [1377, 222] width 4 height 17
click at [1306, 268] on div "Duplicate" at bounding box center [1323, 262] width 119 height 23
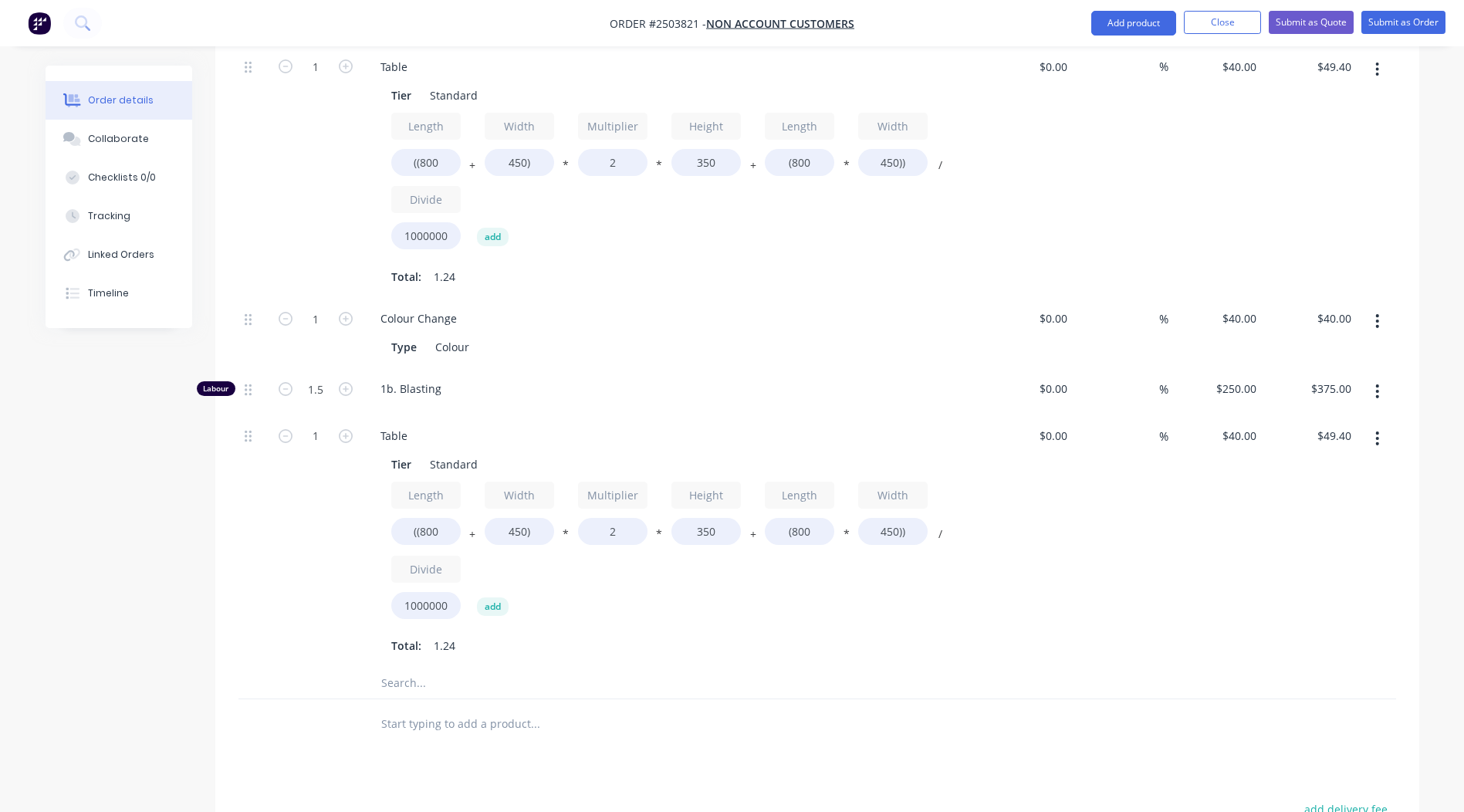
scroll to position [1028, 0]
drag, startPoint x: 727, startPoint y: 531, endPoint x: 461, endPoint y: 530, distance: 266.0
click at [468, 531] on div "Length ((800 + Width 450) * Multiplier 2 * Height 350 + Length (800 * Width 450…" at bounding box center [671, 551] width 559 height 144
type input "800"
type input "$94.40"
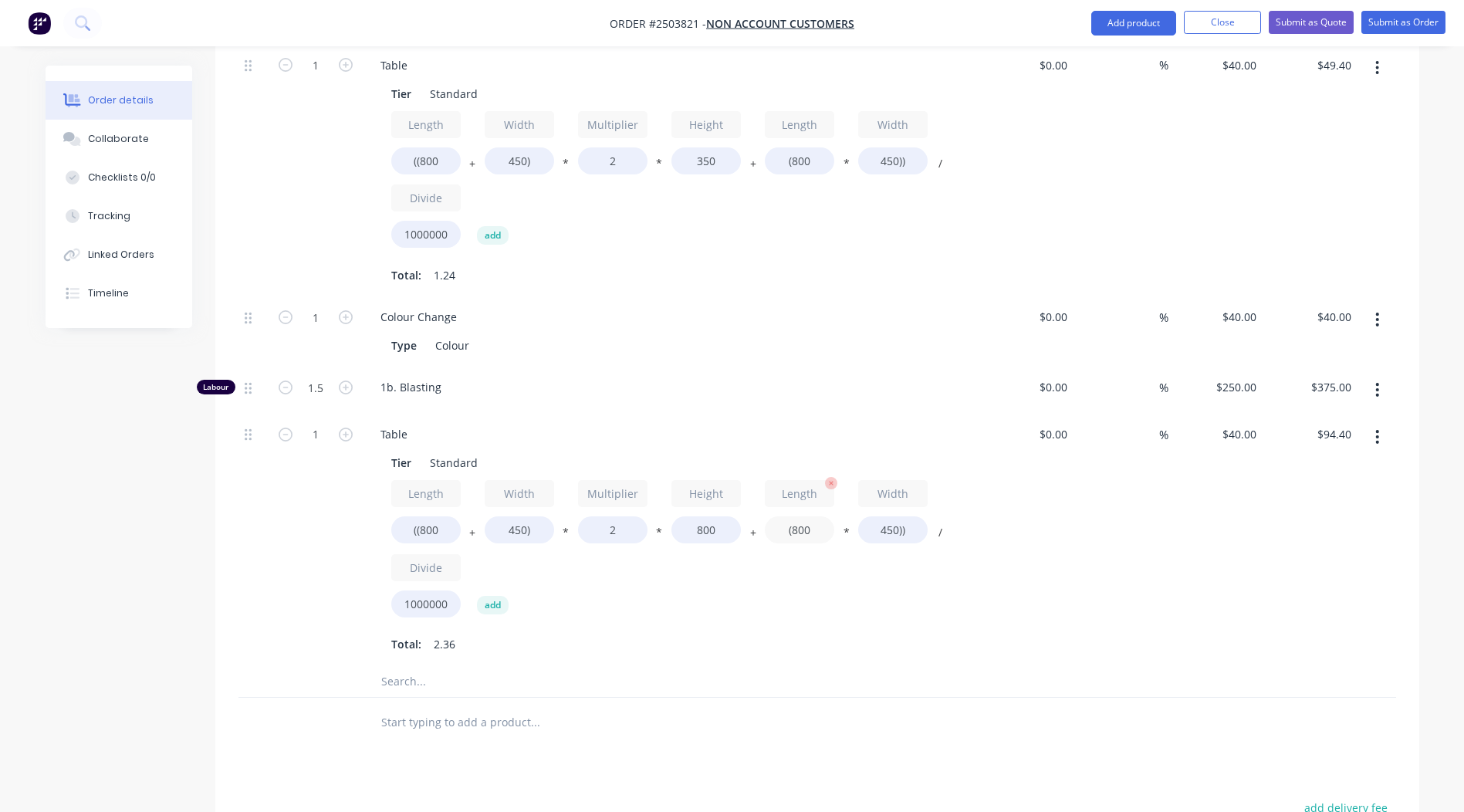
drag, startPoint x: 821, startPoint y: 531, endPoint x: 795, endPoint y: 539, distance: 27.2
click at [795, 539] on input "(800" at bounding box center [799, 529] width 69 height 27
type input "(550"
click at [895, 529] on input "450))" at bounding box center [892, 529] width 69 height 27
type input "$89.90"
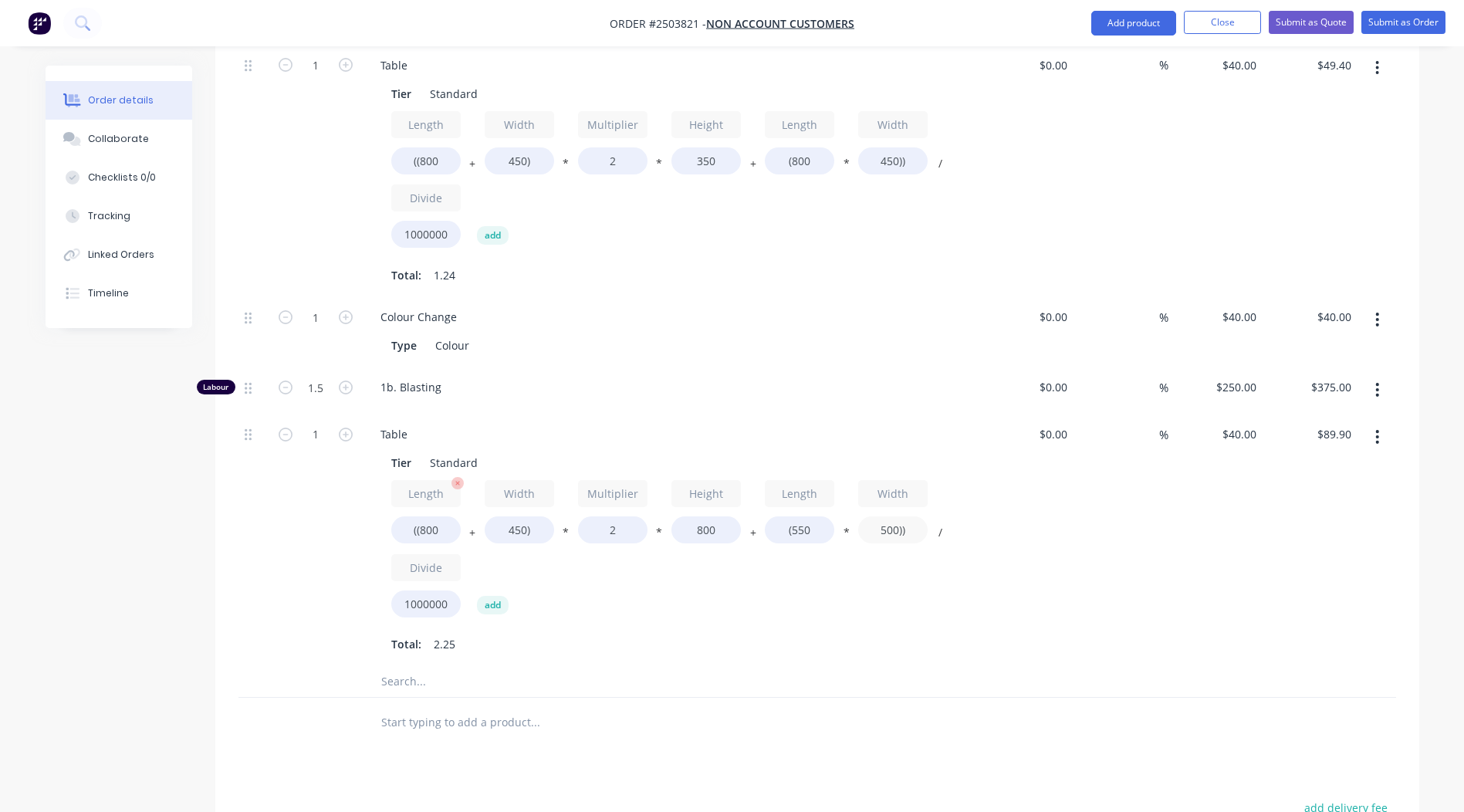
type input "500))"
type input "$91.00"
click at [446, 533] on input "((800" at bounding box center [426, 529] width 69 height 27
type input "((550"
type input "$75.00"
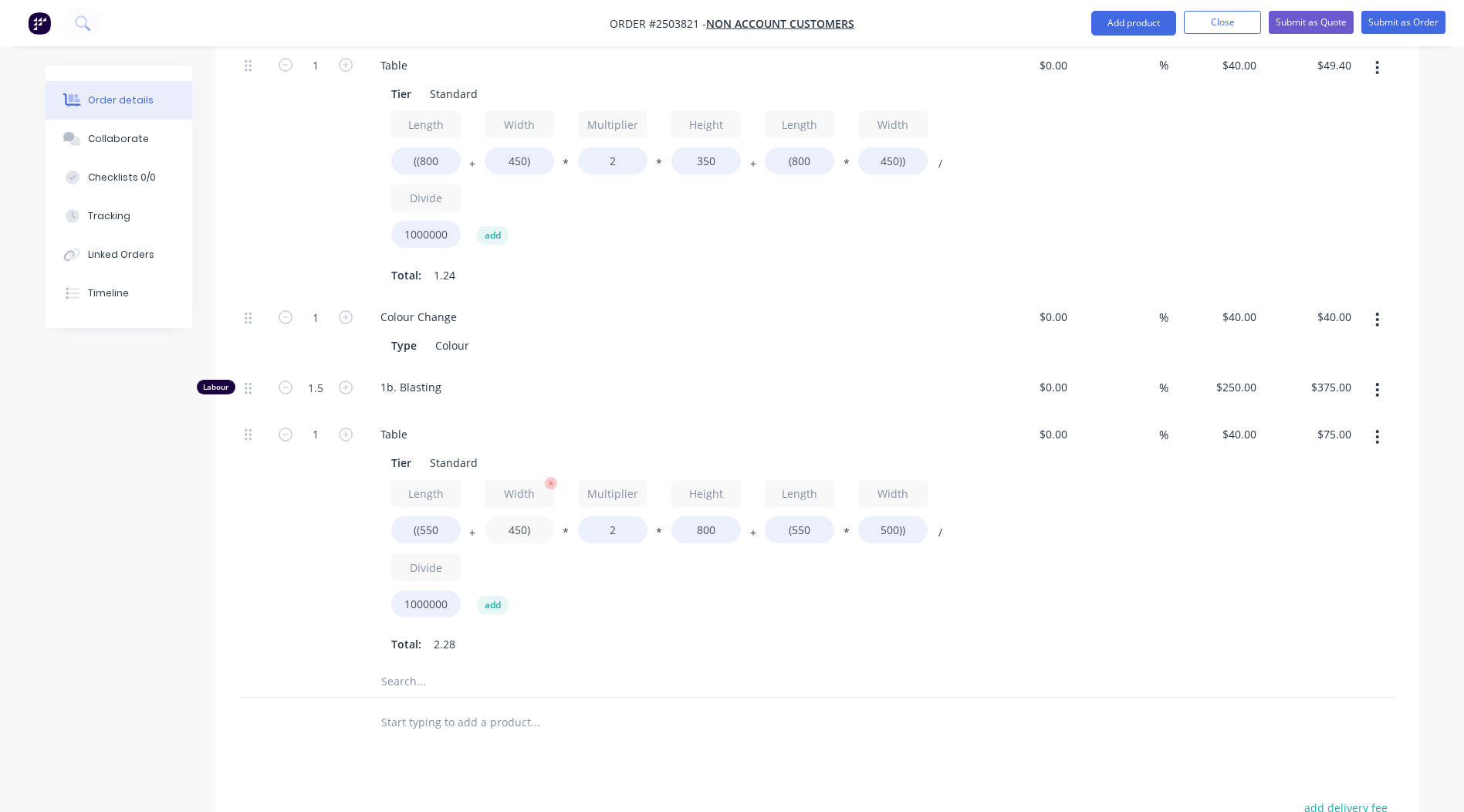
click at [517, 529] on input "450)" at bounding box center [519, 529] width 69 height 27
type input "500)"
type input "$78.20"
click at [1242, 630] on div "$40.00 $40.00" at bounding box center [1216, 540] width 95 height 252
drag, startPoint x: 423, startPoint y: 432, endPoint x: 354, endPoint y: 435, distance: 69.1
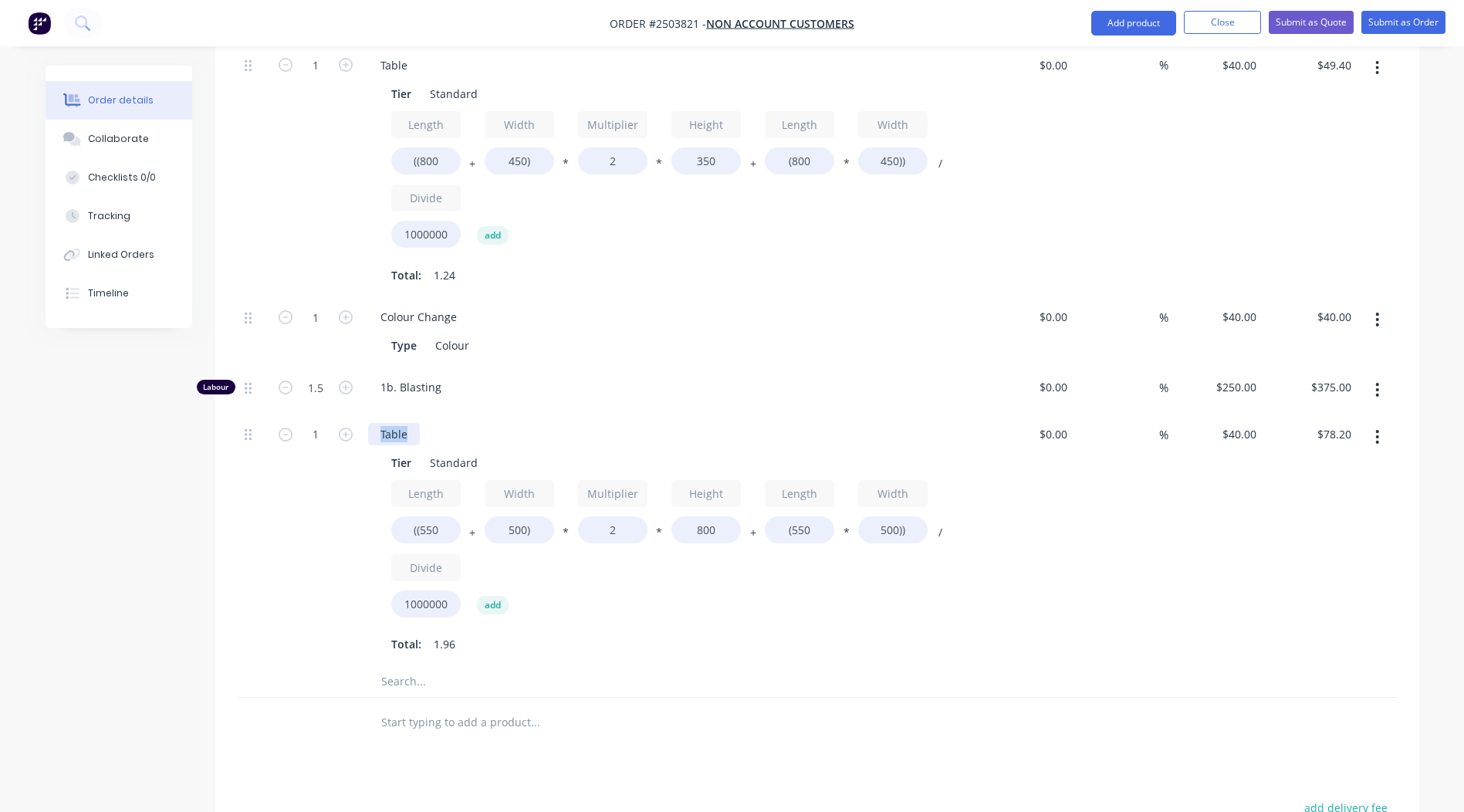
click at [355, 435] on div "1 Table Tier Standard Length ((550 + Width 500) * Multiplier 2 * Height 800 + L…" at bounding box center [817, 540] width 1158 height 252
click at [995, 657] on div "$0.00 $0.00" at bounding box center [1027, 540] width 95 height 252
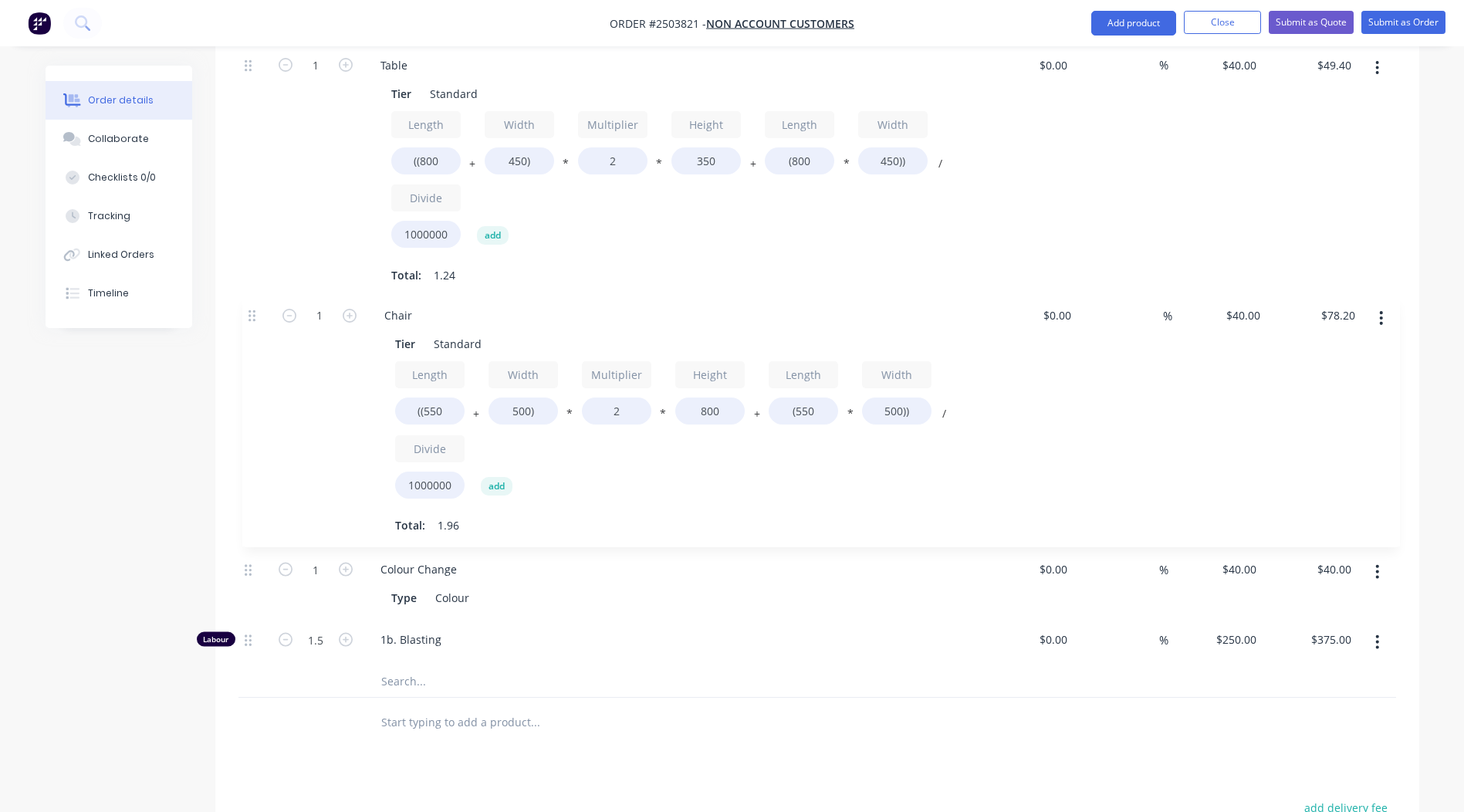
drag, startPoint x: 249, startPoint y: 438, endPoint x: 251, endPoint y: 310, distance: 128.0
click at [251, 310] on div "1 Bench Tier Standard Length ((1100 + Width 700) * Multiplier 2 * Height 700 + …" at bounding box center [817, 103] width 1158 height 1125
click at [1387, 323] on button "button" at bounding box center [1377, 320] width 37 height 28
click at [1326, 361] on div "Duplicate" at bounding box center [1323, 359] width 119 height 23
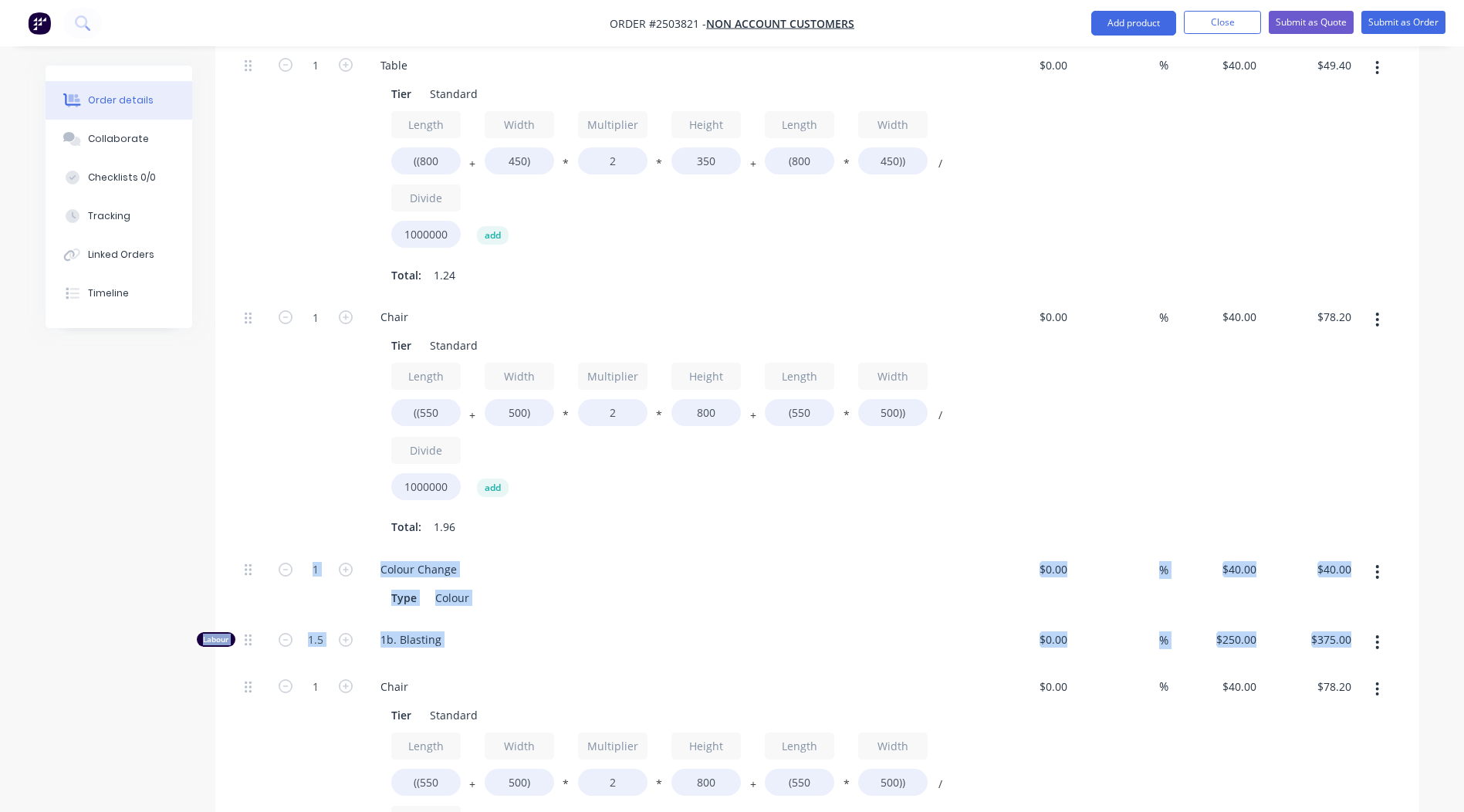
drag, startPoint x: 242, startPoint y: 694, endPoint x: 265, endPoint y: 604, distance: 92.9
click at [265, 604] on div "1 Bench Tier Standard Length ((1100 + Width 700) * Multiplier 2 * Height 700 + …" at bounding box center [817, 230] width 1158 height 1377
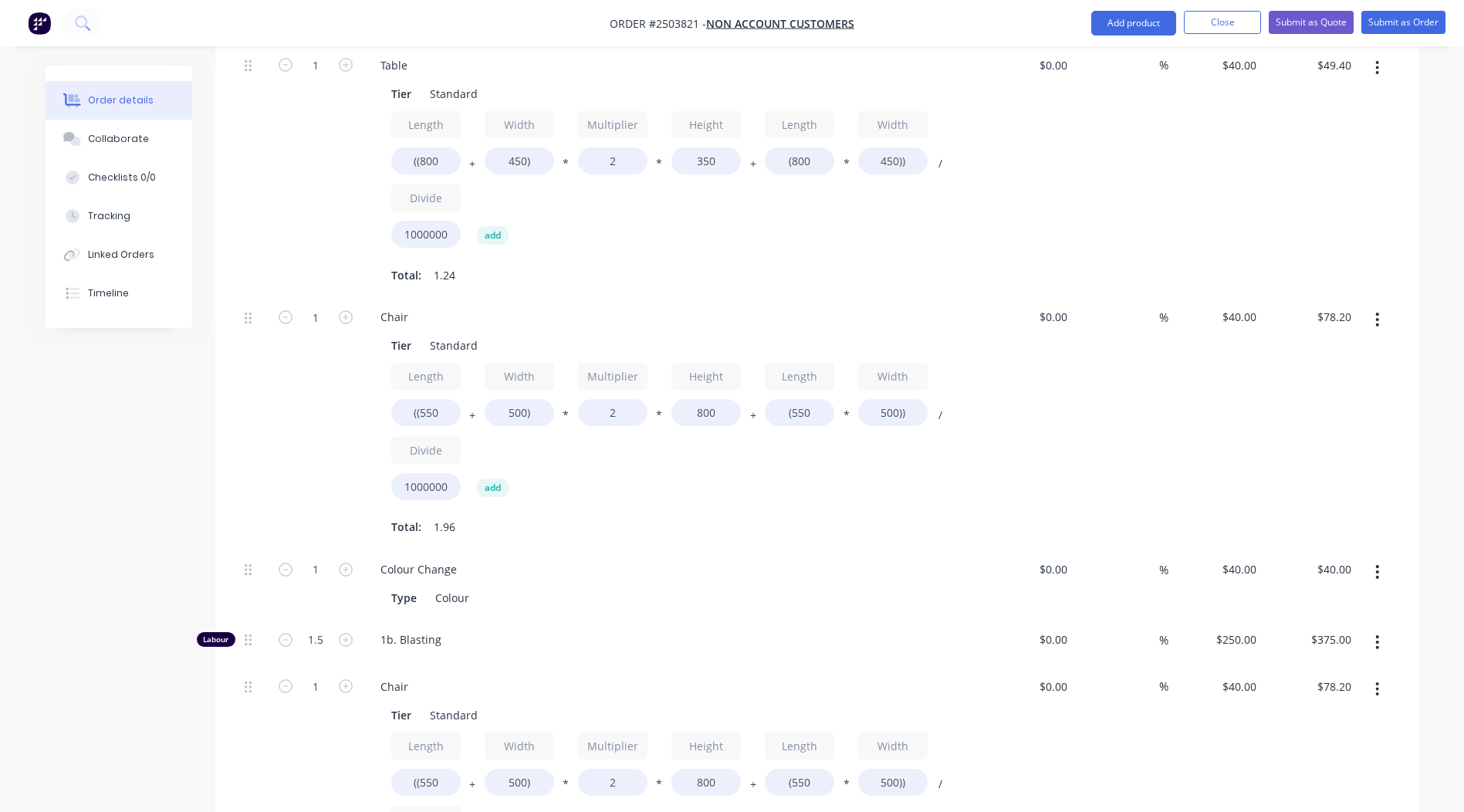
drag, startPoint x: 265, startPoint y: 604, endPoint x: 212, endPoint y: 522, distance: 97.6
click at [210, 513] on div "Created by [PERSON_NAME] Created [DATE] Required [DATE] Assigned to Add team me…" at bounding box center [732, 215] width 1374 height 2354
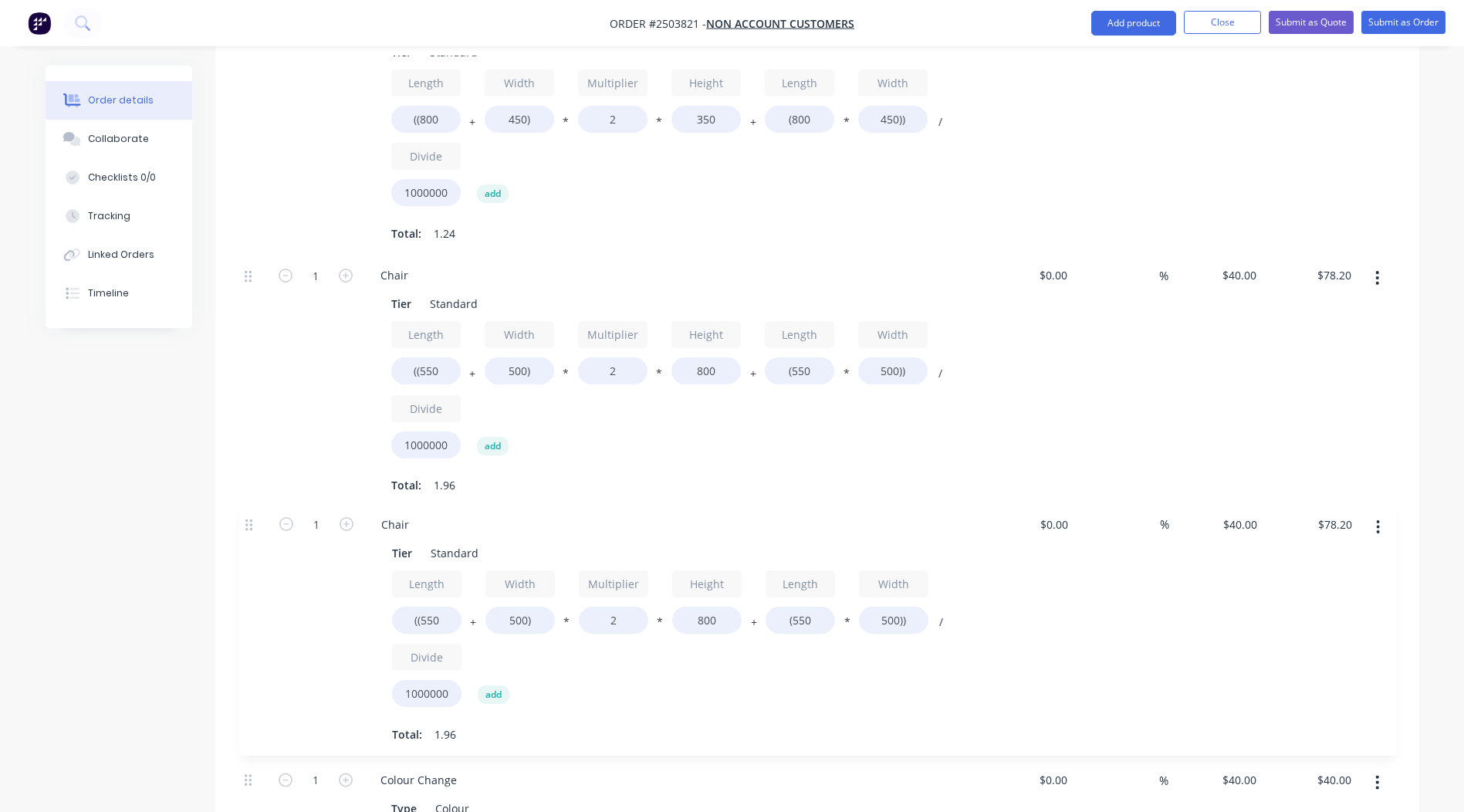
drag, startPoint x: 249, startPoint y: 689, endPoint x: 250, endPoint y: 523, distance: 166.0
click at [250, 523] on div "1 Bench Tier Standard Length ((1100 + Width 700) * Multiplier 2 * Height 700 + …" at bounding box center [817, 188] width 1158 height 1377
click at [425, 619] on input "((550" at bounding box center [426, 621] width 69 height 27
type input "((750"
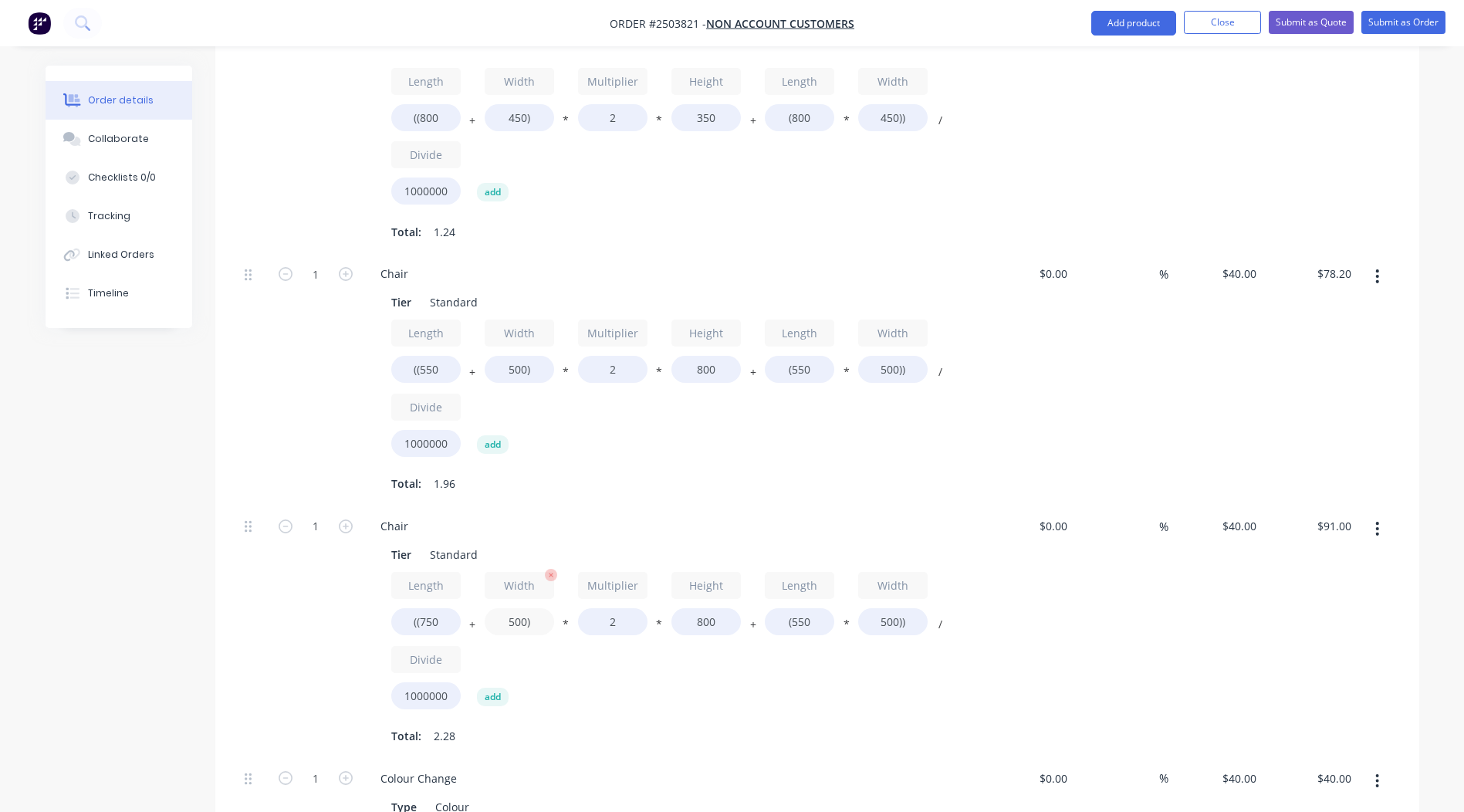
type input "$91.00"
click at [513, 622] on input "500)" at bounding box center [519, 621] width 69 height 27
type input "700)"
type input "$103.80"
click at [704, 625] on input "800" at bounding box center [706, 621] width 69 height 27
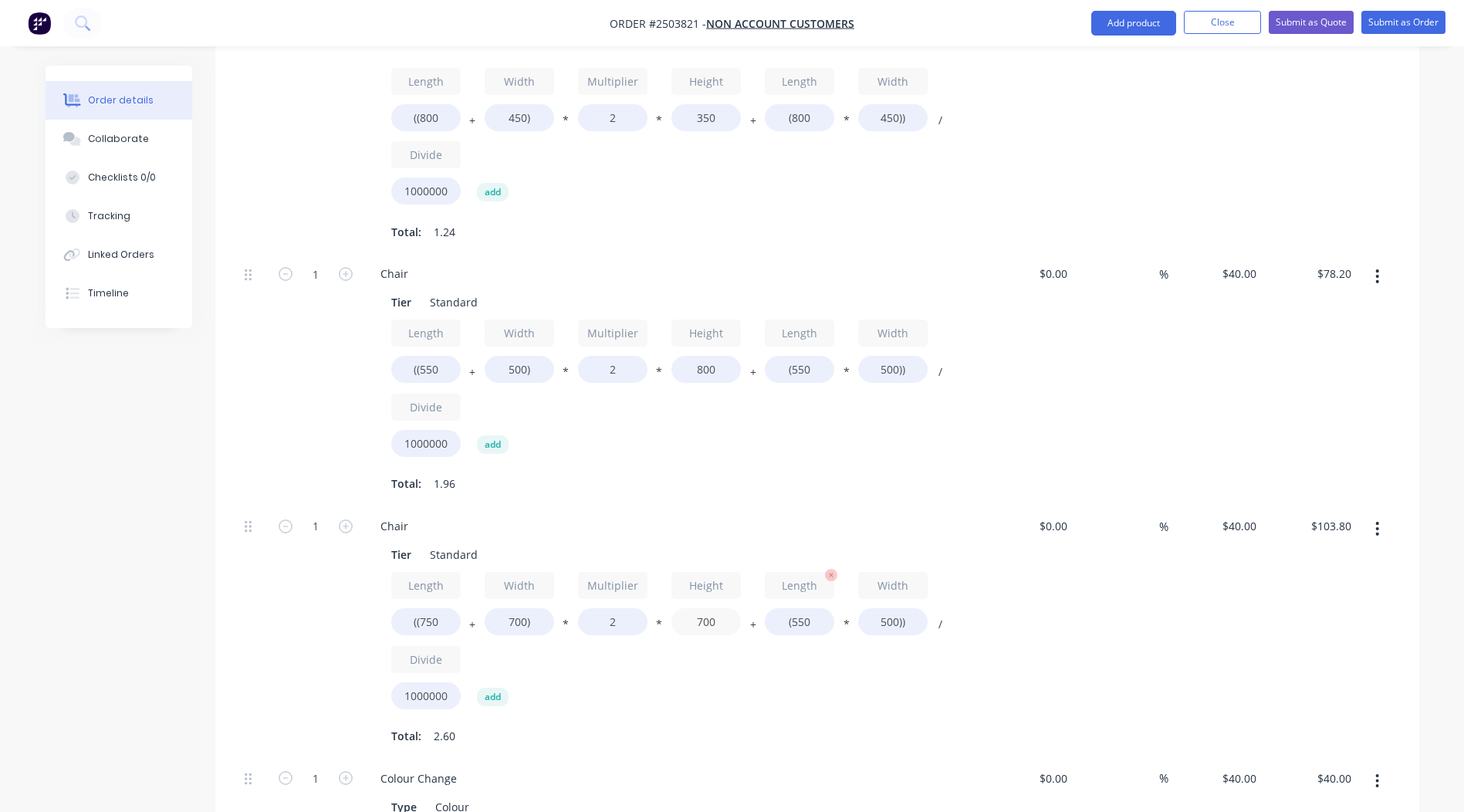
type input "700"
type input "$92.20"
click at [798, 627] on input "(550" at bounding box center [799, 621] width 69 height 27
type input "(750"
type input "$96.20"
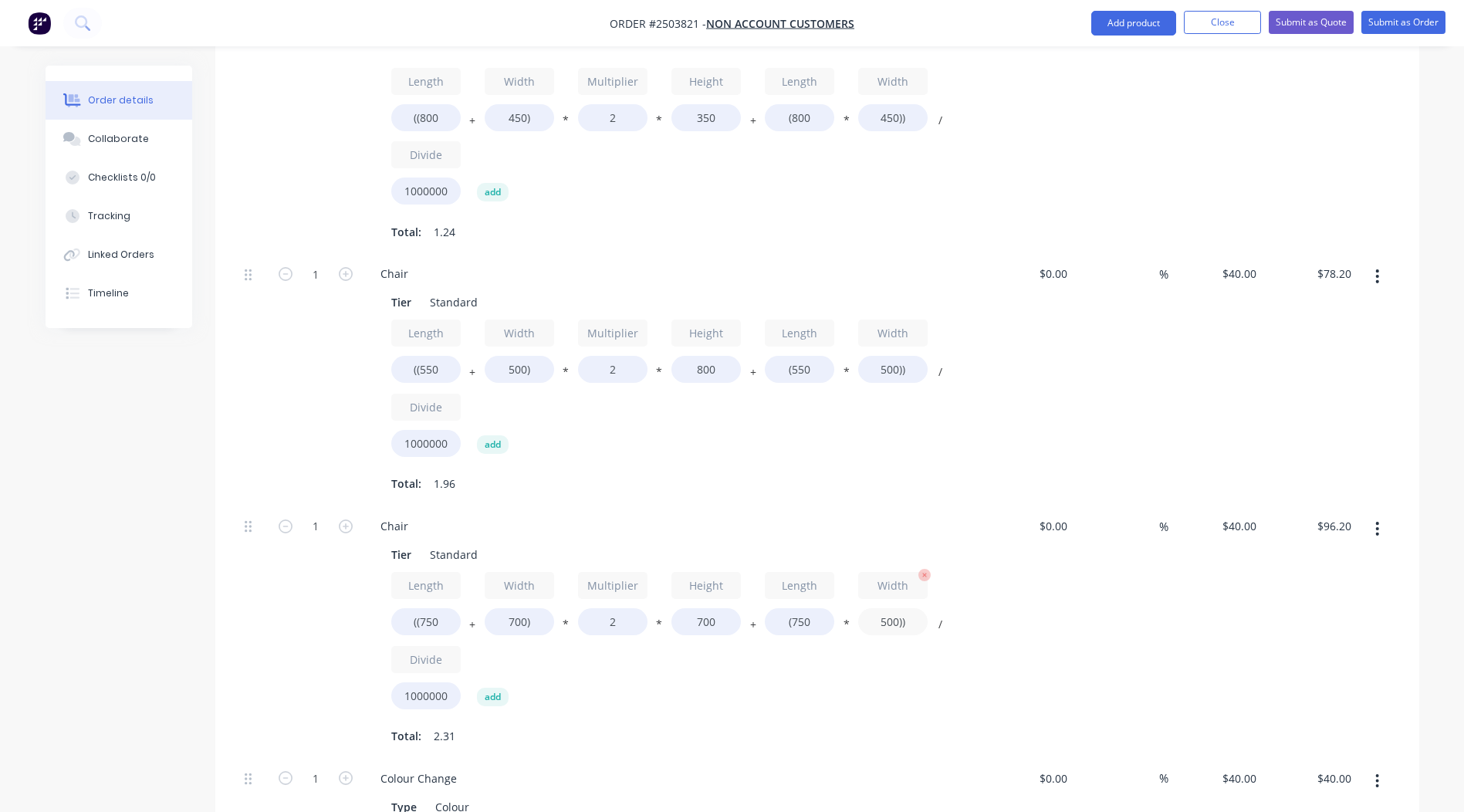
click at [890, 619] on input "500))" at bounding box center [892, 621] width 69 height 27
type input "700))"
type input "$102.20"
click at [1441, 580] on div "Order details Collaborate Checklists 0/0 Tracking Linked Orders Timeline Order …" at bounding box center [732, 140] width 1464 height 2420
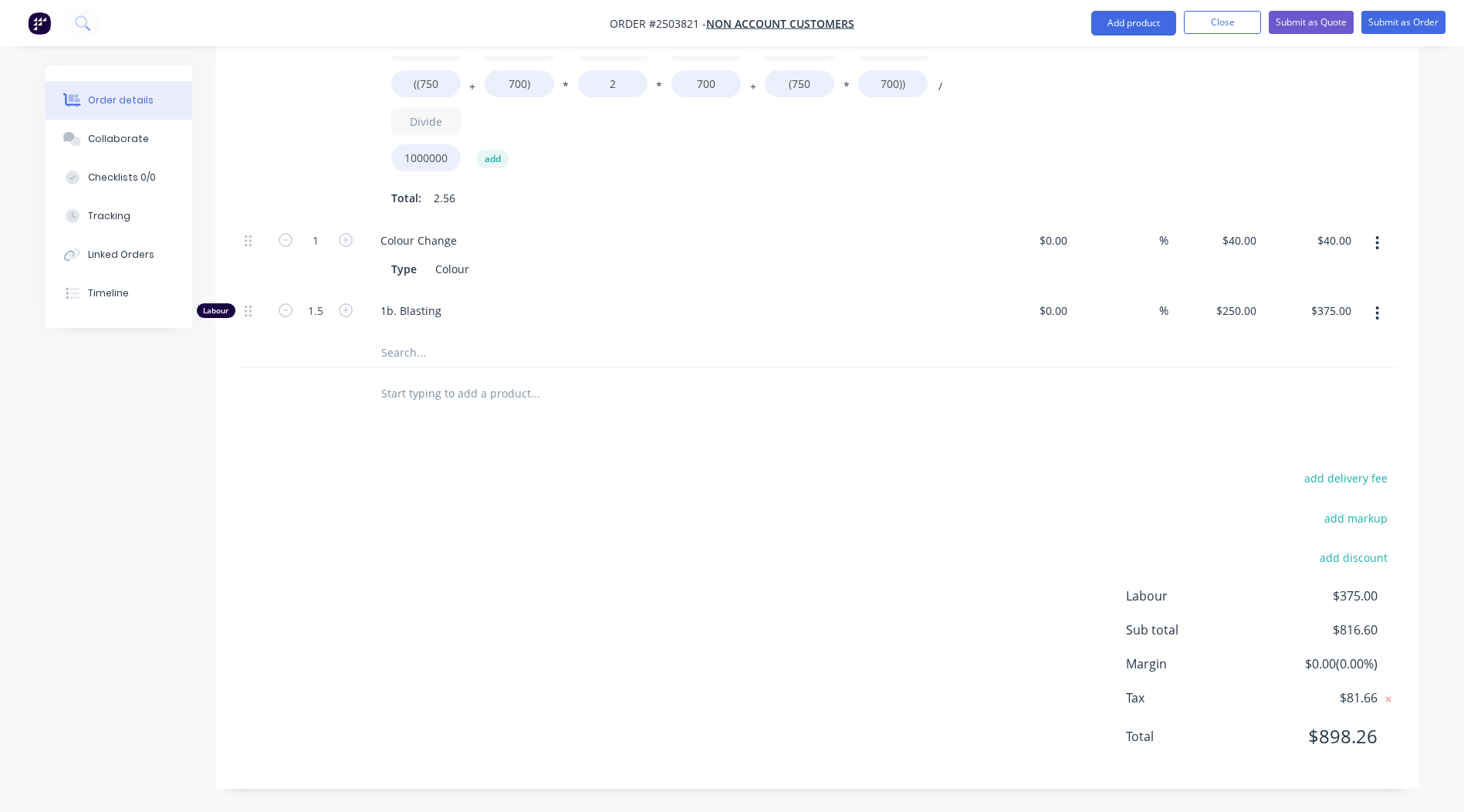
scroll to position [0, 0]
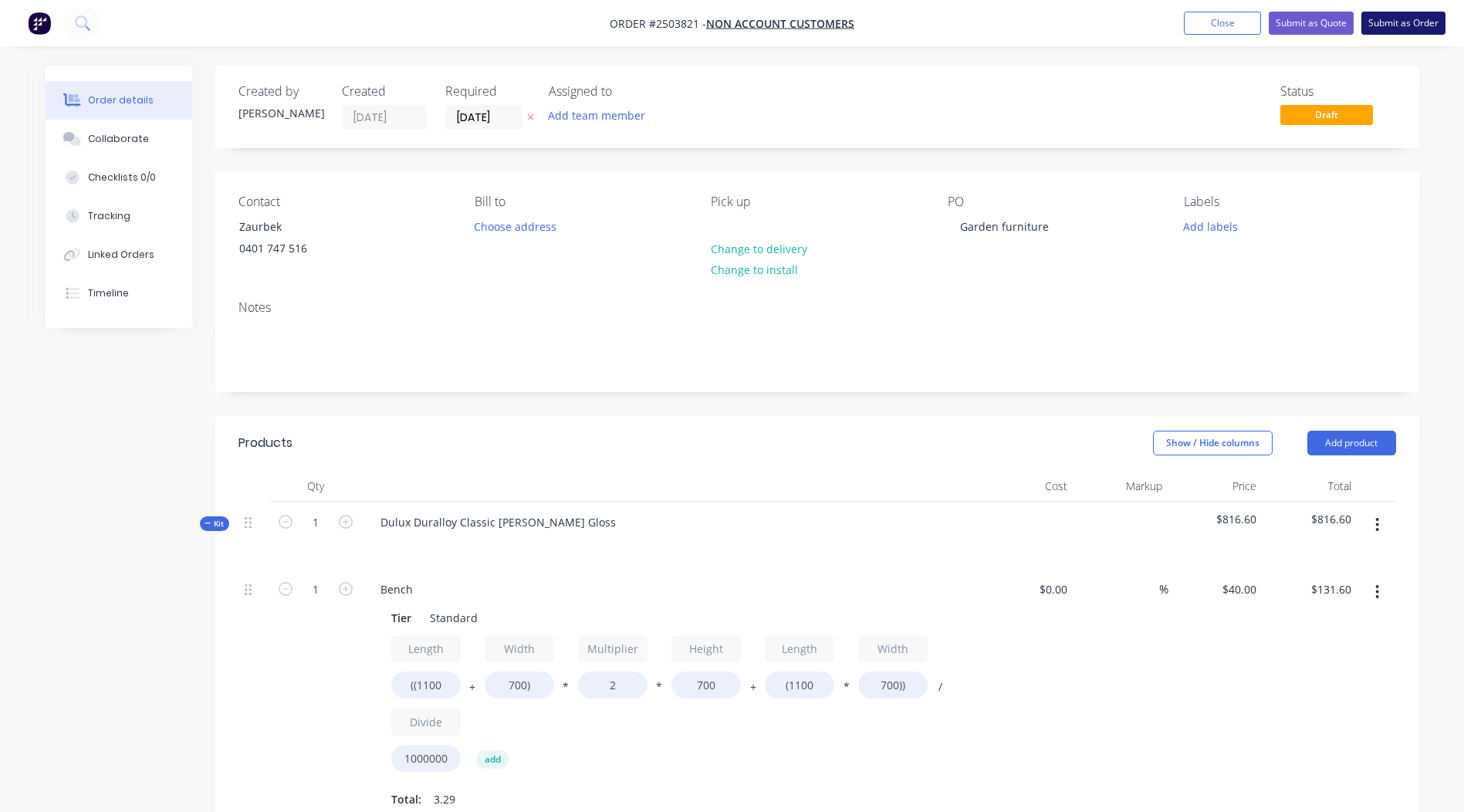
click at [1388, 26] on button "Submit as Order" at bounding box center [1403, 23] width 84 height 23
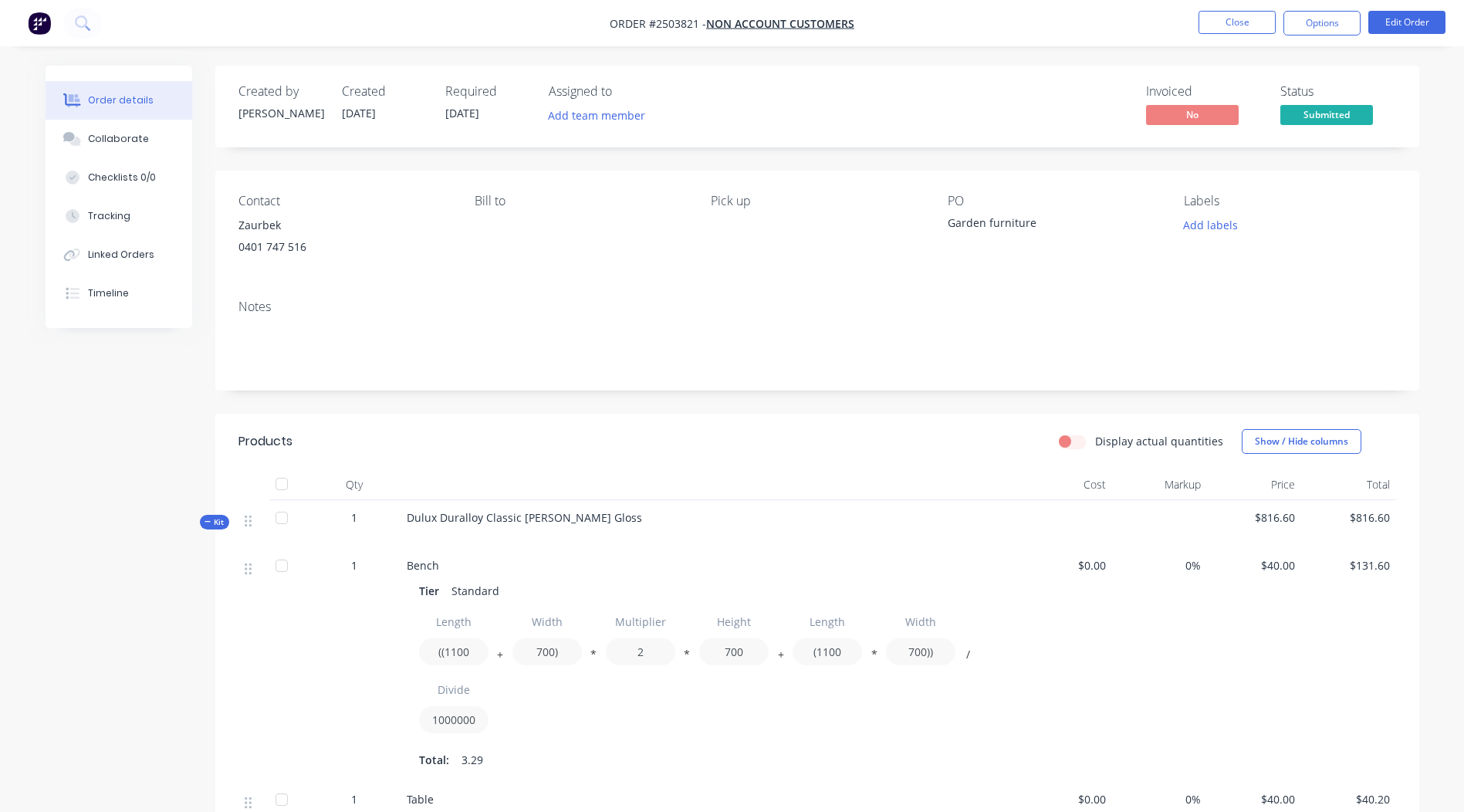
click at [1334, 9] on nav "Order #2503821 - Non account customers Close Options Edit Order" at bounding box center [732, 23] width 1464 height 47
click at [1334, 19] on button "Options" at bounding box center [1322, 23] width 77 height 25
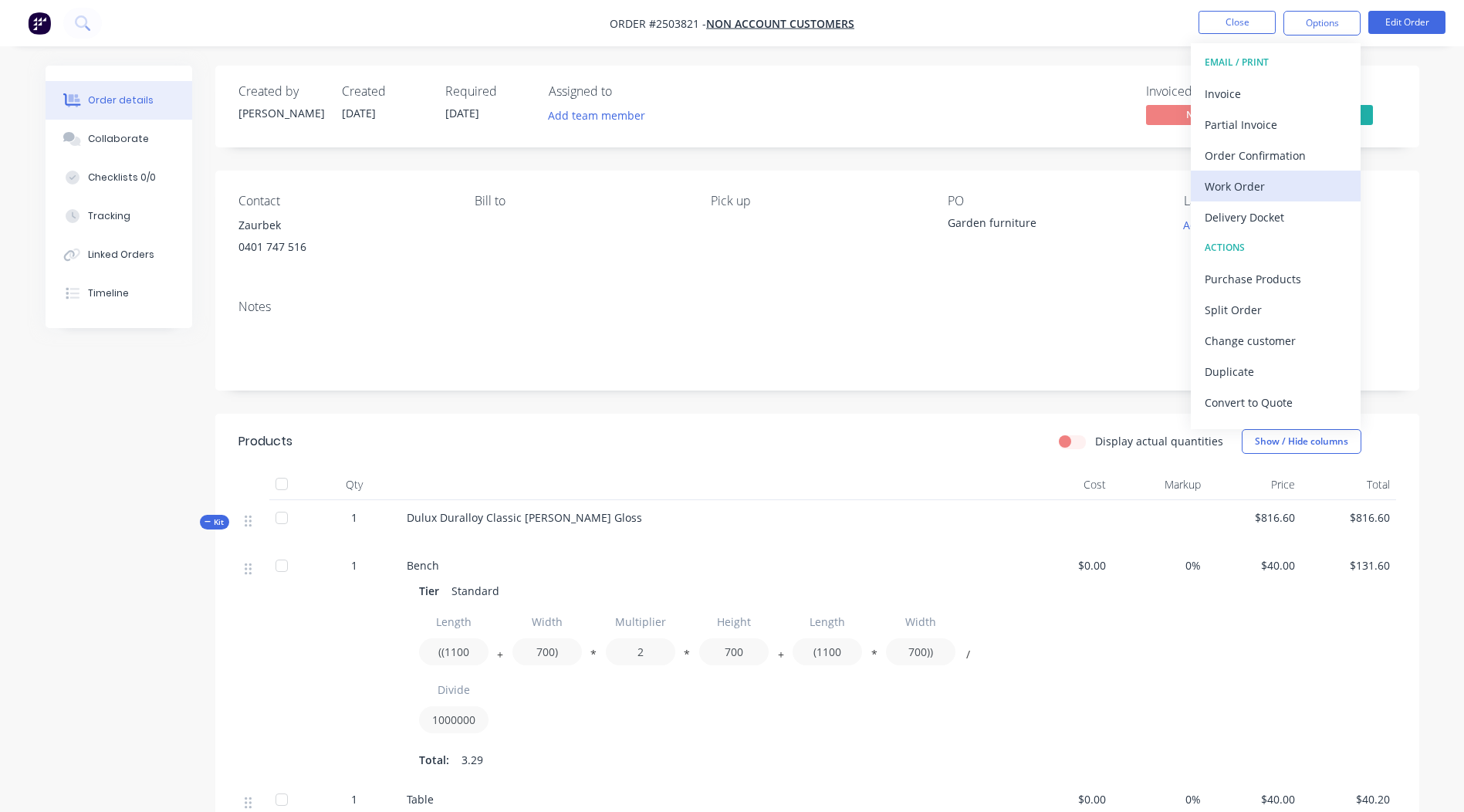
click at [1245, 192] on div "Work Order" at bounding box center [1275, 186] width 142 height 23
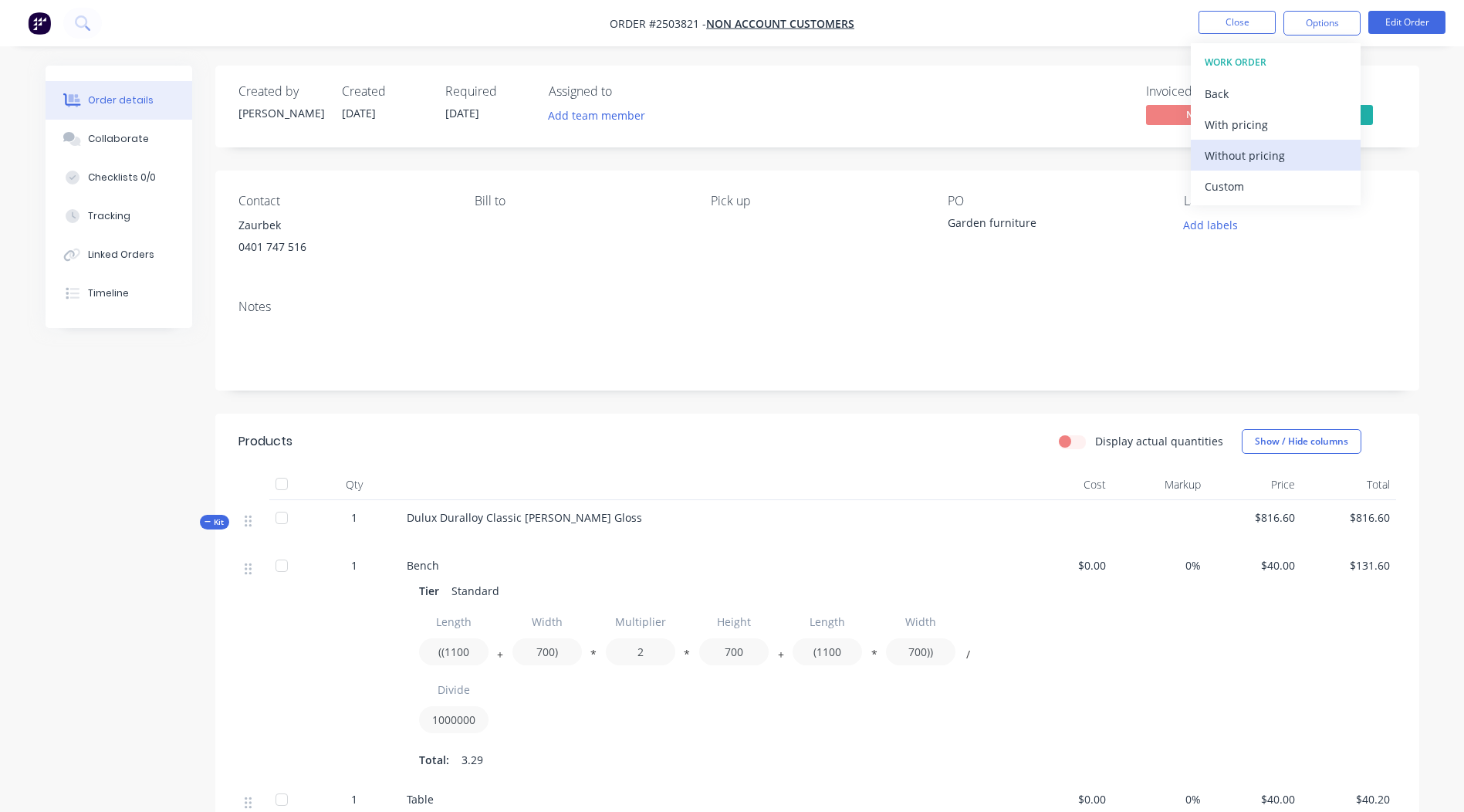
click at [1254, 155] on div "Without pricing" at bounding box center [1275, 155] width 142 height 23
click at [797, 494] on div at bounding box center [709, 484] width 617 height 31
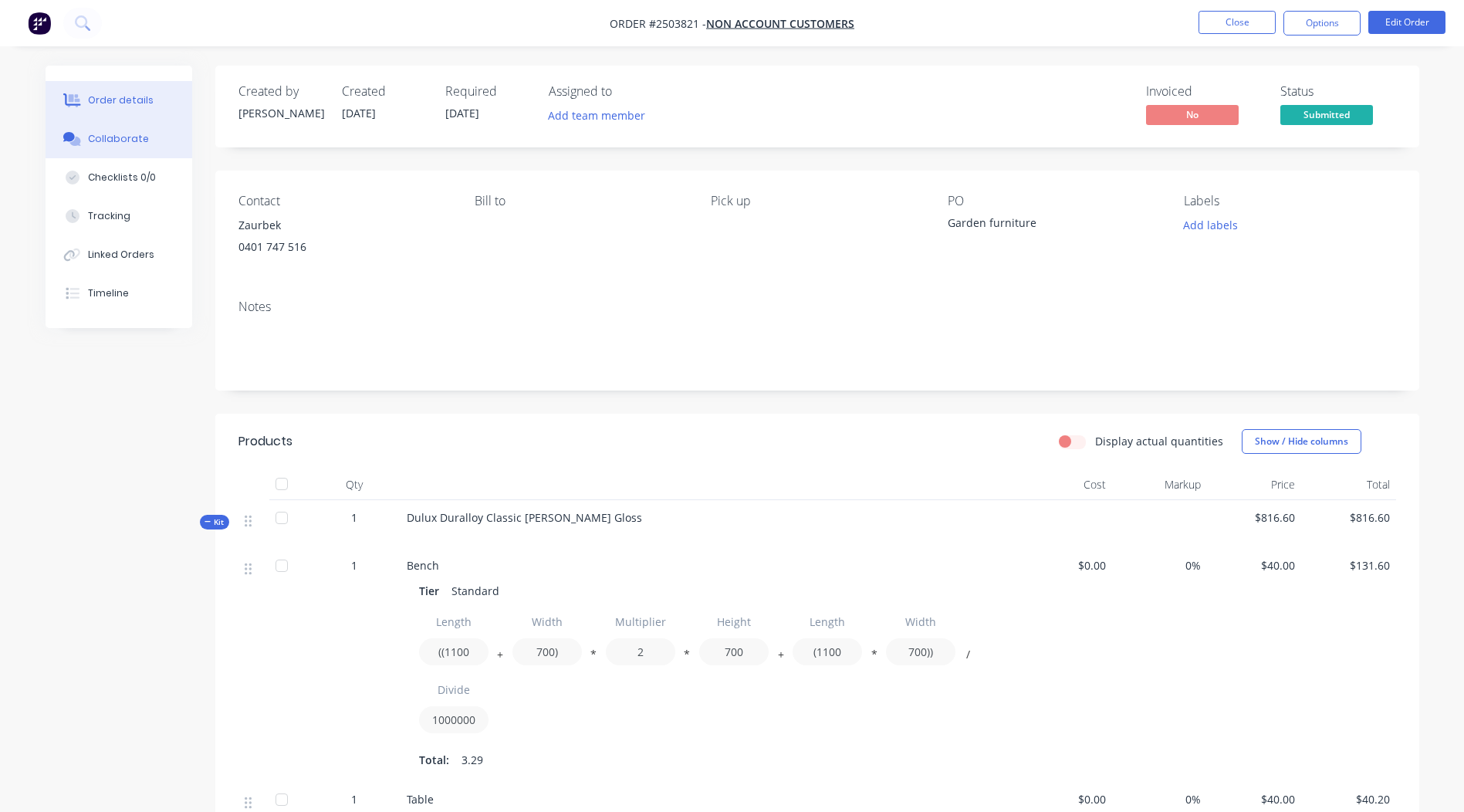
click at [105, 137] on div "Collaborate" at bounding box center [118, 139] width 61 height 14
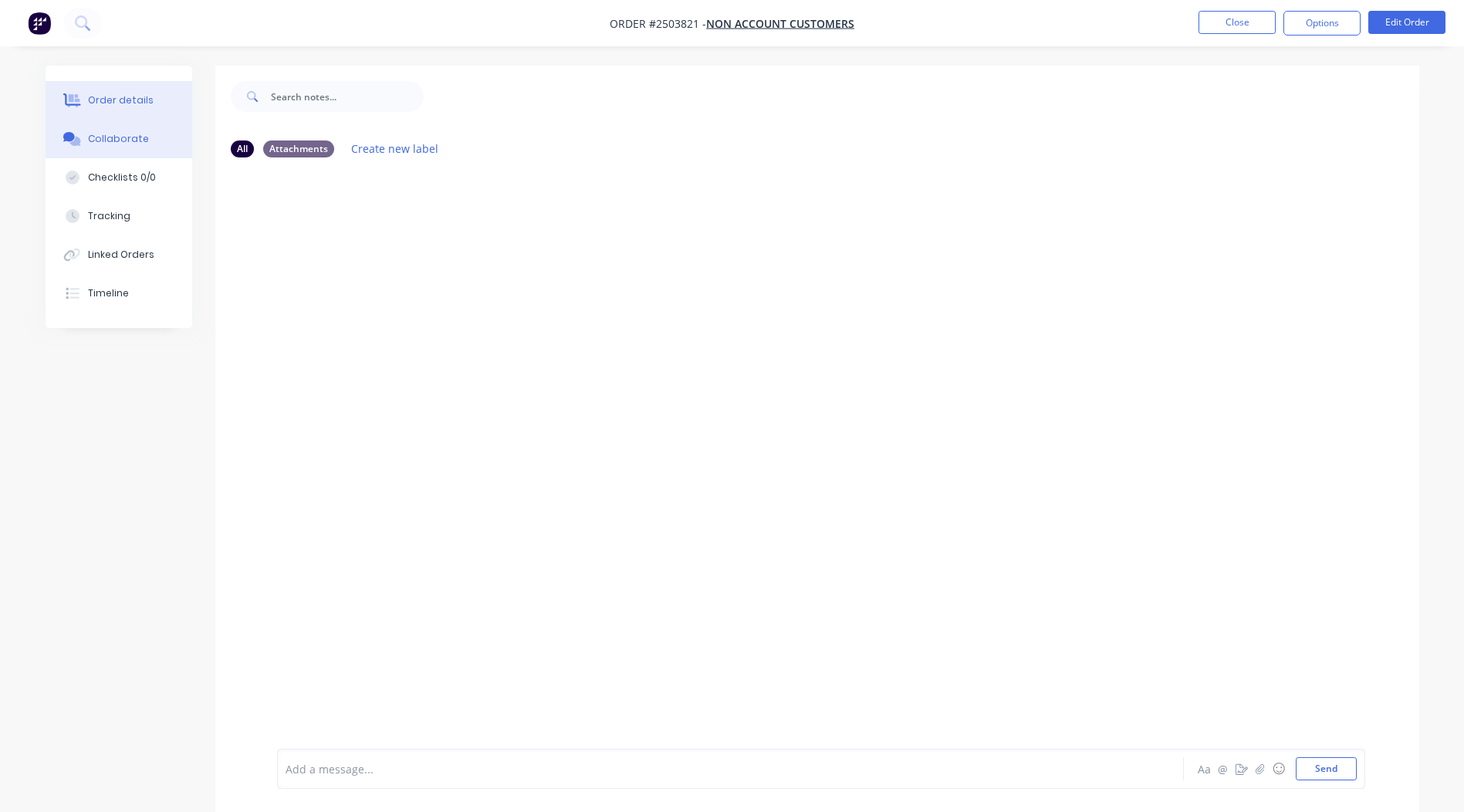
click at [120, 102] on div "Order details" at bounding box center [120, 100] width 65 height 14
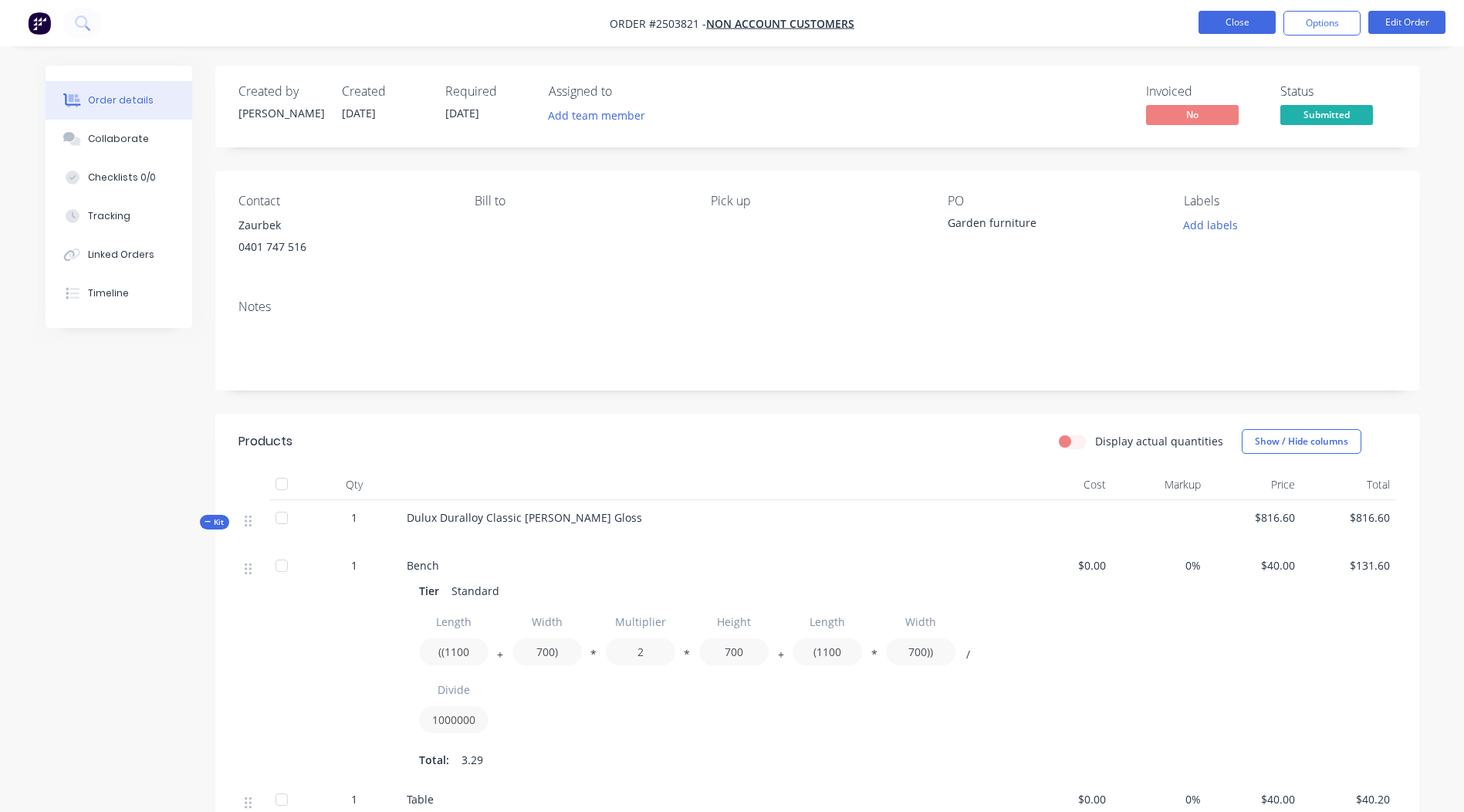
click at [1236, 31] on button "Close" at bounding box center [1236, 23] width 77 height 23
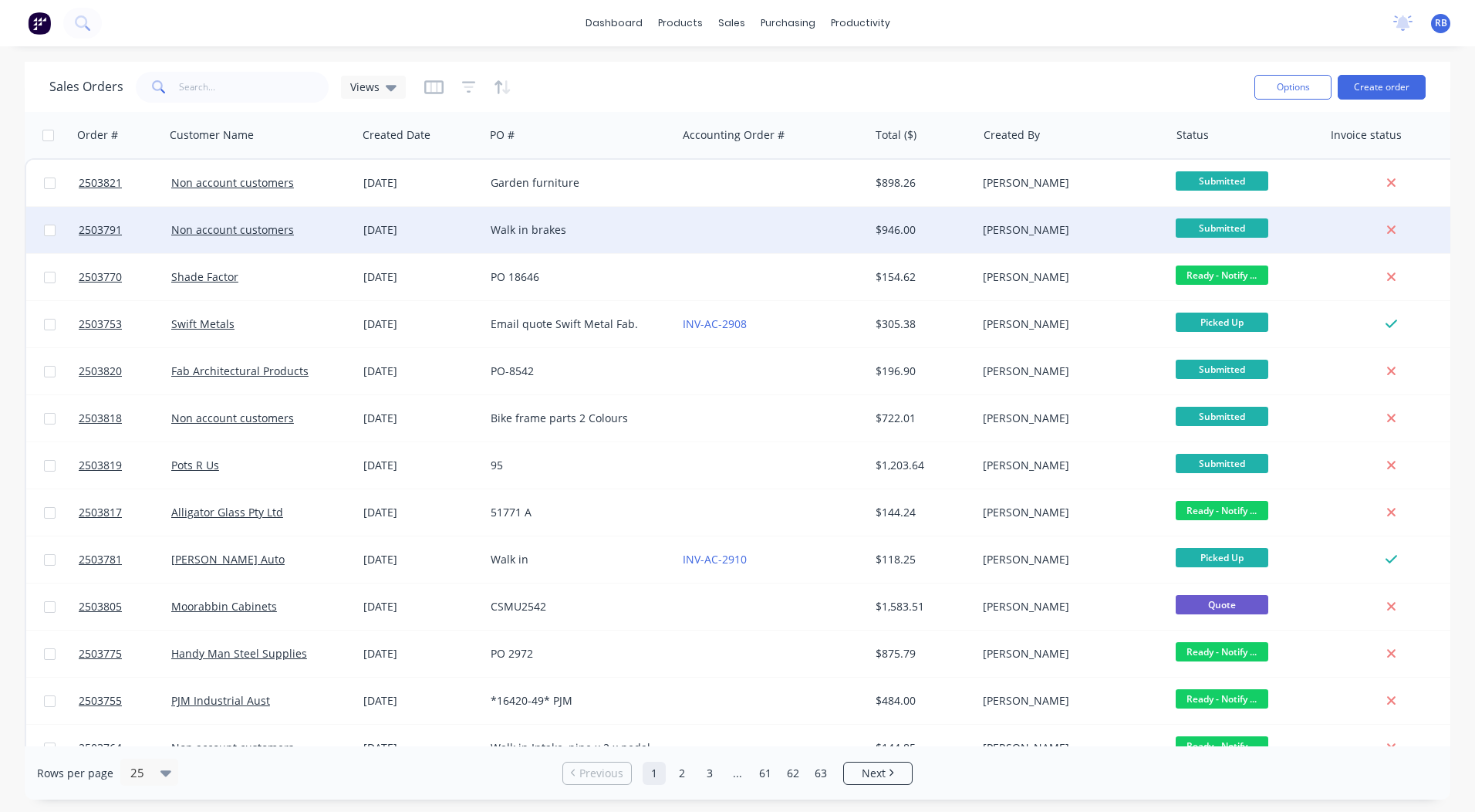
click at [666, 224] on div "Walk in brakes" at bounding box center [581, 230] width 180 height 16
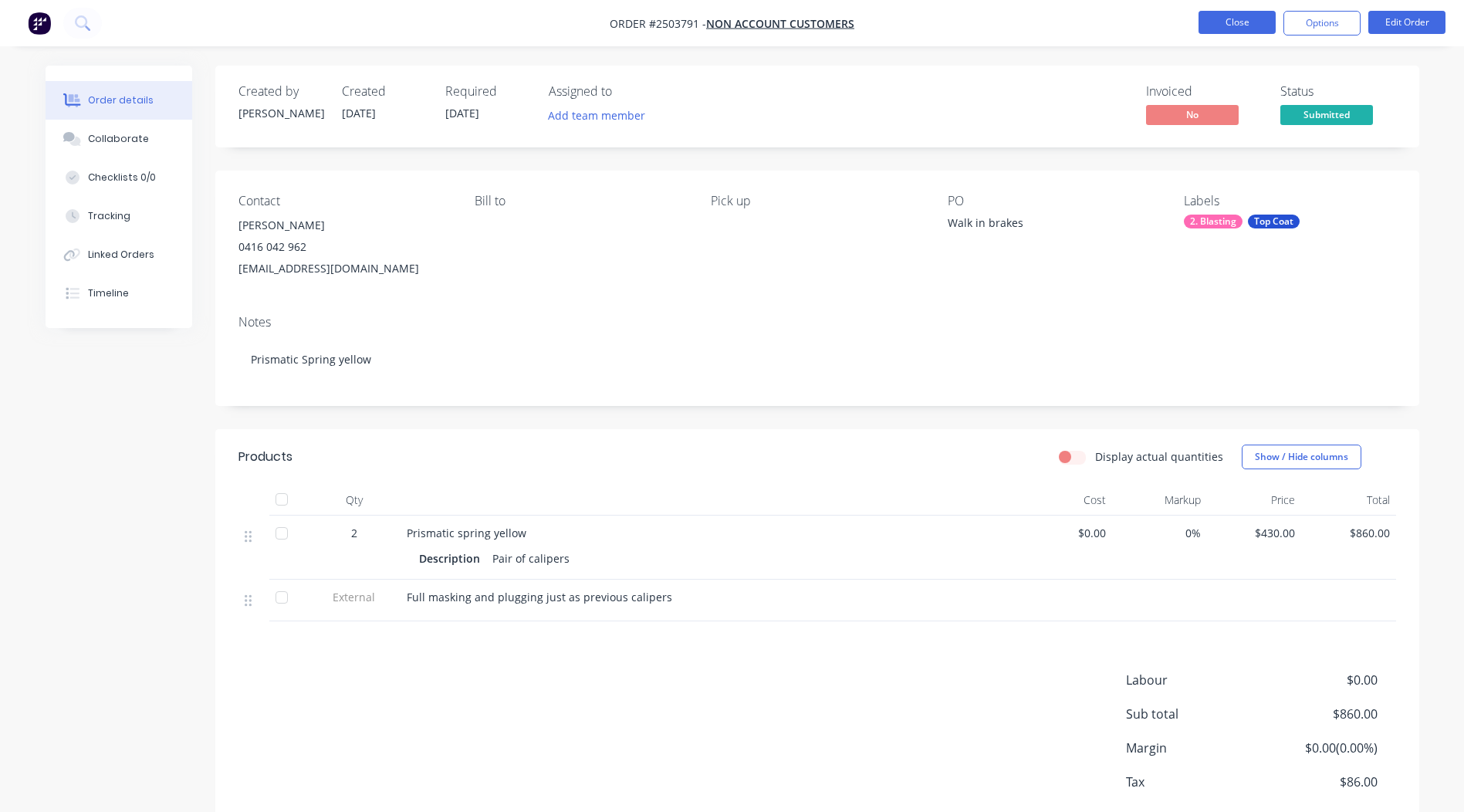
click at [1244, 12] on button "Close" at bounding box center [1236, 23] width 77 height 23
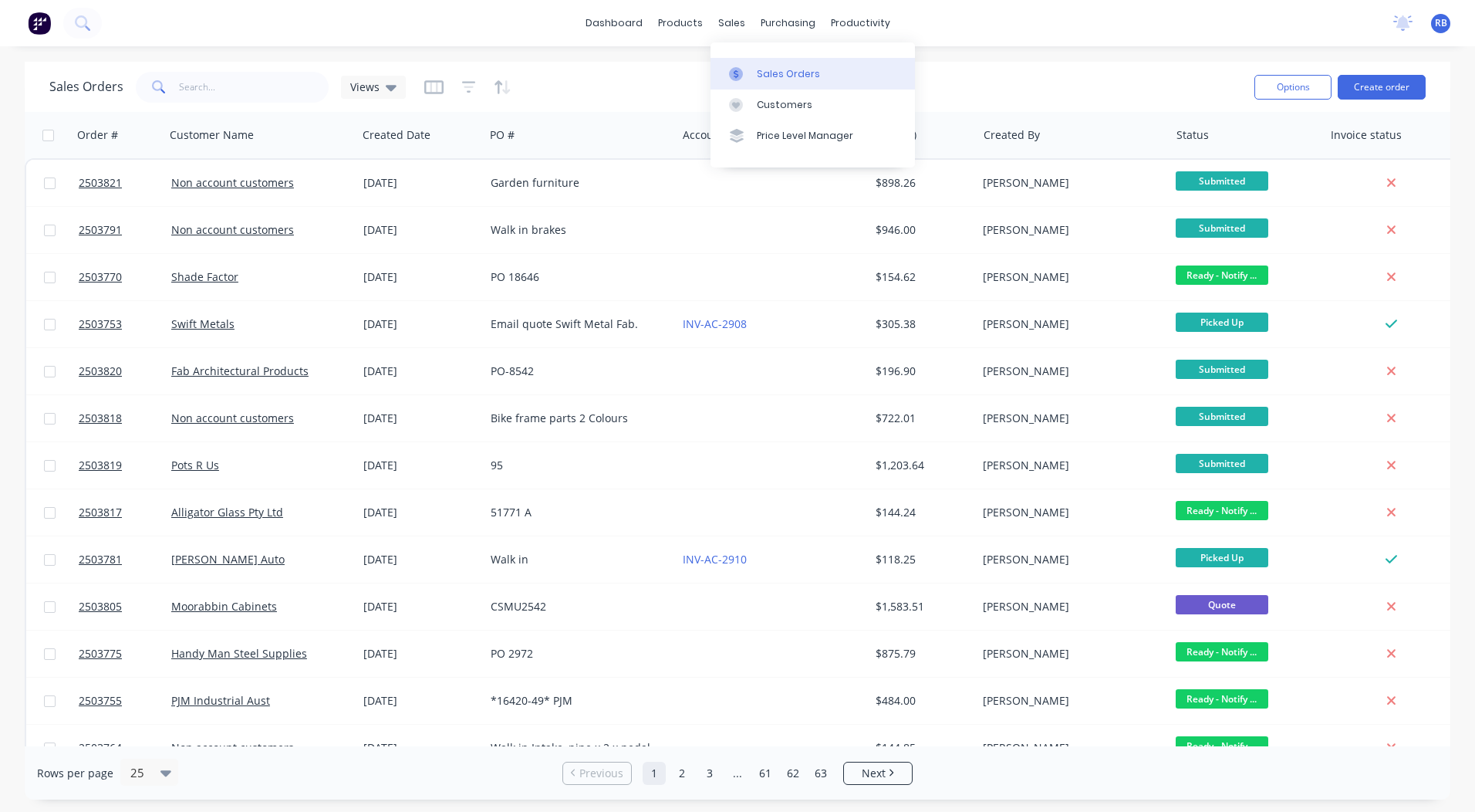
click at [763, 60] on link "Sales Orders" at bounding box center [812, 74] width 204 height 31
click at [895, 79] on div "Sales Orders Views" at bounding box center [646, 86] width 1192 height 38
click at [241, 92] on input "text" at bounding box center [255, 87] width 151 height 31
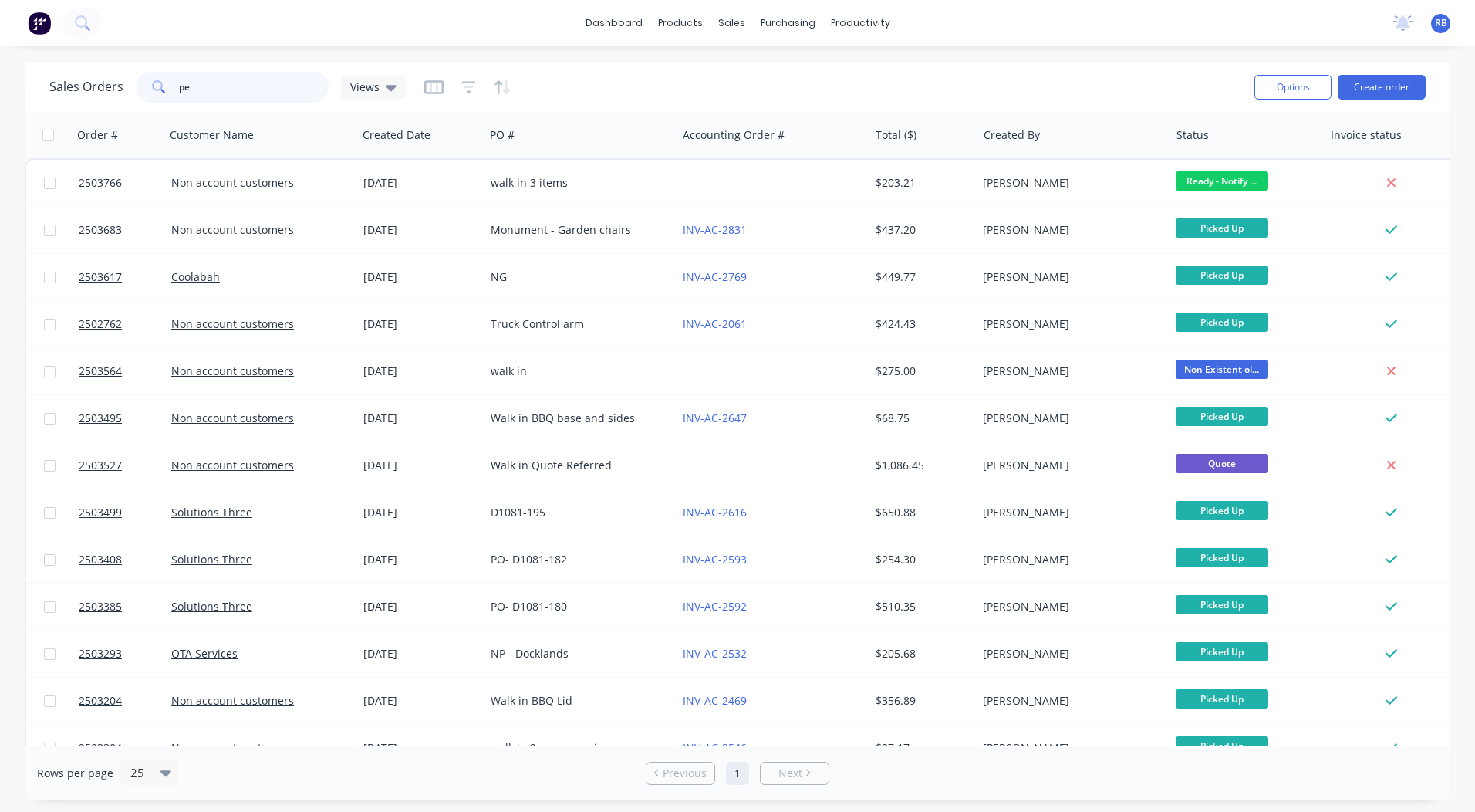
type input "p"
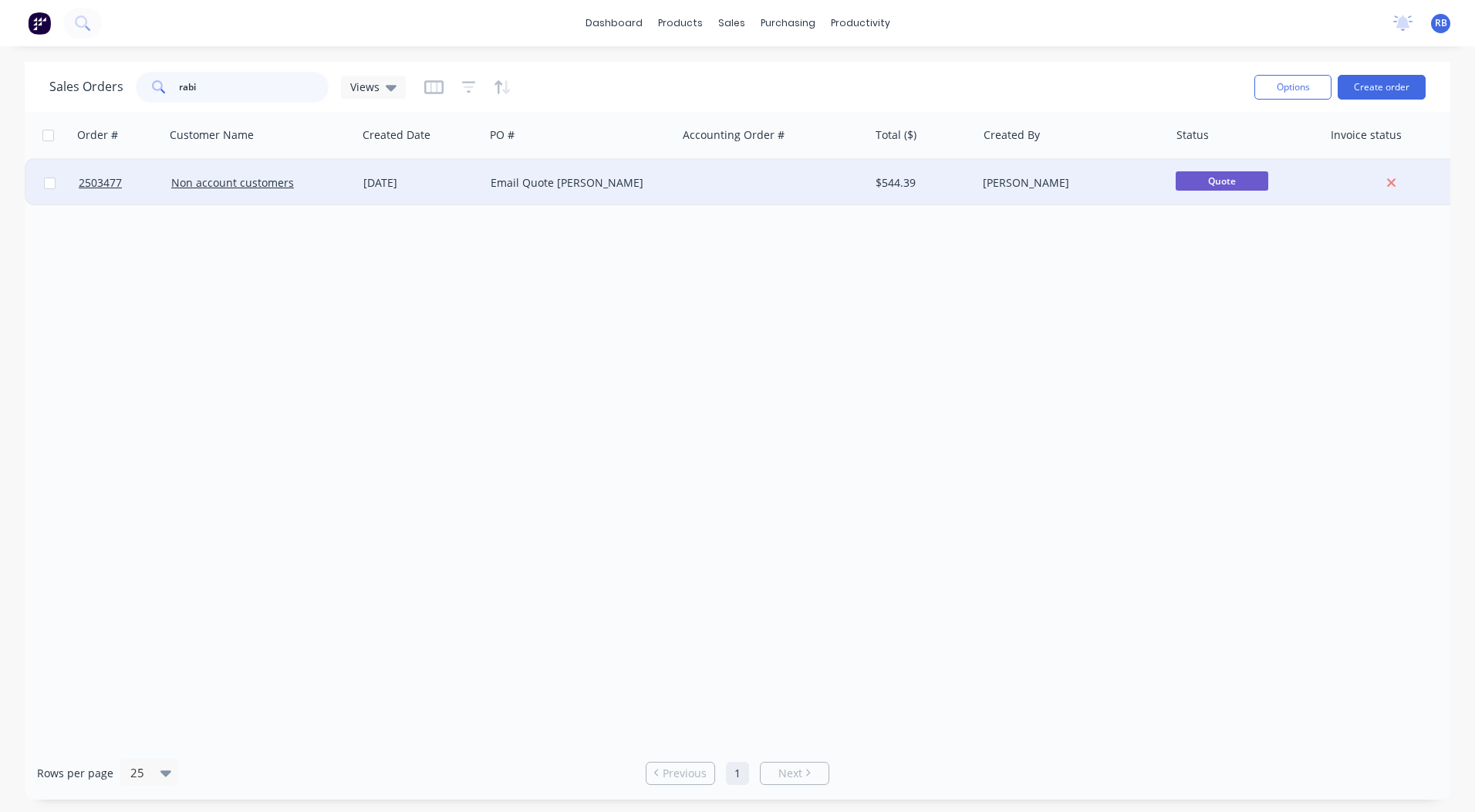
type input "rabi"
click at [566, 185] on div "Email Quote [PERSON_NAME]" at bounding box center [576, 183] width 172 height 16
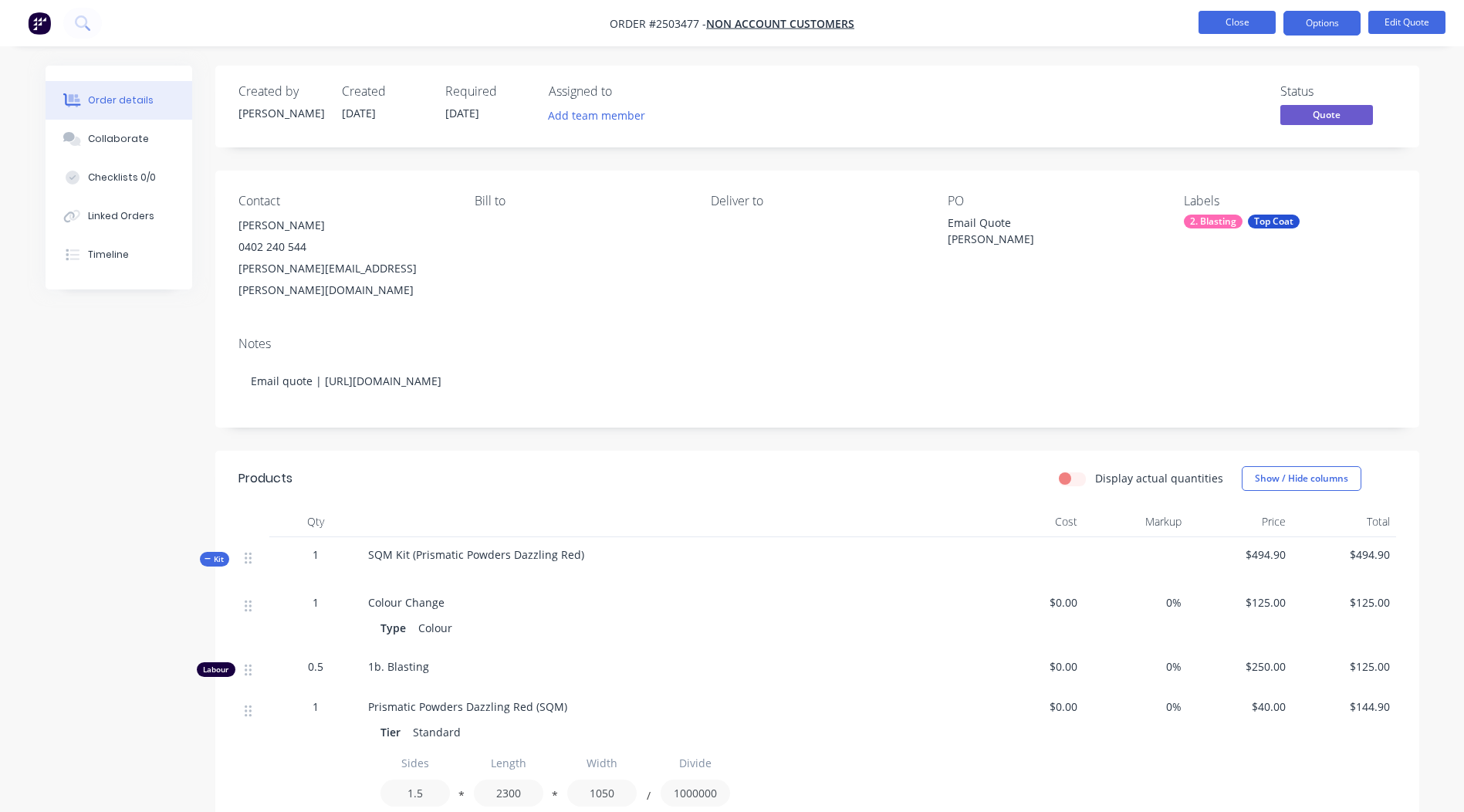
click at [1224, 19] on button "Close" at bounding box center [1236, 23] width 77 height 23
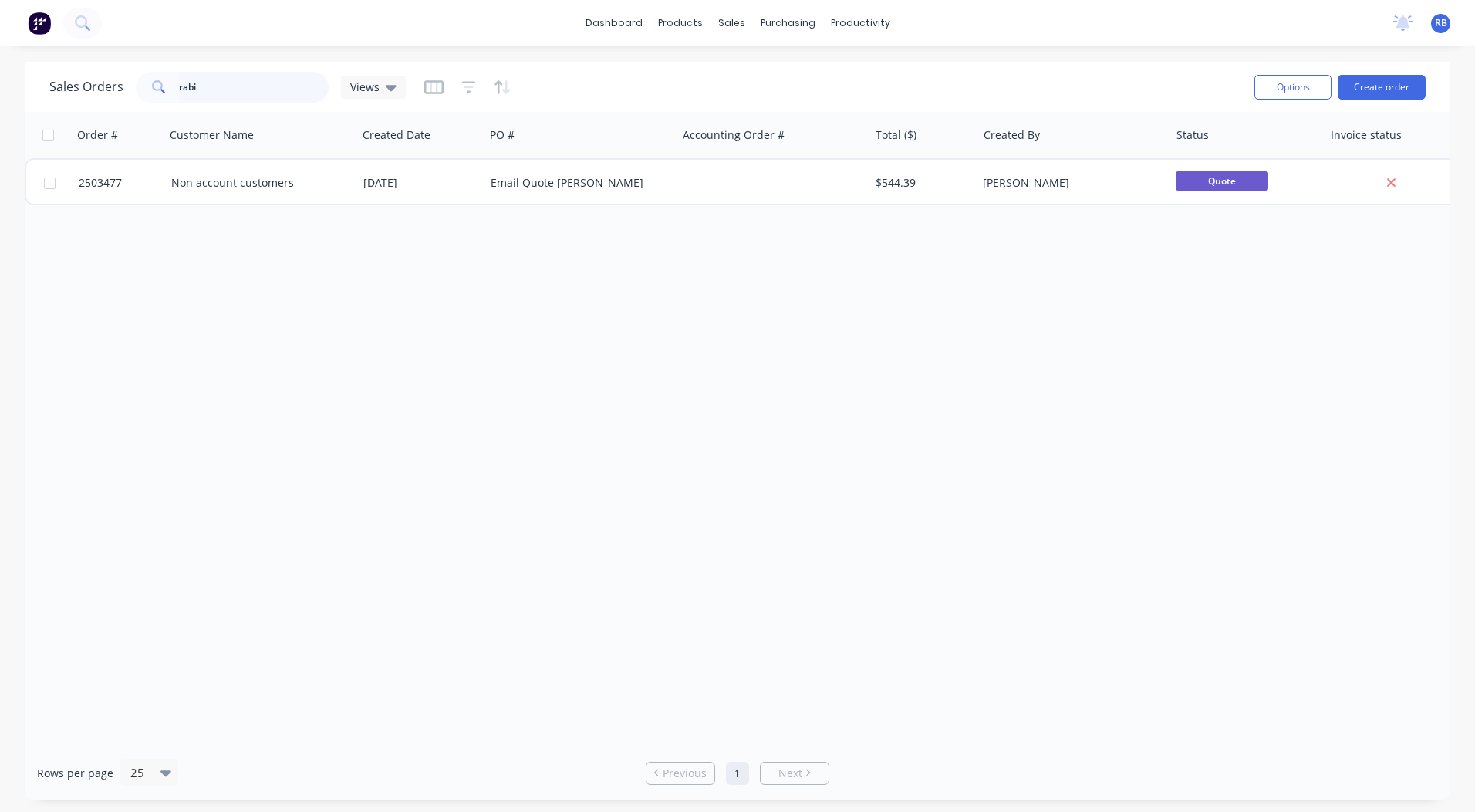
click at [225, 89] on input "rabi" at bounding box center [255, 87] width 151 height 31
click at [224, 91] on input "rabi" at bounding box center [255, 87] width 151 height 31
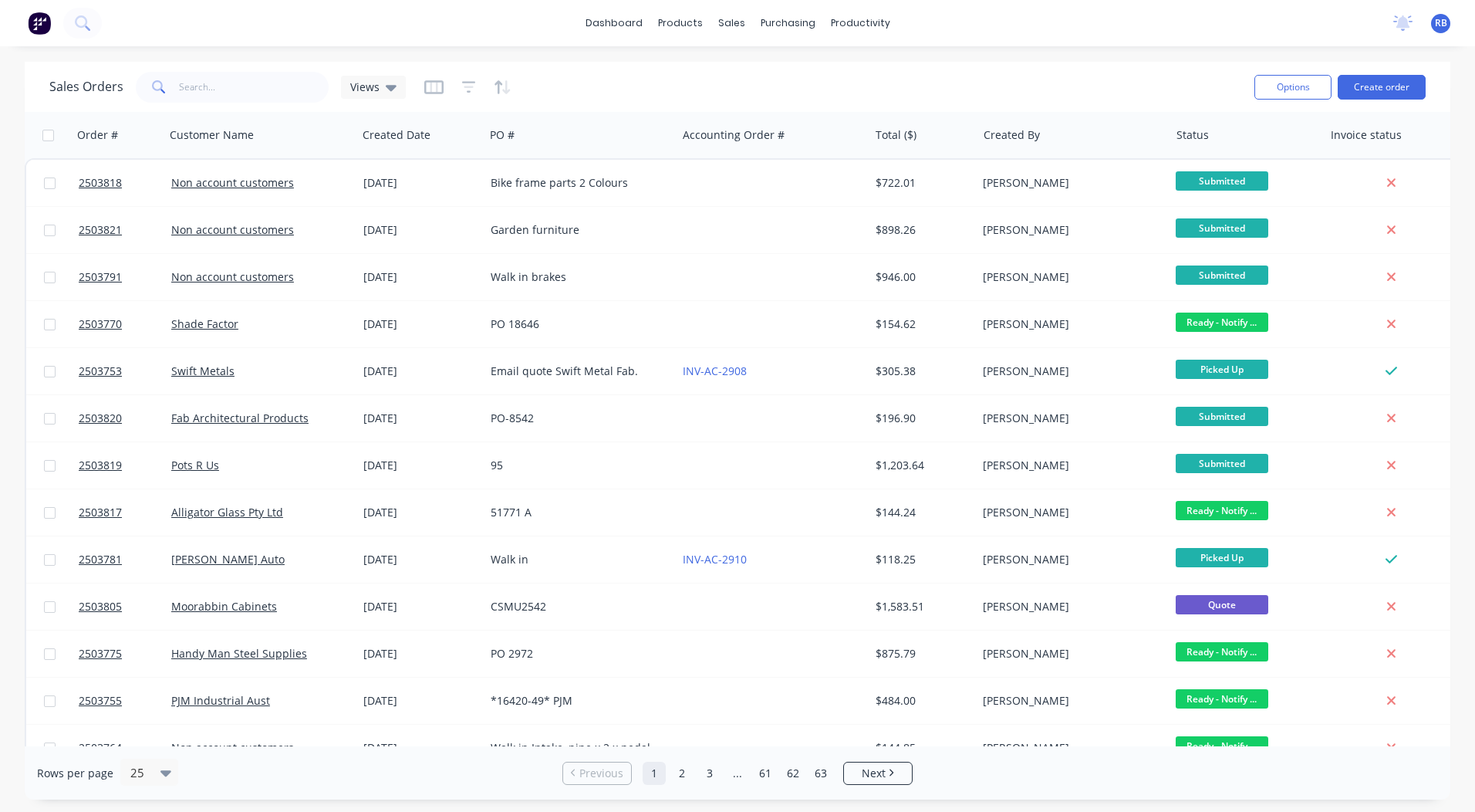
click at [1375, 71] on div "Options Create order" at bounding box center [1337, 86] width 178 height 38
click at [1371, 77] on button "Create order" at bounding box center [1381, 87] width 88 height 25
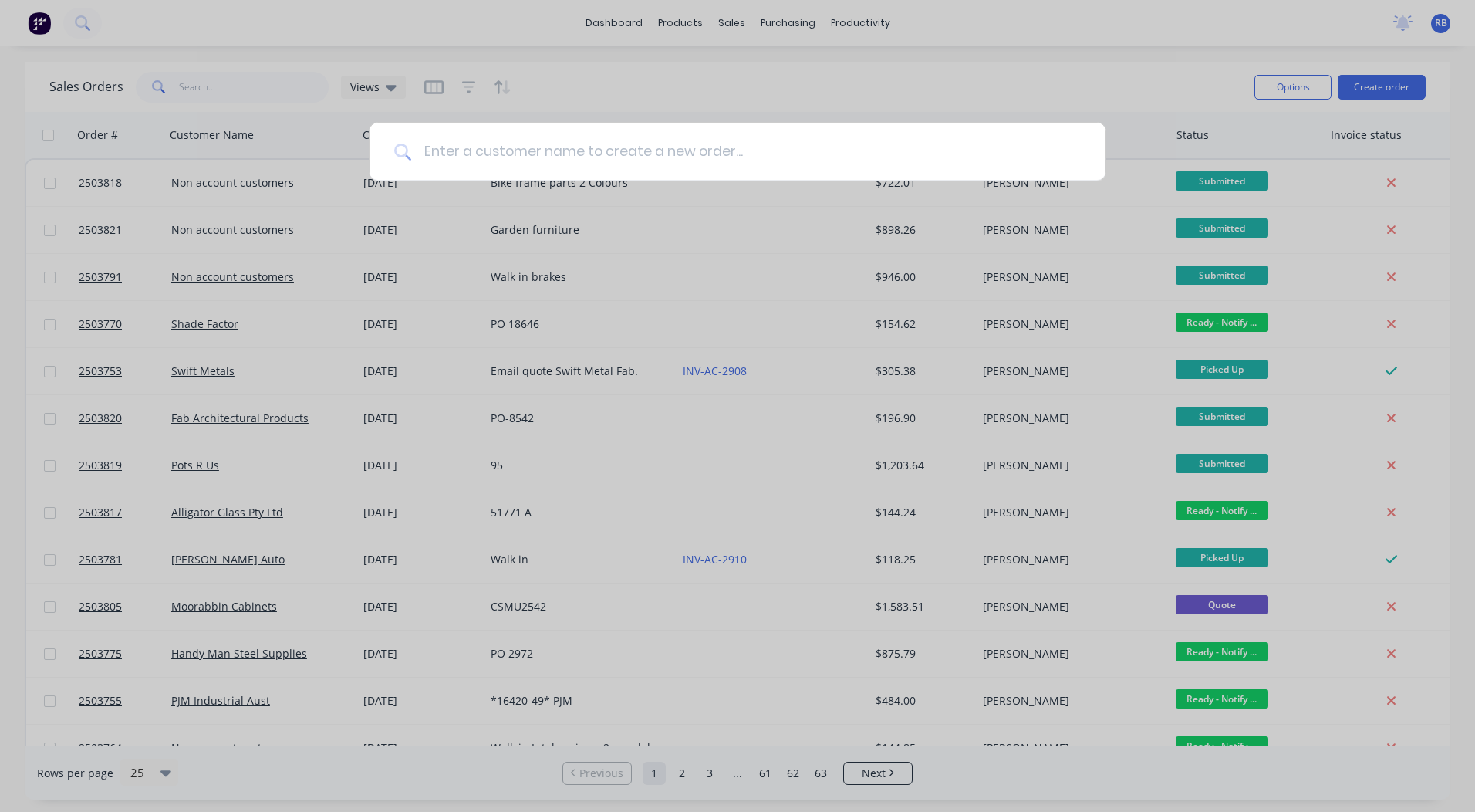
click at [481, 152] on input at bounding box center [746, 151] width 670 height 58
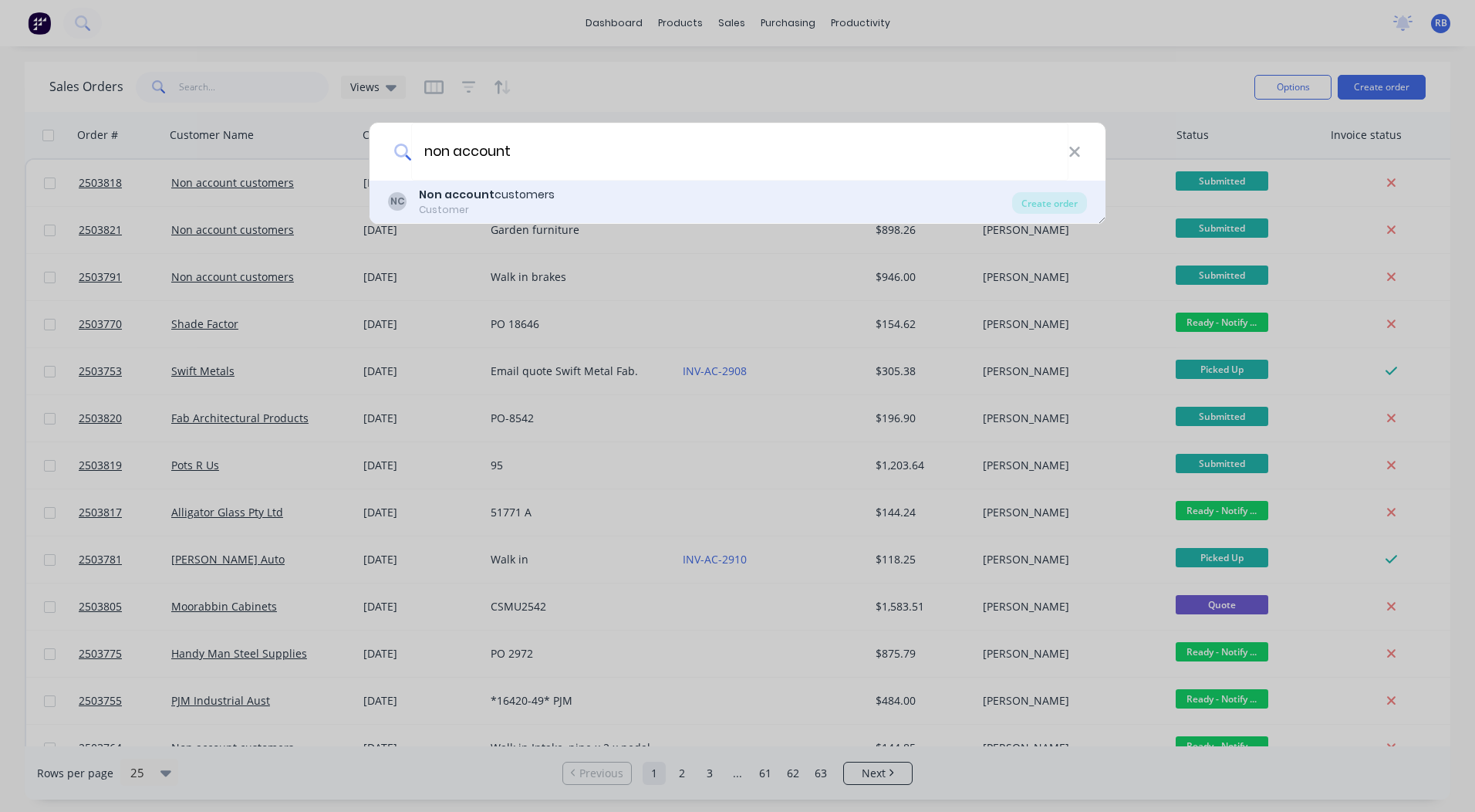
type input "non account"
click at [490, 200] on div "Non account customers" at bounding box center [487, 195] width 136 height 16
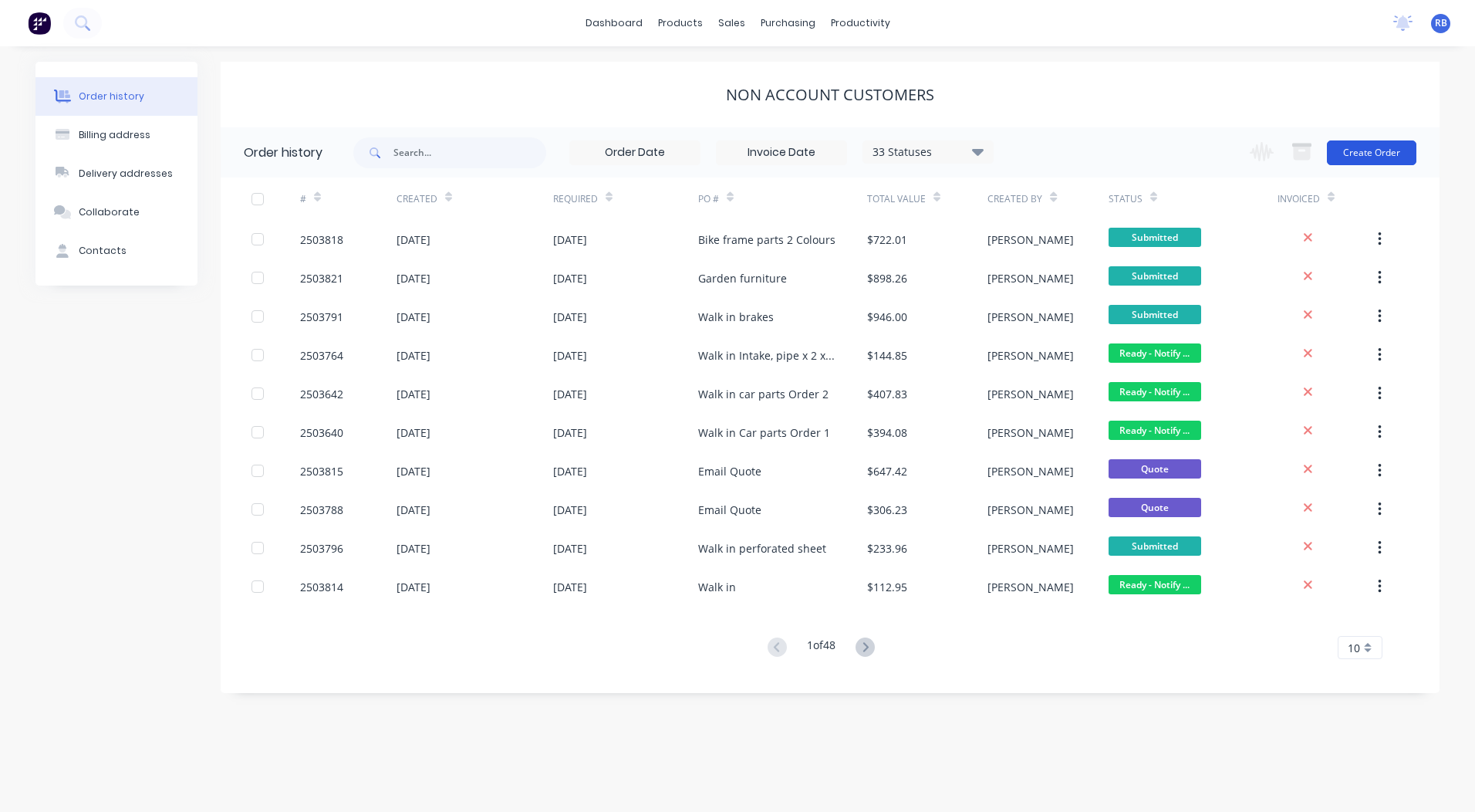
click at [1386, 151] on button "Create Order" at bounding box center [1371, 153] width 89 height 25
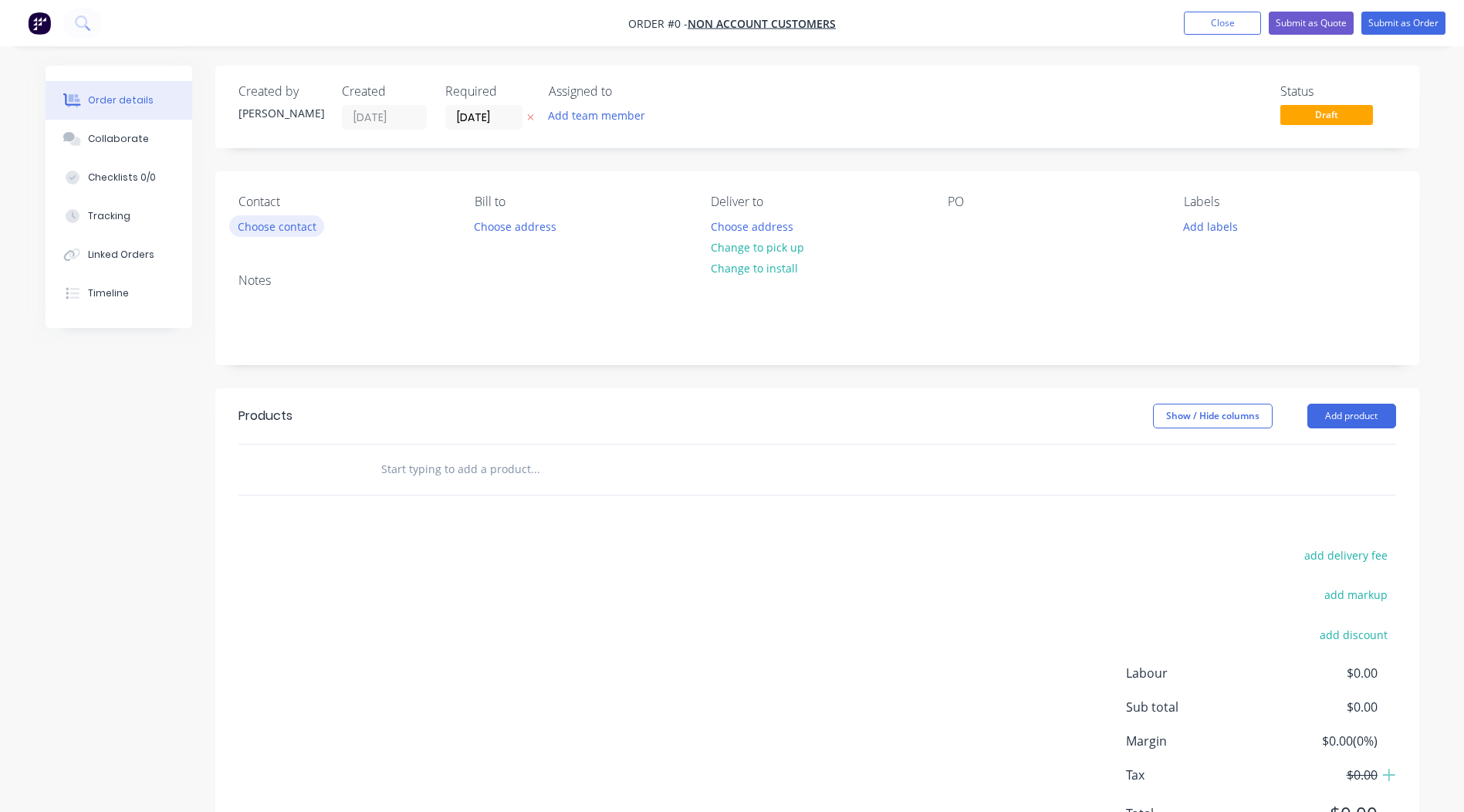
click at [306, 230] on button "Choose contact" at bounding box center [276, 225] width 95 height 21
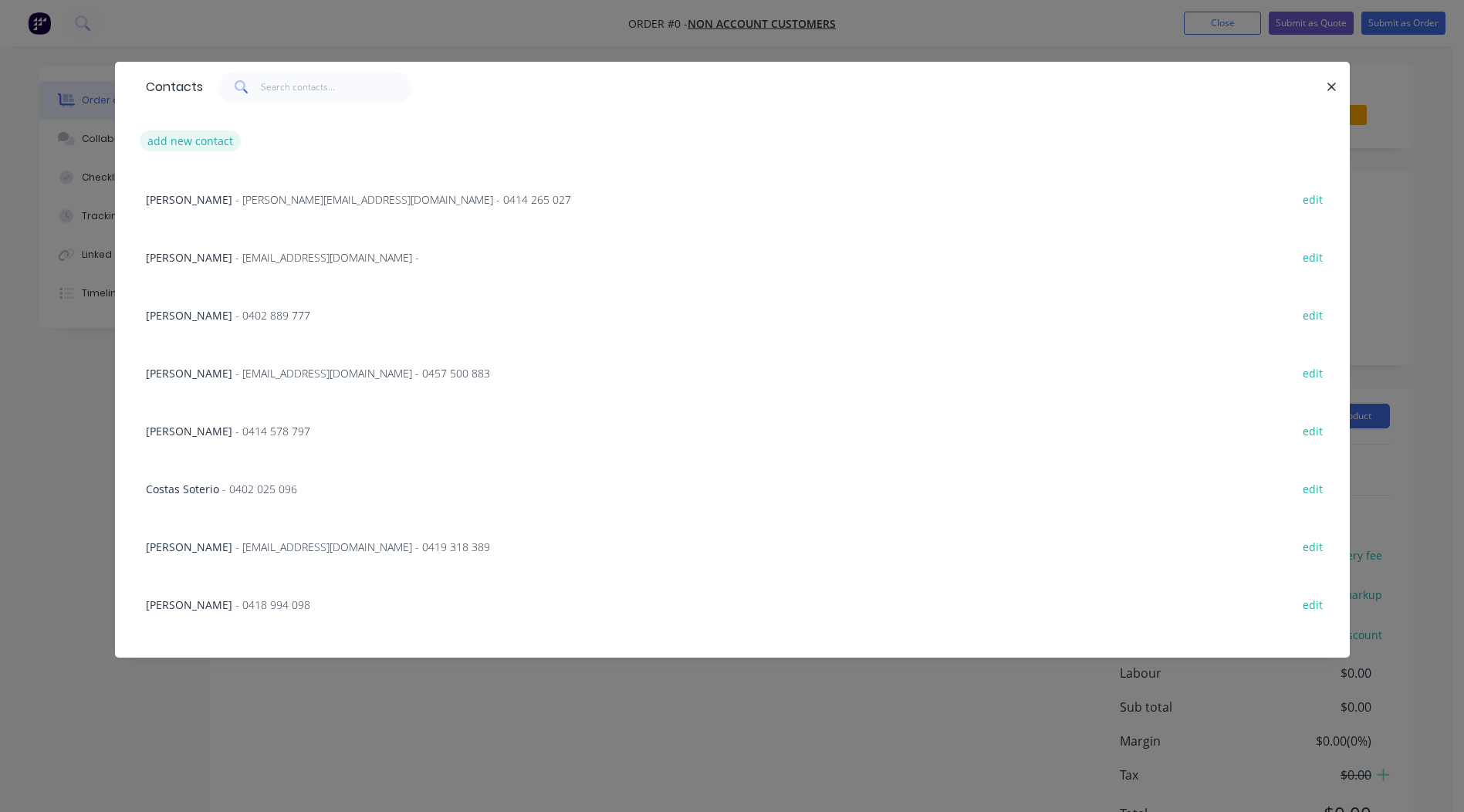
click at [210, 148] on button "add new contact" at bounding box center [190, 141] width 102 height 21
select select "AU"
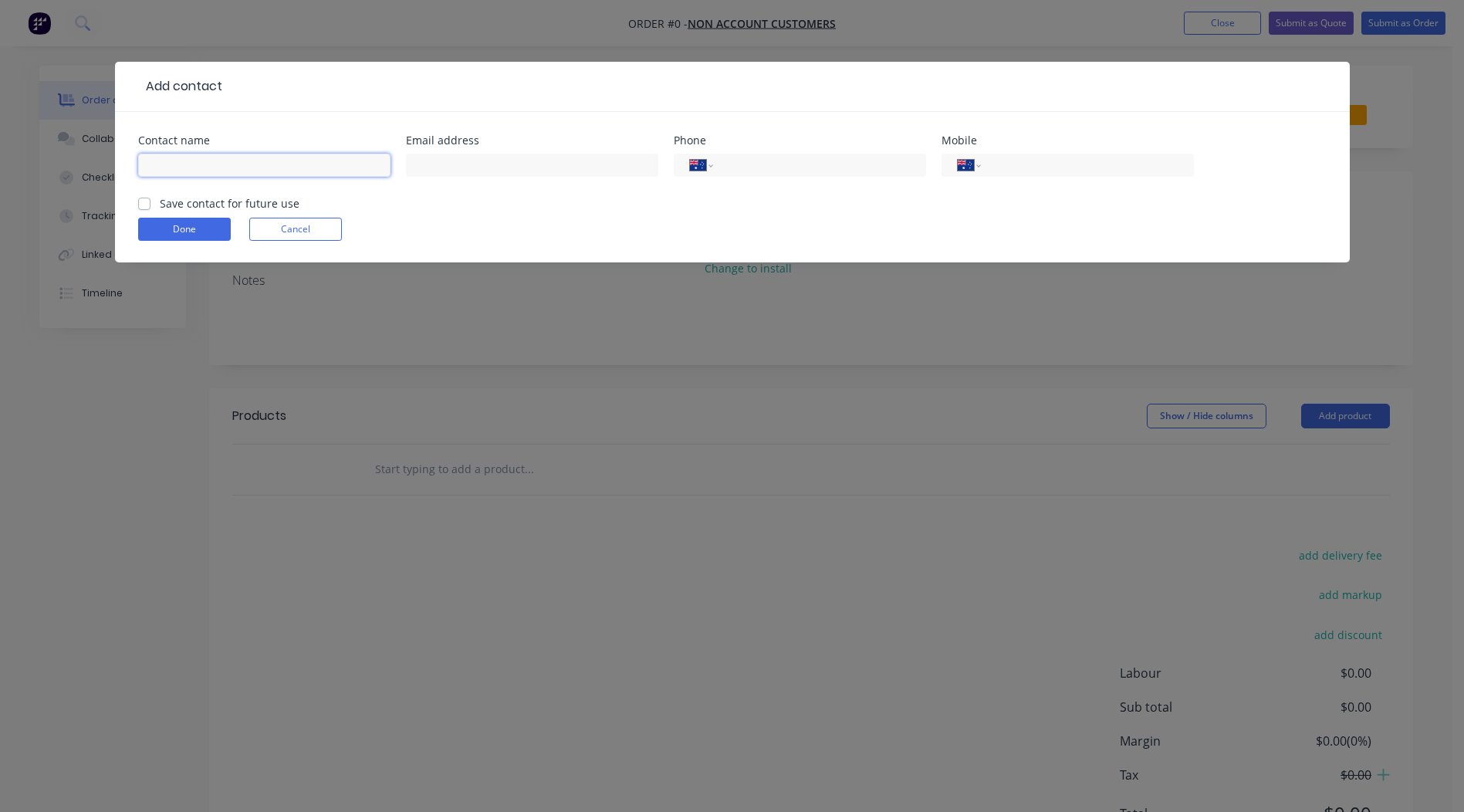
click at [217, 161] on input "text" at bounding box center [264, 165] width 252 height 23
type input "[PERSON_NAME]"
click at [520, 164] on input "text" at bounding box center [532, 165] width 252 height 23
type input "[EMAIL_ADDRESS][DOMAIN_NAME]"
click at [1047, 161] on input "tel" at bounding box center [1084, 165] width 186 height 18
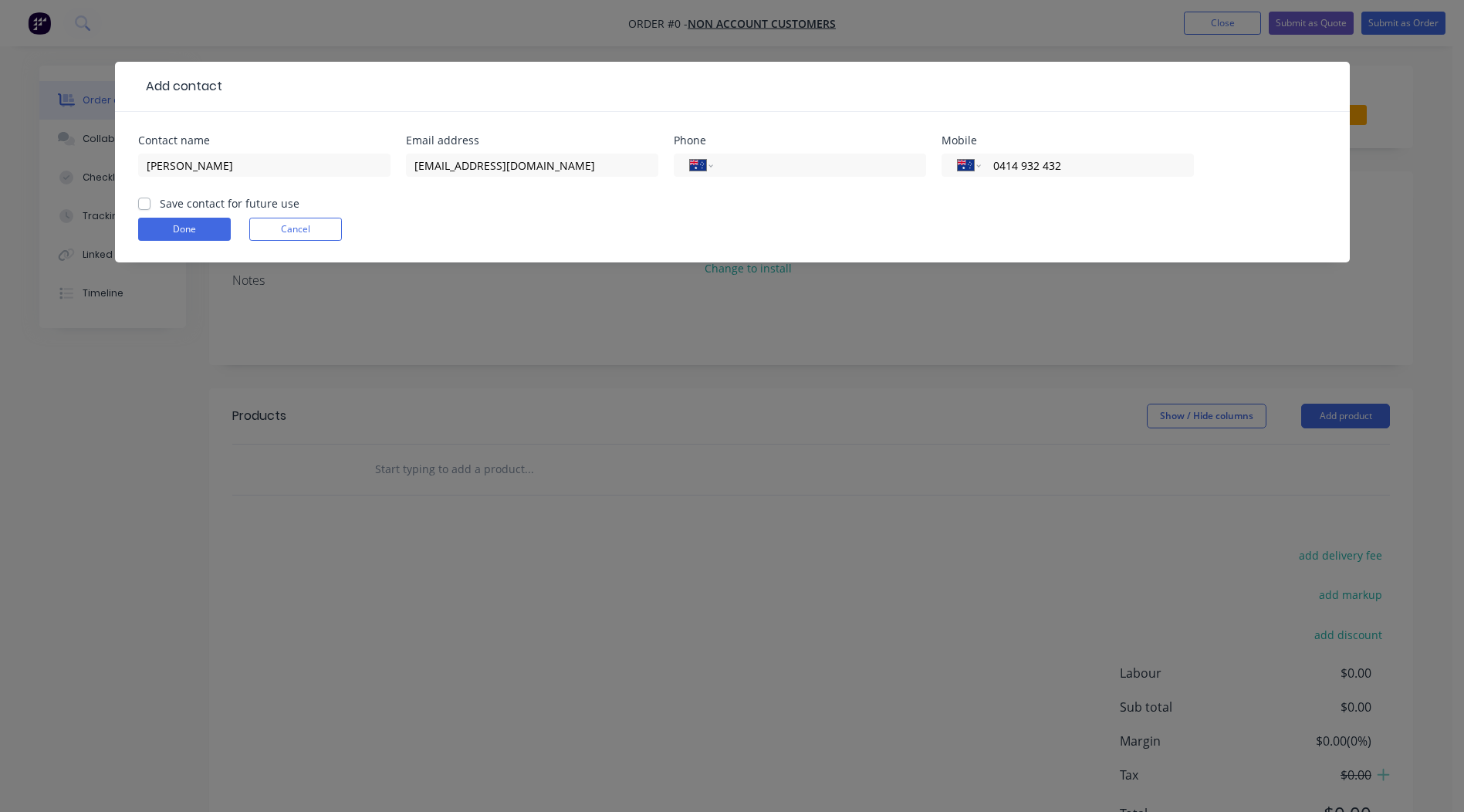
type input "0414 932 432"
click at [160, 205] on label "Save contact for future use" at bounding box center [230, 203] width 140 height 16
click at [148, 205] on input "Save contact for future use" at bounding box center [144, 202] width 12 height 15
checkbox input "true"
click at [158, 220] on button "Done" at bounding box center [184, 229] width 92 height 23
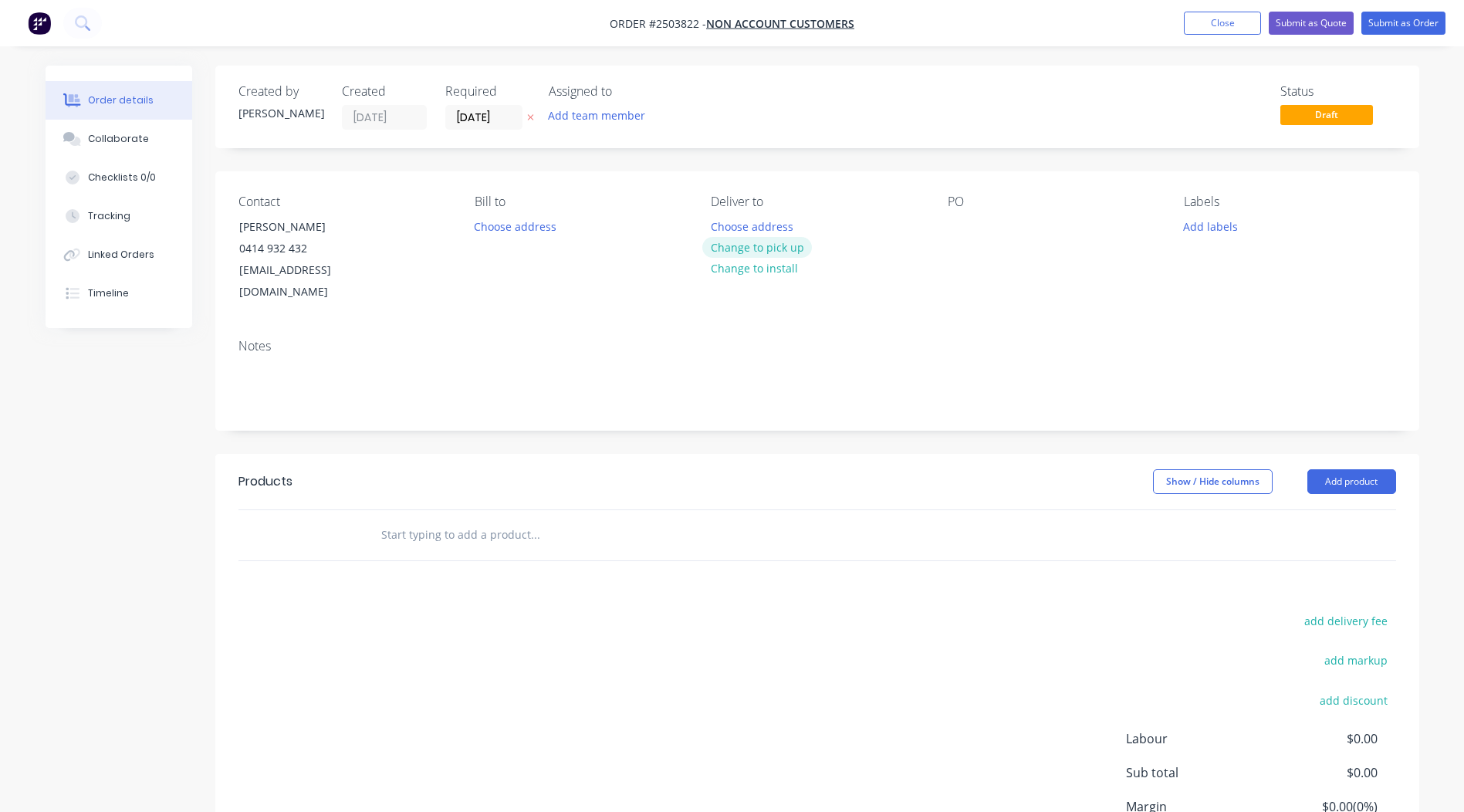
click at [790, 245] on button "Change to pick up" at bounding box center [756, 247] width 110 height 21
click at [965, 236] on div at bounding box center [960, 226] width 25 height 23
click at [1195, 228] on button "Add labels" at bounding box center [1211, 225] width 71 height 21
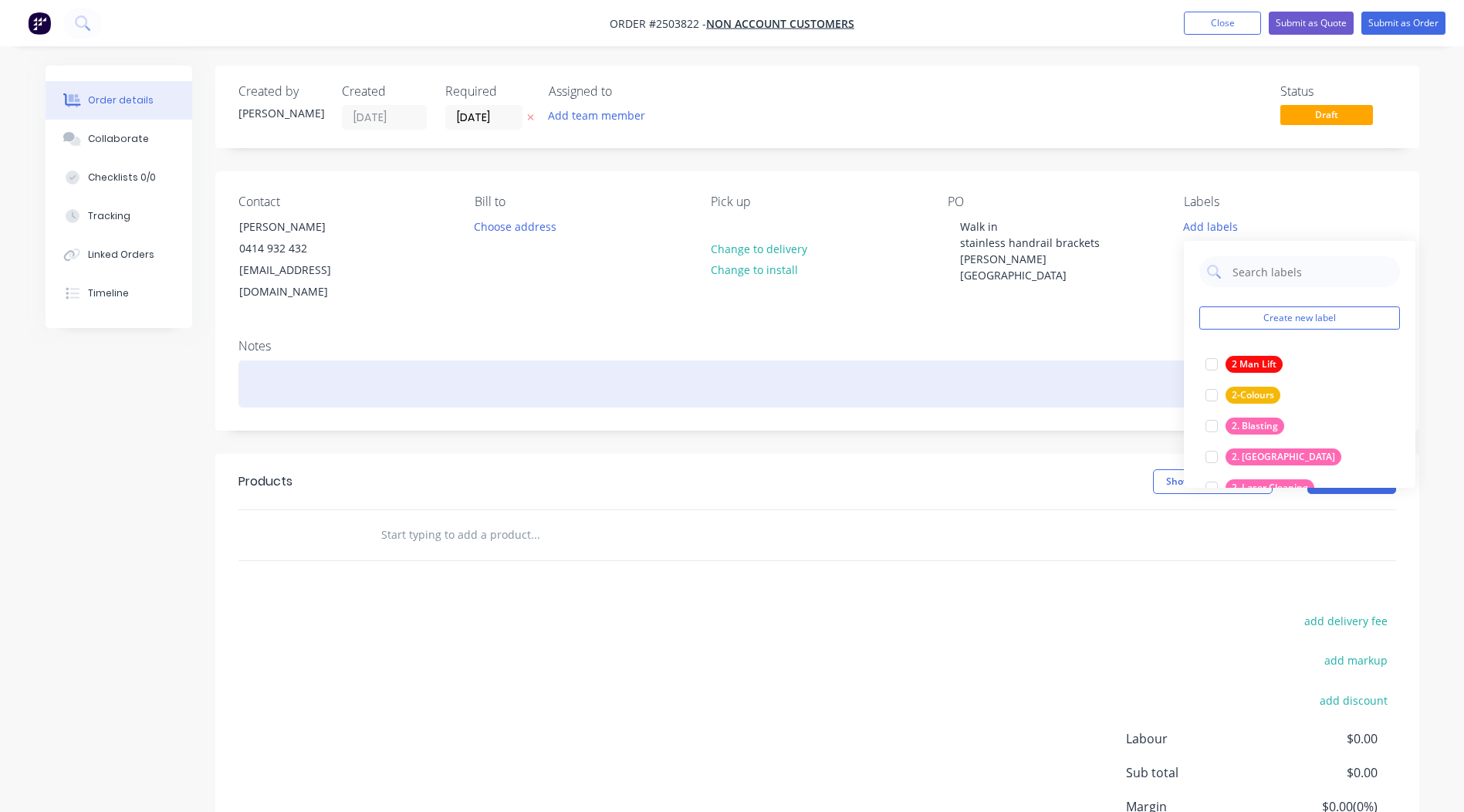
click at [920, 360] on div at bounding box center [817, 383] width 1158 height 47
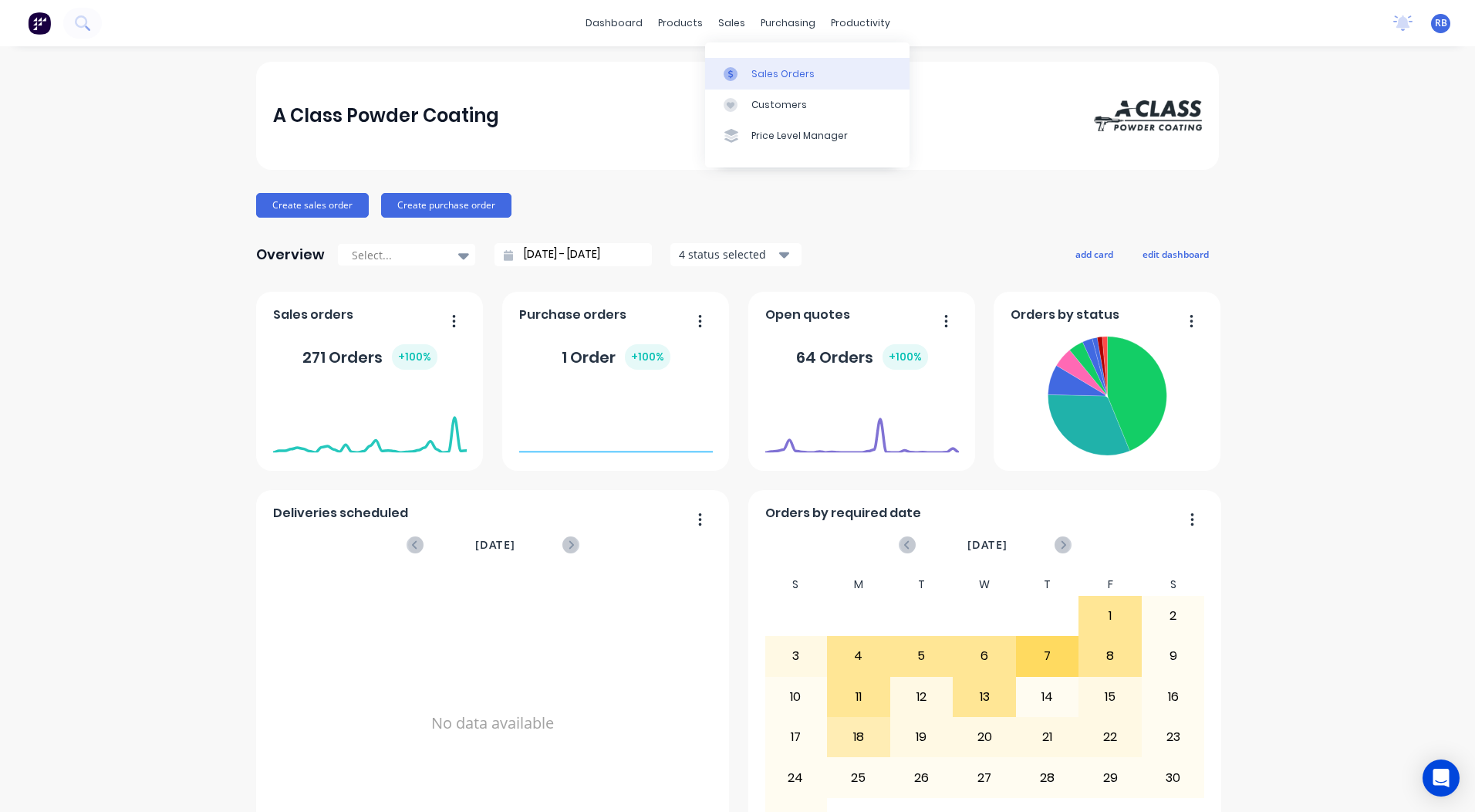
click at [765, 73] on div "Sales Orders" at bounding box center [783, 74] width 63 height 14
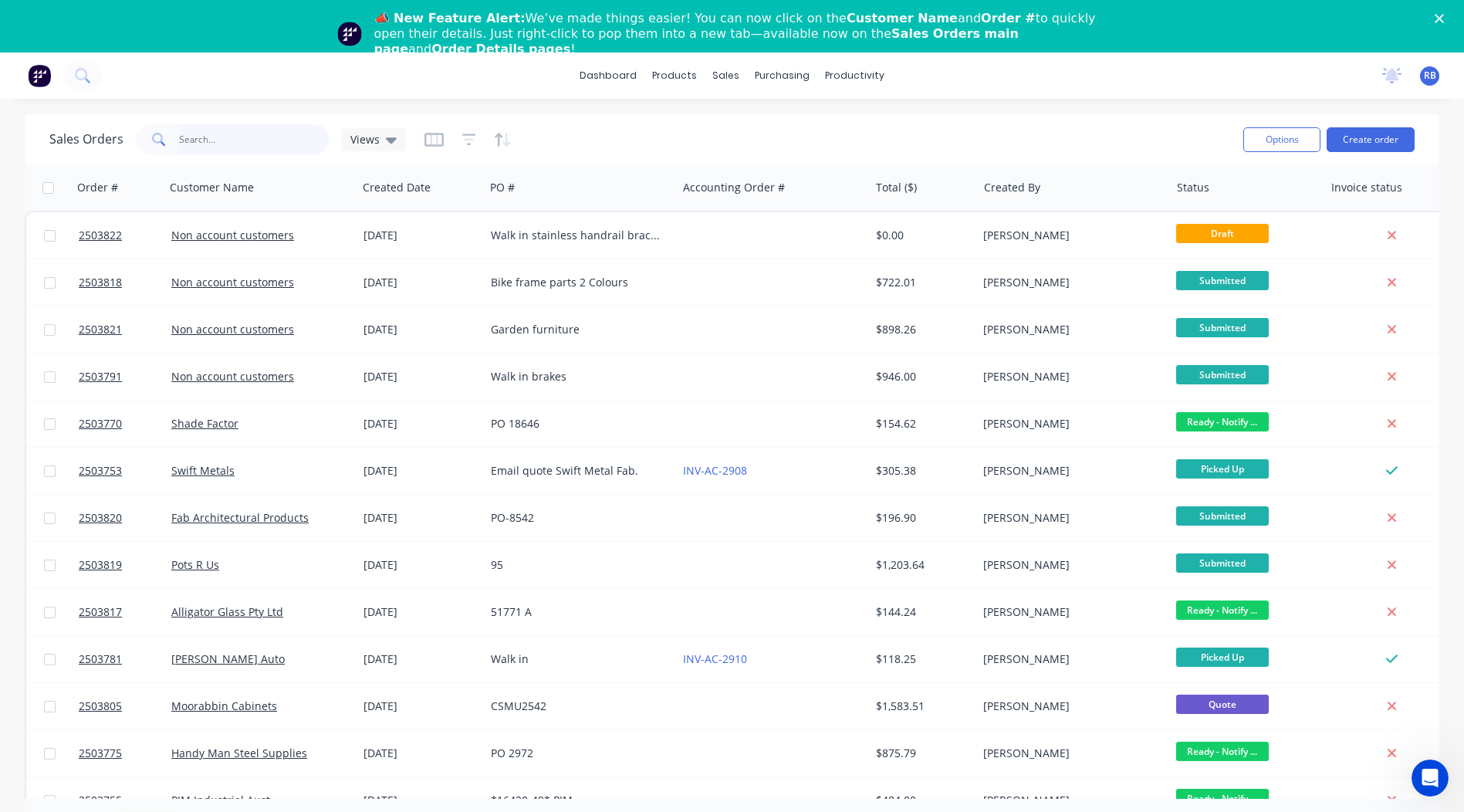
click at [233, 144] on input "text" at bounding box center [255, 140] width 151 height 31
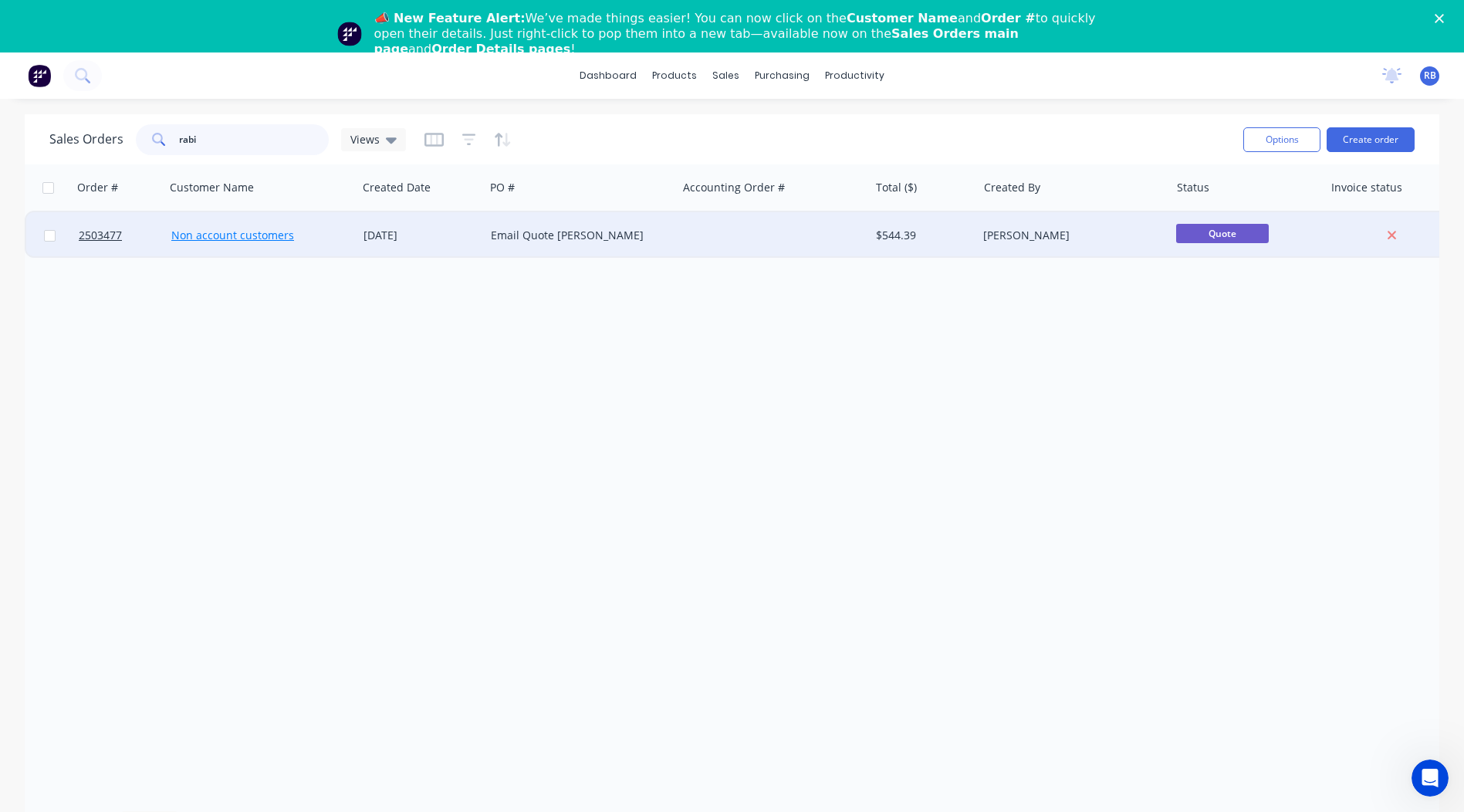
type input "rabi"
click at [233, 231] on link "Non account customers" at bounding box center [233, 234] width 123 height 15
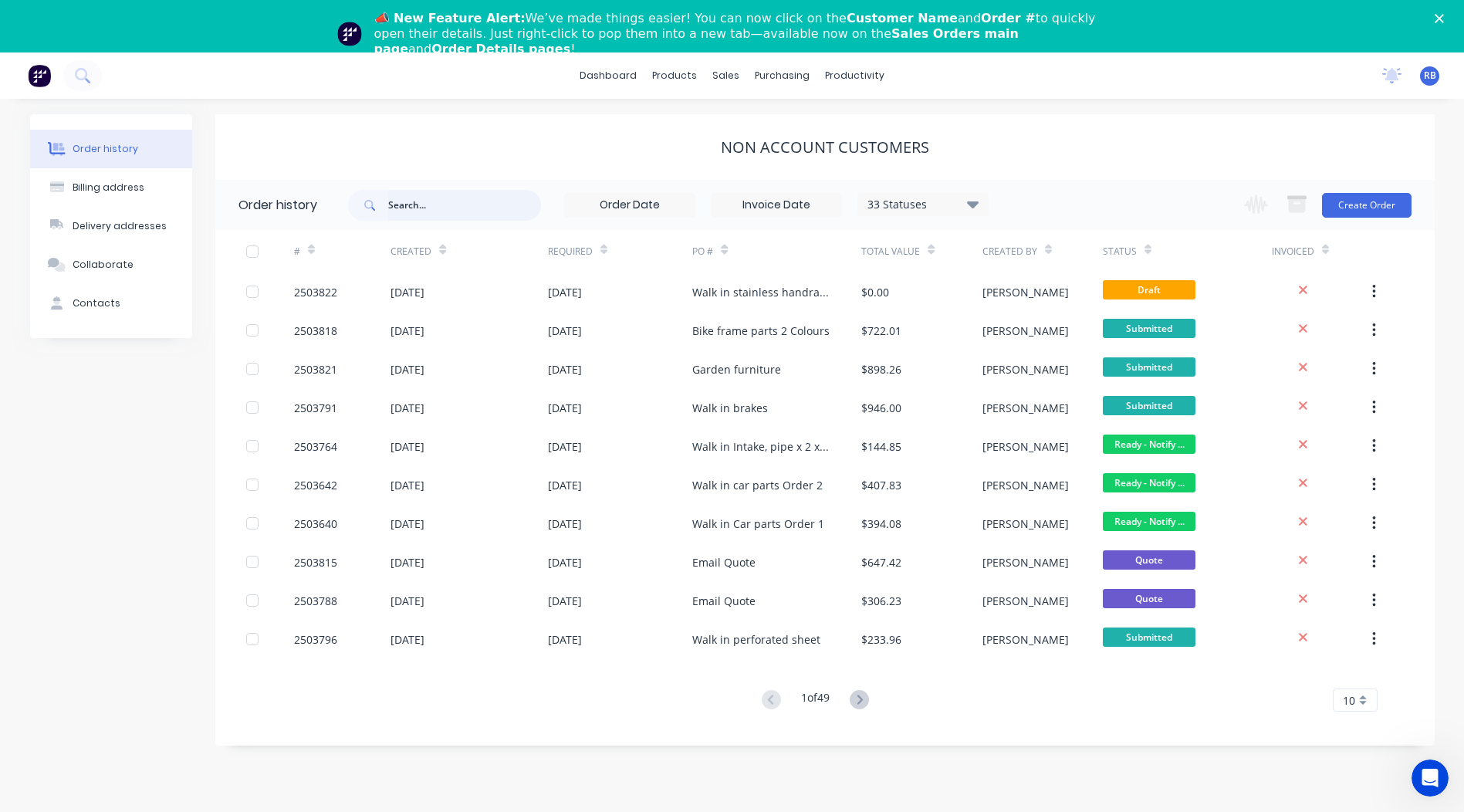
click at [447, 213] on input "text" at bounding box center [464, 205] width 153 height 31
type input "rabi"
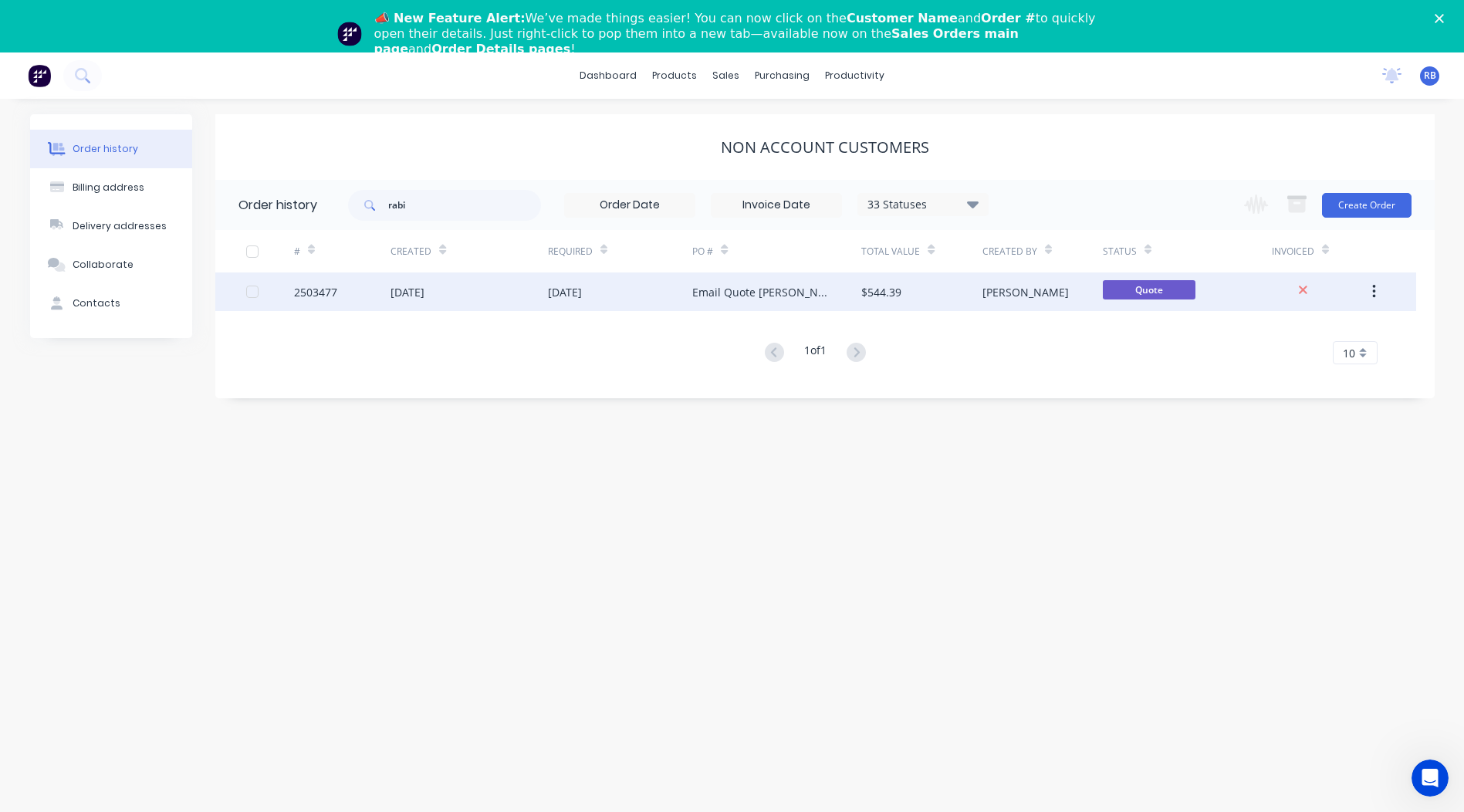
click at [322, 295] on div "2503477" at bounding box center [316, 292] width 43 height 16
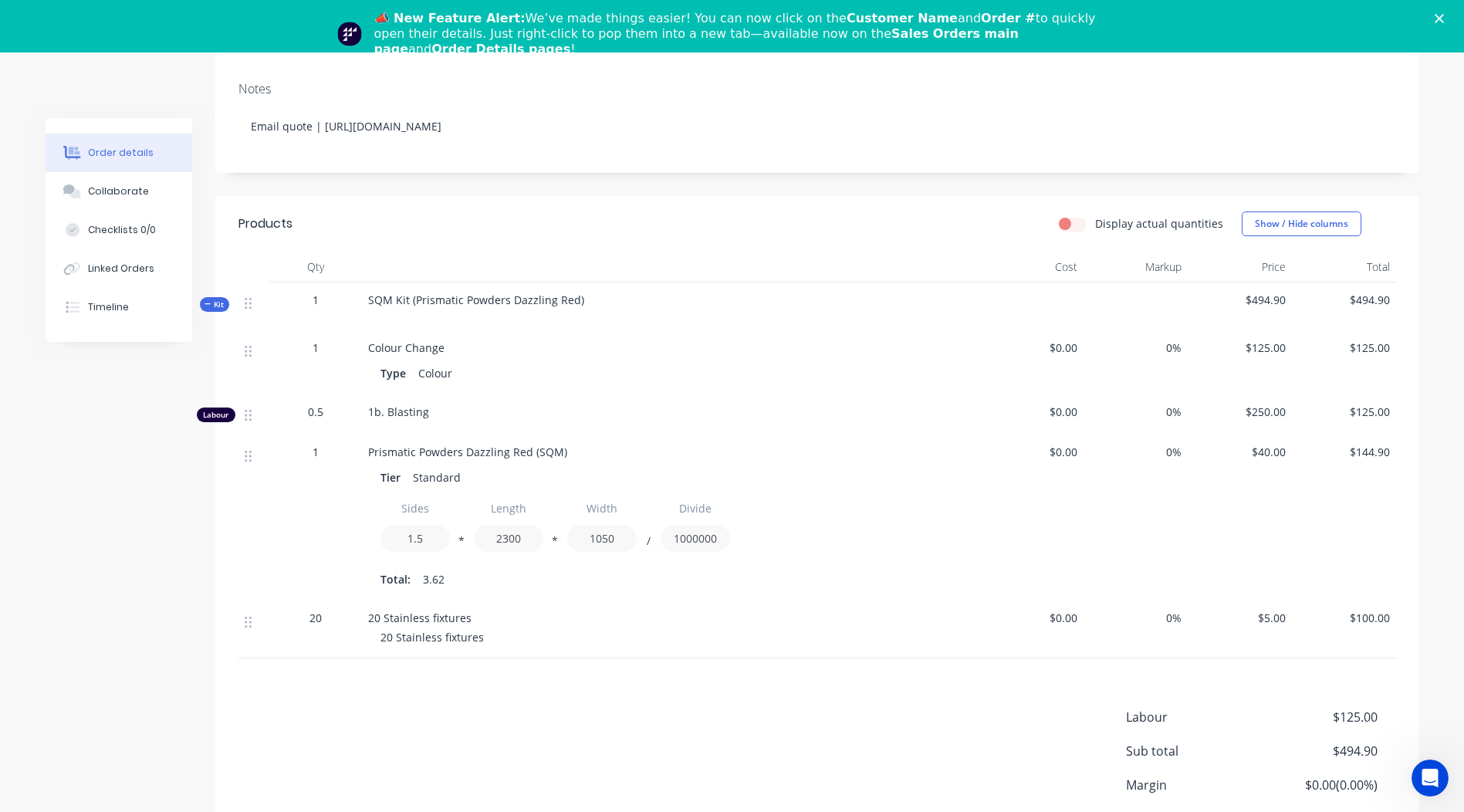
scroll to position [309, 0]
click at [130, 196] on div "Collaborate" at bounding box center [118, 192] width 61 height 14
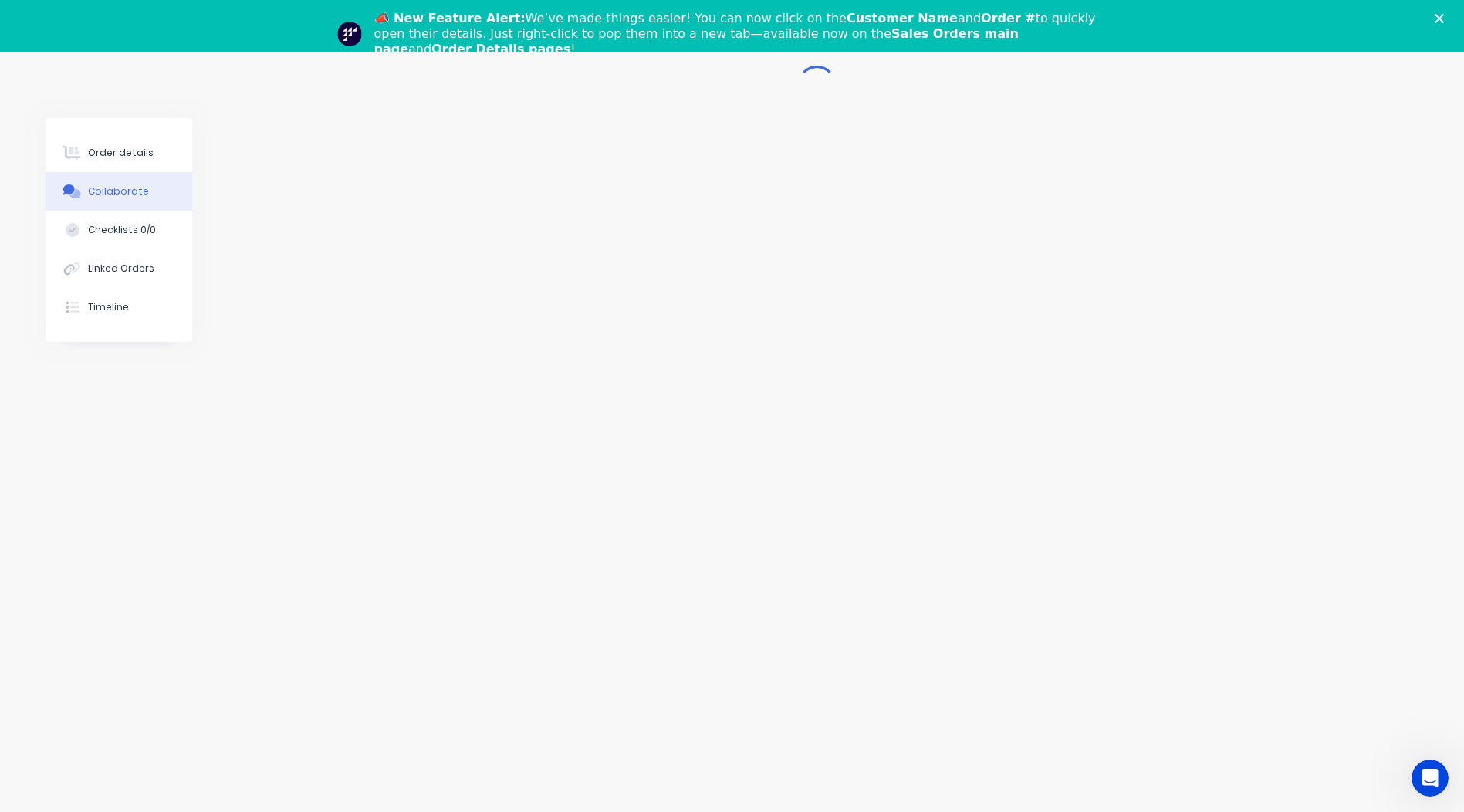
scroll to position [75, 0]
click at [100, 161] on button "Order details" at bounding box center [119, 153] width 147 height 39
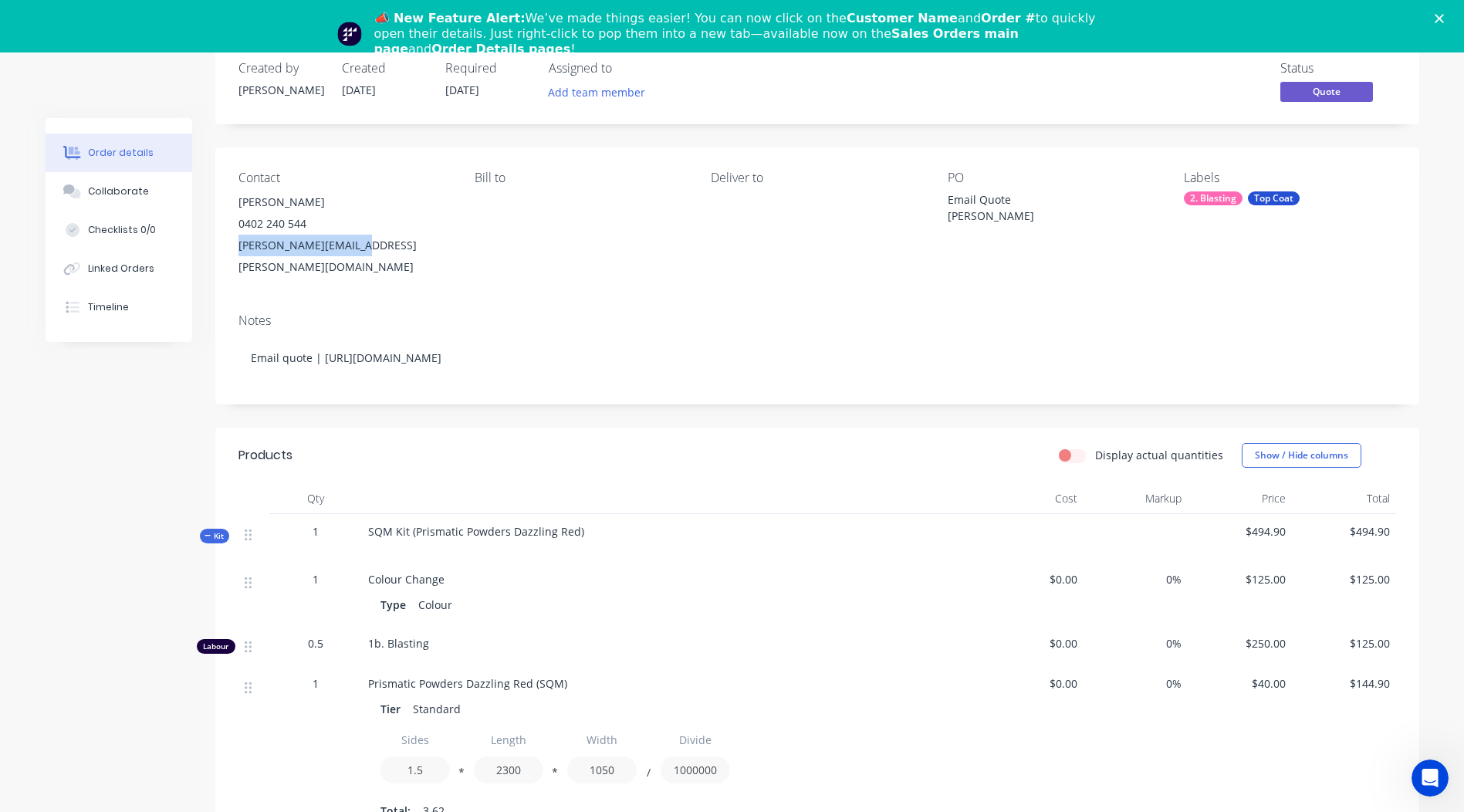
drag, startPoint x: 353, startPoint y: 247, endPoint x: 235, endPoint y: 258, distance: 118.5
click at [235, 258] on div "Contact Glen Rabie 0402 240 544 glen.rabie@icloud.com Bill to Deliver to PO Ema…" at bounding box center [817, 224] width 1204 height 154
drag, startPoint x: 235, startPoint y: 258, endPoint x: 244, endPoint y: 251, distance: 11.4
copy div "[PERSON_NAME][EMAIL_ADDRESS][PERSON_NAME][DOMAIN_NAME]"
click at [123, 194] on div "Collaborate" at bounding box center [118, 192] width 61 height 14
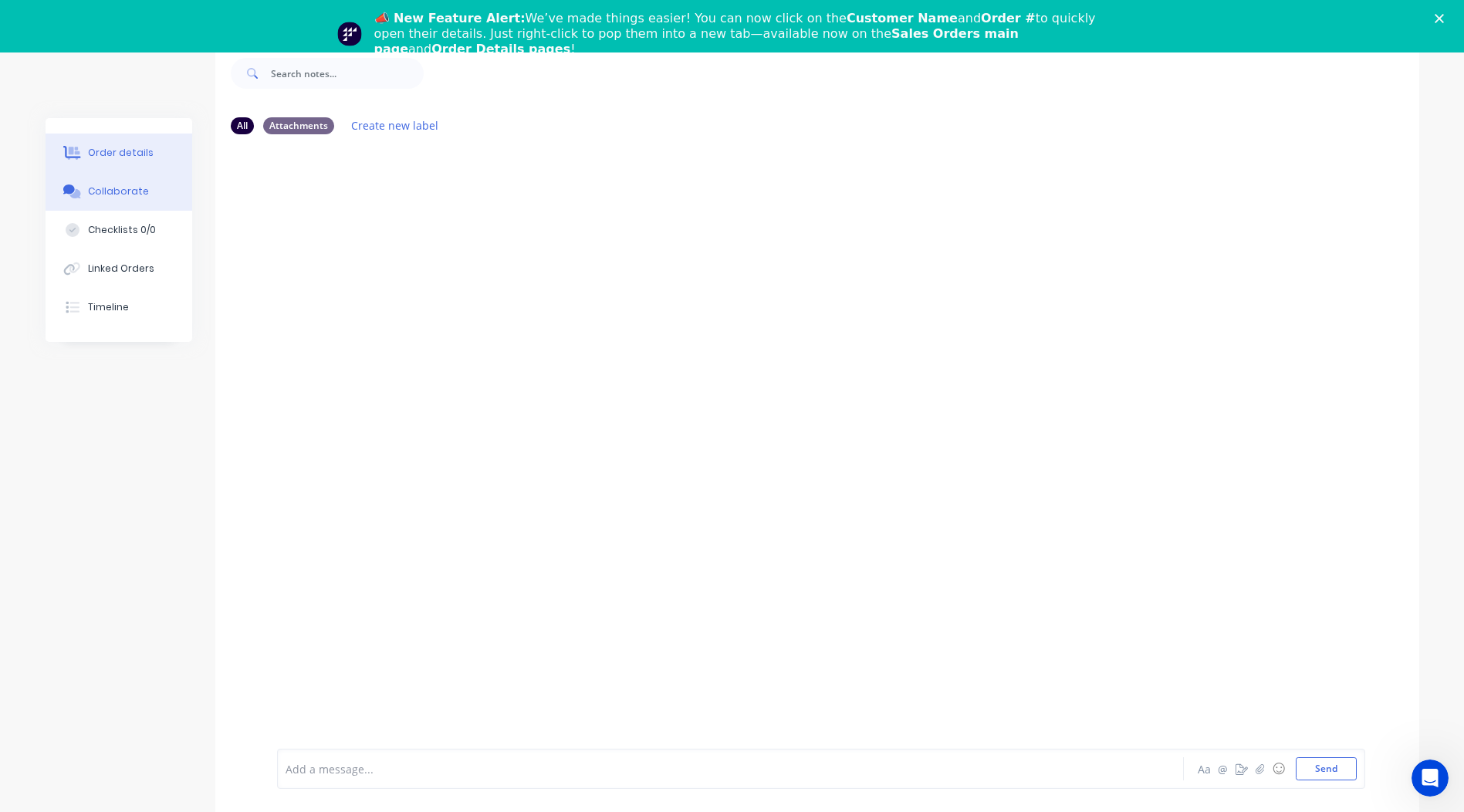
click at [137, 160] on button "Order details" at bounding box center [119, 153] width 147 height 39
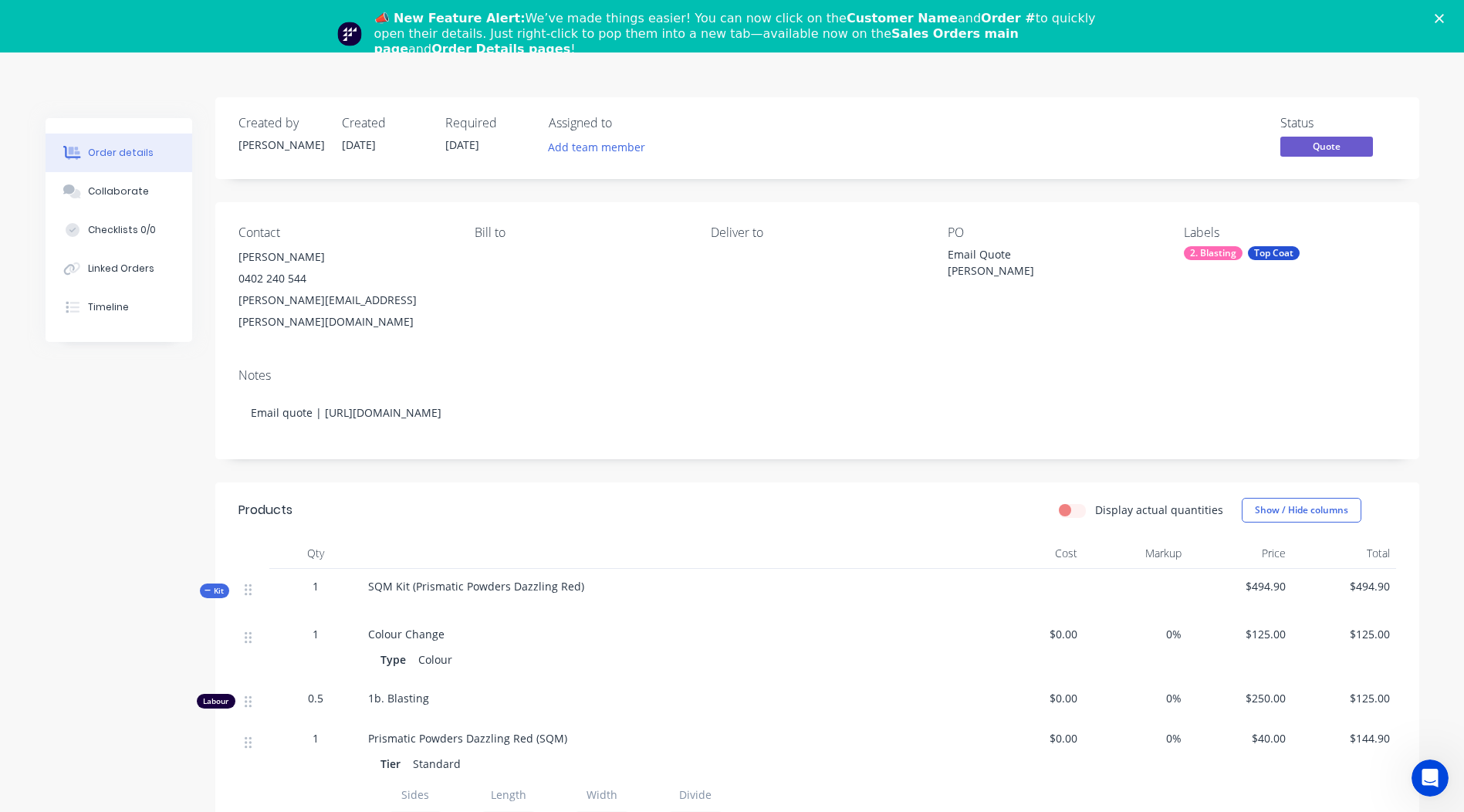
scroll to position [407, 0]
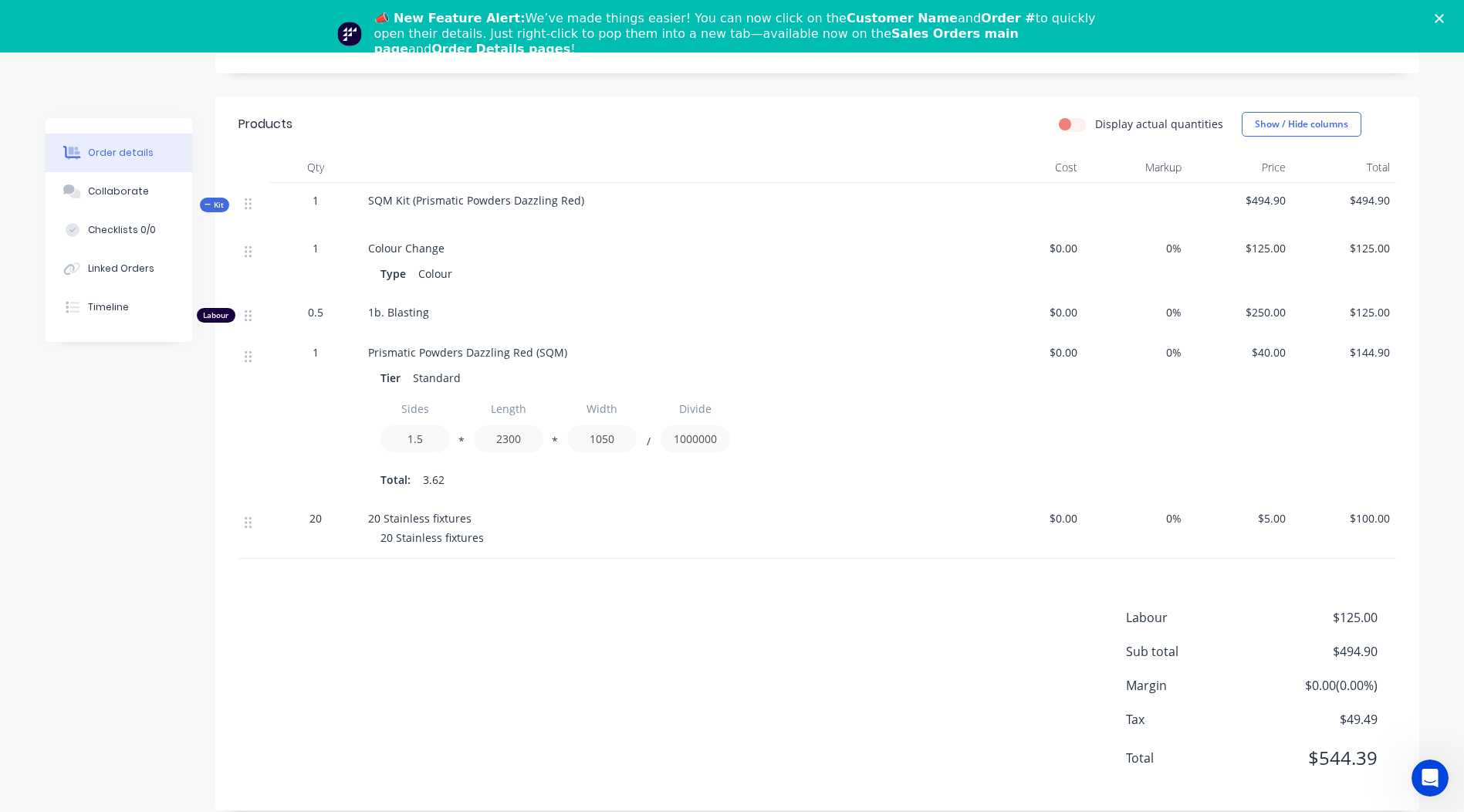
click at [760, 573] on div "Products Display actual quantities Show / Hide columns Qty Cost Markup Price To…" at bounding box center [817, 453] width 1204 height 713
click at [136, 195] on div "Collaborate" at bounding box center [118, 192] width 61 height 14
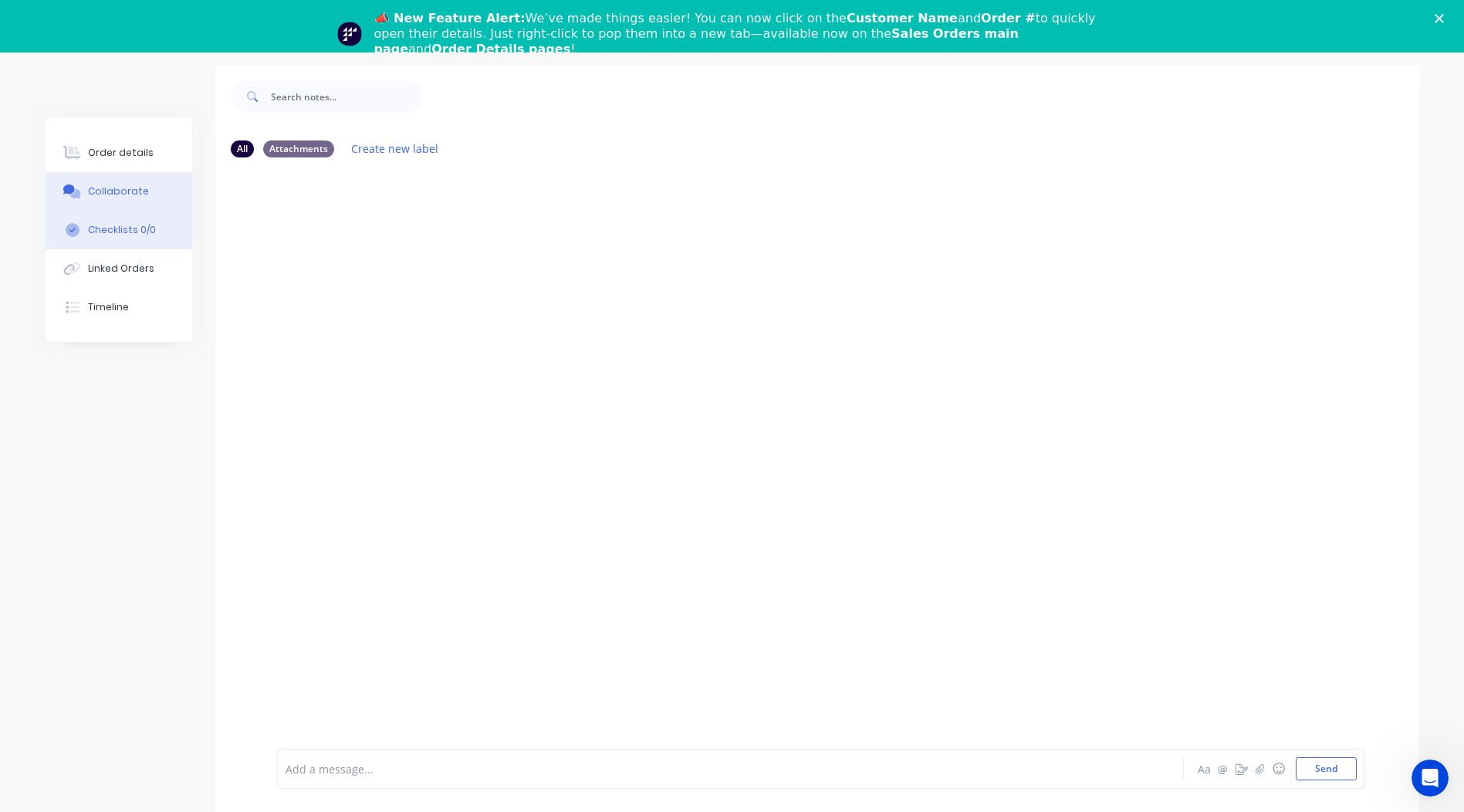
scroll to position [75, 0]
click at [1258, 765] on icon "button" at bounding box center [1260, 769] width 9 height 11
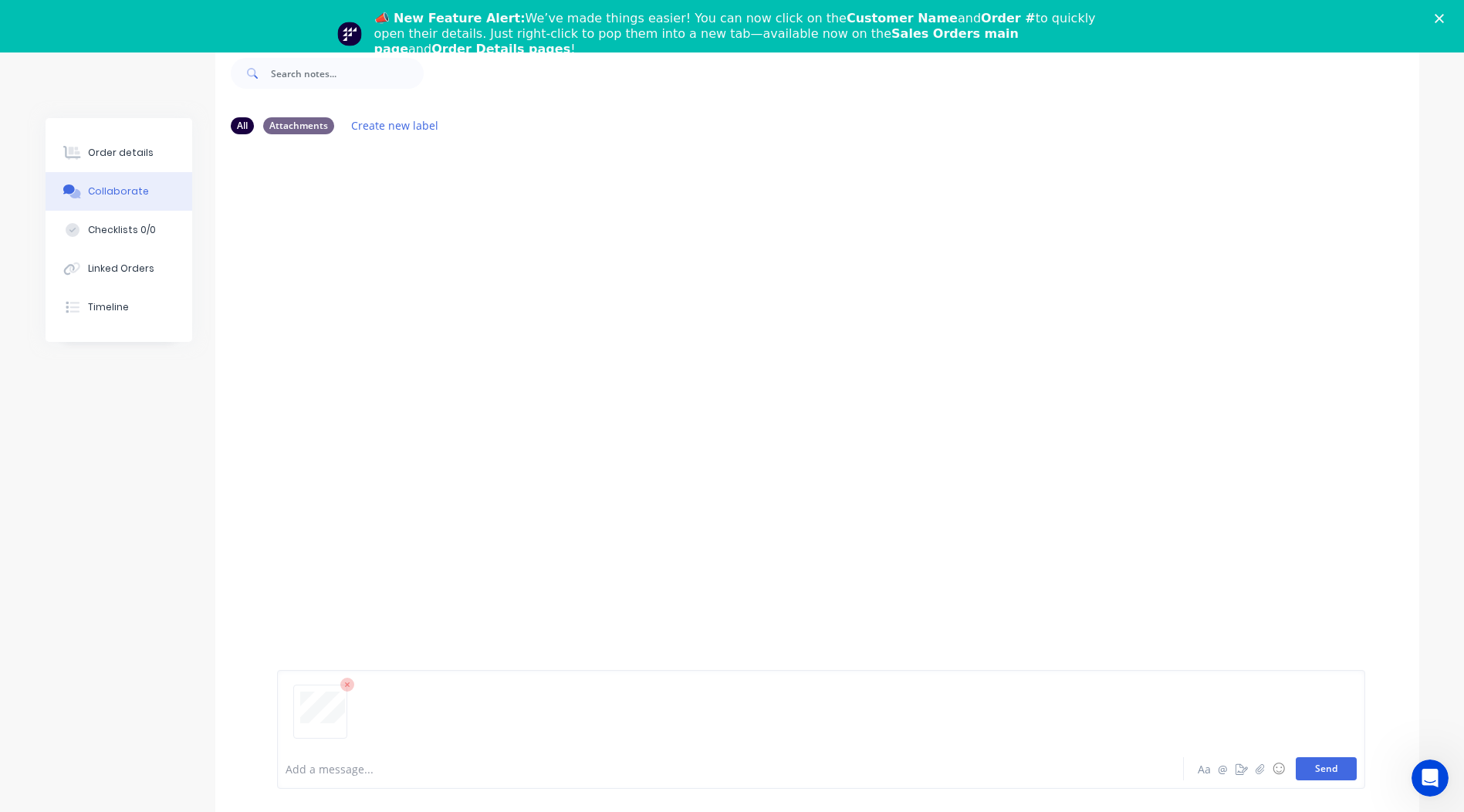
click at [1312, 765] on button "Send" at bounding box center [1327, 769] width 61 height 23
click at [103, 154] on div "Order details" at bounding box center [120, 153] width 65 height 14
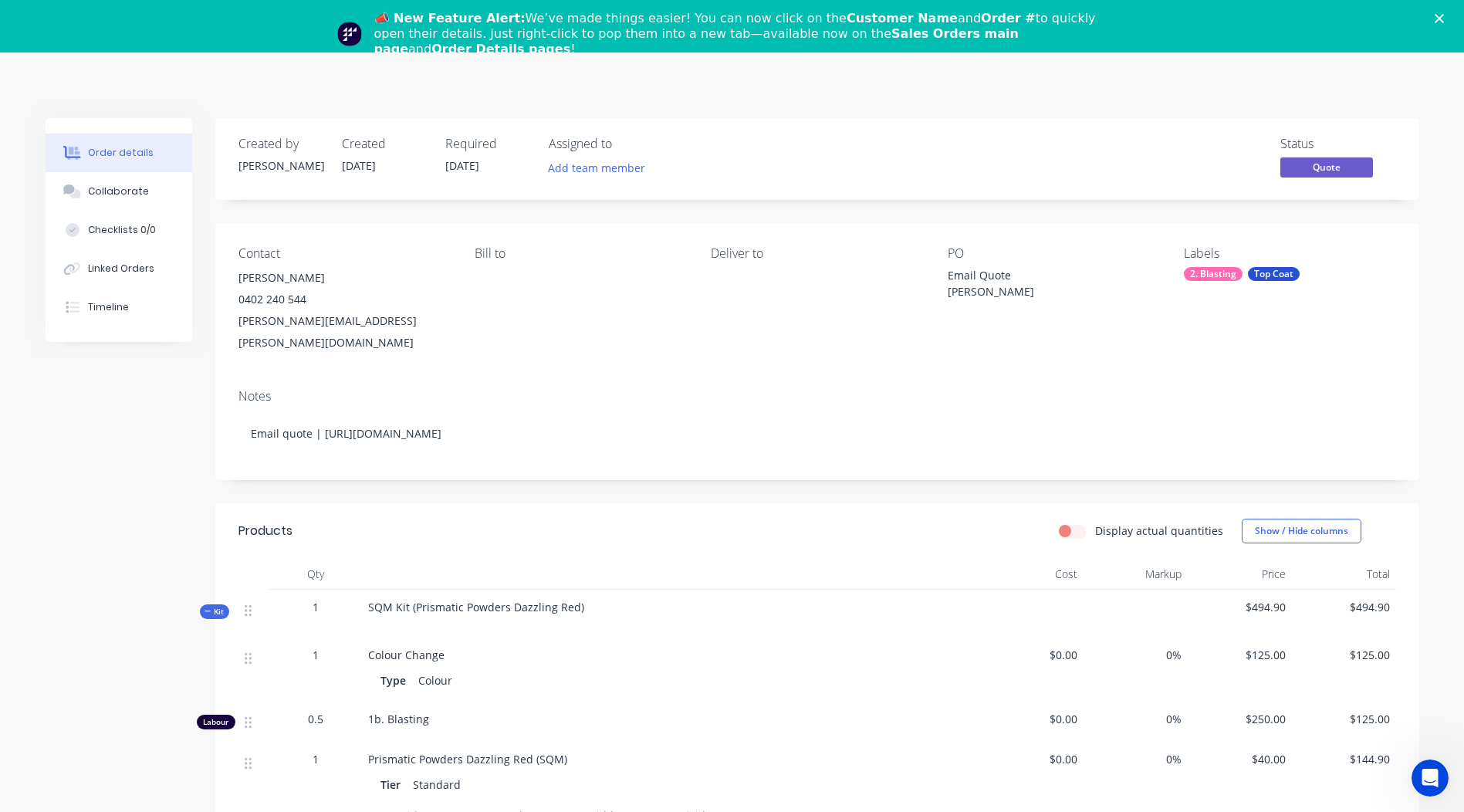
click at [1445, 22] on div "📣 New Feature Alert: We’ve made things easier! You can now click on the Custome…" at bounding box center [732, 34] width 1464 height 56
click at [1444, 15] on icon "Close" at bounding box center [1440, 19] width 9 height 9
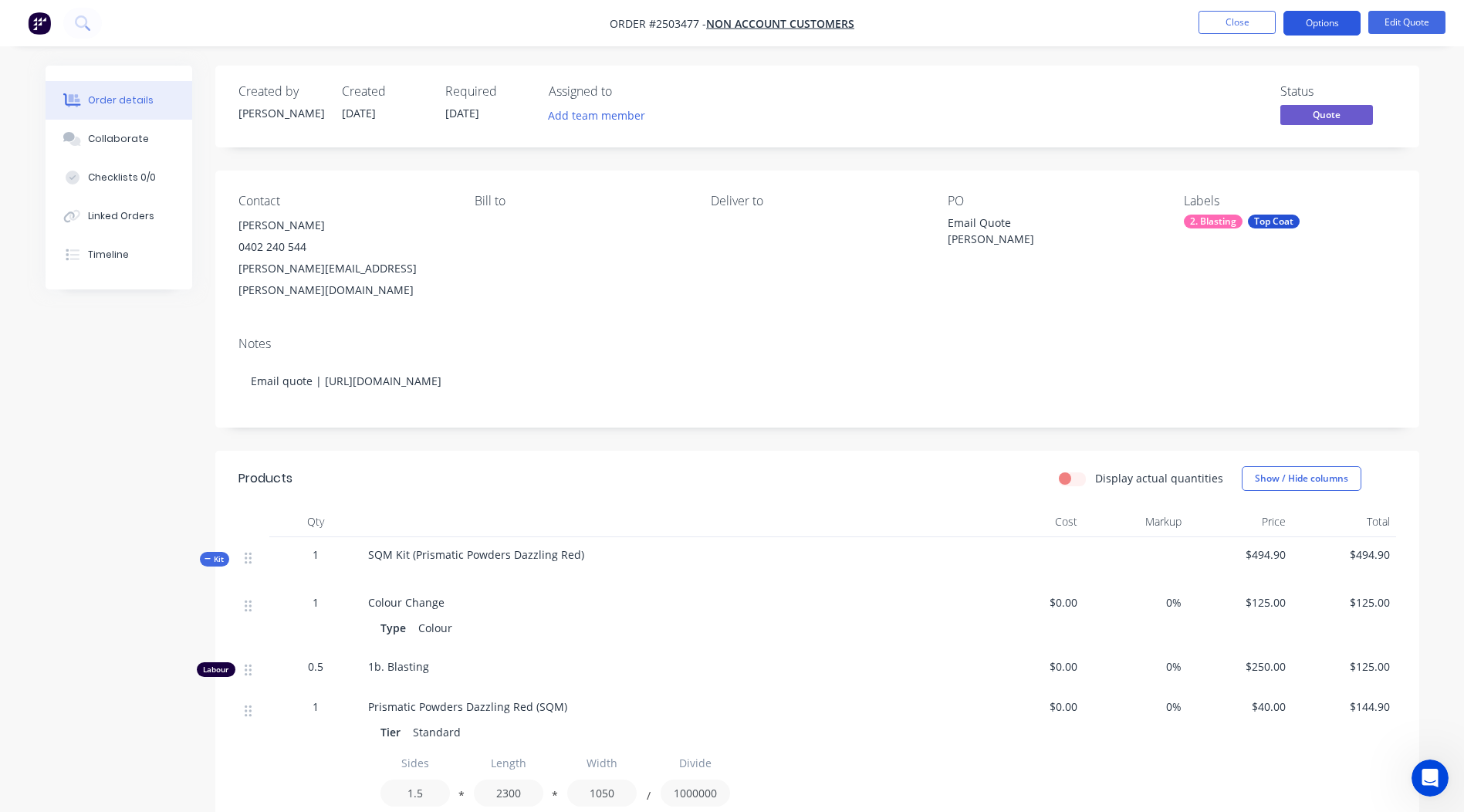
click at [1322, 22] on button "Options" at bounding box center [1322, 23] width 77 height 25
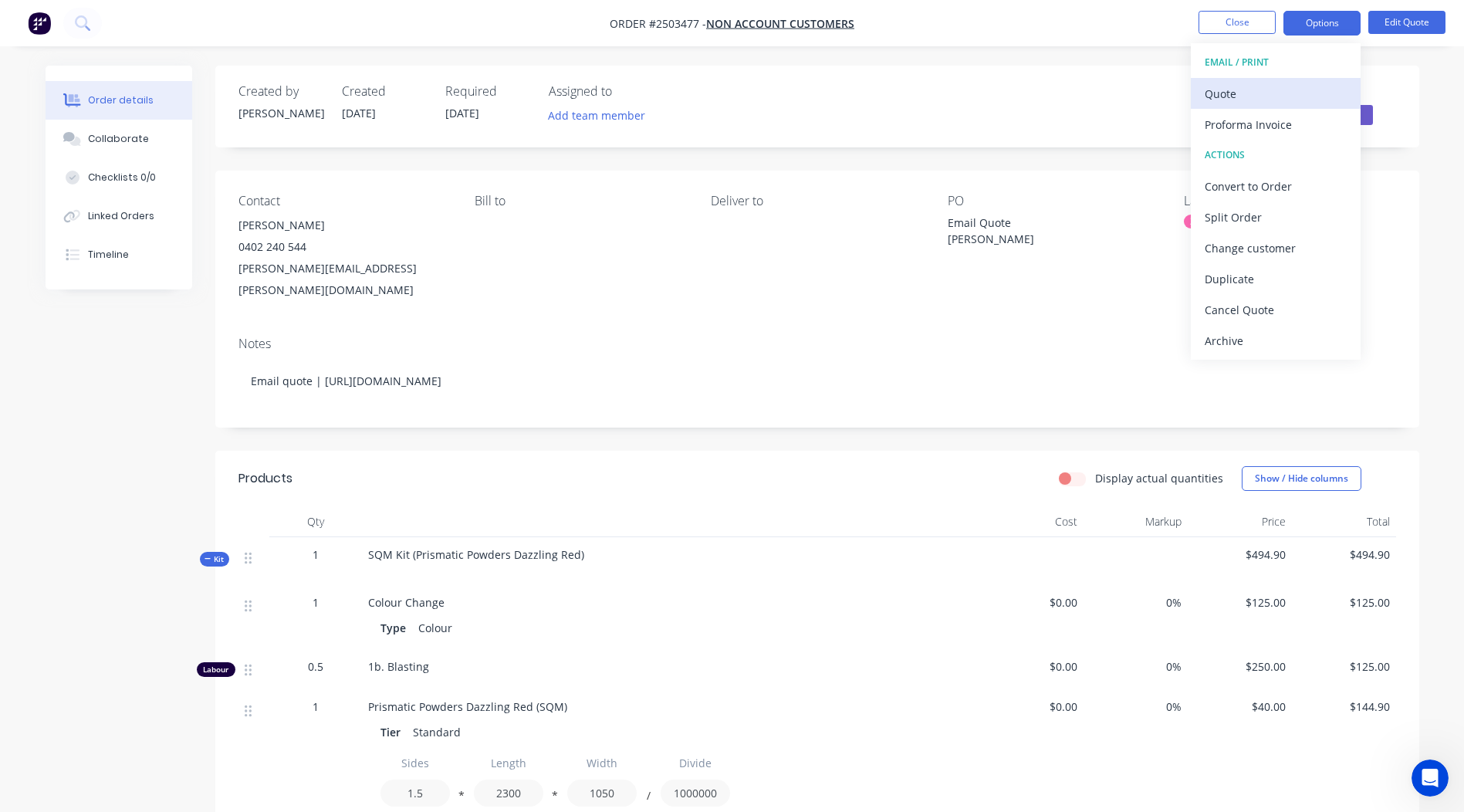
click at [1222, 100] on div "Quote" at bounding box center [1275, 93] width 142 height 23
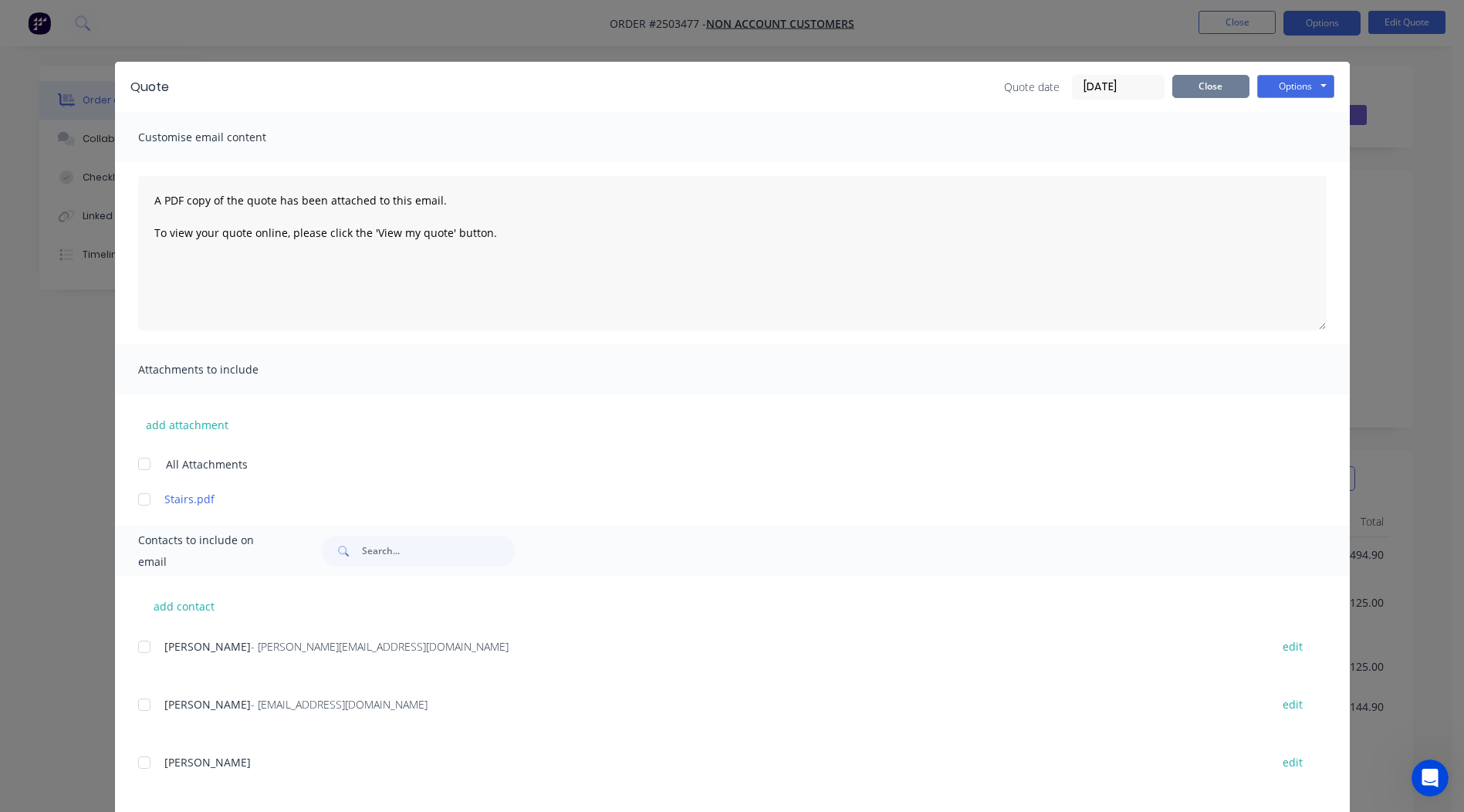
click at [1208, 90] on button "Close" at bounding box center [1211, 86] width 77 height 23
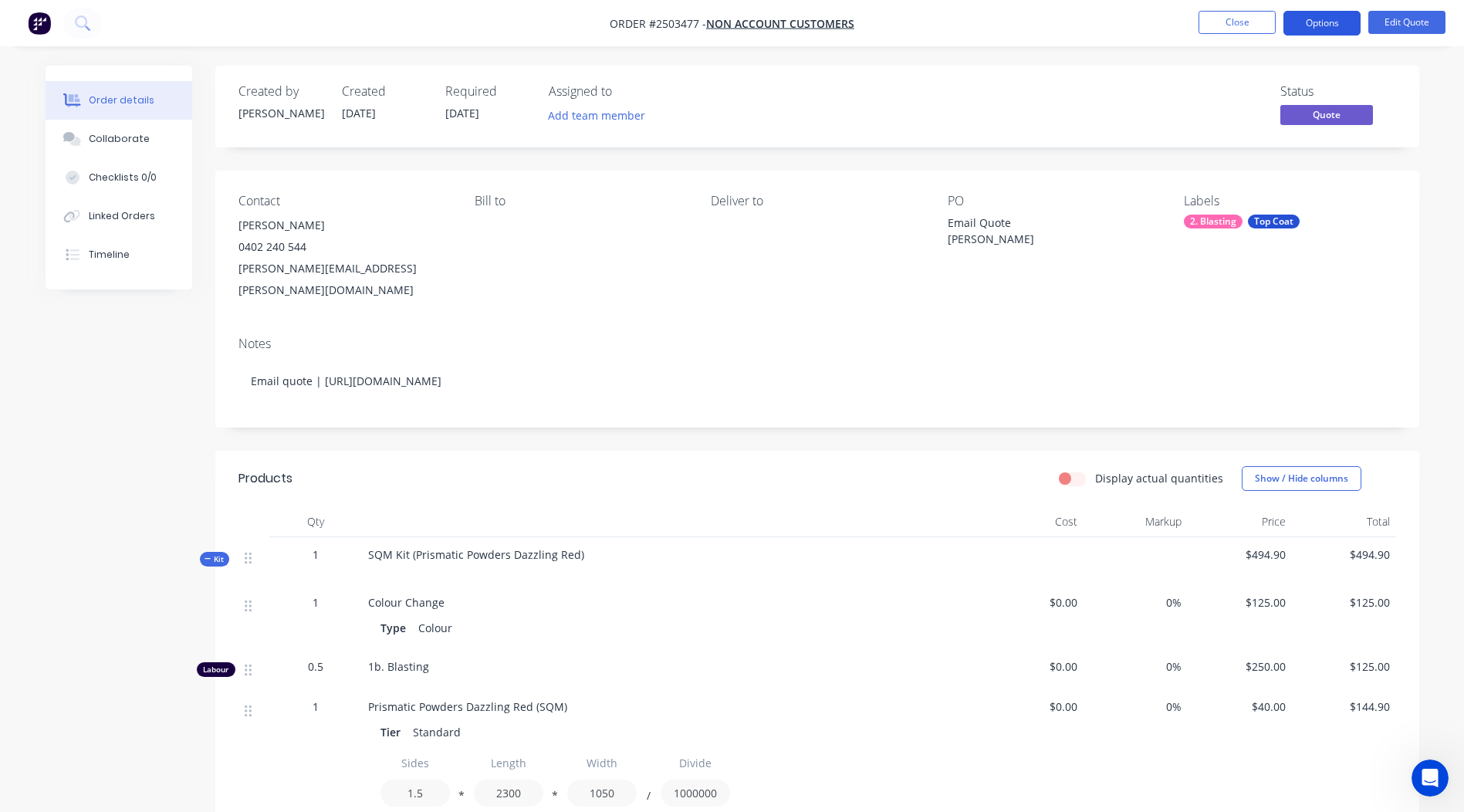
click at [1326, 20] on button "Options" at bounding box center [1322, 23] width 77 height 25
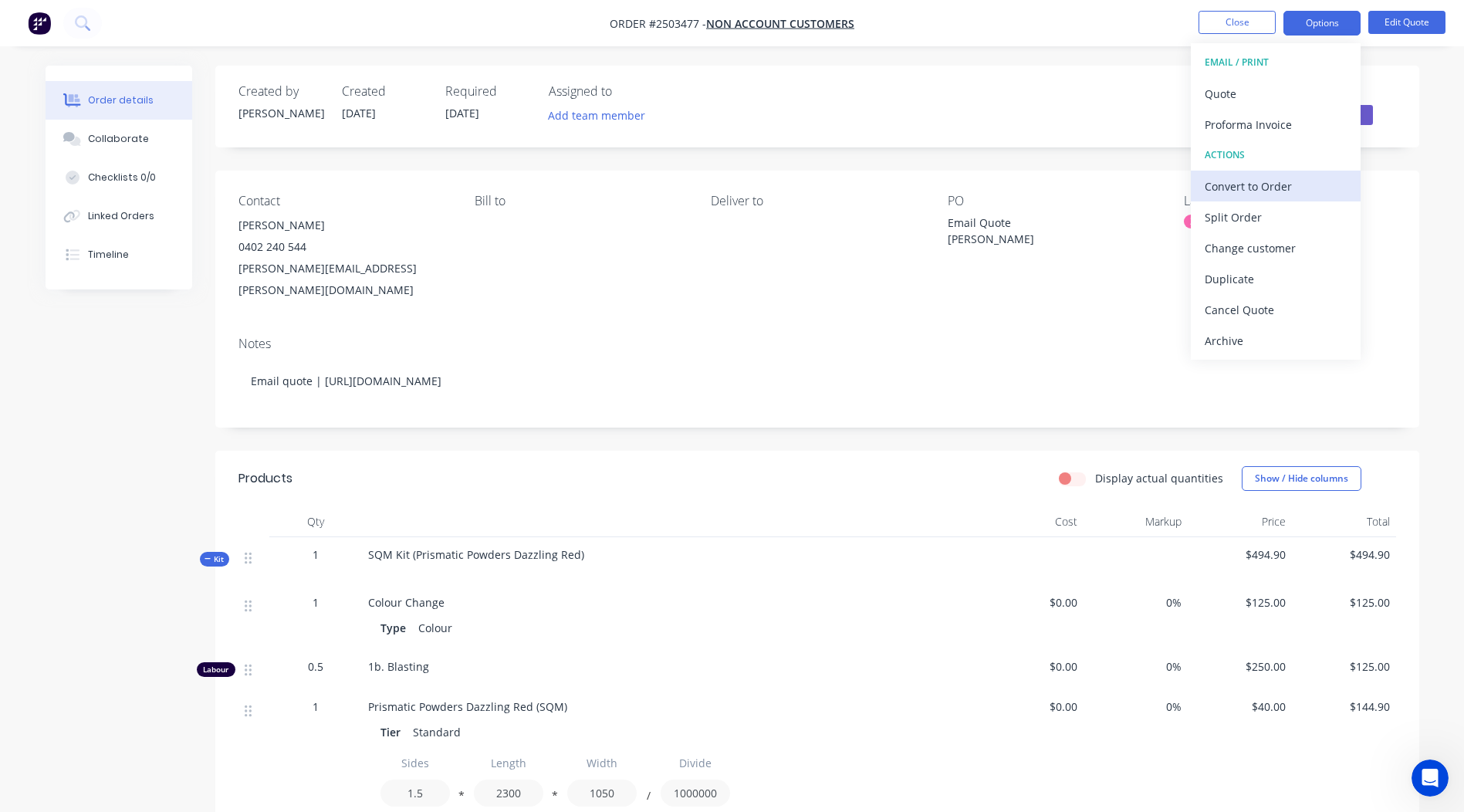
click at [1263, 182] on div "Convert to Order" at bounding box center [1275, 186] width 142 height 23
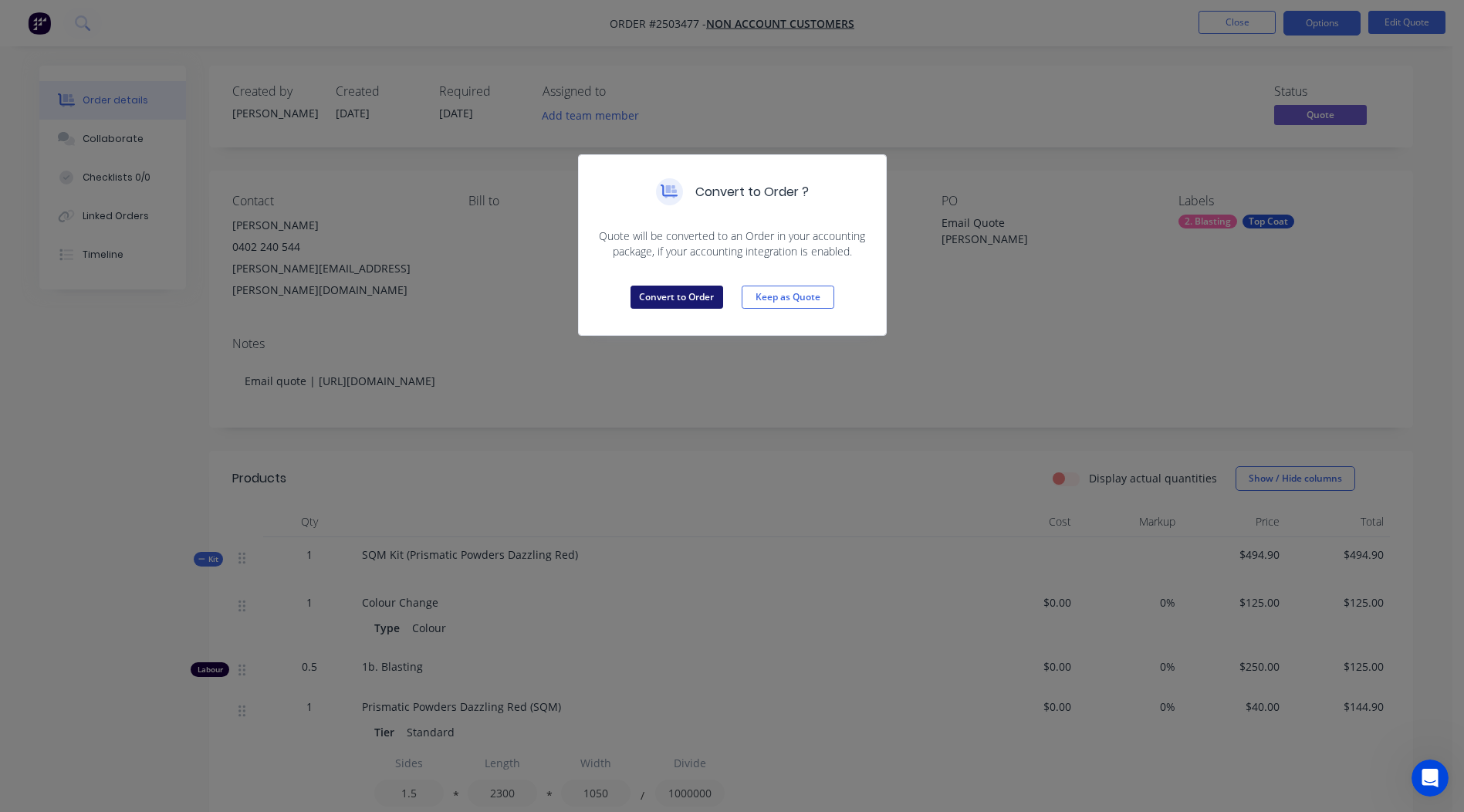
click at [676, 293] on button "Convert to Order" at bounding box center [676, 297] width 92 height 23
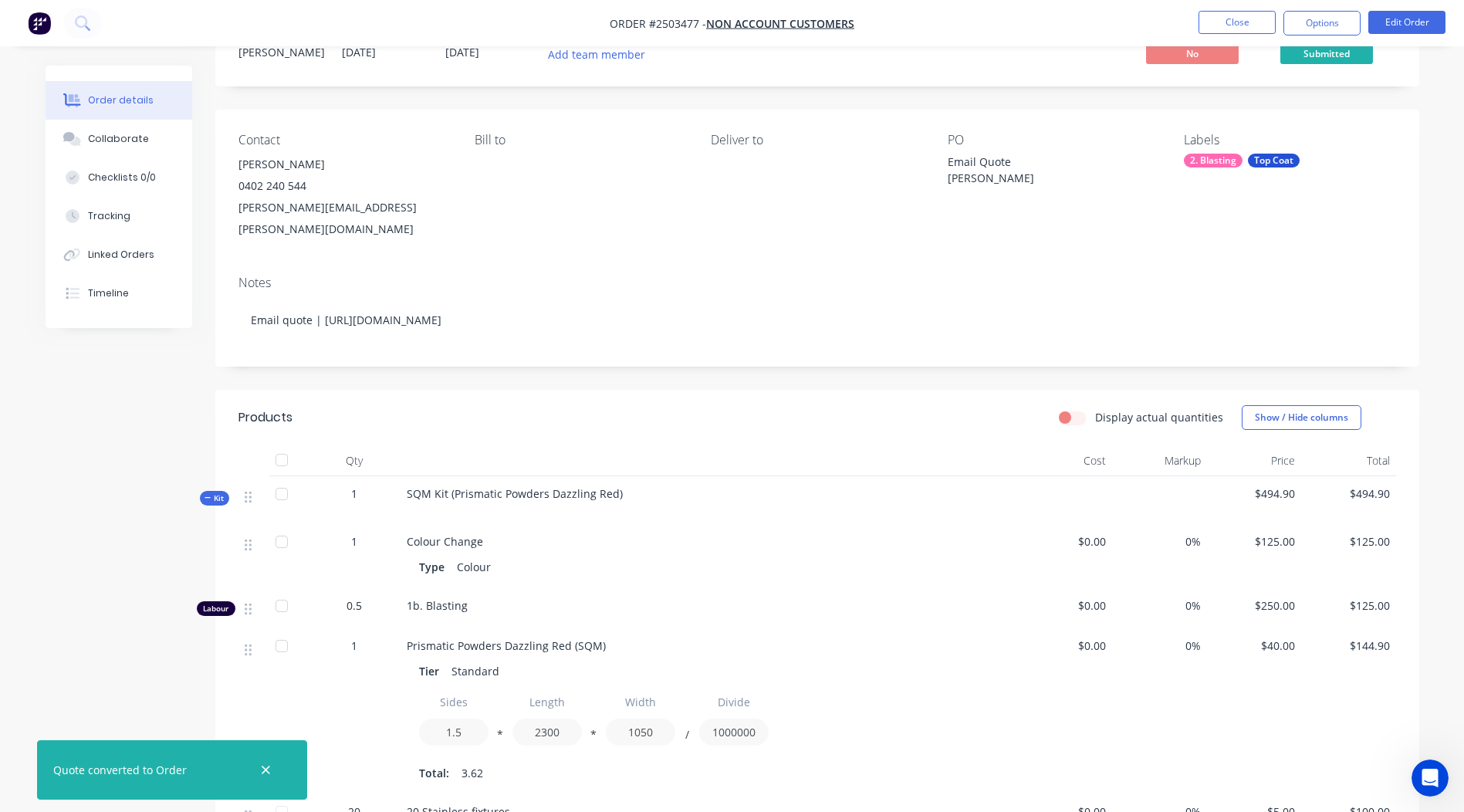
scroll to position [154, 0]
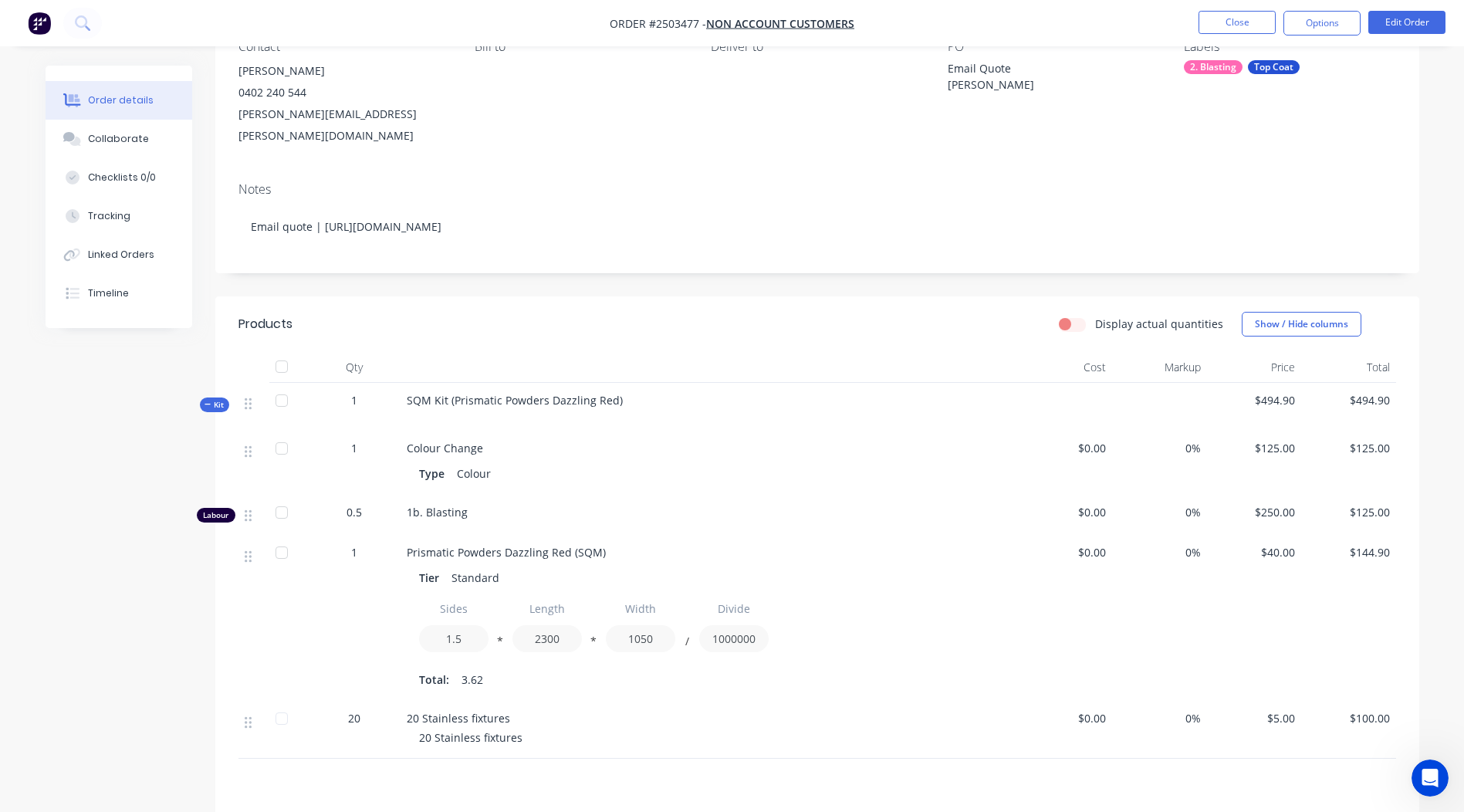
click at [513, 545] on span "Prismatic Powders Dazzling Red (SQM)" at bounding box center [506, 552] width 199 height 15
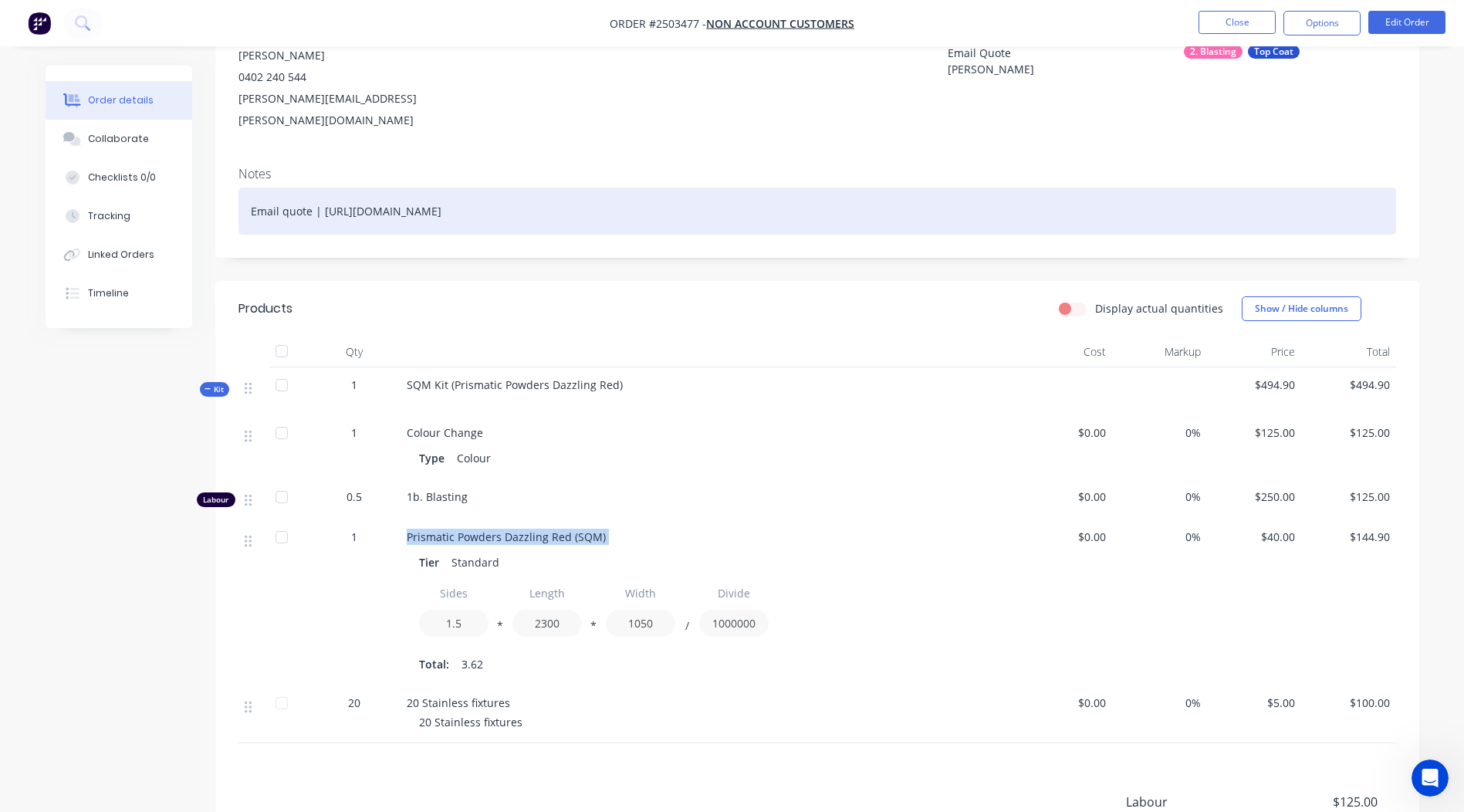
scroll to position [0, 0]
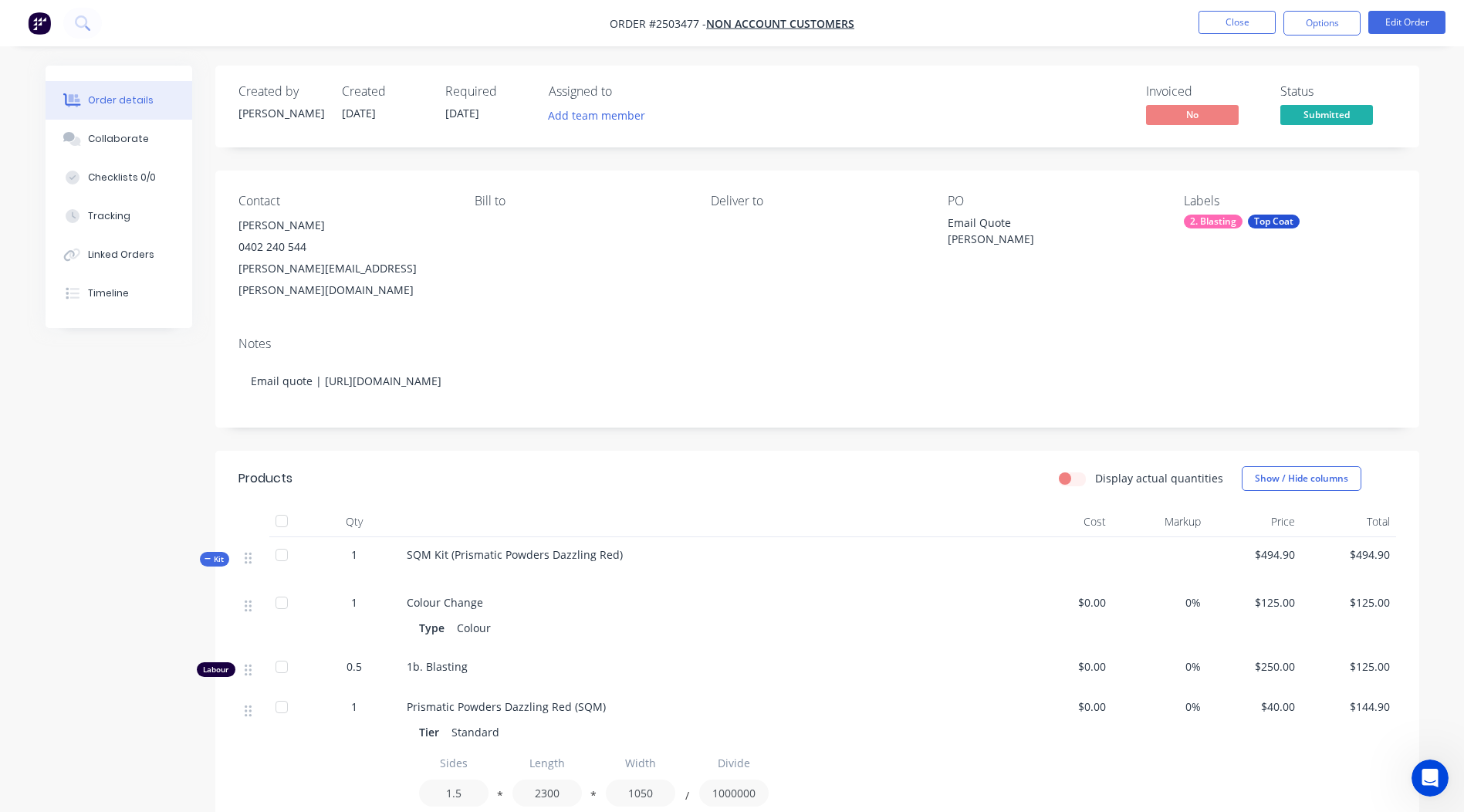
click at [828, 616] on div "Type Colour" at bounding box center [709, 627] width 580 height 23
click at [1309, 19] on button "Options" at bounding box center [1322, 23] width 77 height 25
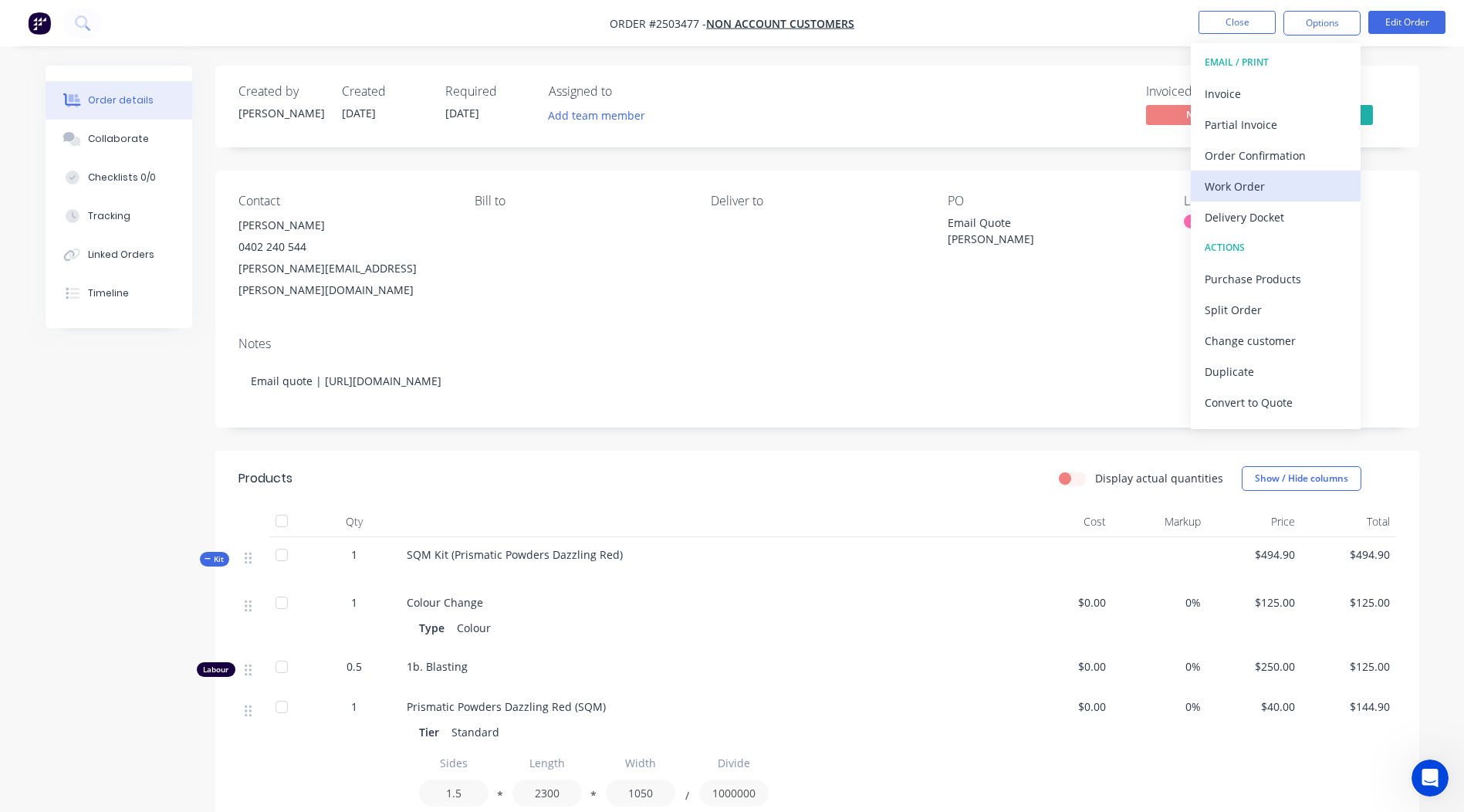
click at [1239, 188] on div "Work Order" at bounding box center [1275, 186] width 142 height 23
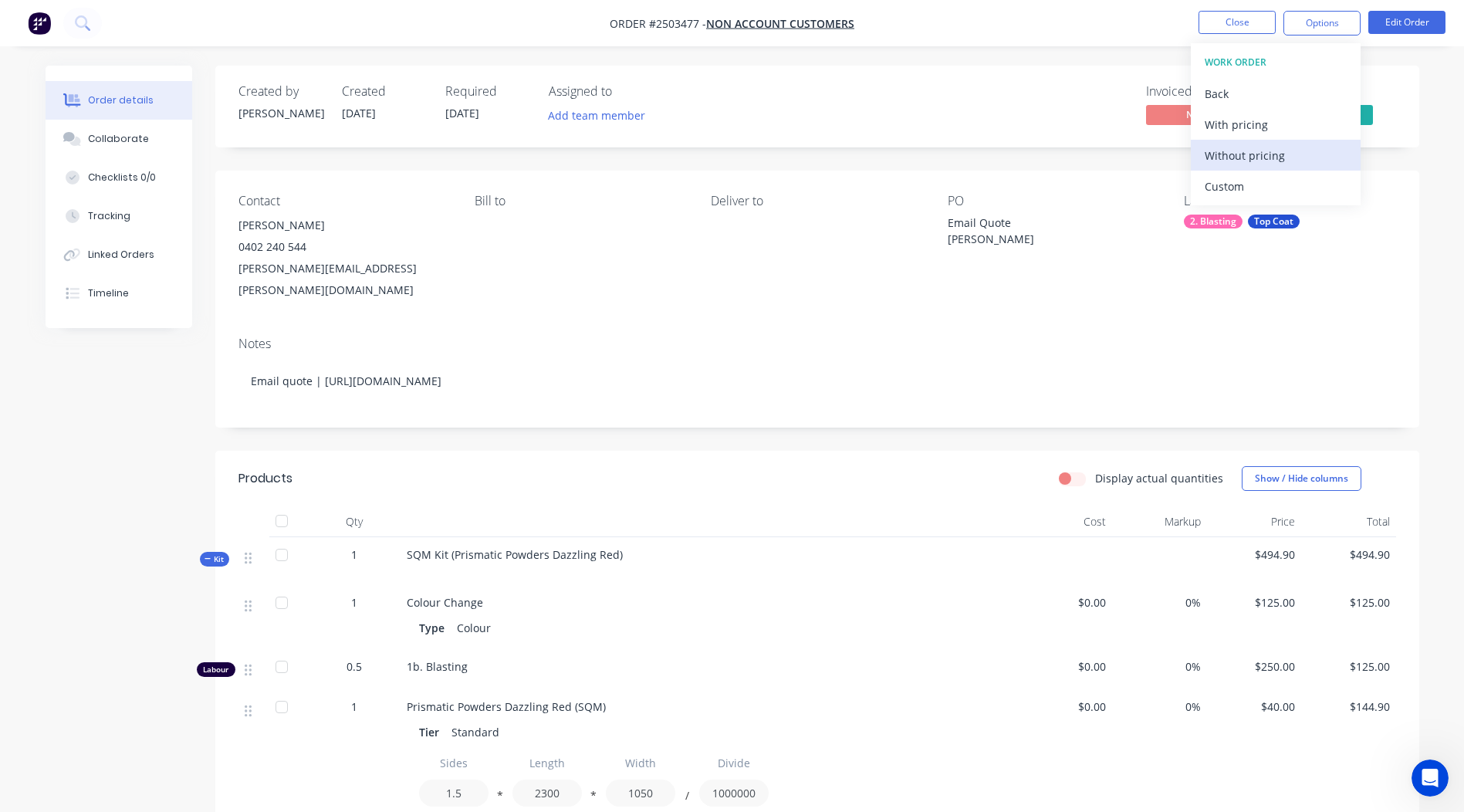
click at [1231, 161] on div "Without pricing" at bounding box center [1275, 155] width 142 height 23
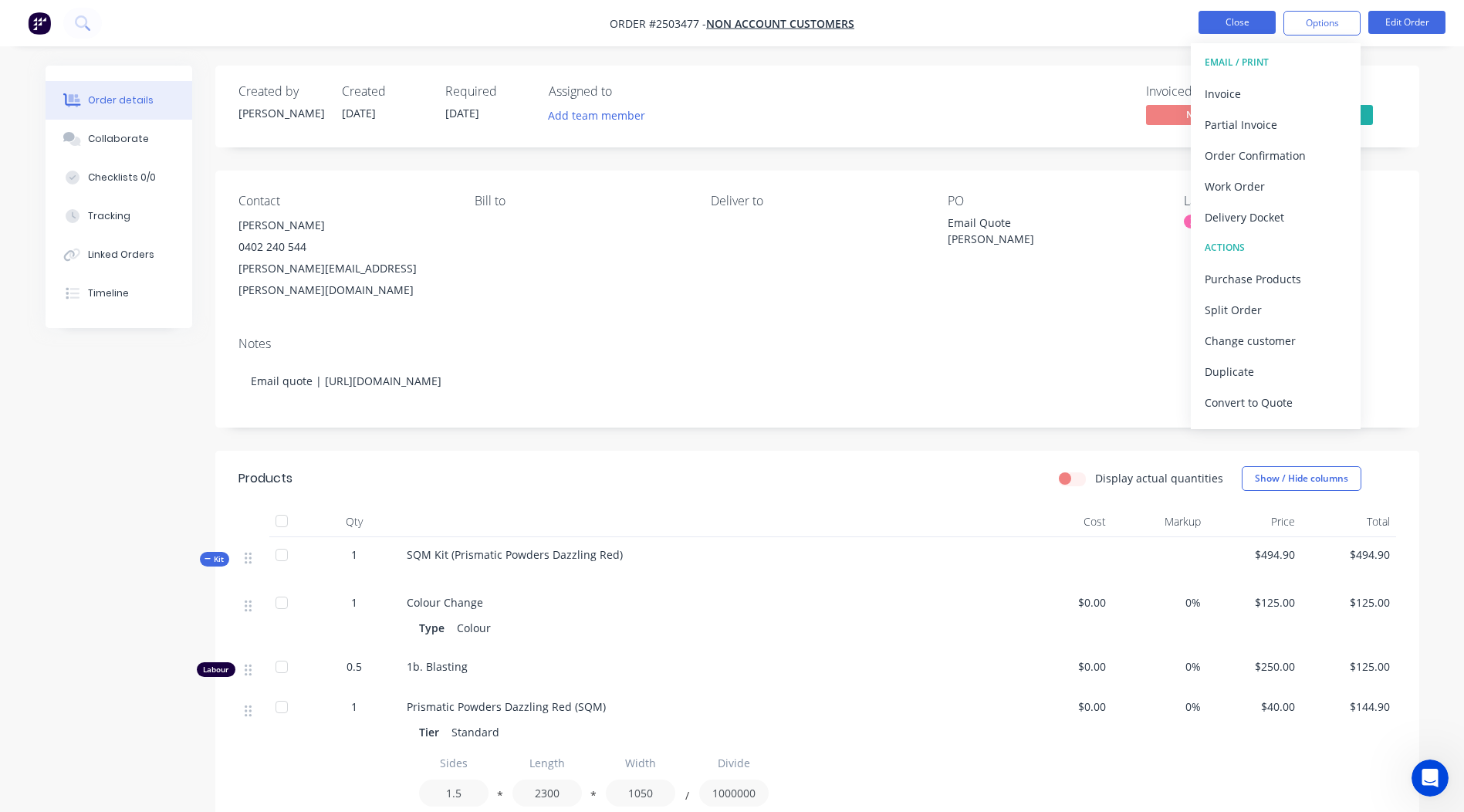
click at [1212, 16] on button "Close" at bounding box center [1236, 23] width 77 height 23
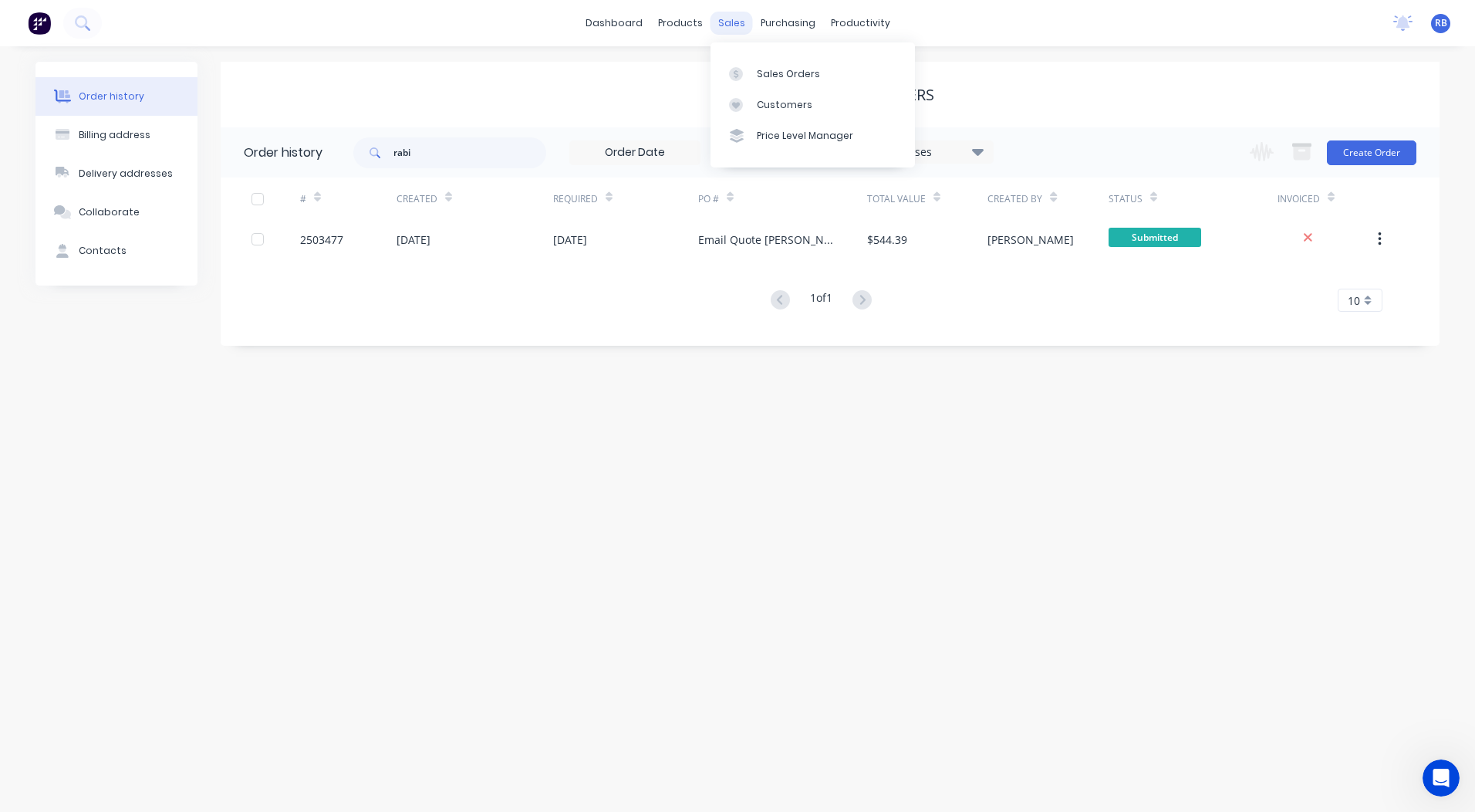
click at [722, 22] on div "sales" at bounding box center [731, 23] width 43 height 23
click at [766, 64] on link "Sales Orders" at bounding box center [812, 74] width 204 height 31
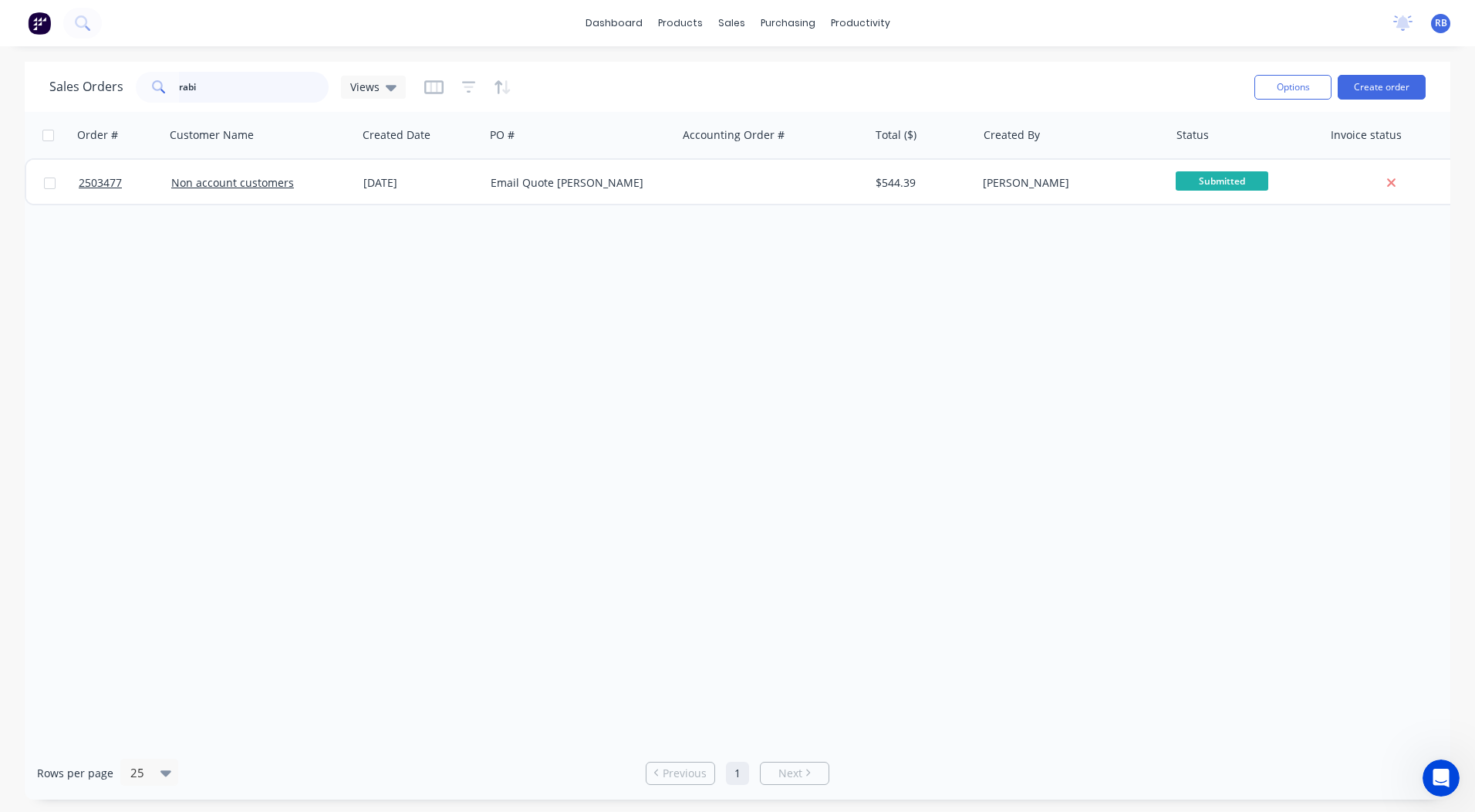
click at [246, 75] on input "rabi" at bounding box center [255, 87] width 151 height 31
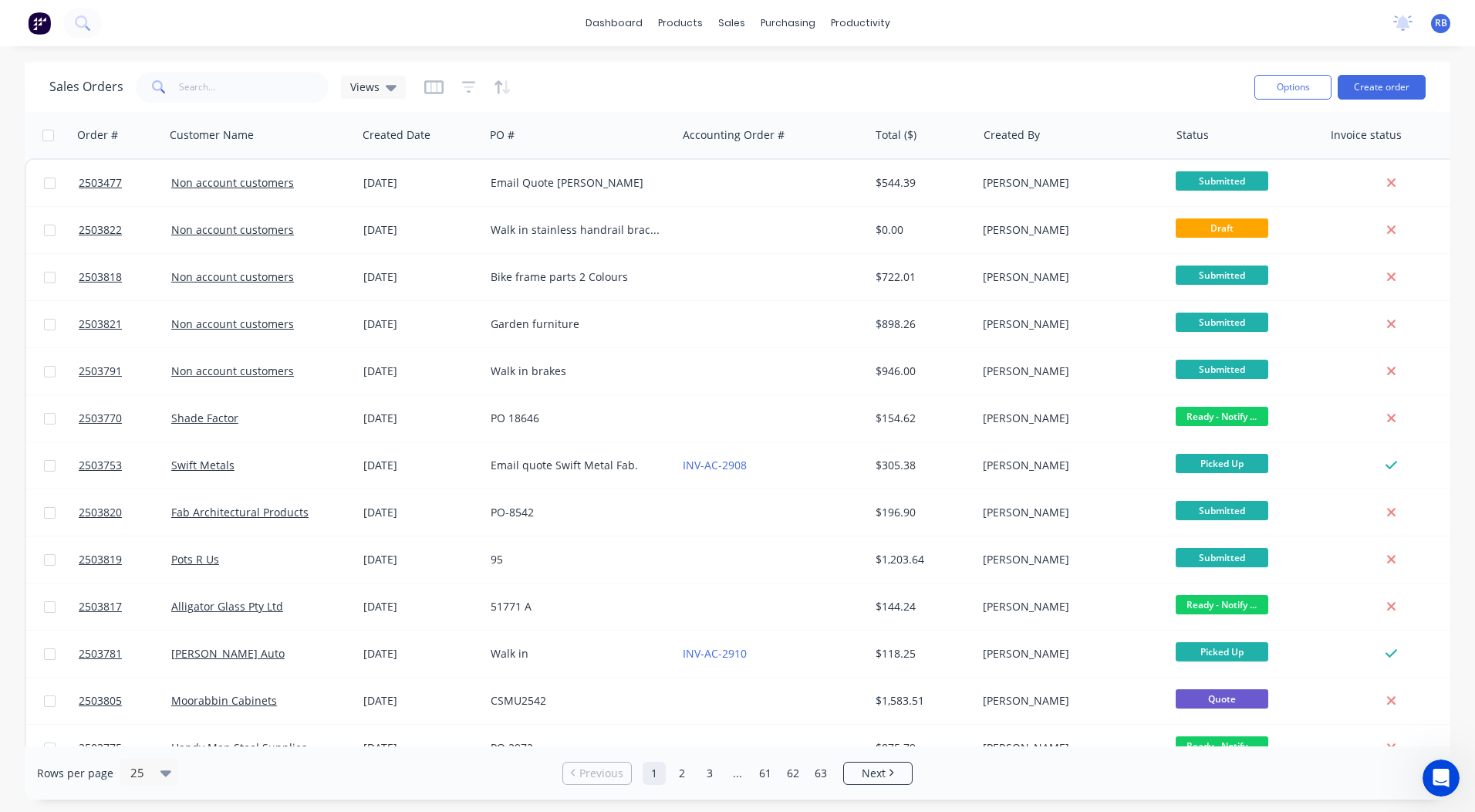
click at [1009, 33] on div "dashboard products sales purchasing productivity dashboard products Product Cat…" at bounding box center [738, 23] width 1475 height 47
click at [623, 90] on div "Sales Orders Views" at bounding box center [646, 86] width 1192 height 38
click at [1366, 88] on button "Create order" at bounding box center [1381, 87] width 88 height 25
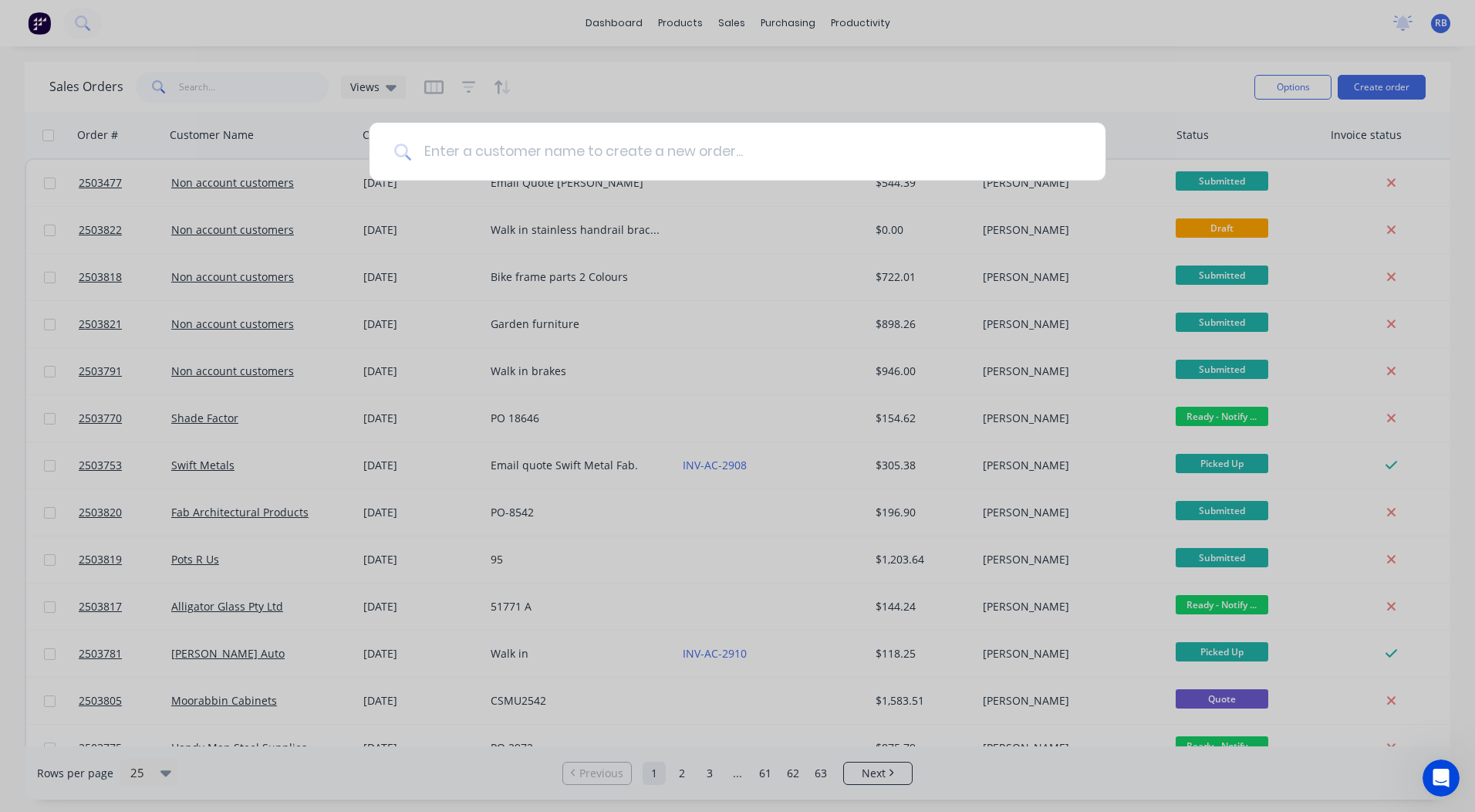
click at [621, 154] on input at bounding box center [746, 151] width 670 height 58
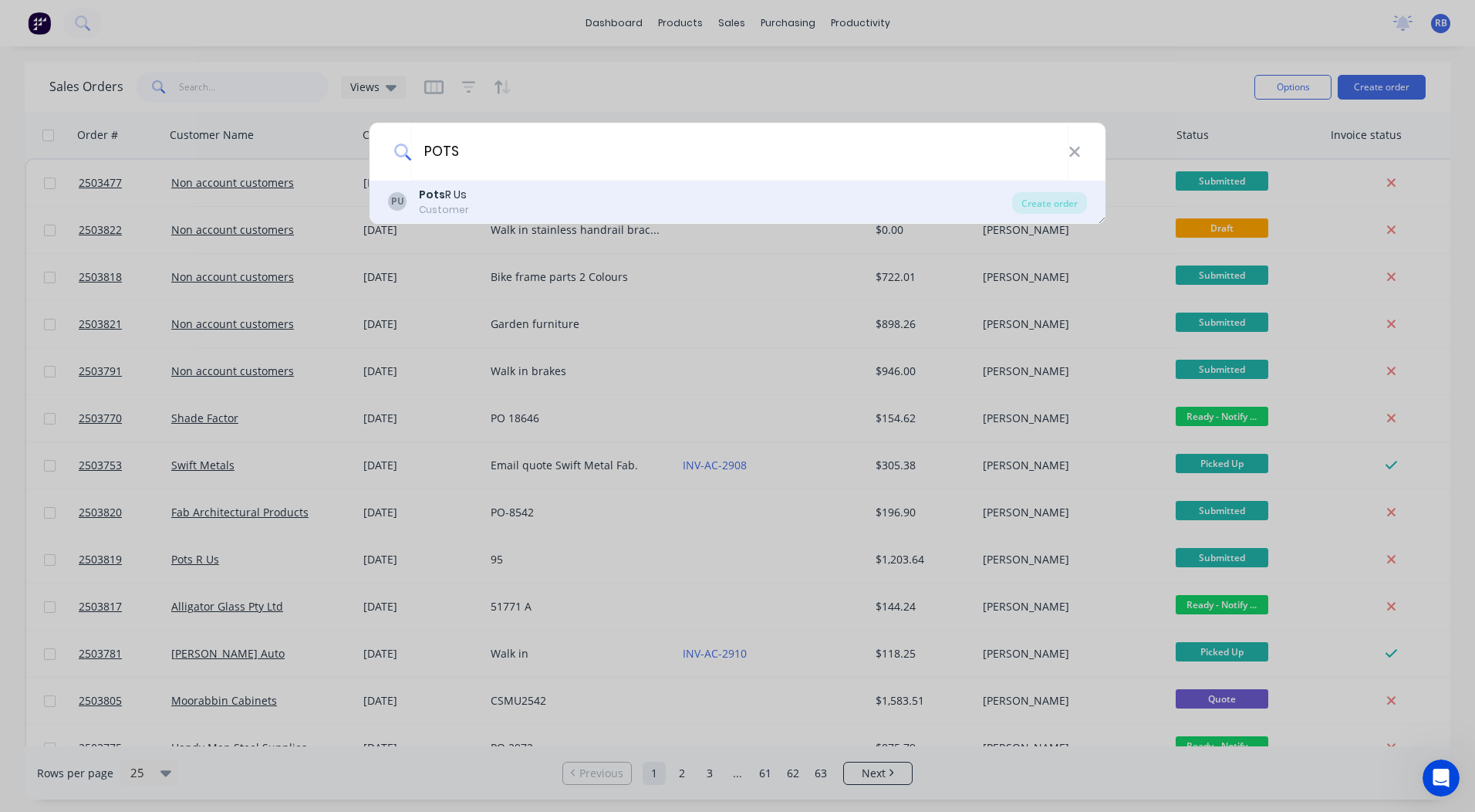
type input "POTS"
click at [472, 206] on div "PU Pots R Us Customer" at bounding box center [700, 202] width 624 height 30
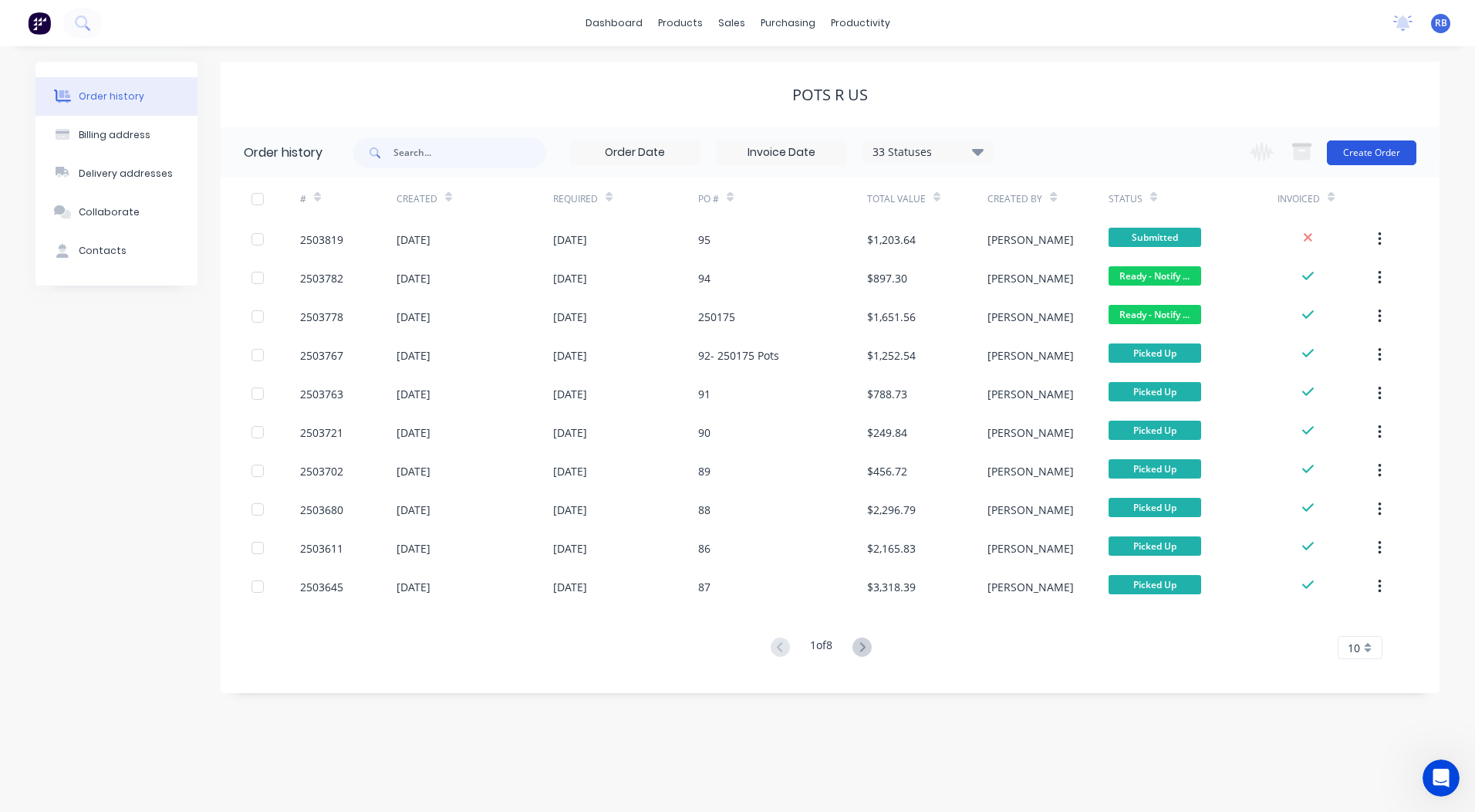
click at [1362, 149] on button "Create Order" at bounding box center [1371, 153] width 89 height 25
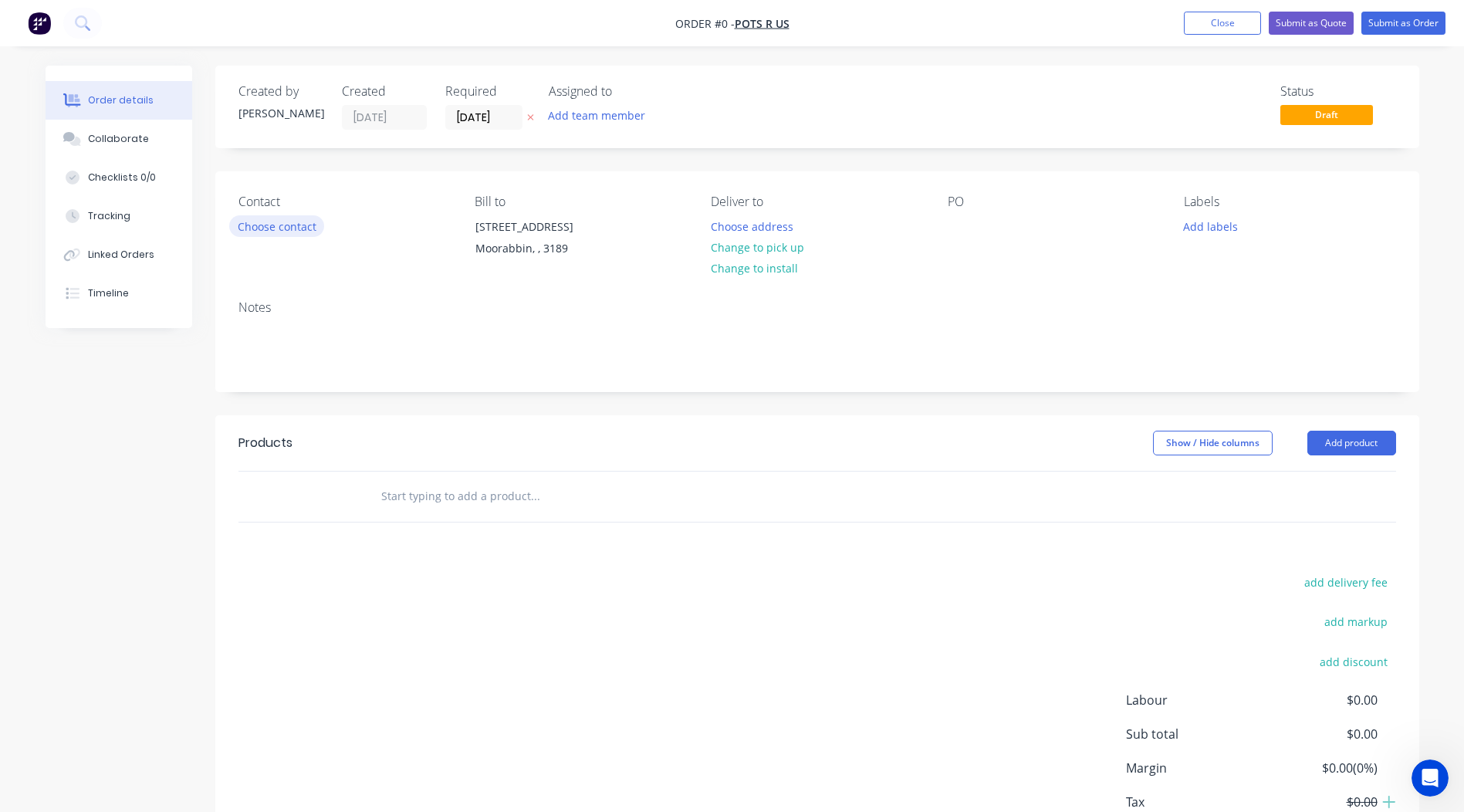
click at [294, 224] on button "Choose contact" at bounding box center [276, 225] width 95 height 21
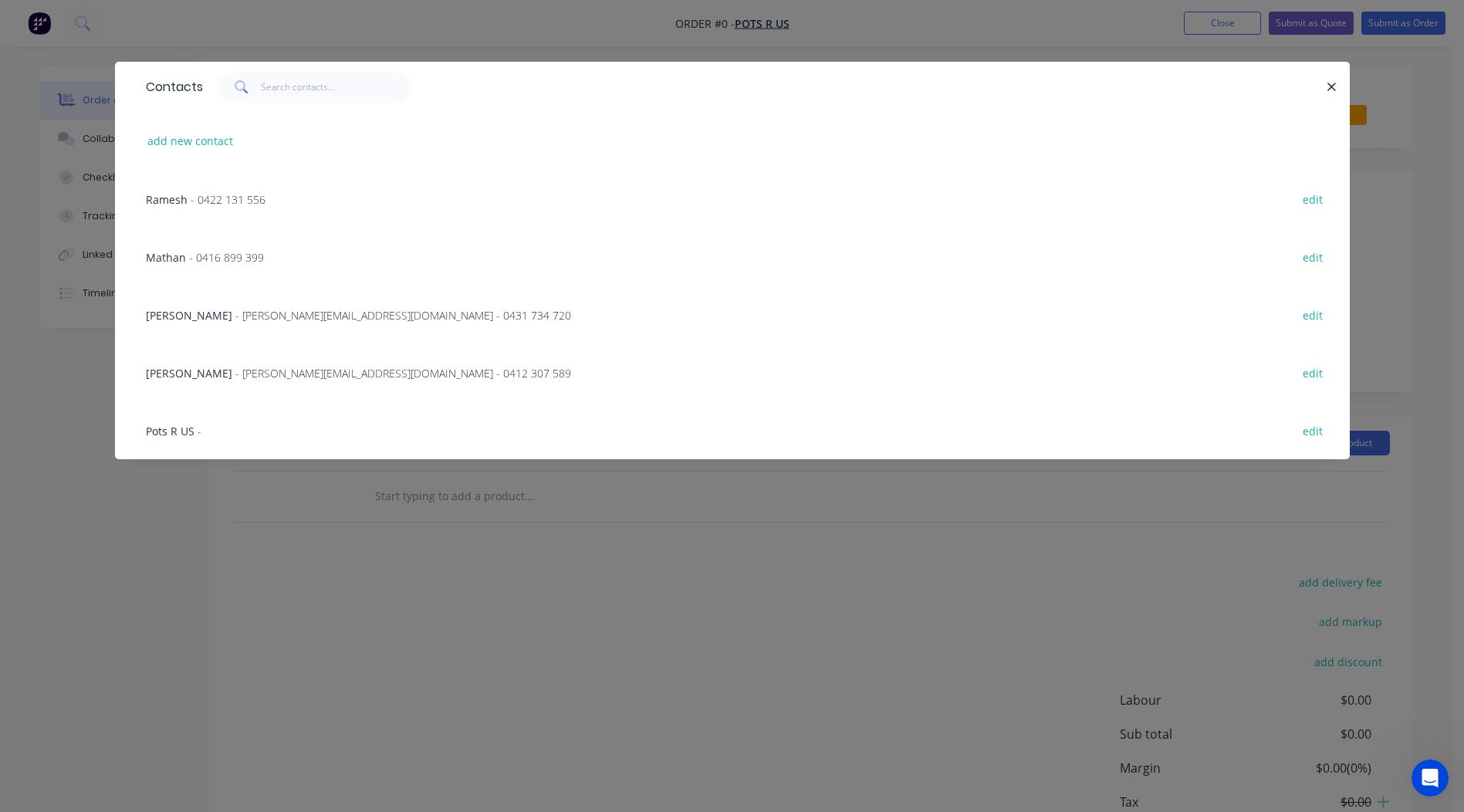
click at [166, 321] on span "Brad Muir" at bounding box center [189, 315] width 86 height 15
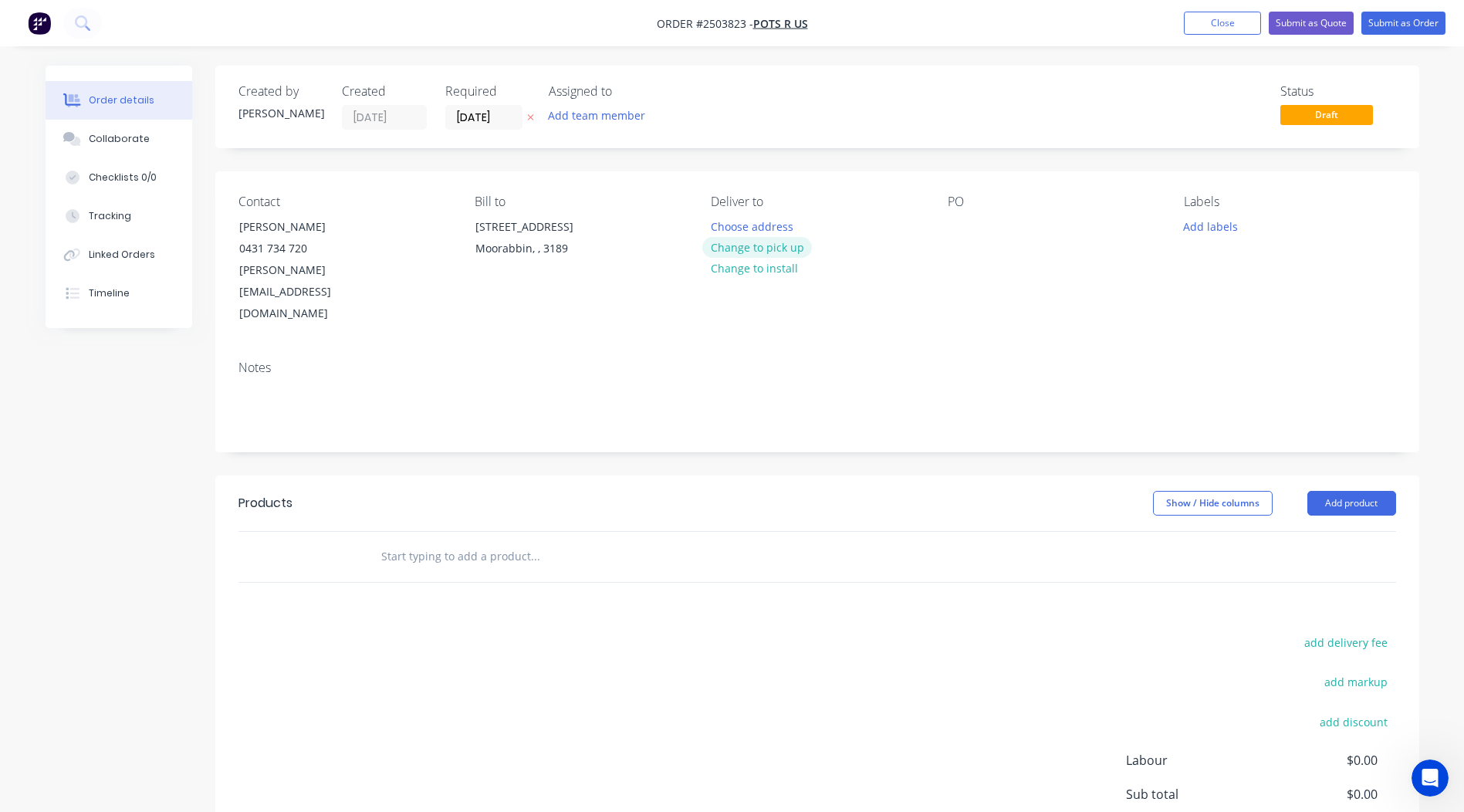
click at [776, 245] on button "Change to pick up" at bounding box center [756, 247] width 110 height 21
click at [951, 230] on div at bounding box center [960, 226] width 25 height 23
click at [1125, 348] on div "Notes" at bounding box center [817, 399] width 1204 height 103
click at [1211, 246] on div "Labels Add labels" at bounding box center [1290, 259] width 211 height 130
click at [130, 137] on div "Collaborate" at bounding box center [118, 139] width 61 height 14
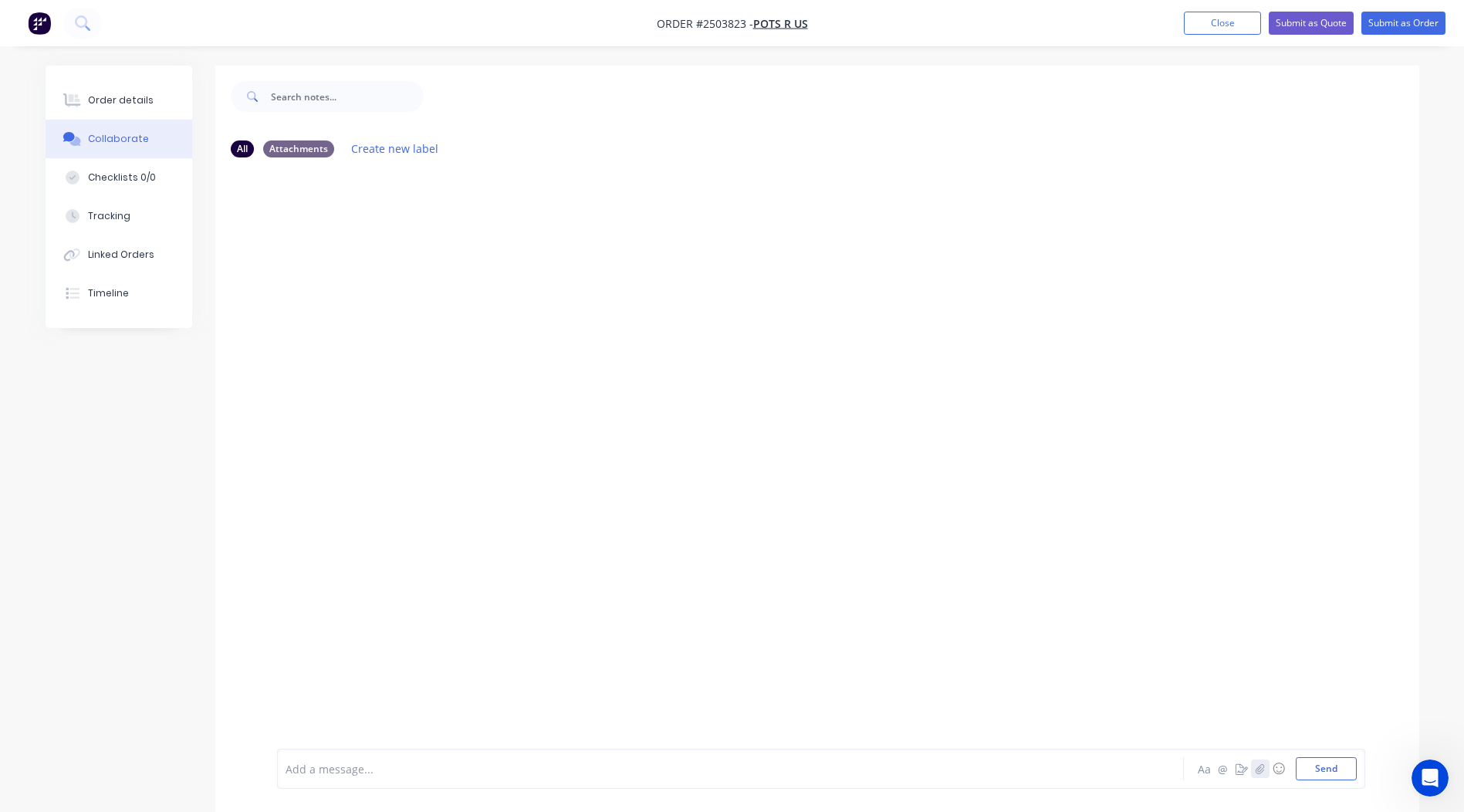
click at [1261, 763] on icon "button" at bounding box center [1260, 769] width 9 height 11
click at [1320, 767] on button "Send" at bounding box center [1327, 769] width 61 height 23
click at [117, 95] on div "Order details" at bounding box center [120, 100] width 65 height 14
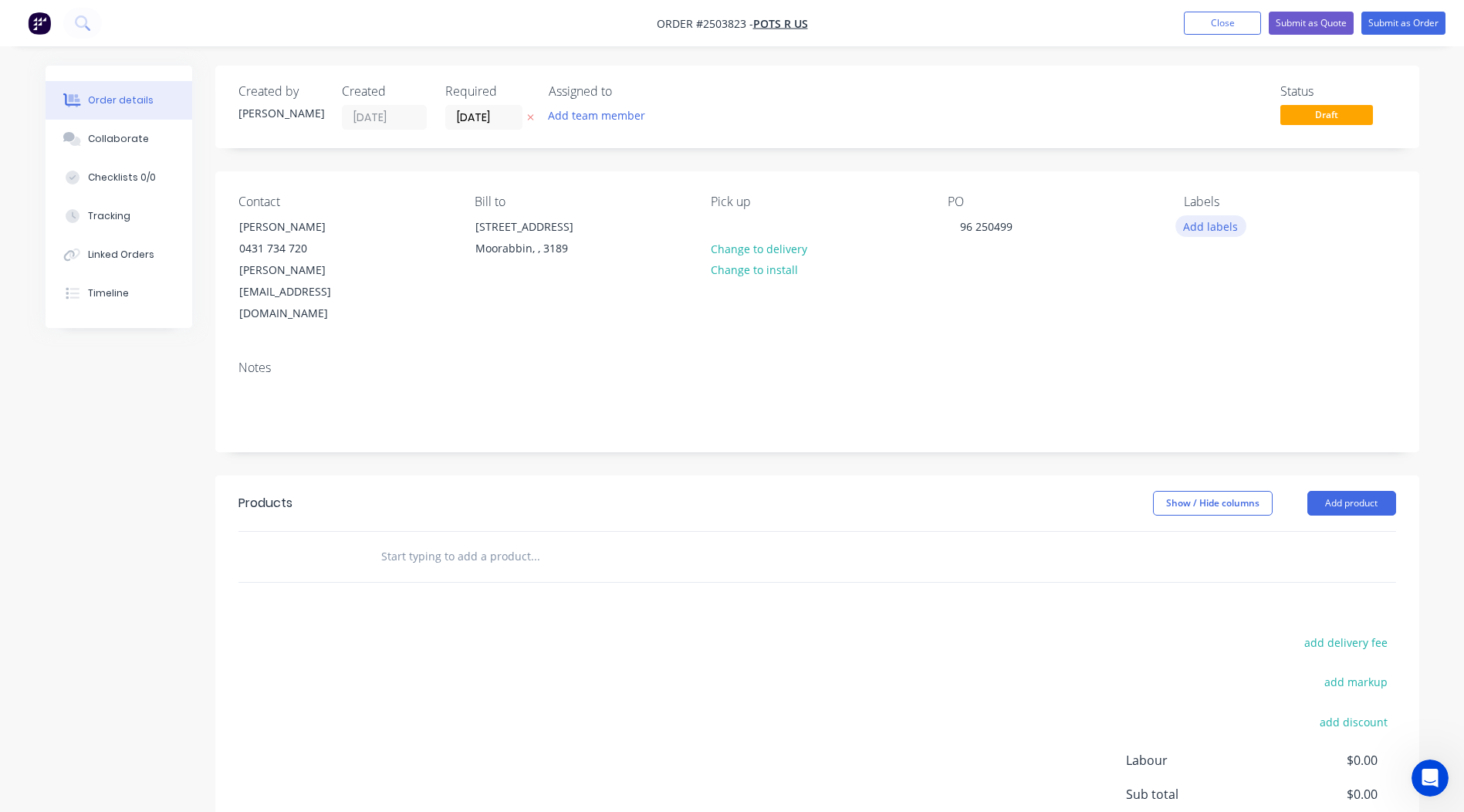
click at [1210, 230] on button "Add labels" at bounding box center [1211, 225] width 71 height 21
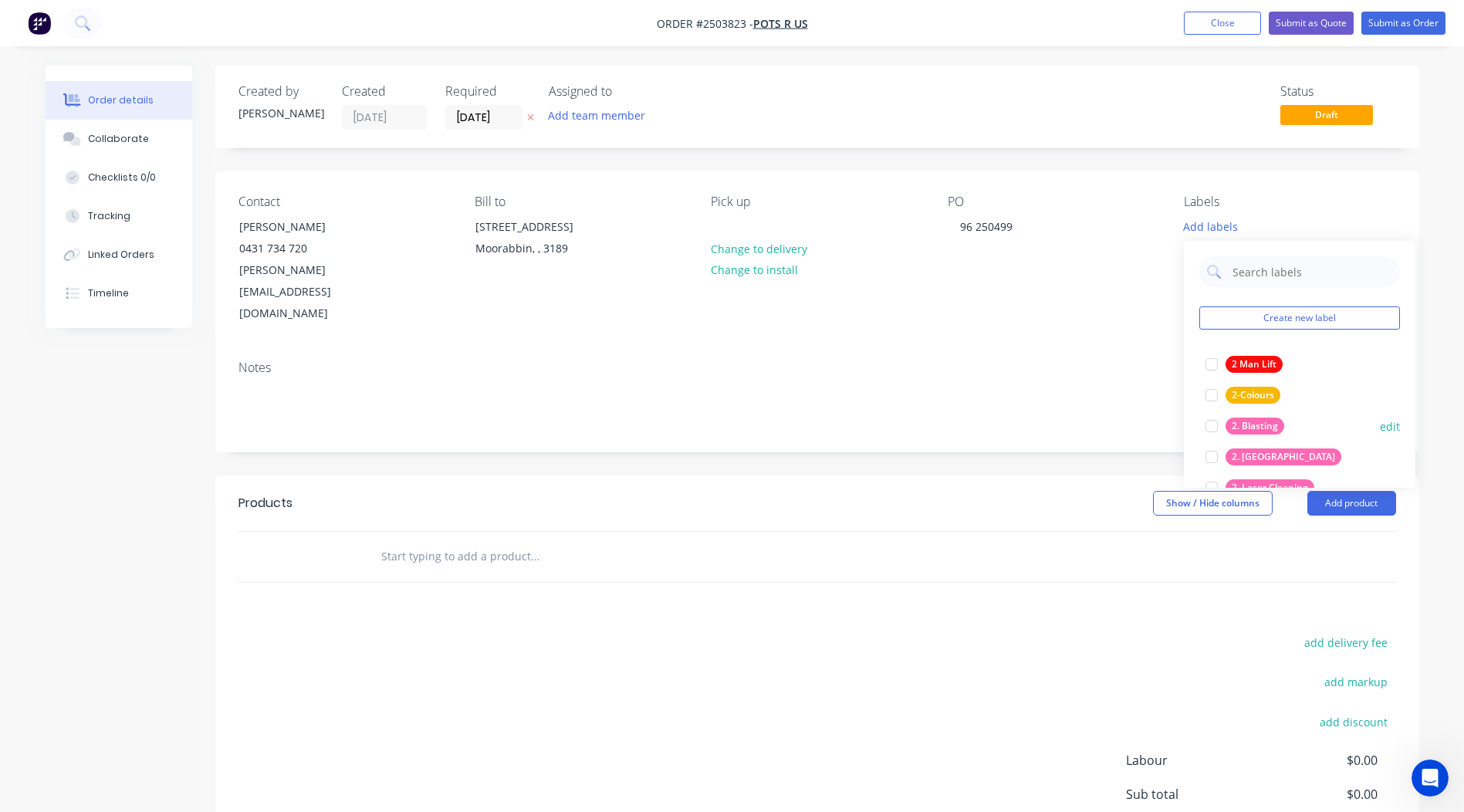
click at [1212, 424] on div at bounding box center [1212, 426] width 31 height 31
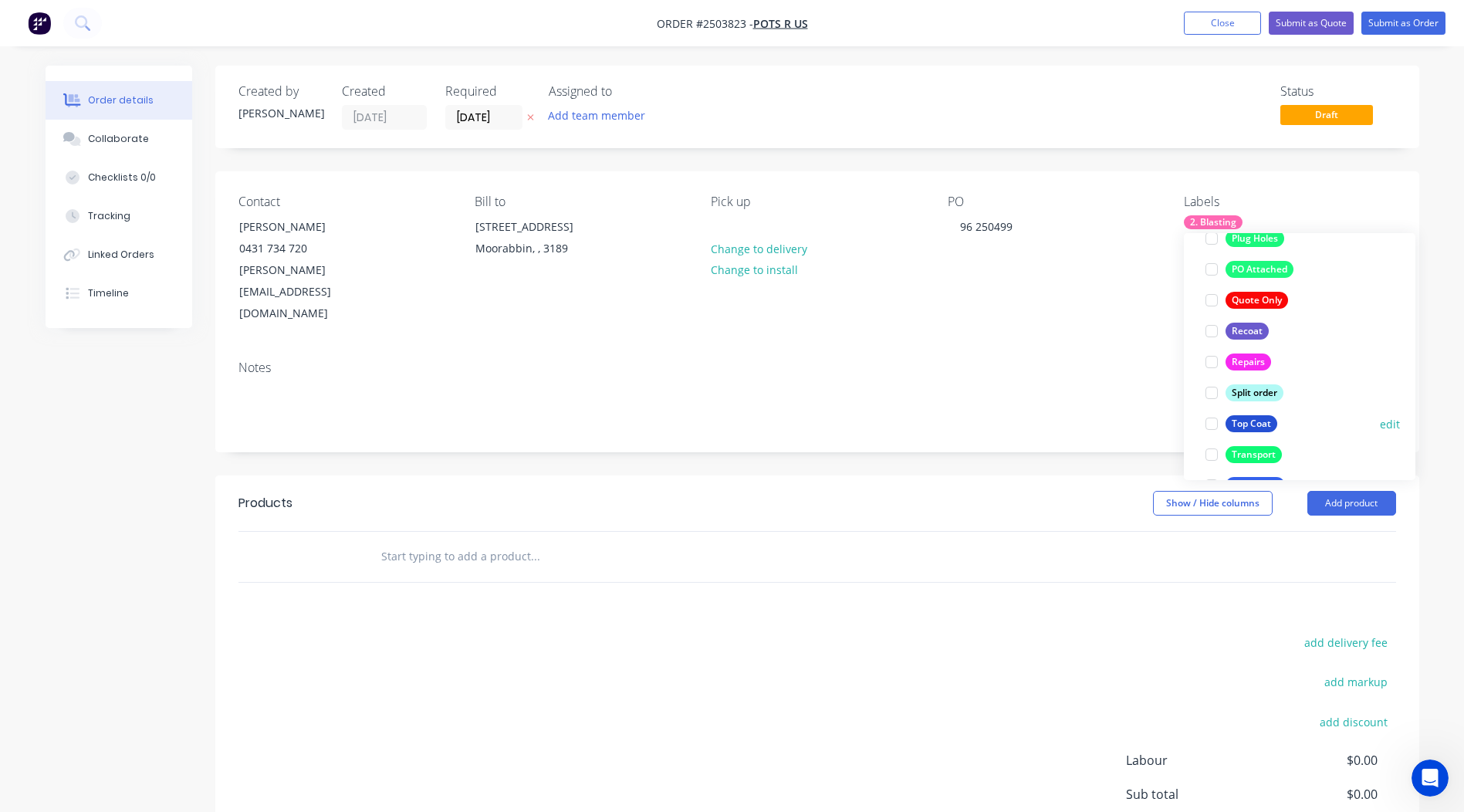
scroll to position [923, 0]
click at [1205, 418] on div at bounding box center [1212, 422] width 31 height 31
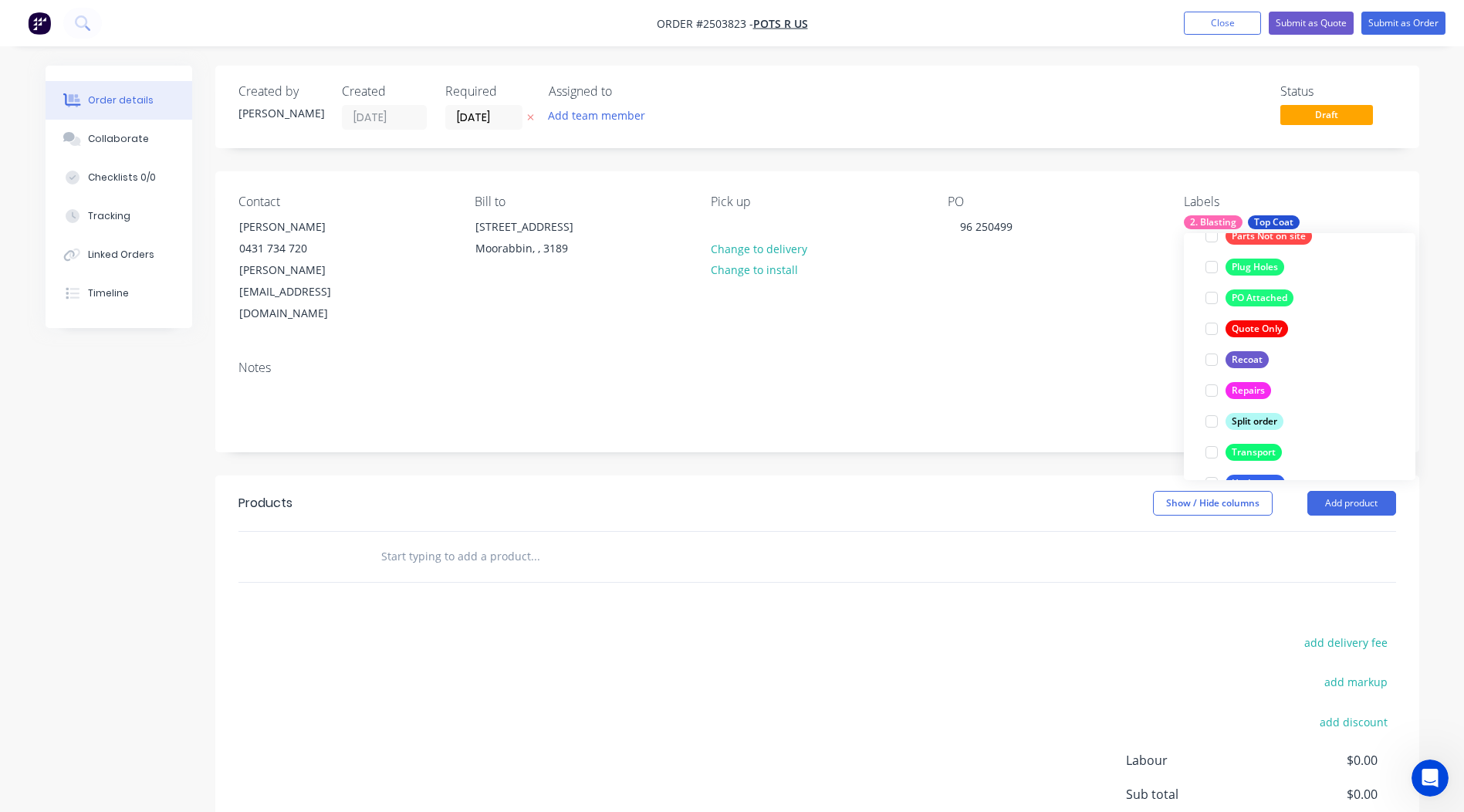
scroll to position [0, 0]
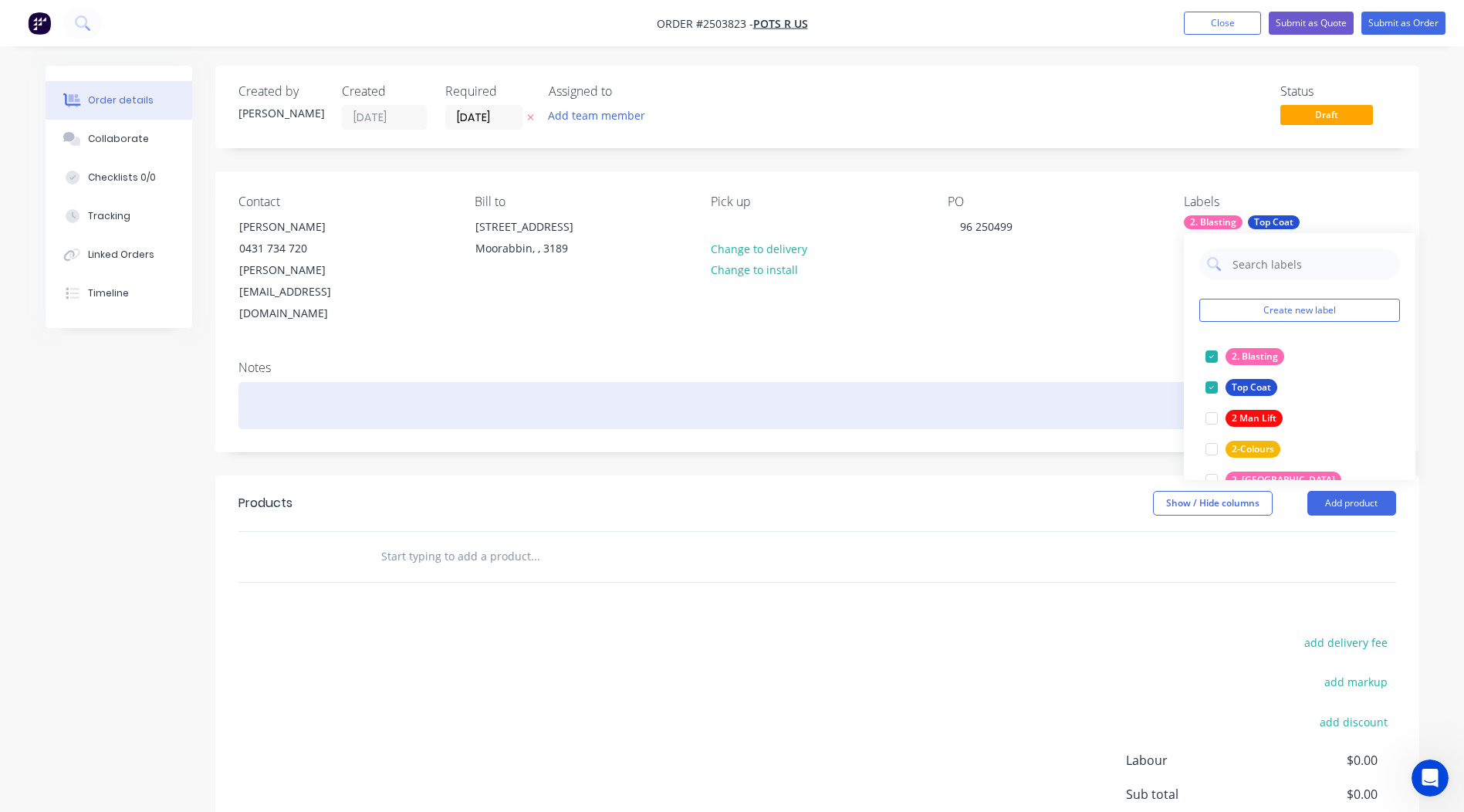
click at [986, 382] on div at bounding box center [817, 405] width 1158 height 47
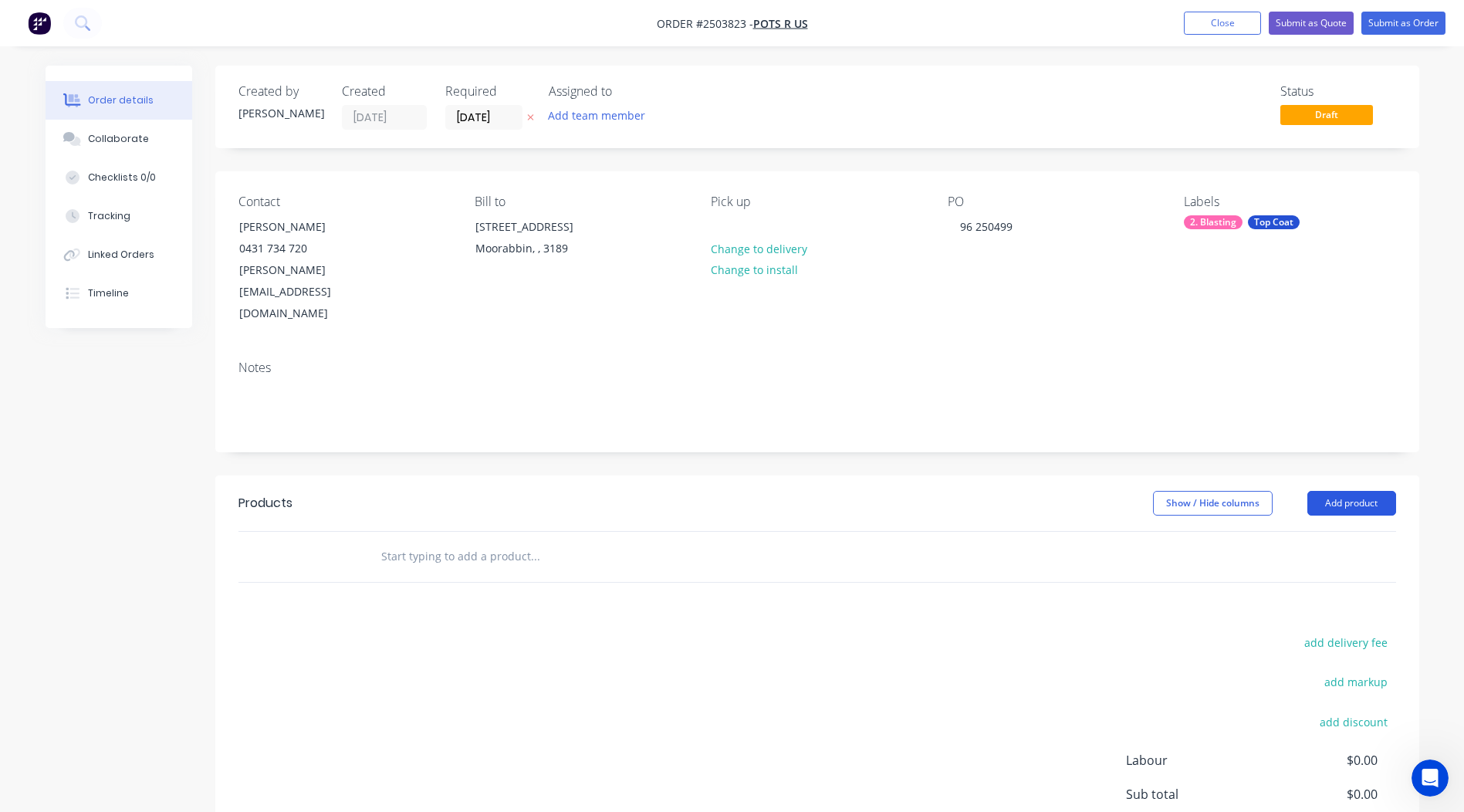
click at [1352, 491] on button "Add product" at bounding box center [1352, 503] width 89 height 25
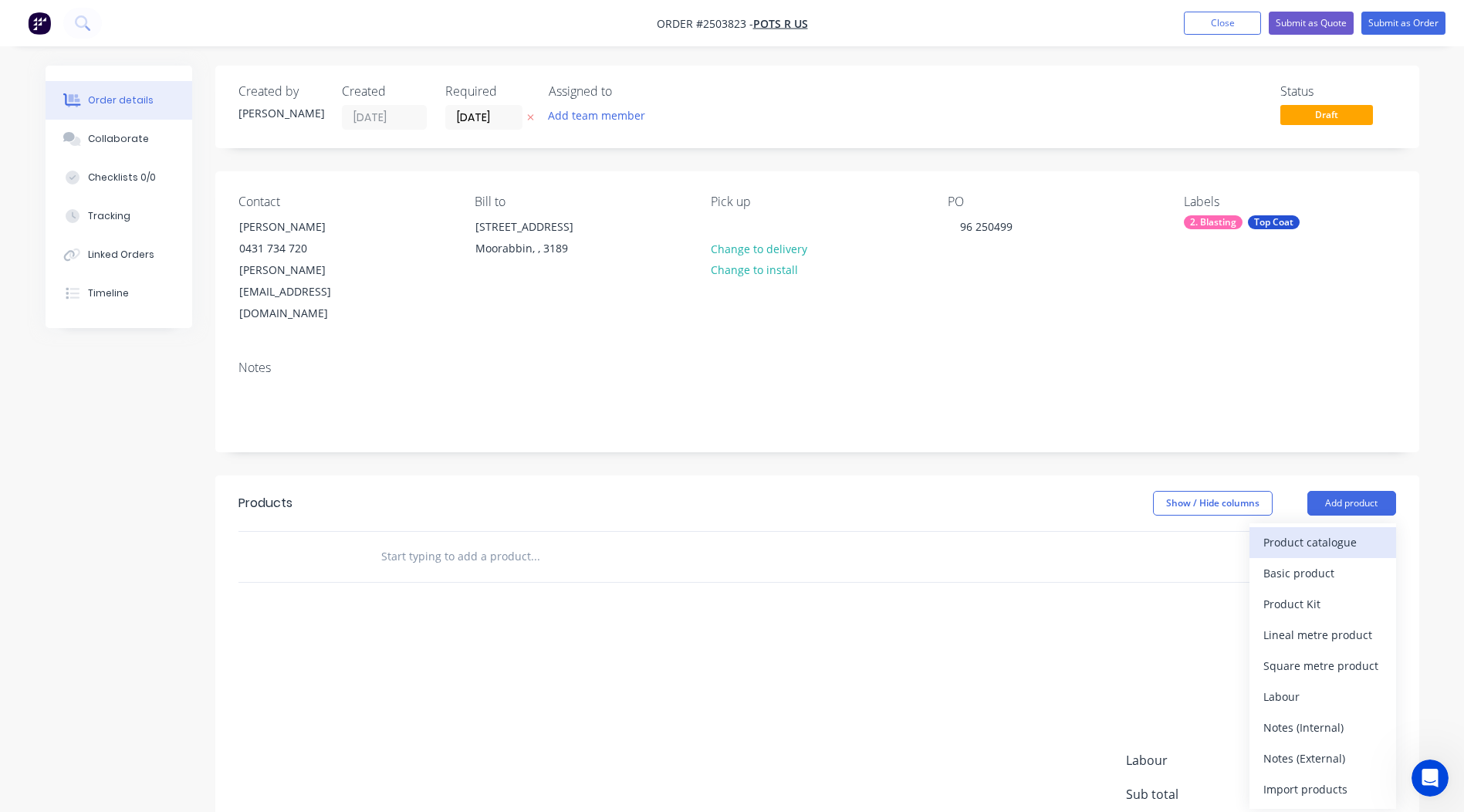
click at [1348, 531] on div "Product catalogue" at bounding box center [1323, 542] width 119 height 23
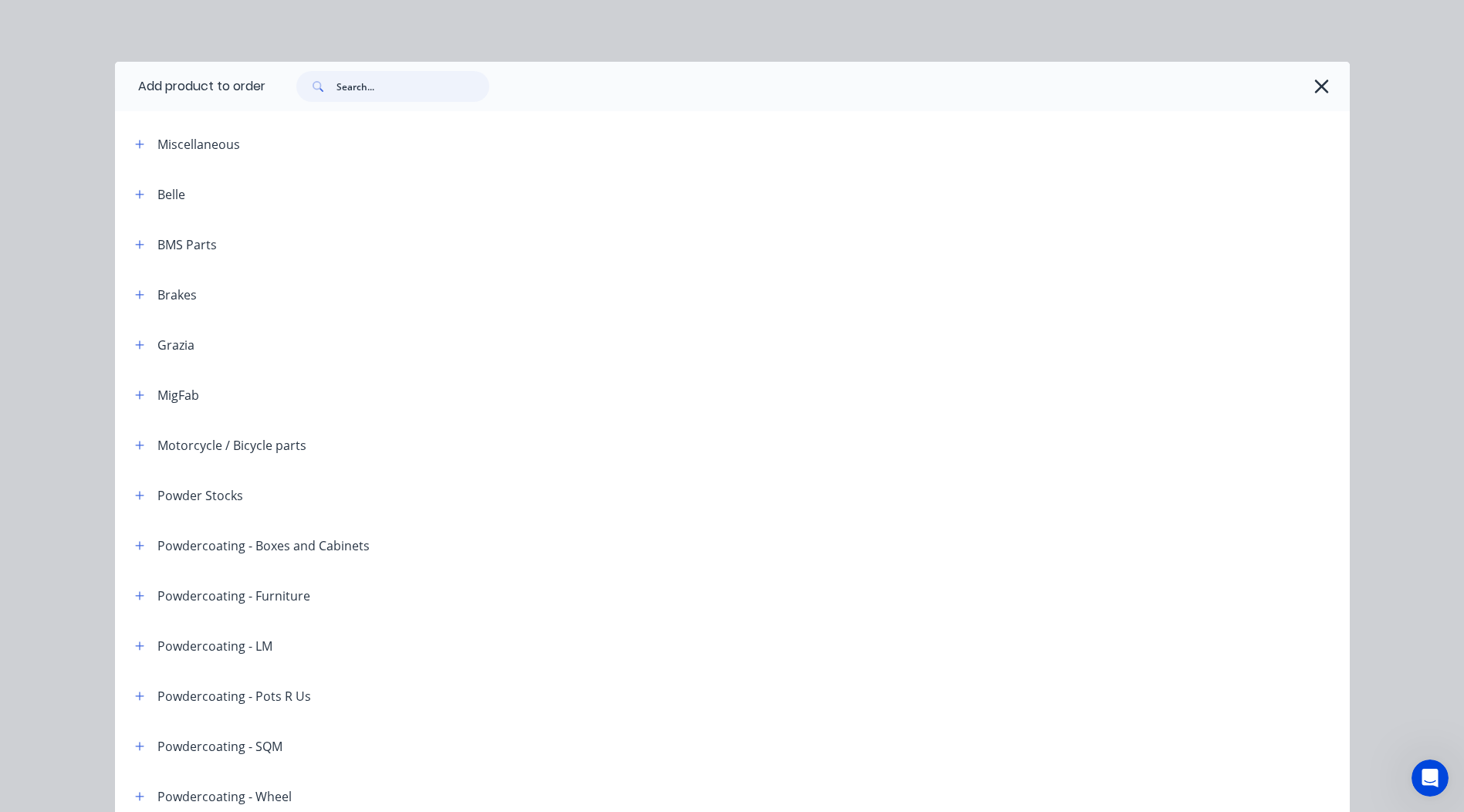
click at [372, 82] on input "text" at bounding box center [412, 86] width 153 height 31
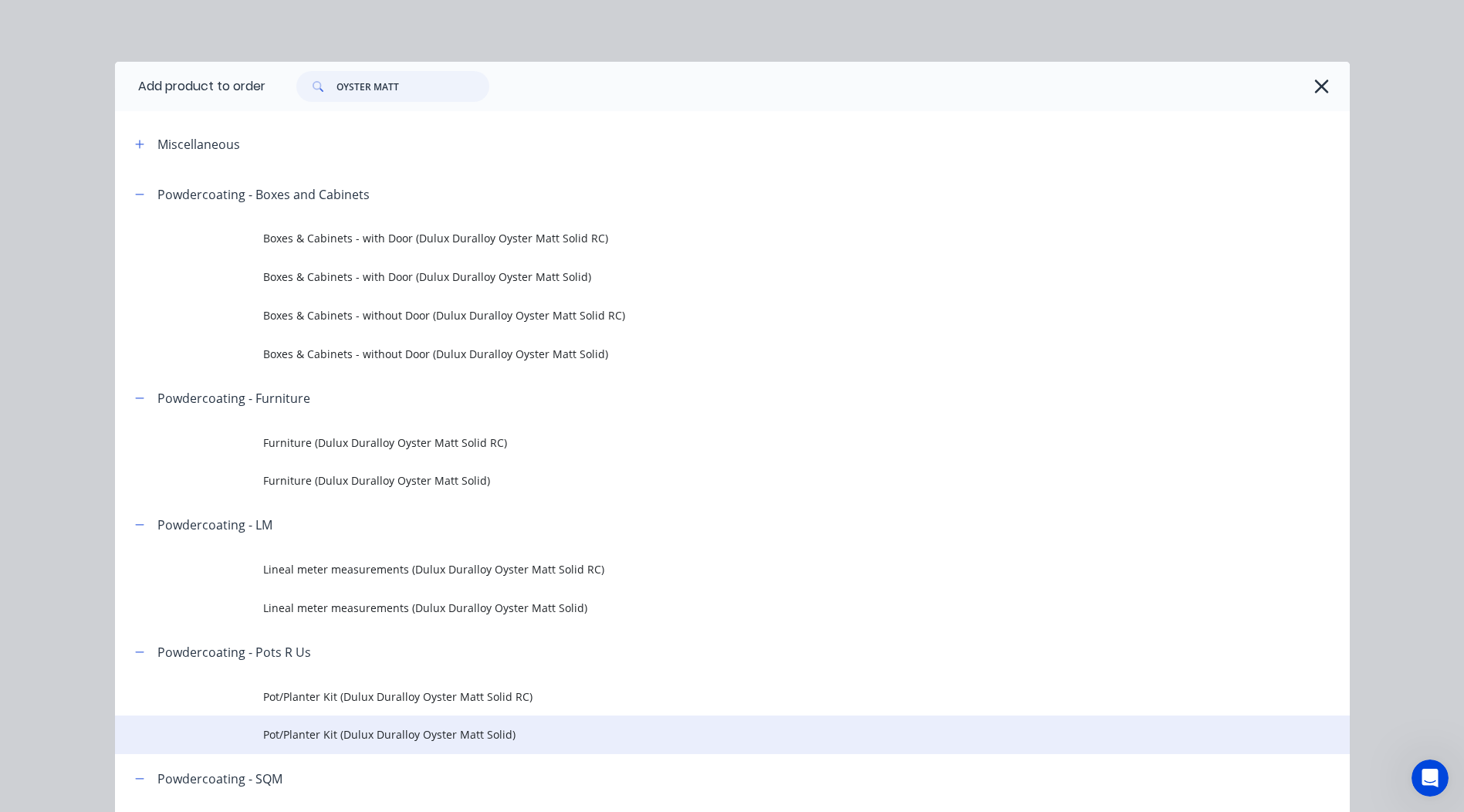
type input "OYSTER MATT"
click at [386, 736] on span "Pot/Planter Kit (Dulux Duralloy Oyster Matt Solid)" at bounding box center [697, 734] width 869 height 16
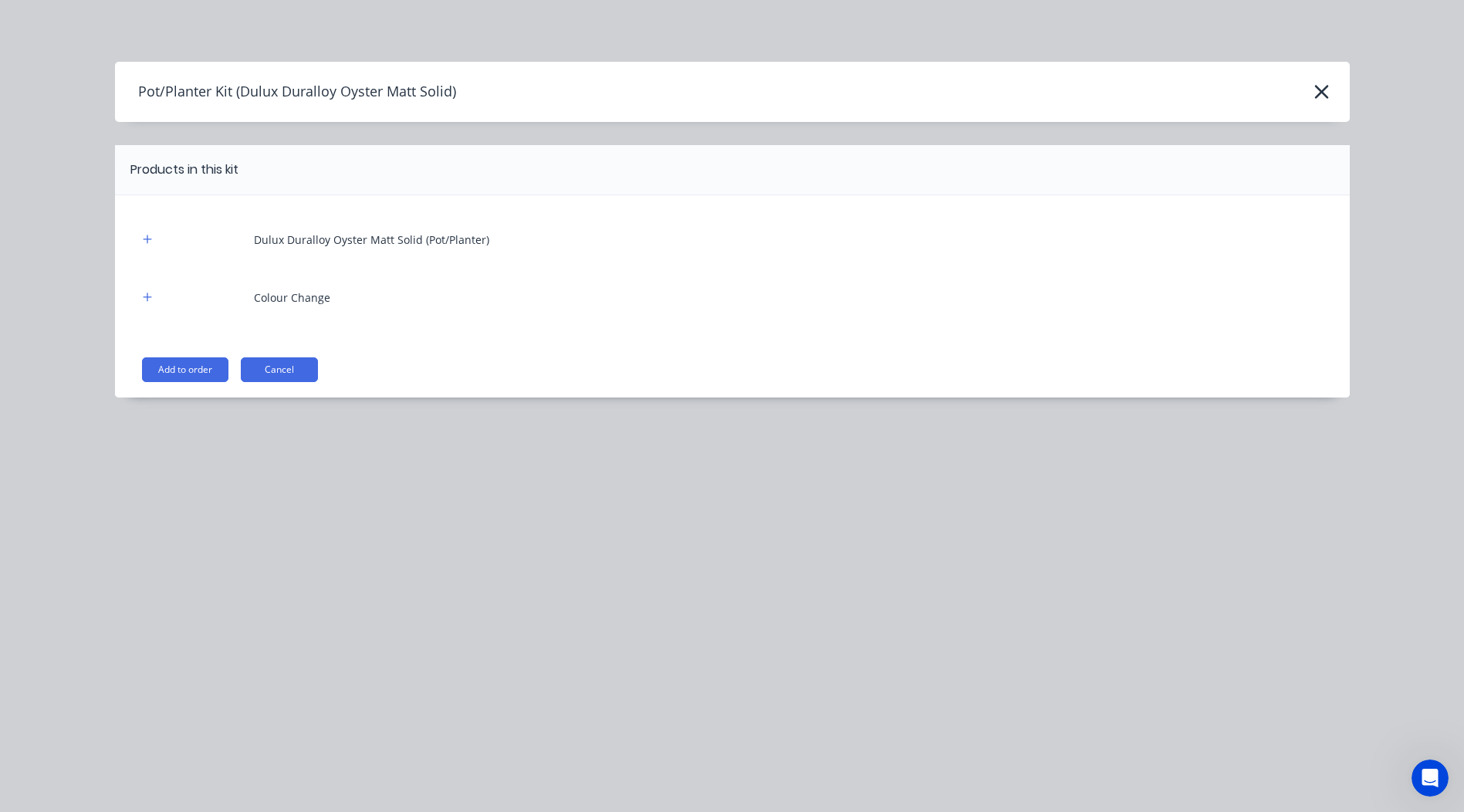
drag, startPoint x: 176, startPoint y: 359, endPoint x: 336, endPoint y: 318, distance: 165.2
click at [176, 359] on button "Add to order" at bounding box center [185, 370] width 86 height 25
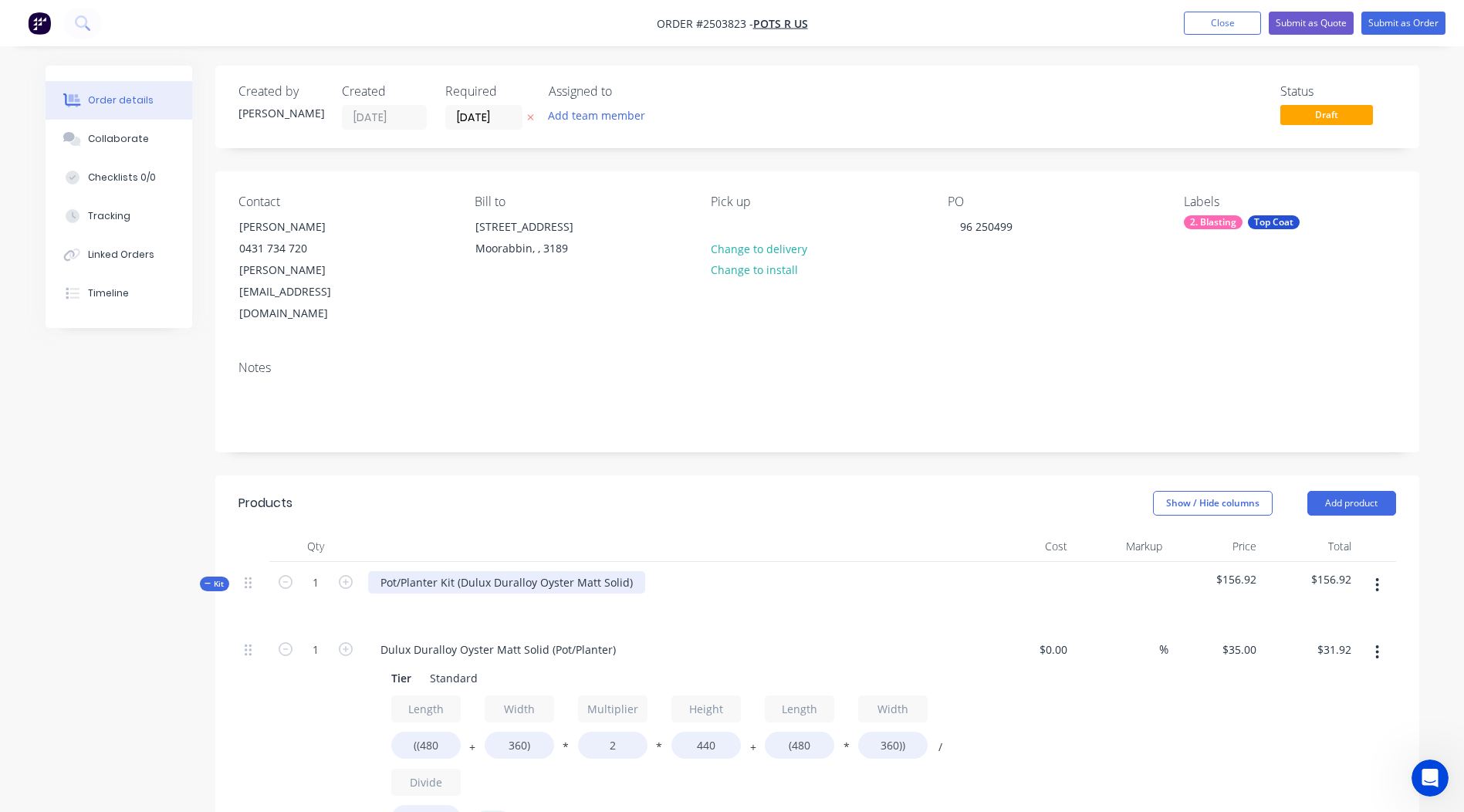
click at [626, 571] on div "Pot/Planter Kit (Dulux Duralloy Oyster Matt Solid)" at bounding box center [506, 581] width 277 height 23
click at [426, 571] on div "Dulux Duralloy Oyster Matt Solid" at bounding box center [464, 581] width 193 height 23
click at [427, 571] on div "Dulux Duralloy Oyster Matt Solid" at bounding box center [464, 581] width 193 height 23
copy div "Dulux Duralloy Oyster Matt Solid"
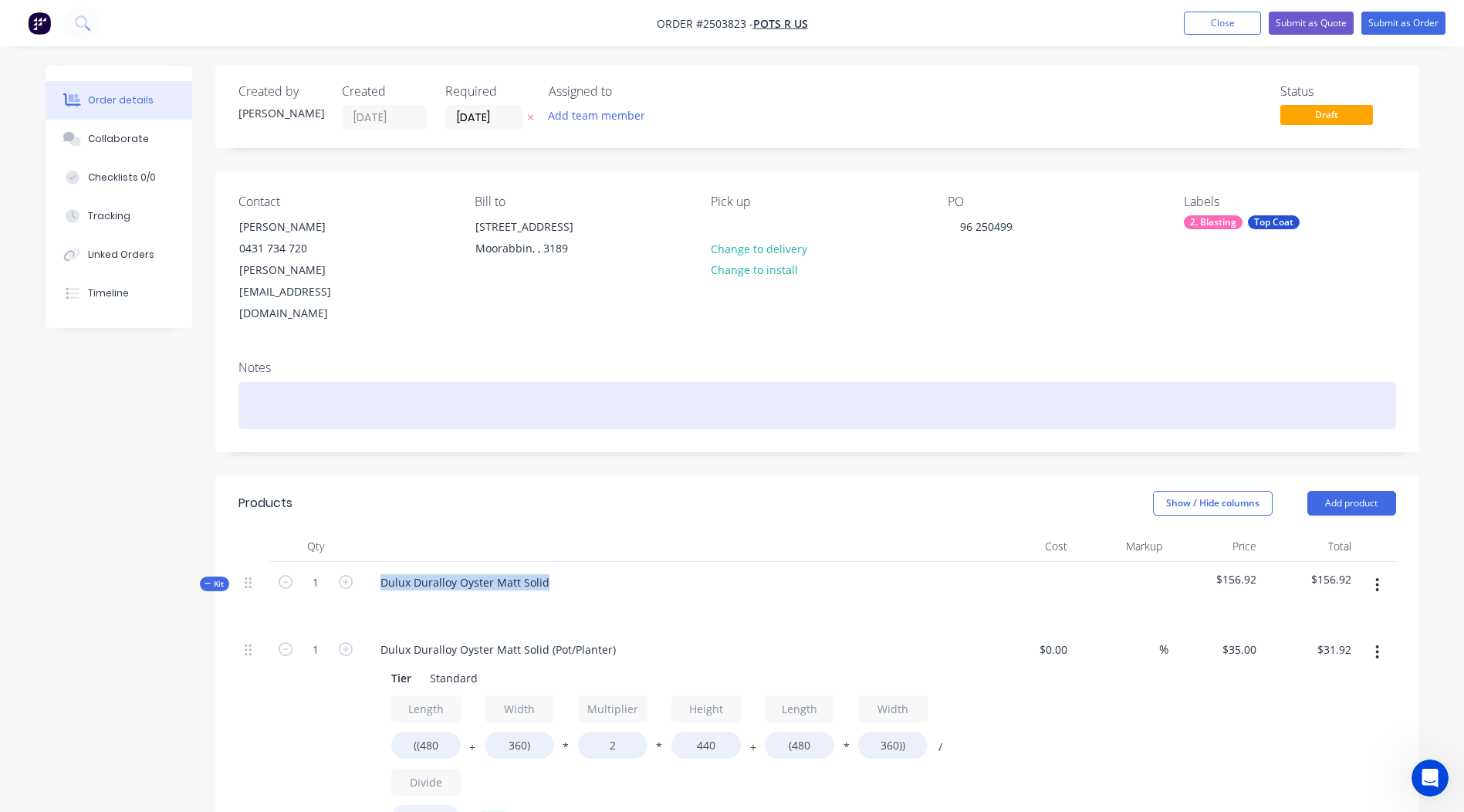
click at [291, 382] on div at bounding box center [817, 405] width 1158 height 47
paste div
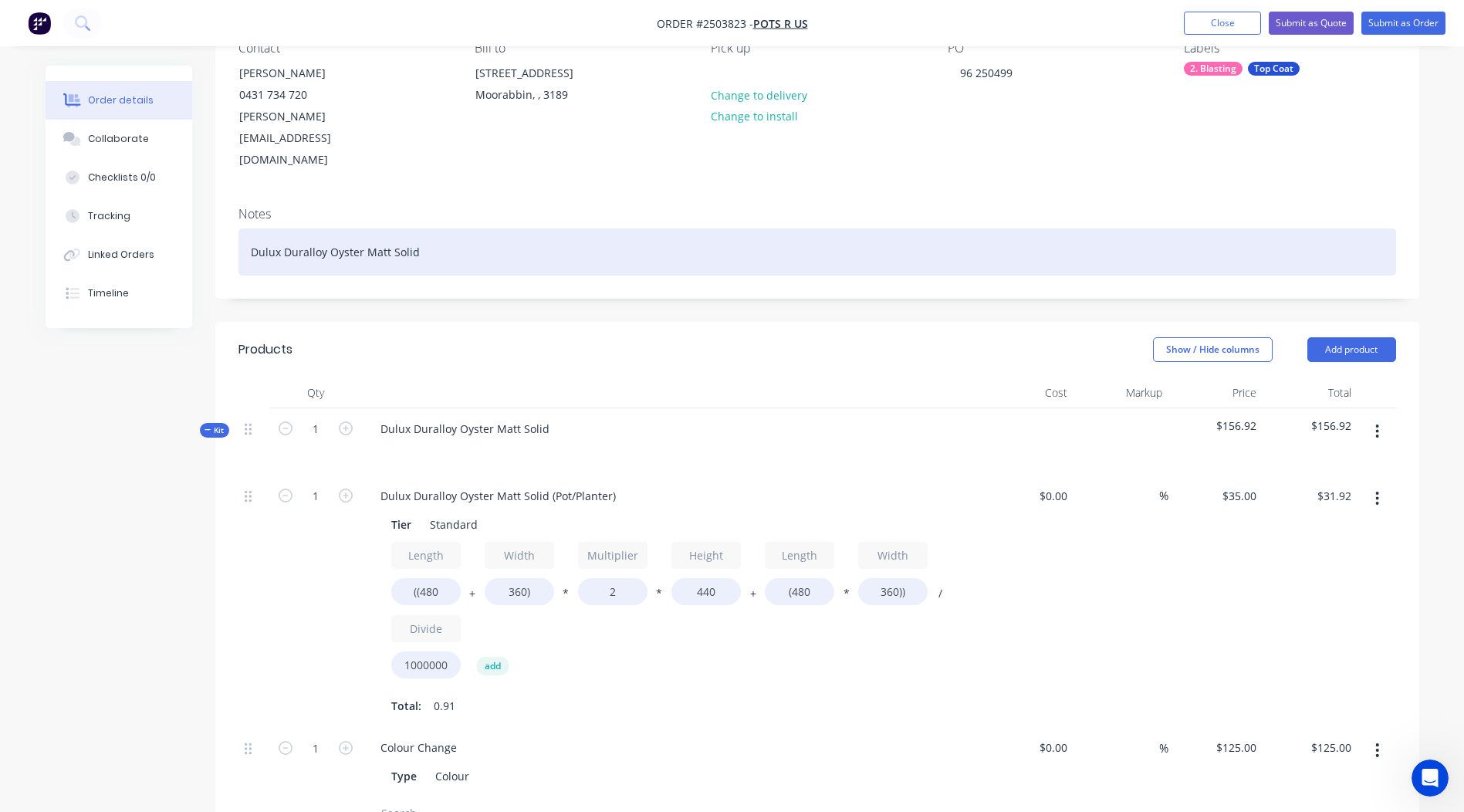
scroll to position [154, 0]
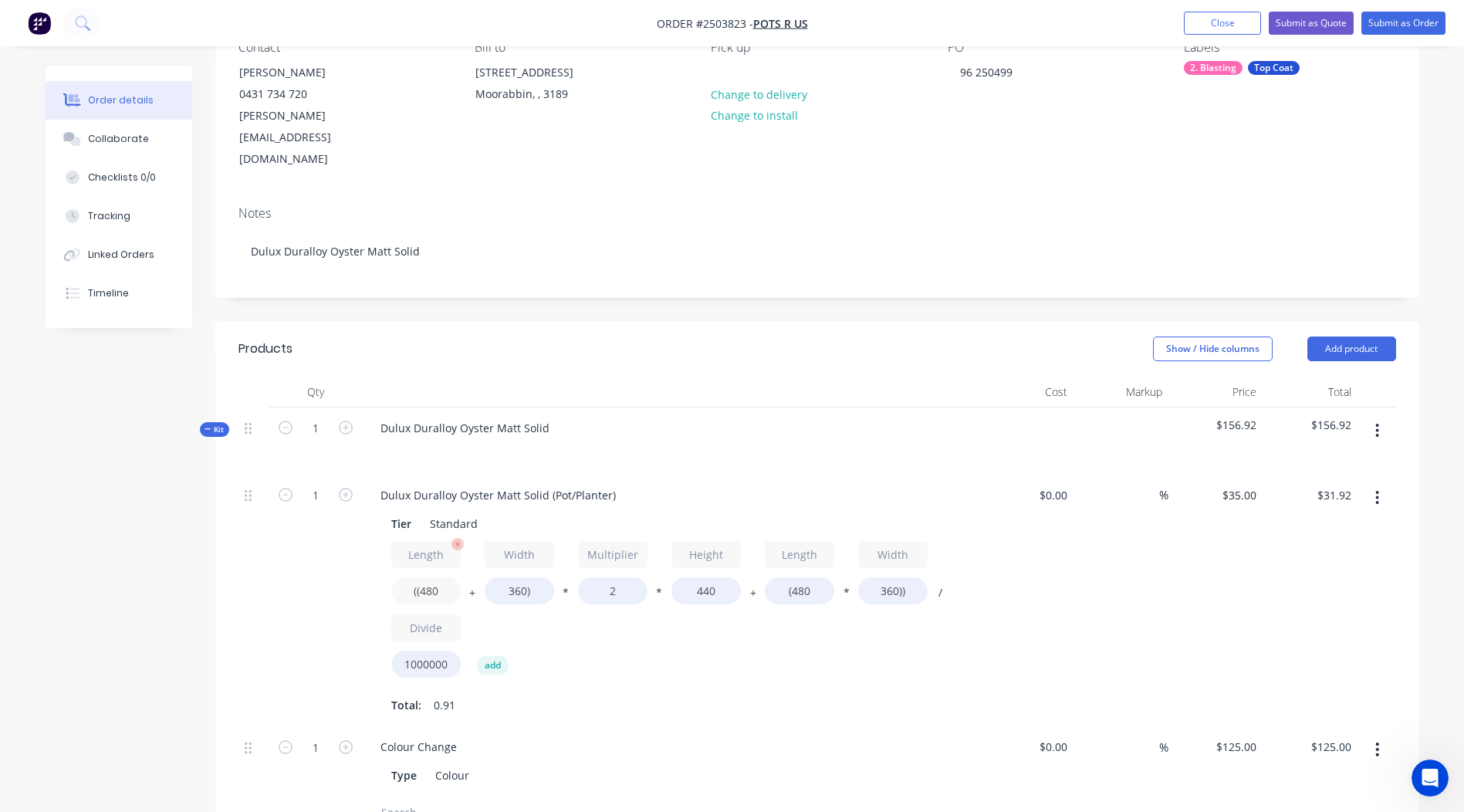
click at [427, 577] on input "((480" at bounding box center [426, 590] width 69 height 27
click at [311, 484] on input "1" at bounding box center [316, 495] width 40 height 23
type input "5"
type input "$159.60"
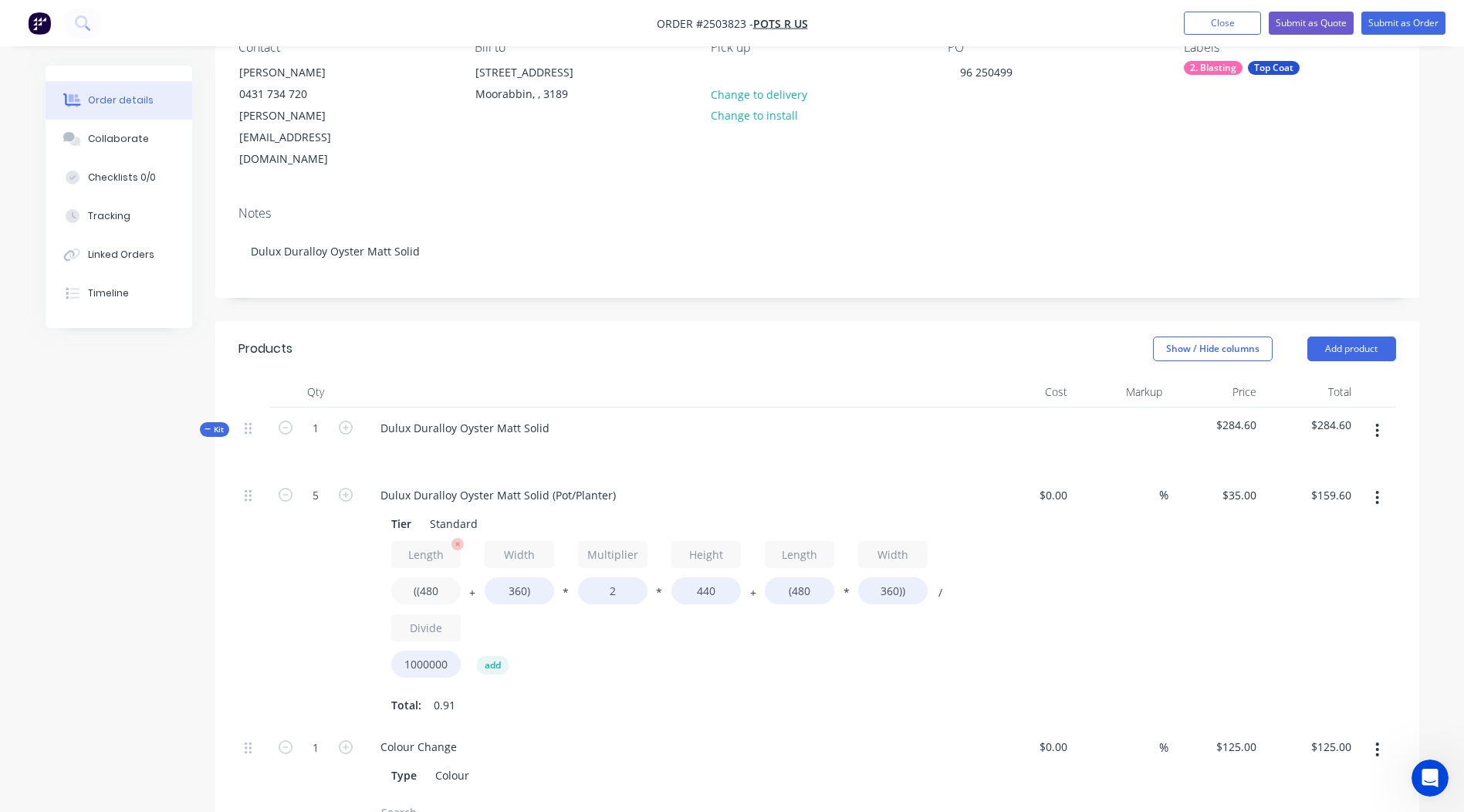
click at [441, 577] on input "((480" at bounding box center [426, 590] width 69 height 27
click at [545, 600] on div "Length ((480 + Width 360) * Multiplier 2 * Height 440 + Length (480 * Width 360…" at bounding box center [671, 612] width 559 height 144
click at [429, 577] on input "((480" at bounding box center [426, 590] width 69 height 27
type input "((2000"
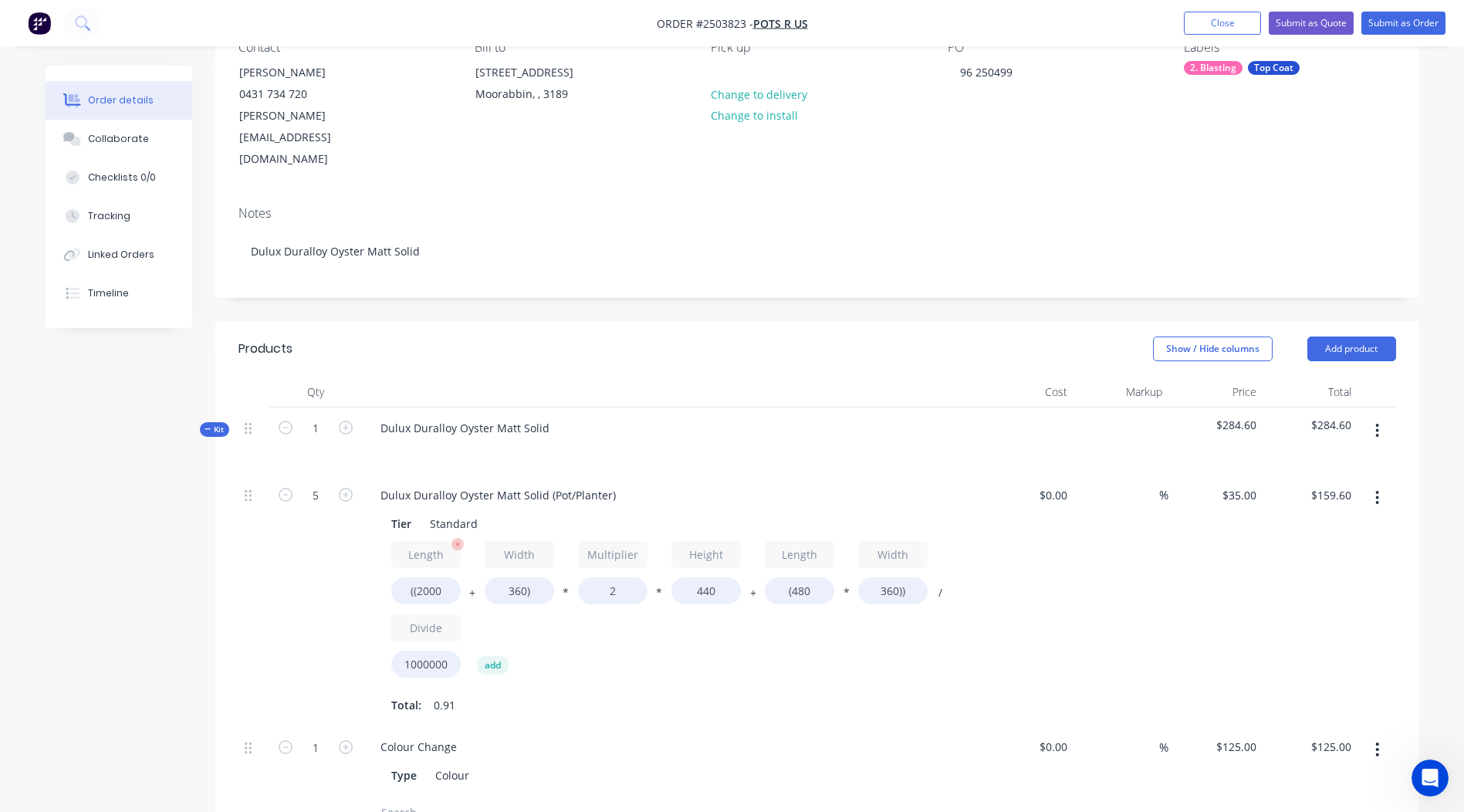
type input "$393.68"
click at [520, 577] on input "360)" at bounding box center [519, 590] width 69 height 27
type input "500)"
click at [701, 577] on input "440" at bounding box center [706, 590] width 69 height 27
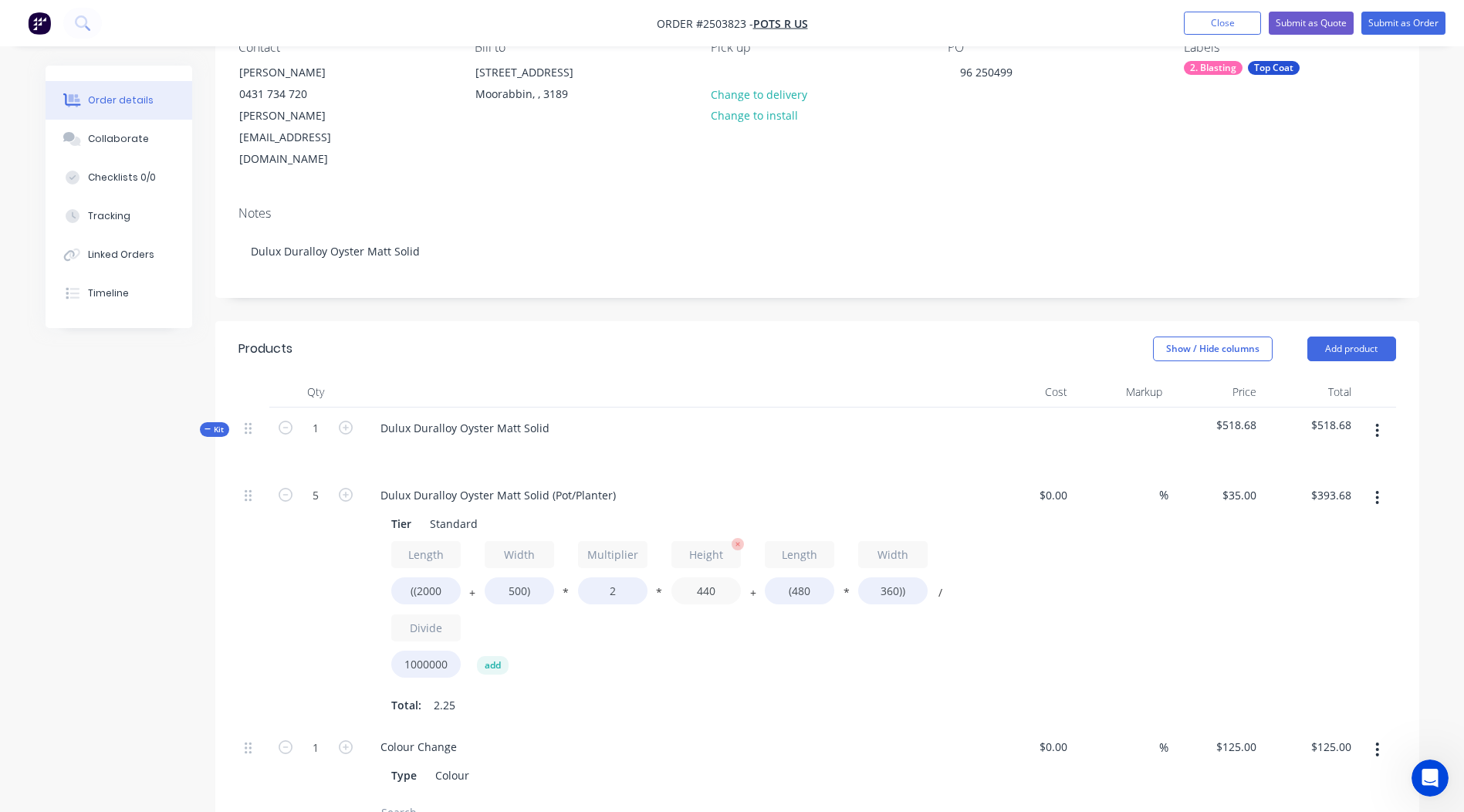
type input "$415.24"
click at [701, 577] on input "440" at bounding box center [706, 590] width 69 height 27
type input "500"
type input "$467.74"
click at [801, 577] on input "(480" at bounding box center [799, 590] width 69 height 27
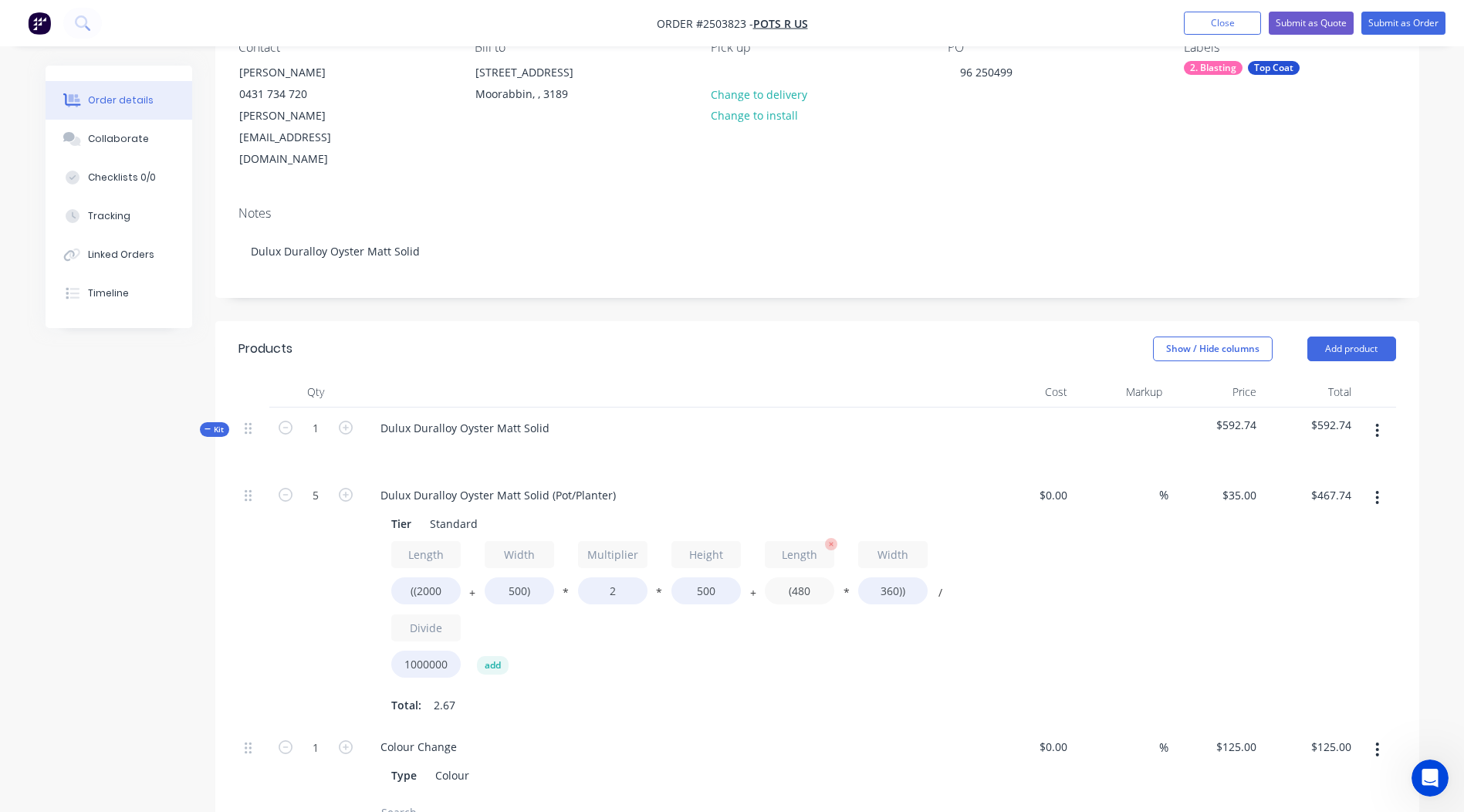
click at [801, 577] on input "(480" at bounding box center [799, 590] width 69 height 27
type input "(2000"
type input "$563.50"
click at [885, 577] on input "360))" at bounding box center [892, 590] width 69 height 27
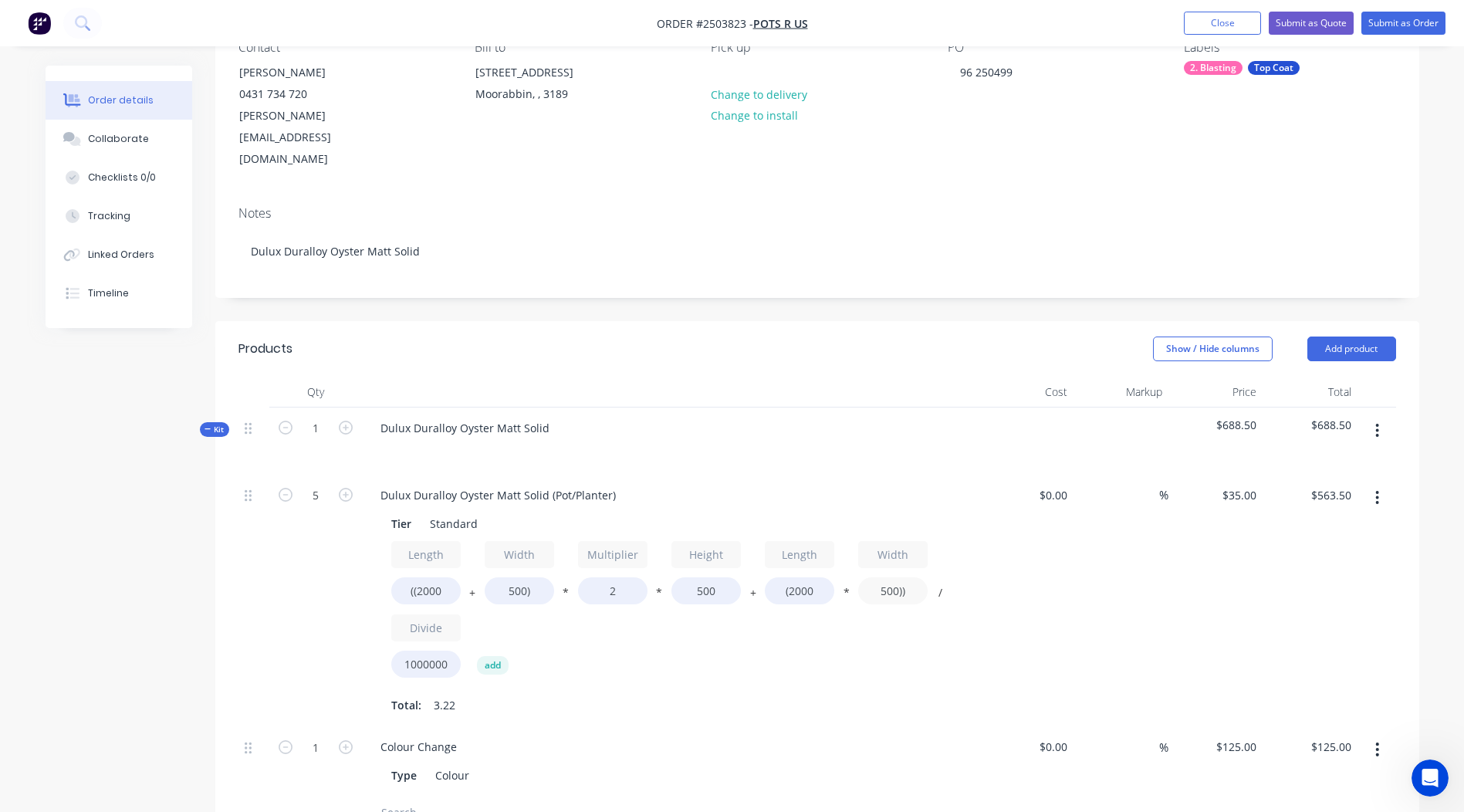
type input "500))"
type input "$612.50"
click at [850, 675] on div "Dulux Duralloy Oyster Matt Solid (Pot/Planter) Tier Standard Length ((2000 + Wi…" at bounding box center [670, 600] width 617 height 252
click at [868, 637] on div "Length ((2000 + Width 500) * Multiplier 2 * Height 500 + Length (2000 * Width 5…" at bounding box center [671, 612] width 559 height 144
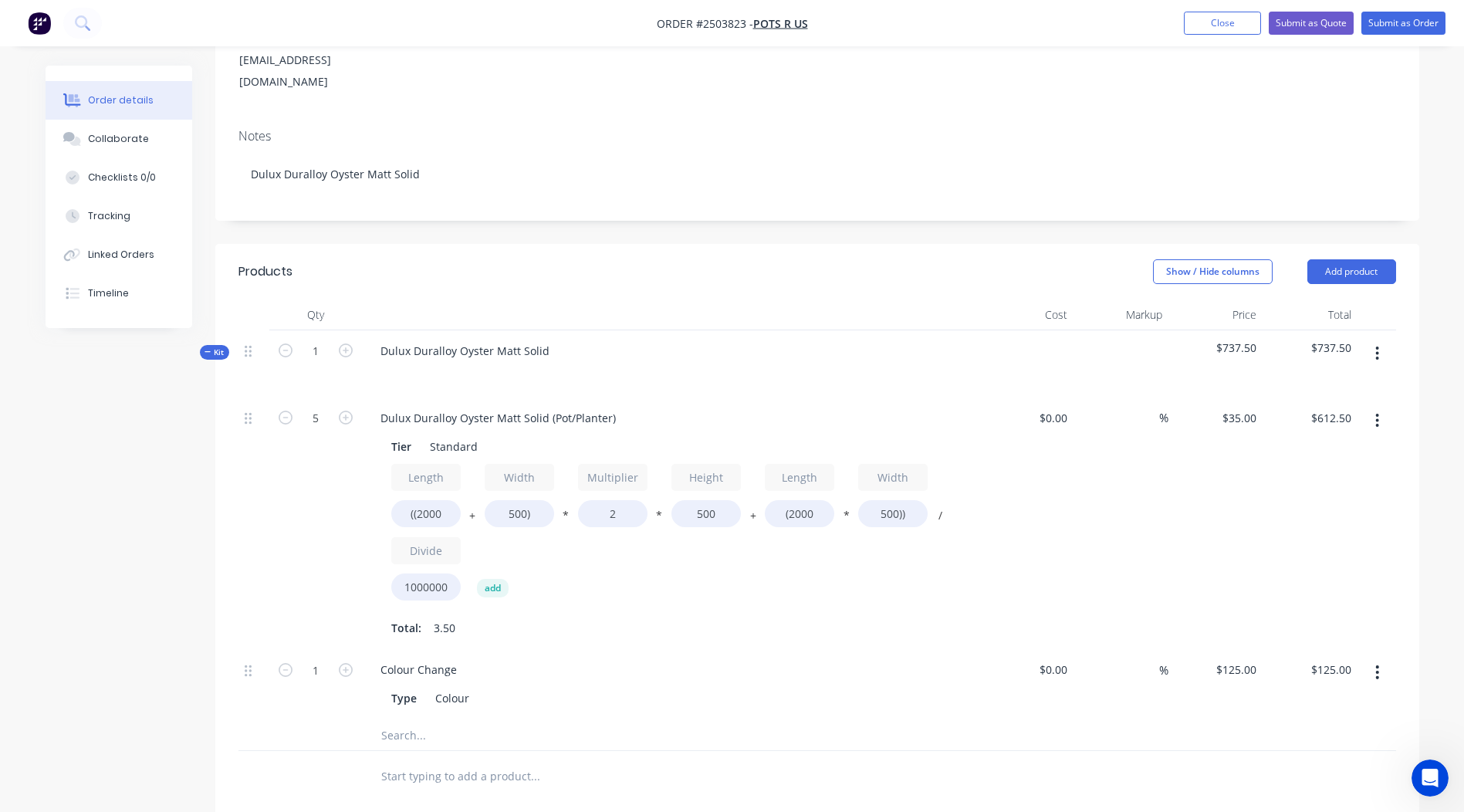
scroll to position [234, 0]
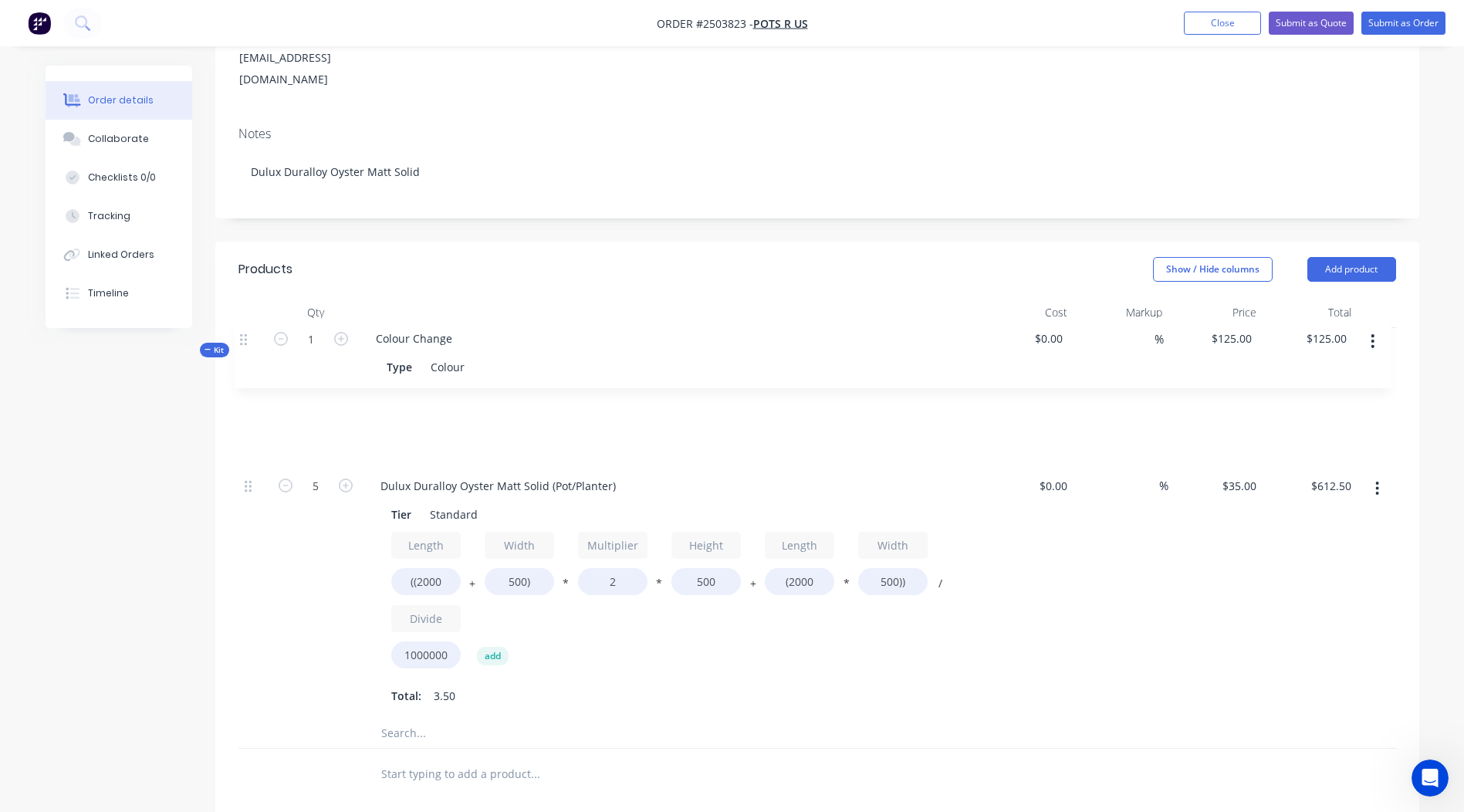
drag, startPoint x: 249, startPoint y: 624, endPoint x: 247, endPoint y: 330, distance: 294.0
click at [247, 330] on div "Kit 1 Dulux Duralloy Oyster Matt Solid $737.50 $737.50 5 Dulux Duralloy Oyster …" at bounding box center [817, 538] width 1158 height 422
click at [1379, 342] on icon "button" at bounding box center [1377, 351] width 4 height 17
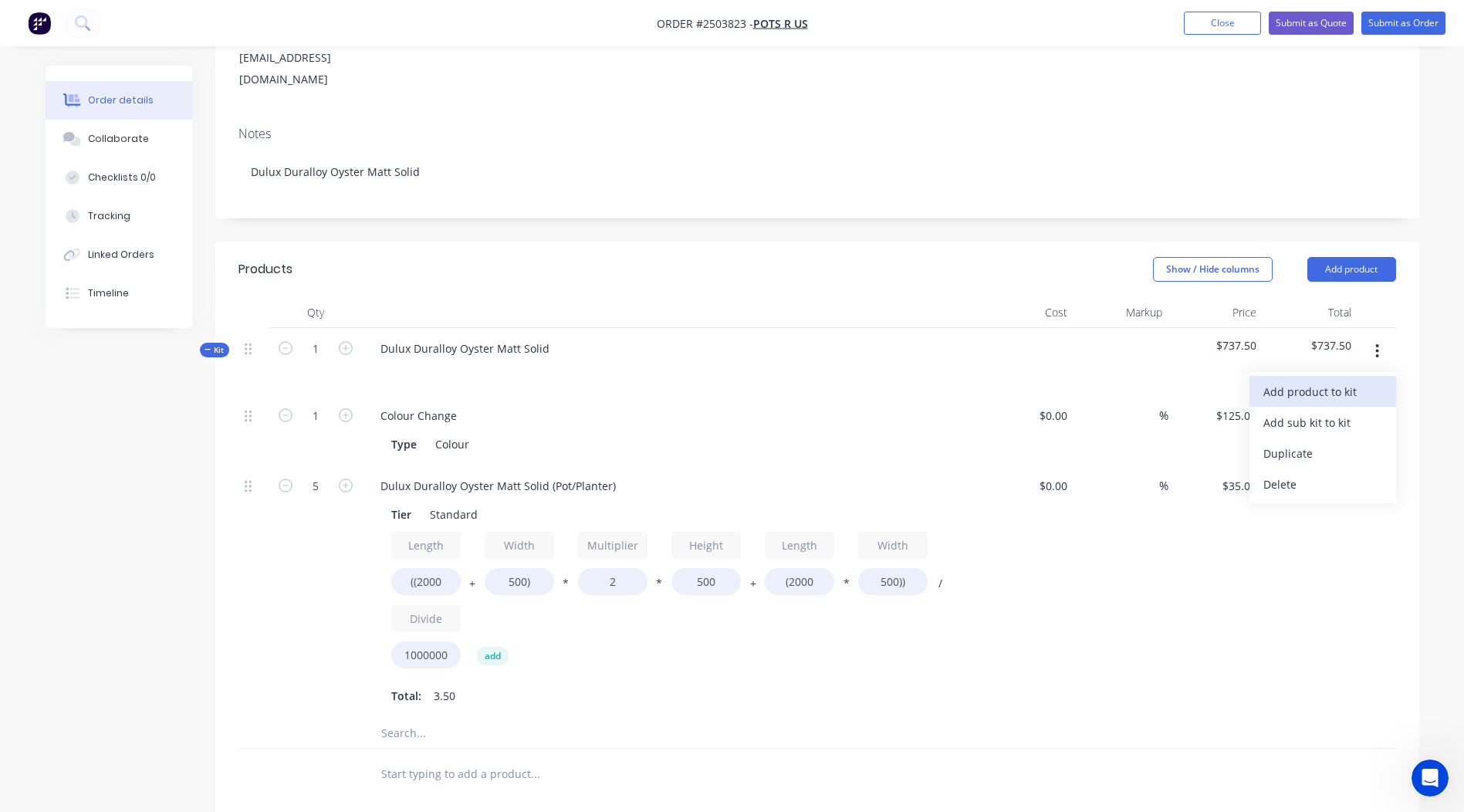
click at [1317, 380] on div "Add product to kit" at bounding box center [1323, 391] width 119 height 23
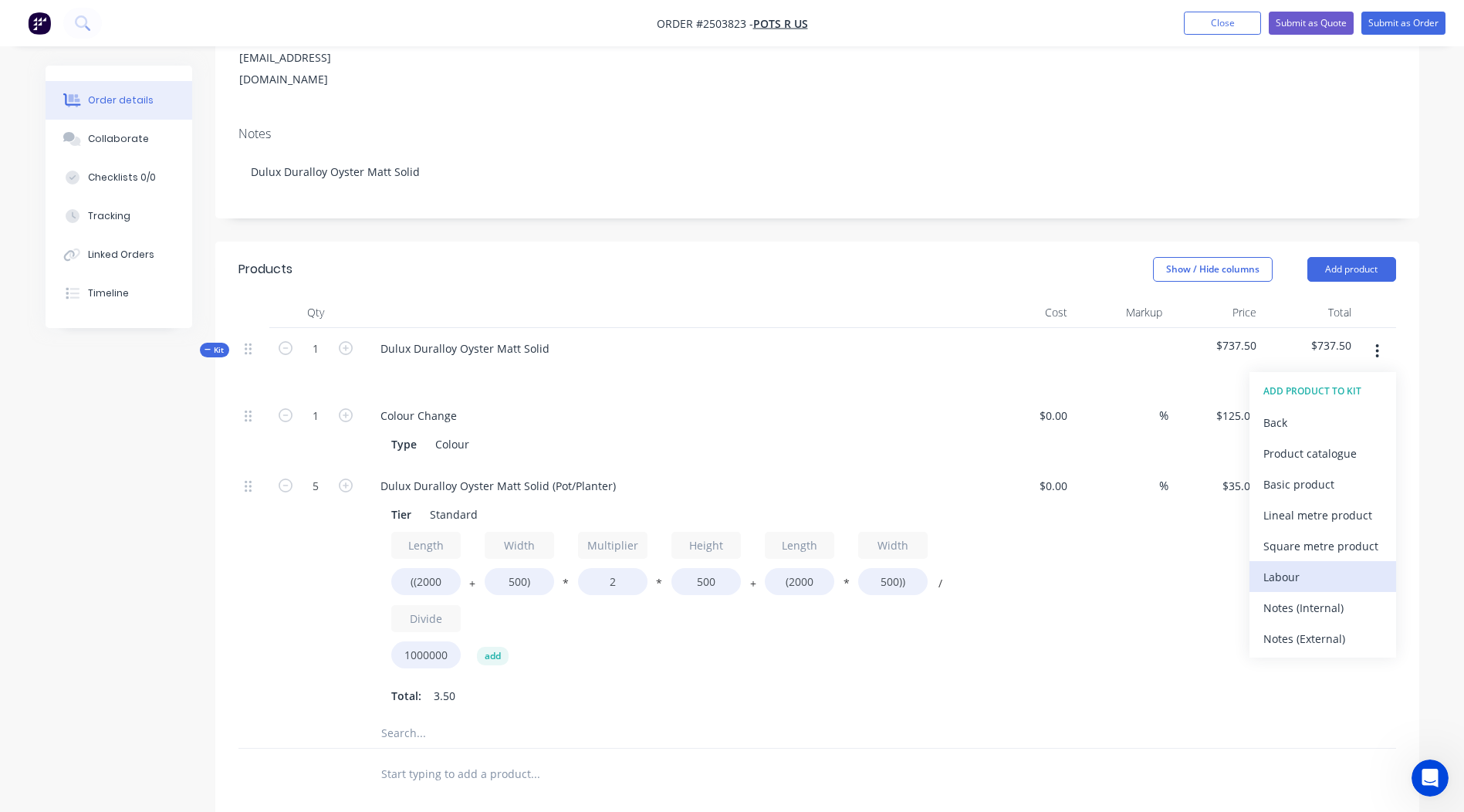
click at [1324, 565] on div "Labour" at bounding box center [1323, 576] width 119 height 23
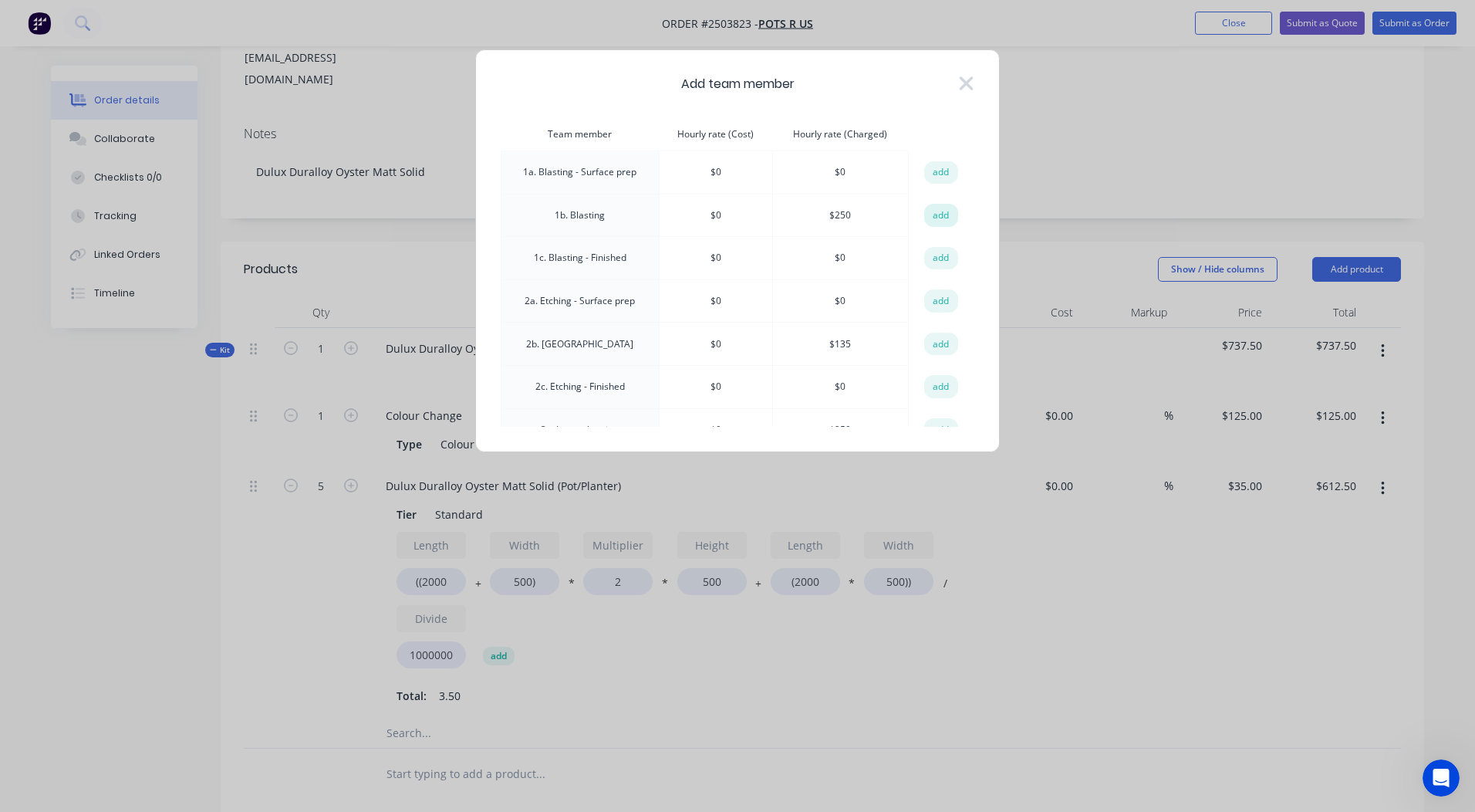
click at [937, 217] on button "add" at bounding box center [942, 215] width 34 height 23
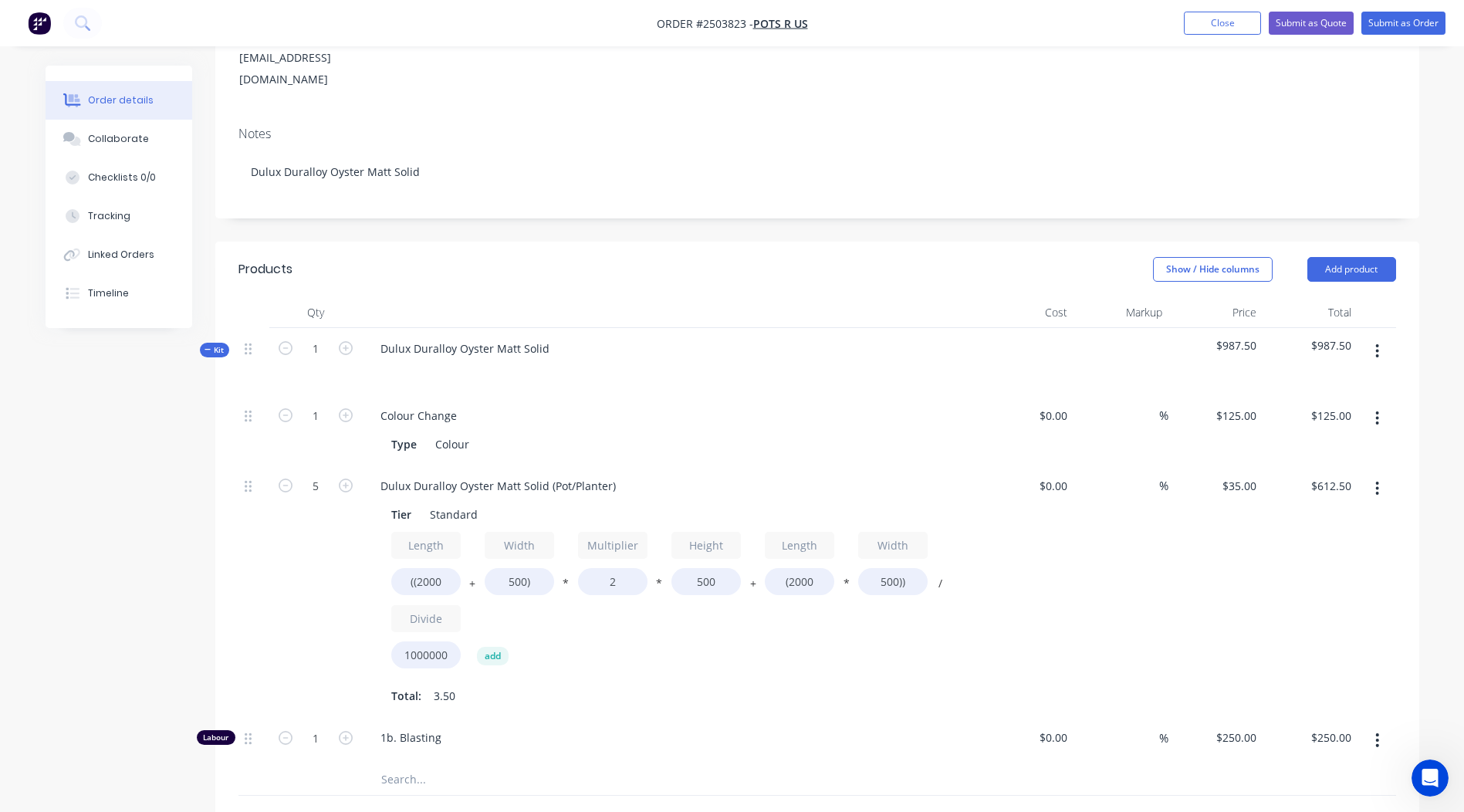
scroll to position [238, 0]
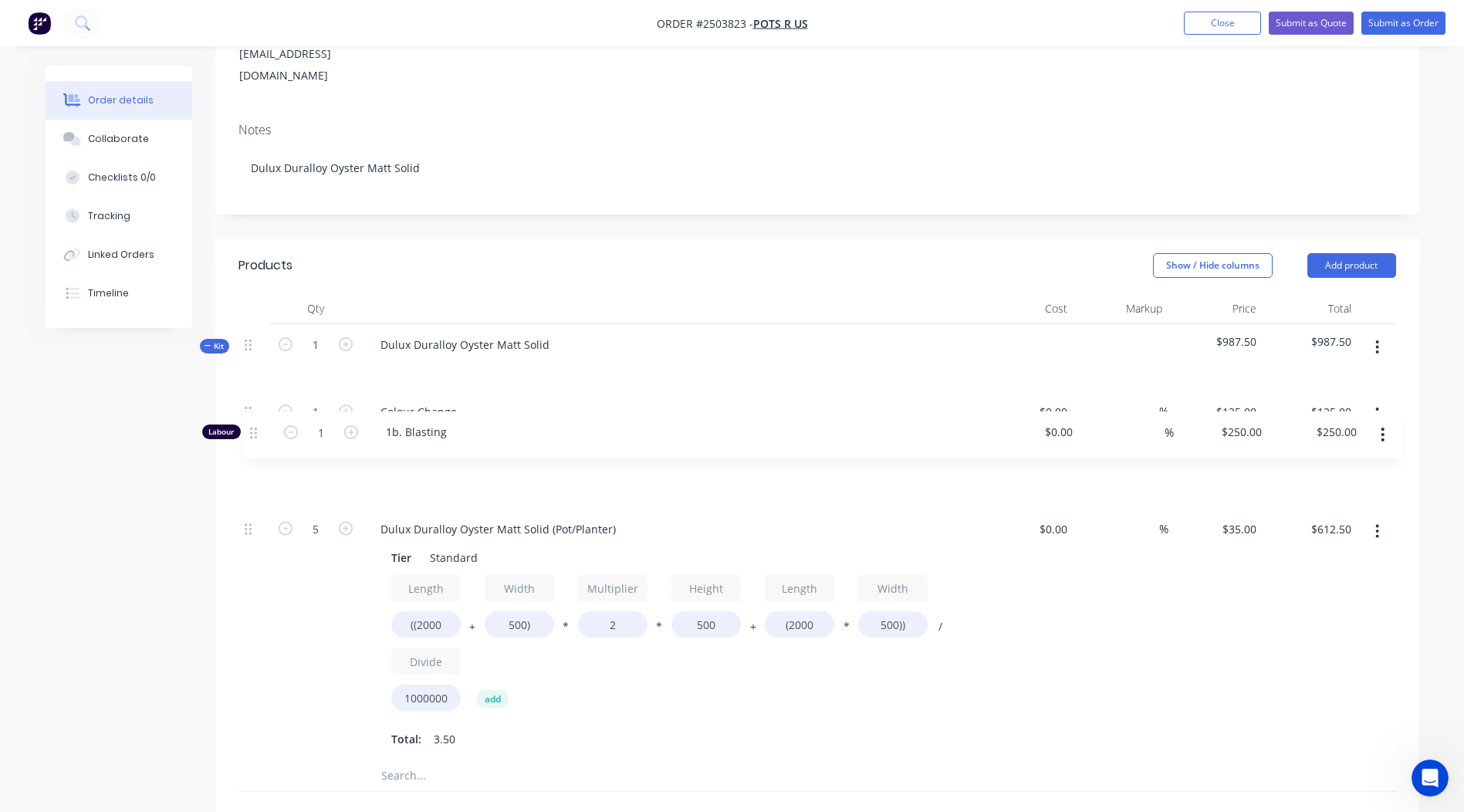
drag, startPoint x: 248, startPoint y: 699, endPoint x: 253, endPoint y: 432, distance: 267.0
click at [253, 432] on div "1 Colour Change Type Colour $0.00 $0.00 % $125.00 $125.00 $125.00 $125.00 5 Dul…" at bounding box center [817, 575] width 1158 height 369
click at [1254, 611] on div "$35.00 $35.00" at bounding box center [1216, 633] width 95 height 252
click at [1407, 24] on button "Submit as Order" at bounding box center [1403, 23] width 84 height 23
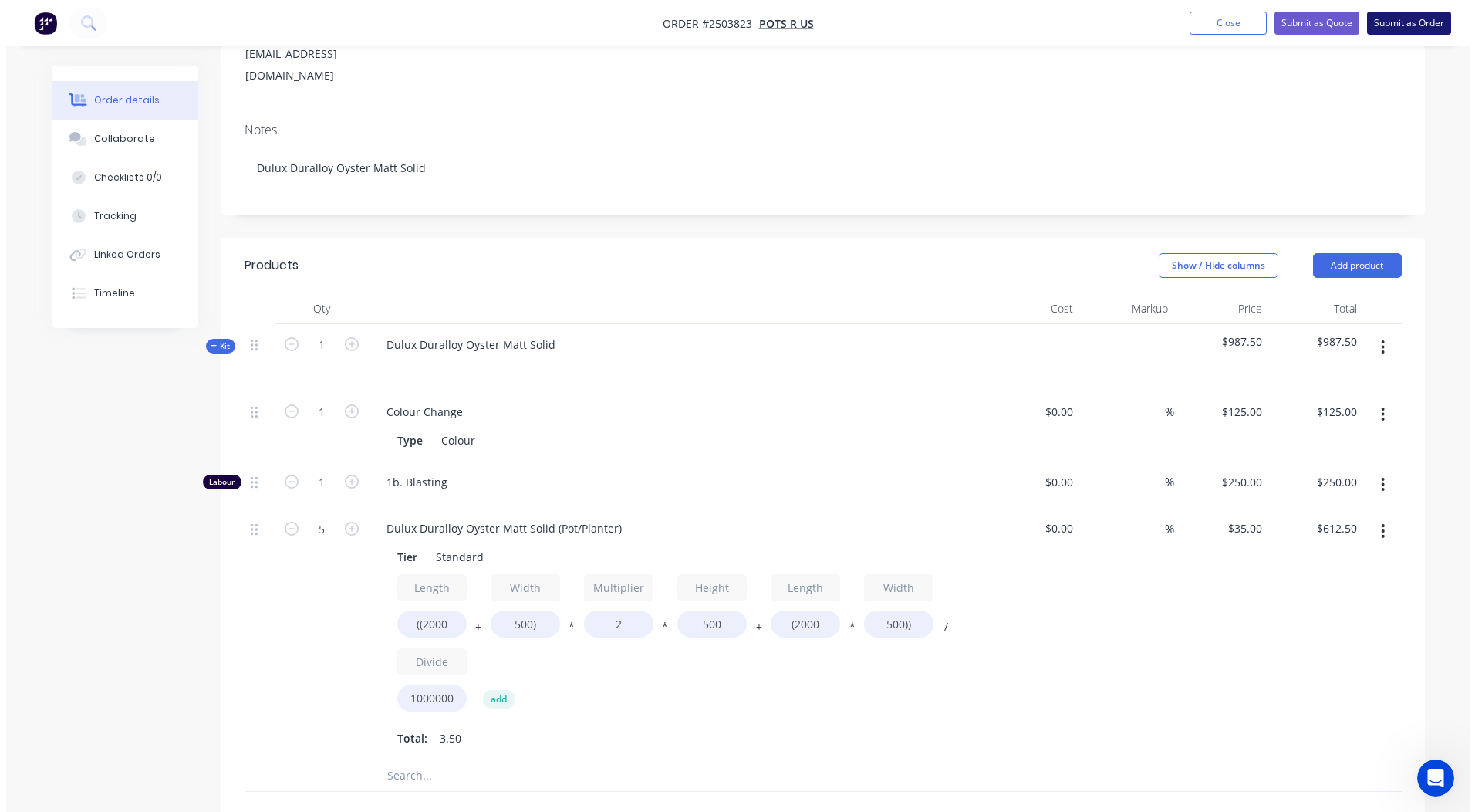
scroll to position [0, 0]
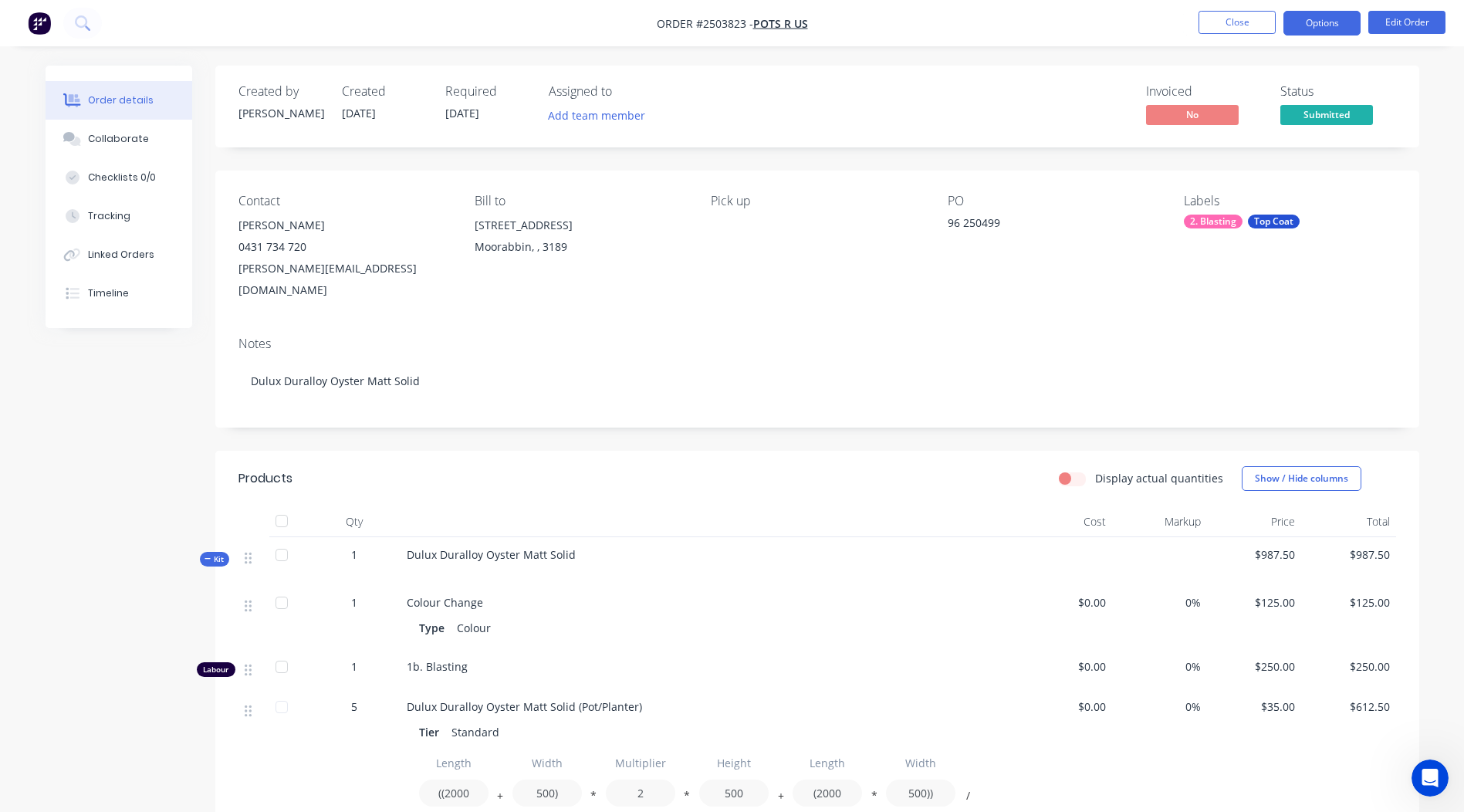
click at [1333, 24] on button "Options" at bounding box center [1322, 23] width 77 height 25
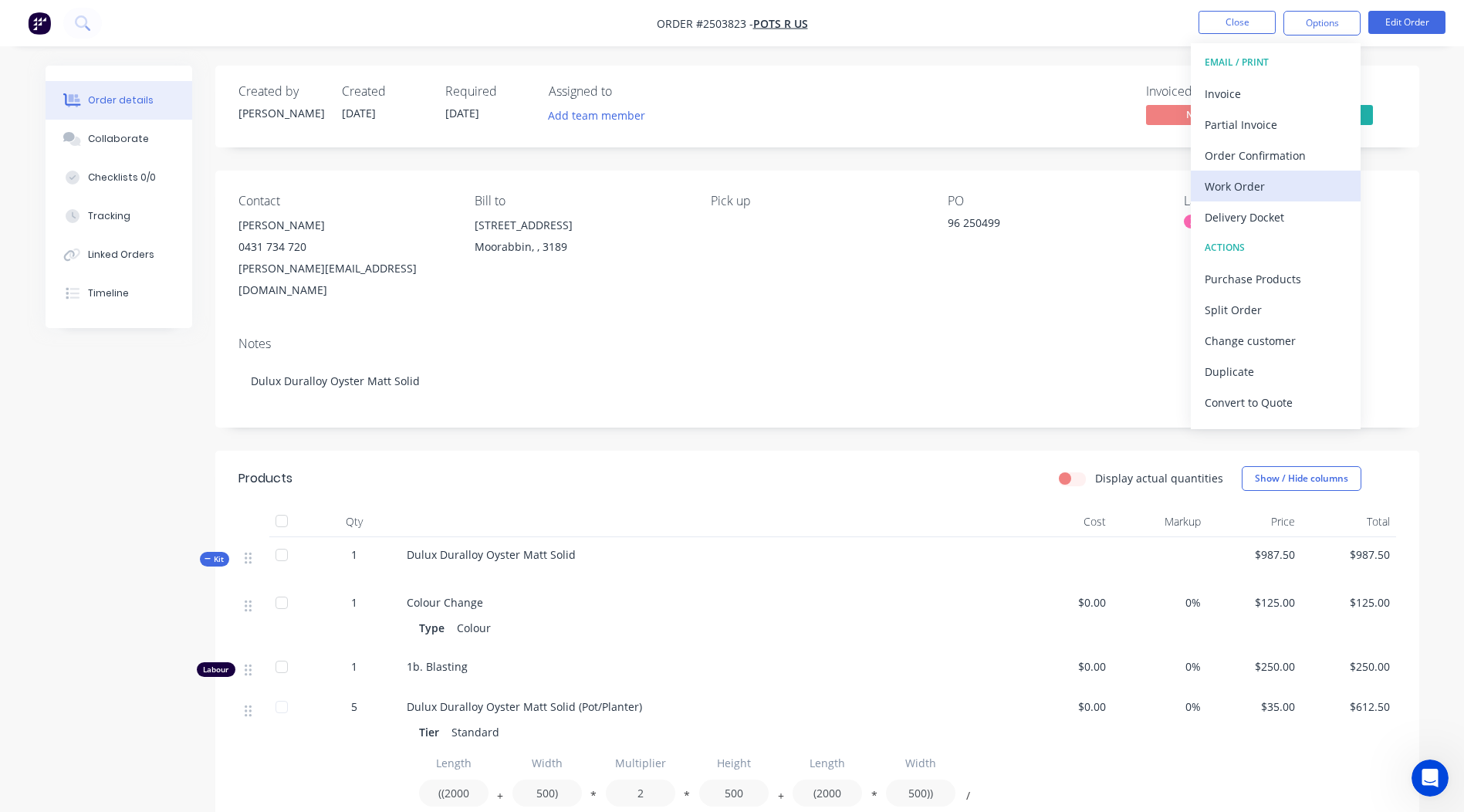
click at [1255, 179] on div "Work Order" at bounding box center [1275, 186] width 142 height 23
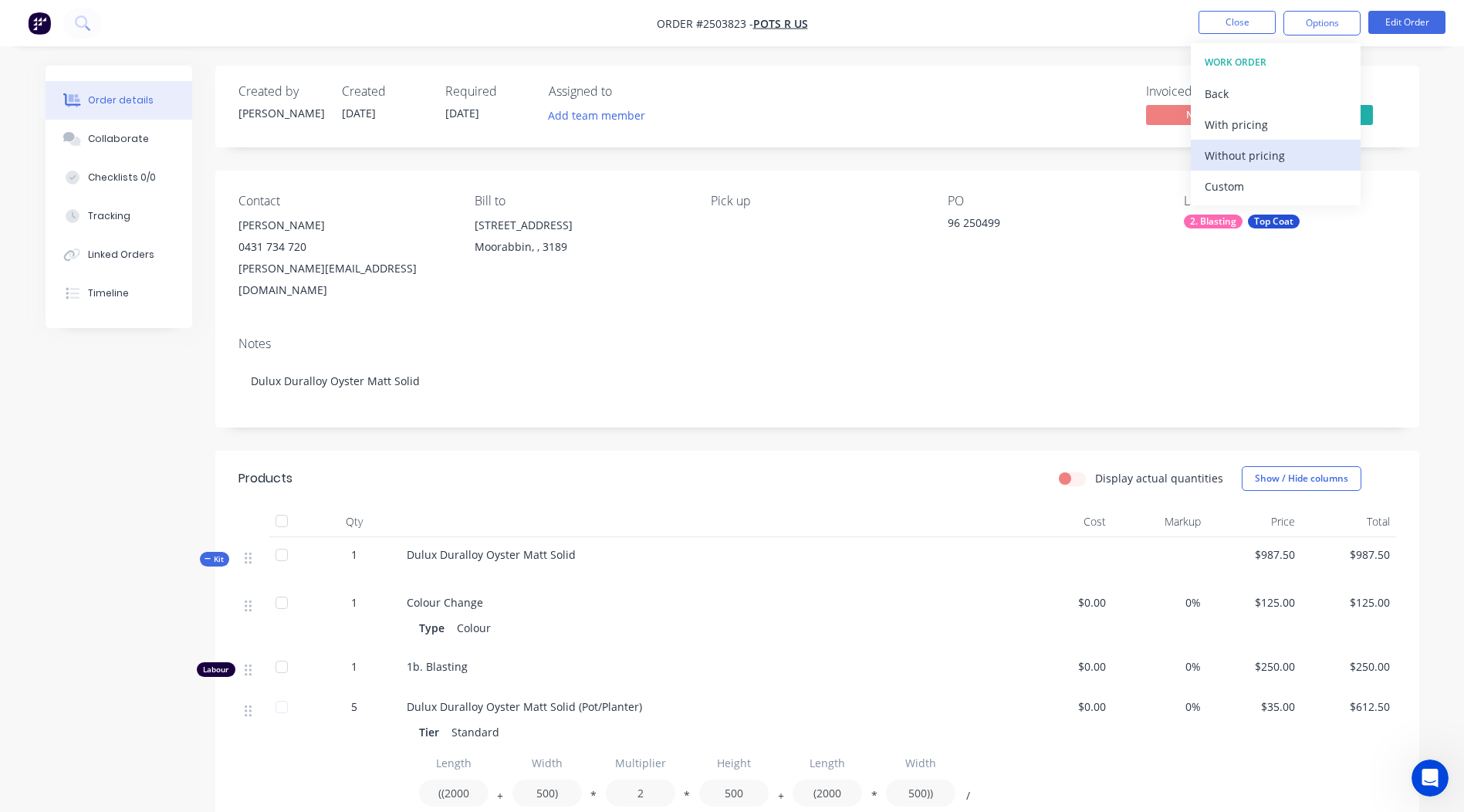
click at [1247, 156] on div "Without pricing" at bounding box center [1275, 155] width 142 height 23
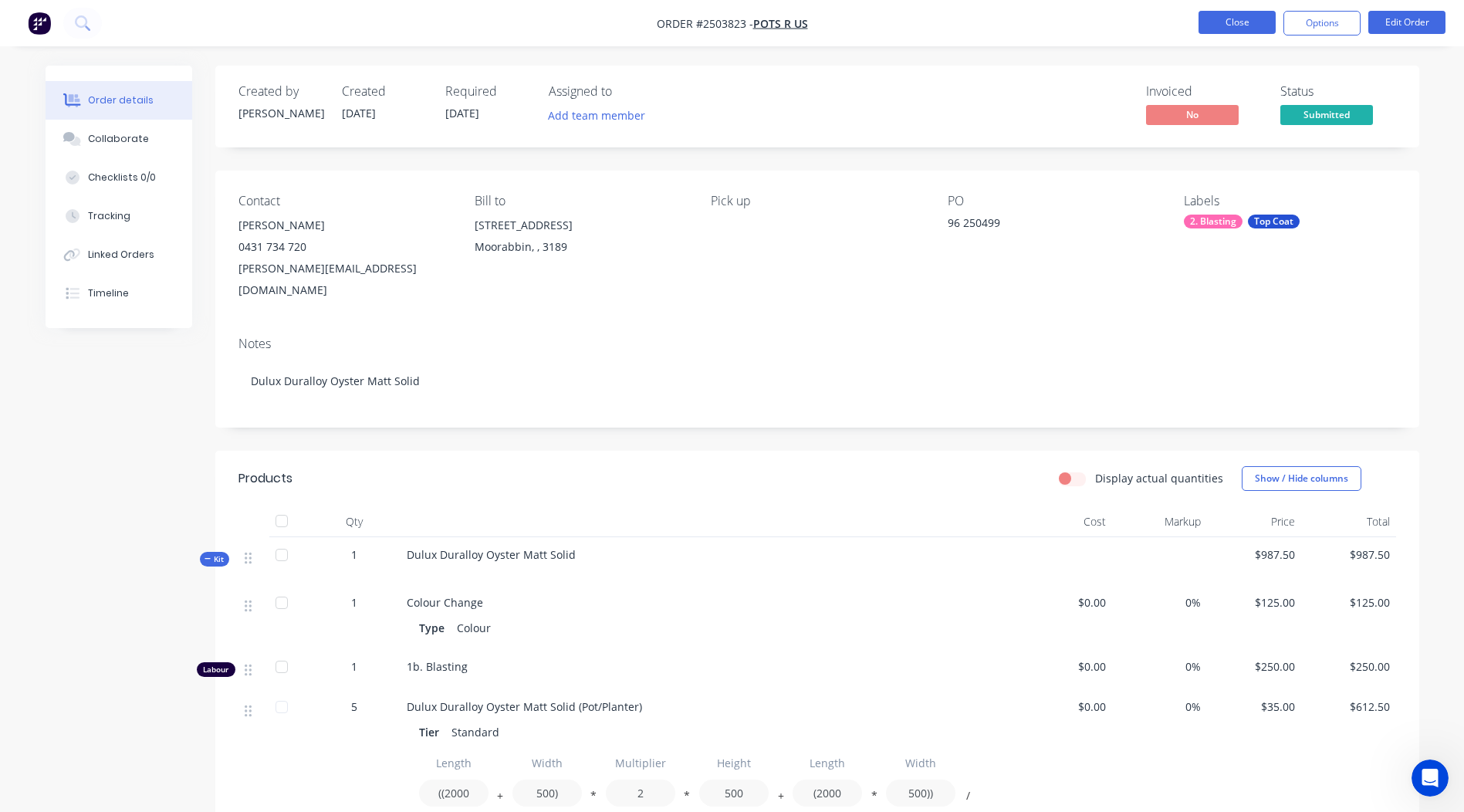
click at [1224, 22] on button "Close" at bounding box center [1236, 23] width 77 height 23
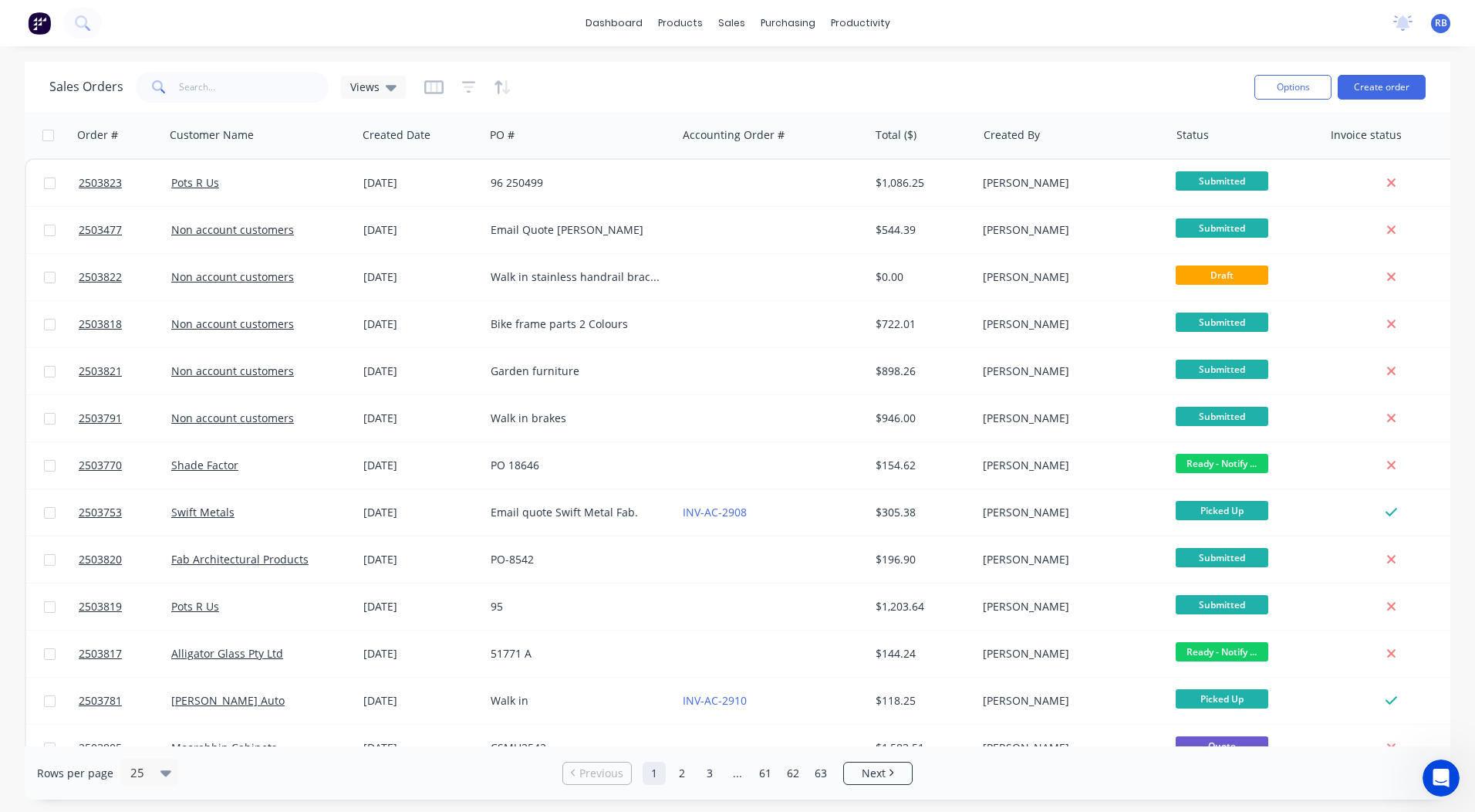
click at [1000, 75] on div "Sales Orders Views" at bounding box center [646, 86] width 1192 height 38
